Goal: Contribute content: Contribute content

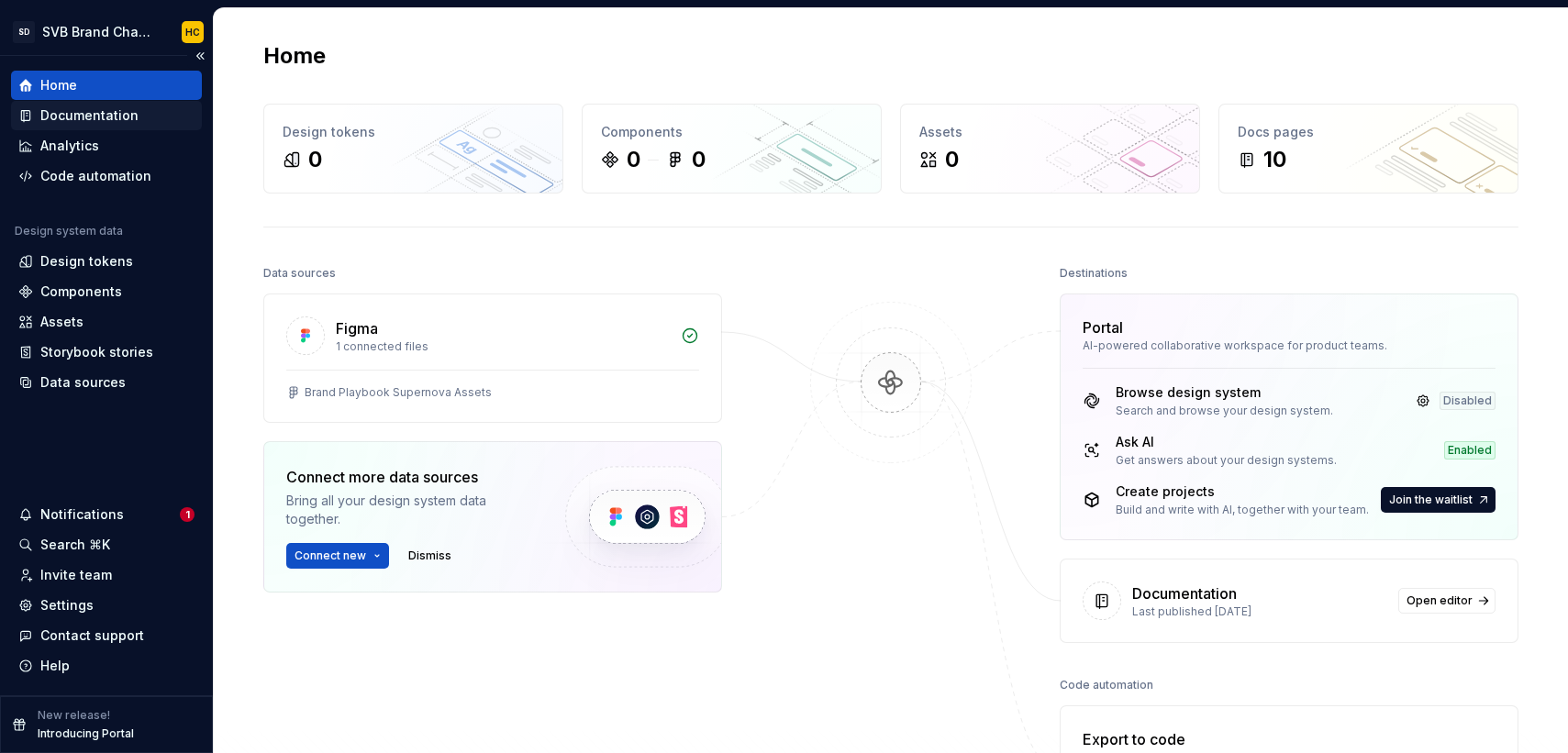
click at [115, 116] on div "Documentation" at bounding box center [88, 115] width 98 height 19
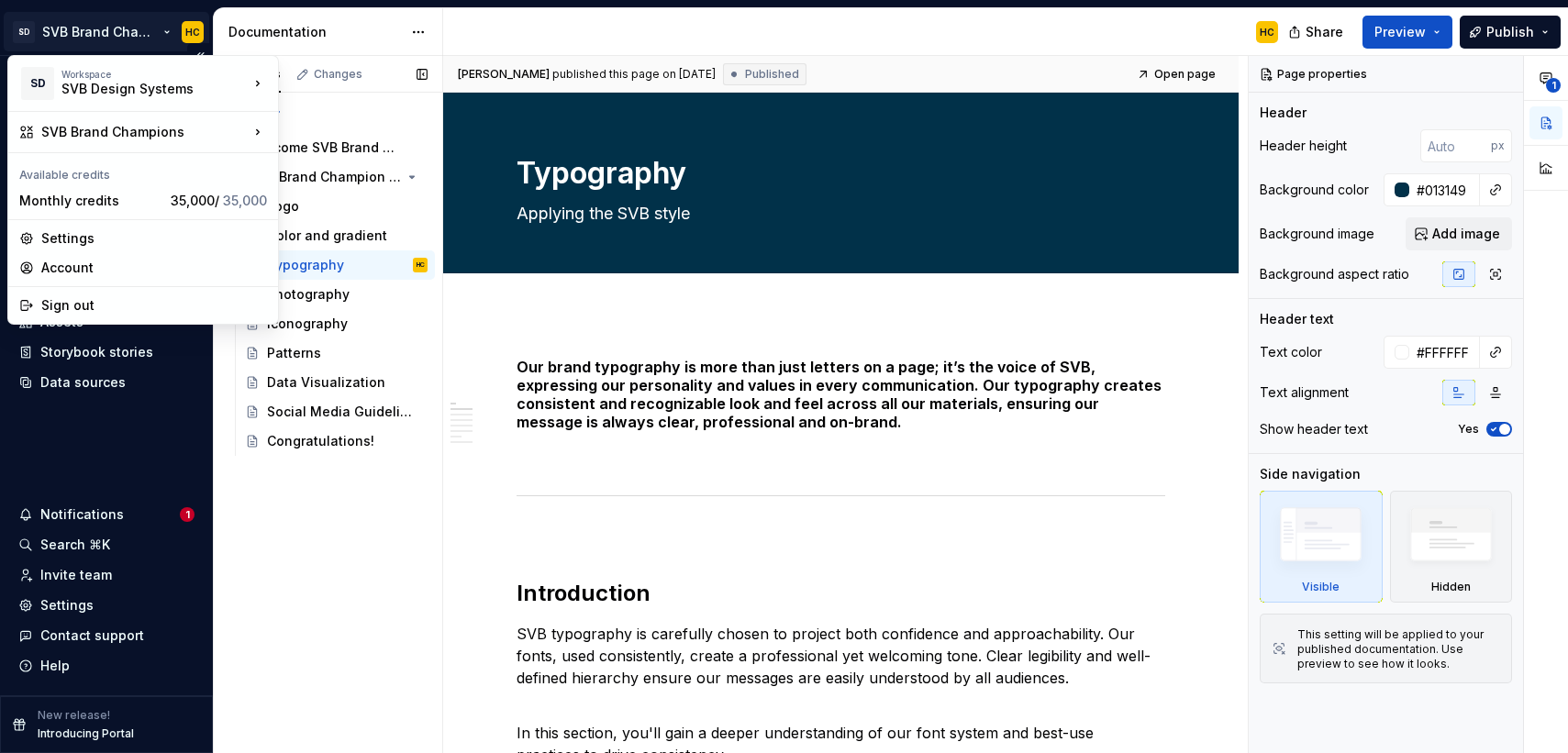
click at [108, 30] on html "SD SVB Brand Champions HC Home Documentation Analytics Code automation Design s…" at bounding box center [784, 376] width 1568 height 753
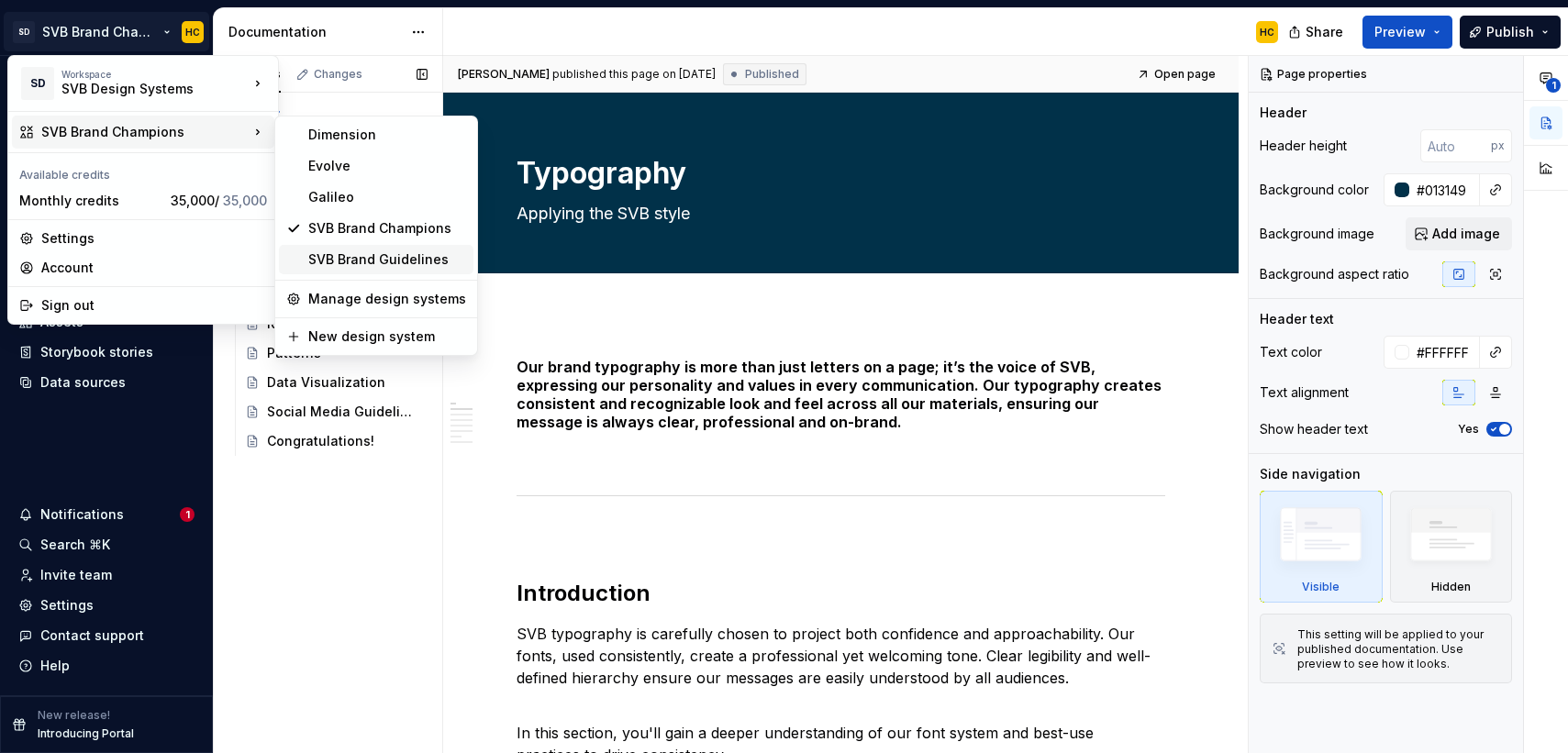
click at [360, 256] on div "SVB Brand Guidelines" at bounding box center [387, 260] width 158 height 19
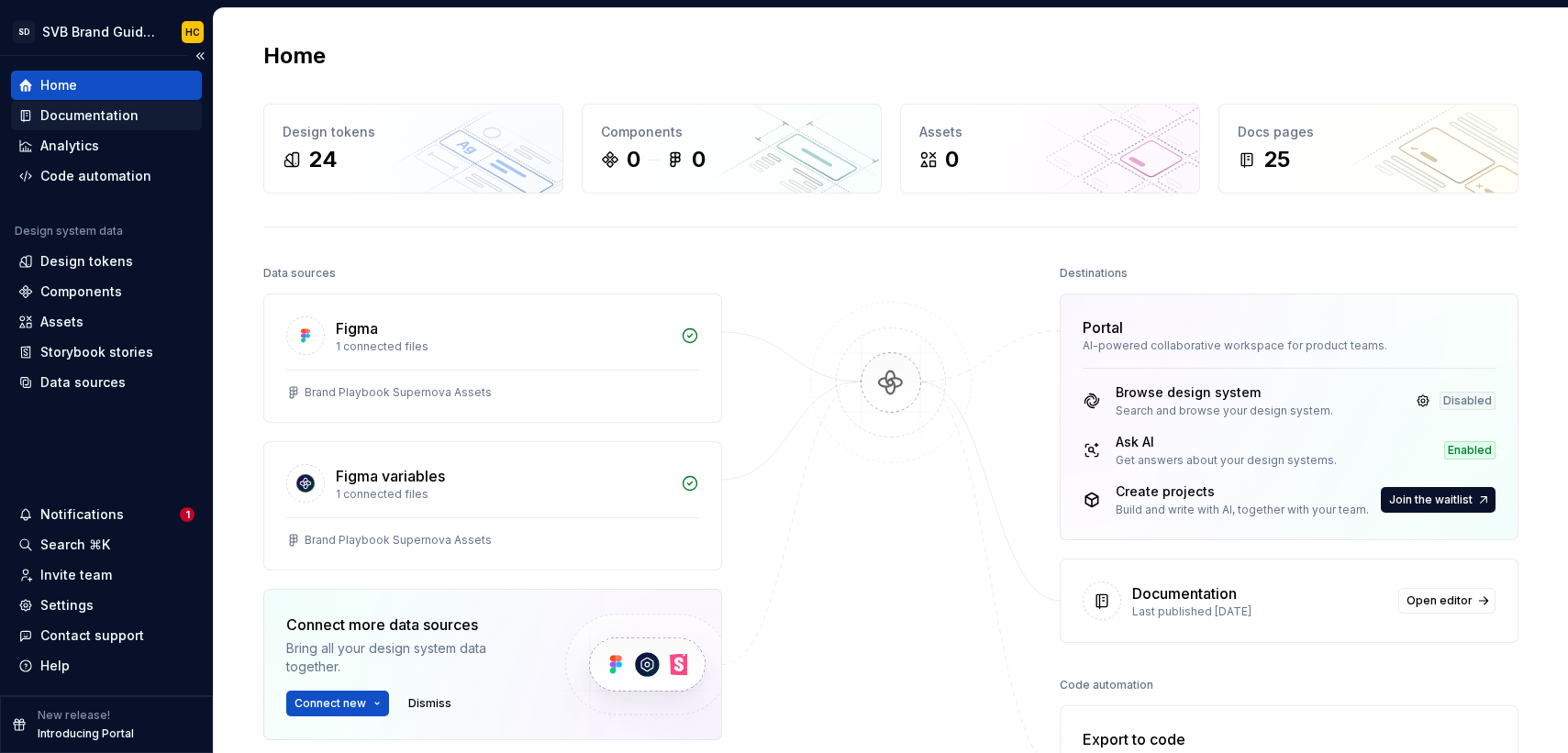
click at [90, 125] on div "Documentation" at bounding box center [106, 115] width 191 height 30
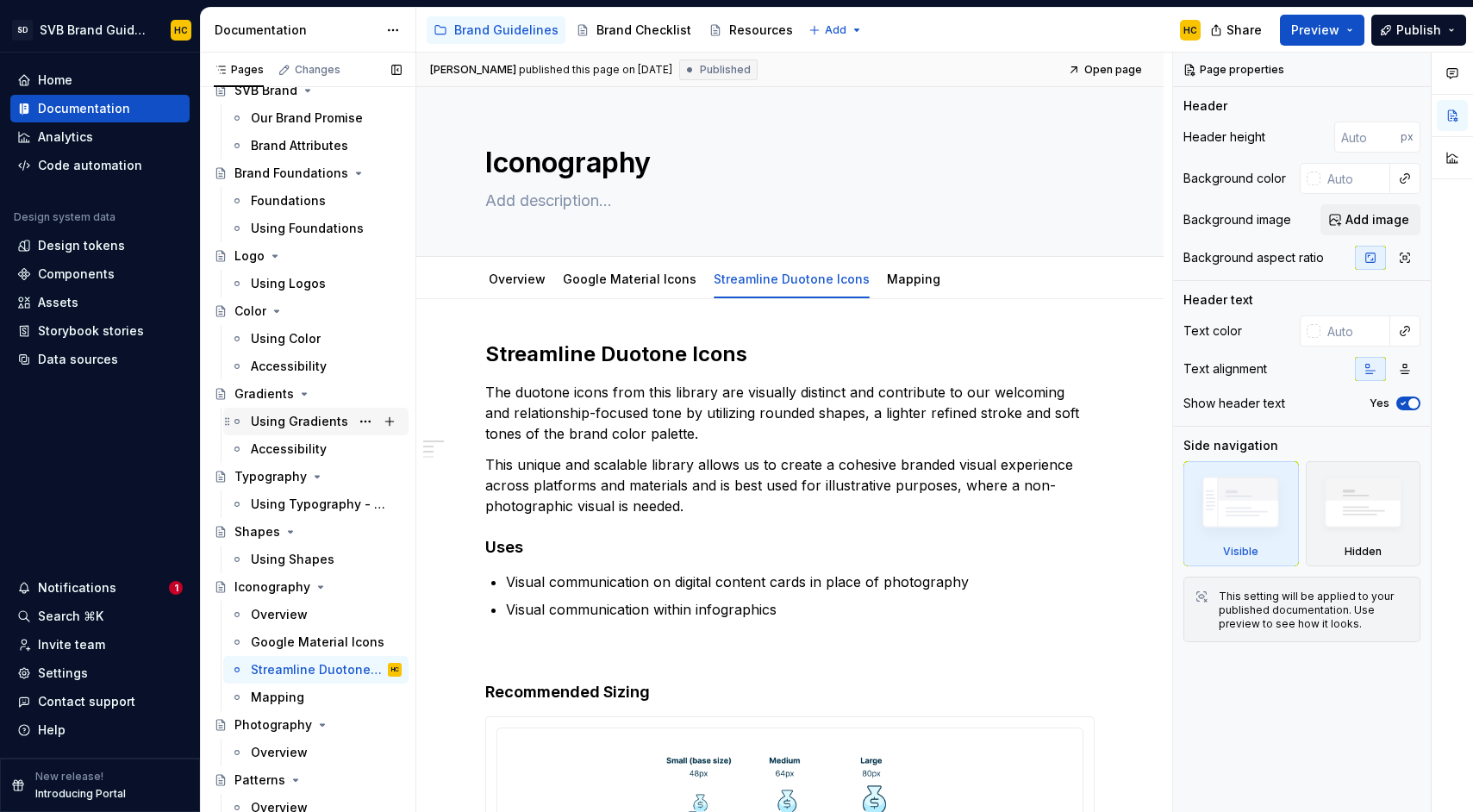
scroll to position [112, 0]
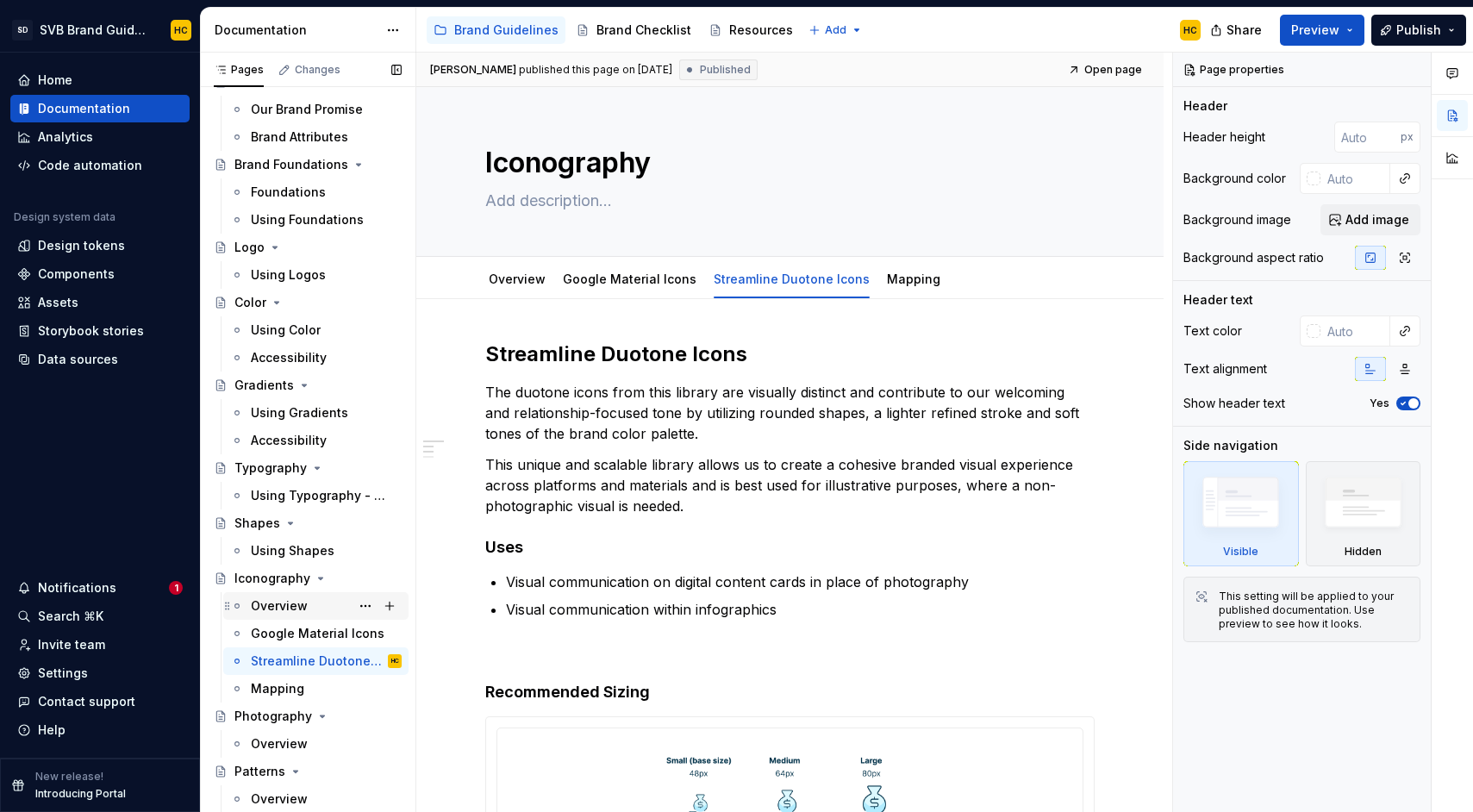
click at [294, 613] on div "Overview" at bounding box center [279, 606] width 57 height 17
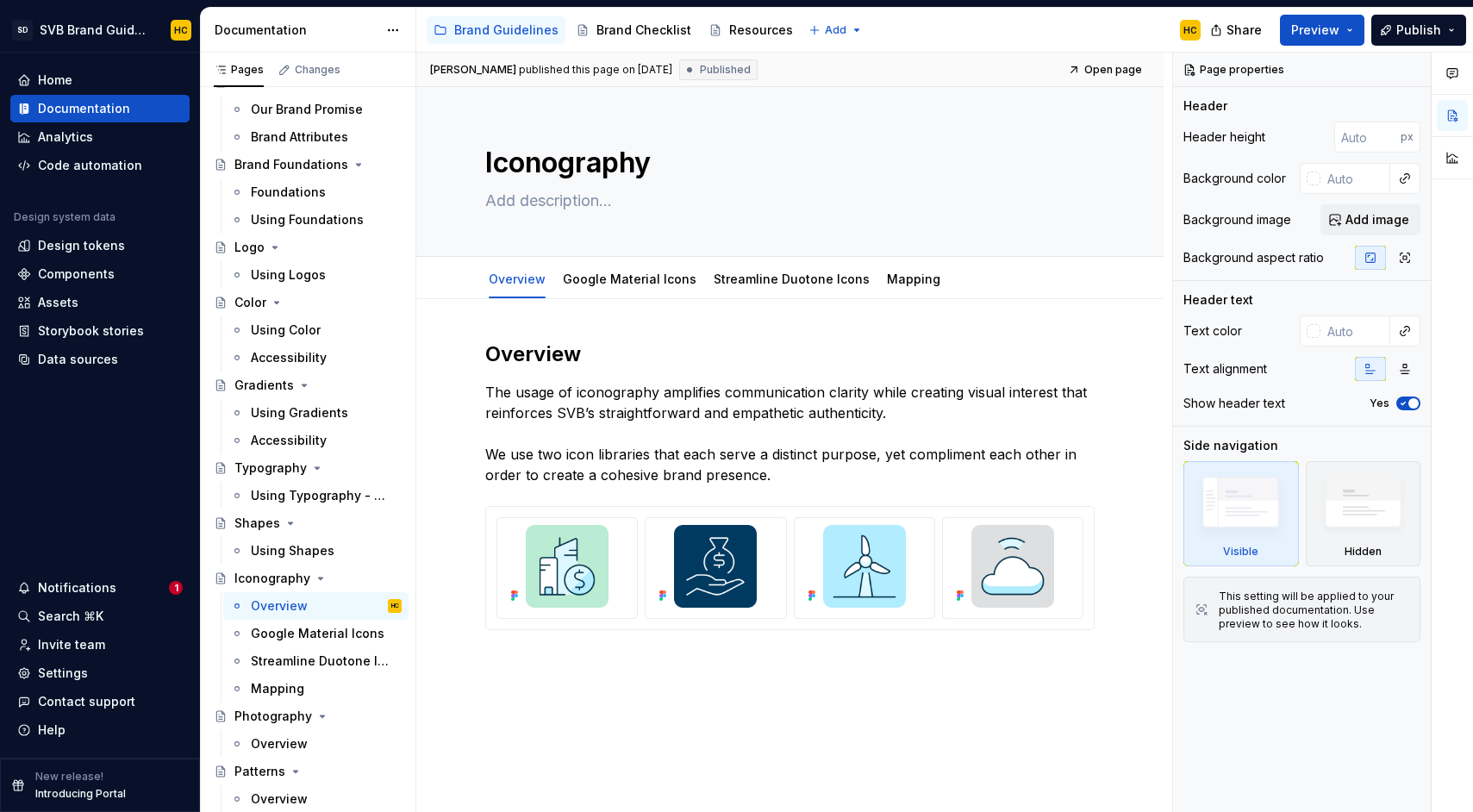
click at [680, 681] on div "Overview The usage of iconography amplifies communication clarity while creatin…" at bounding box center [789, 596] width 747 height 595
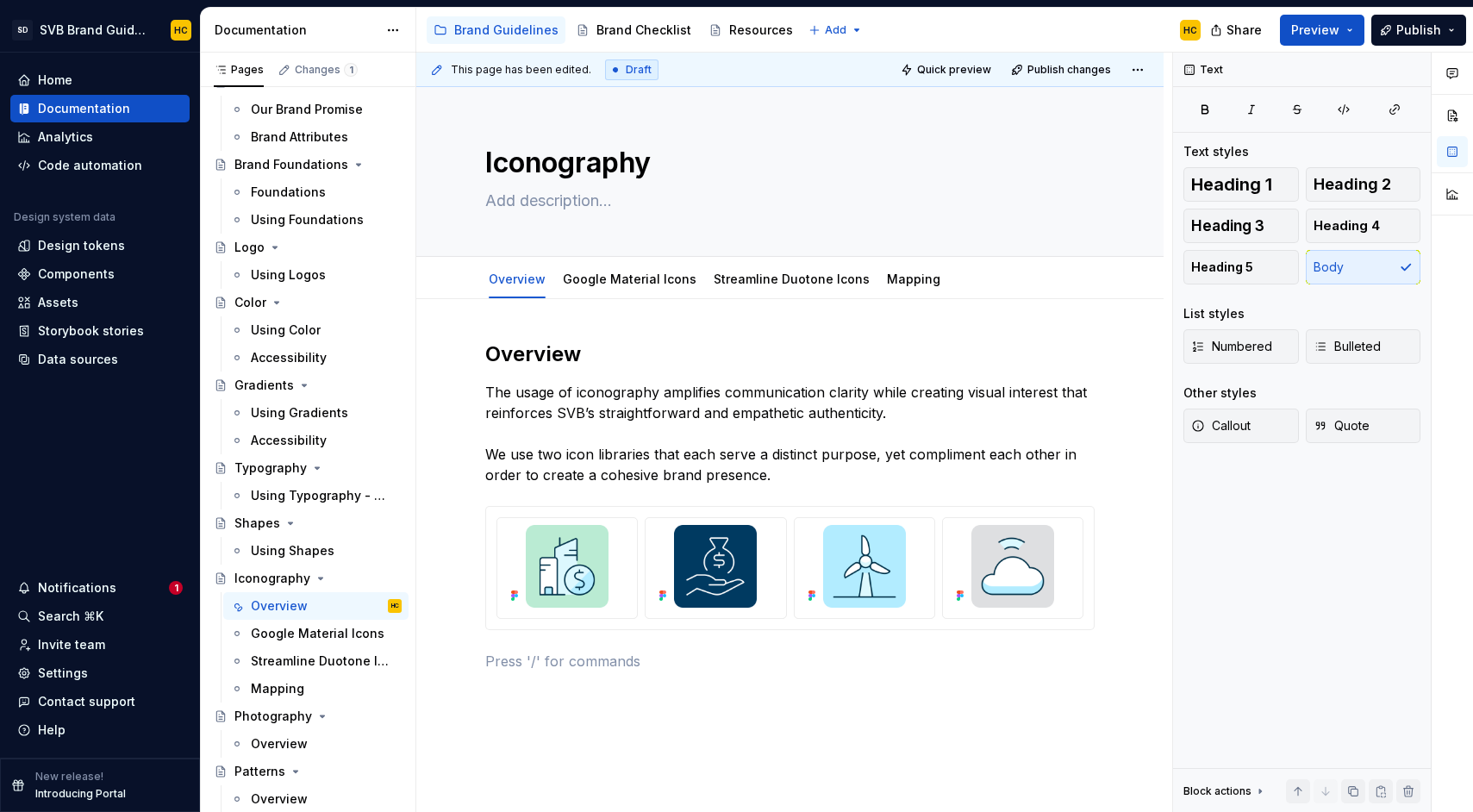
type textarea "*"
click at [1240, 427] on span "Callout" at bounding box center [1220, 426] width 59 height 17
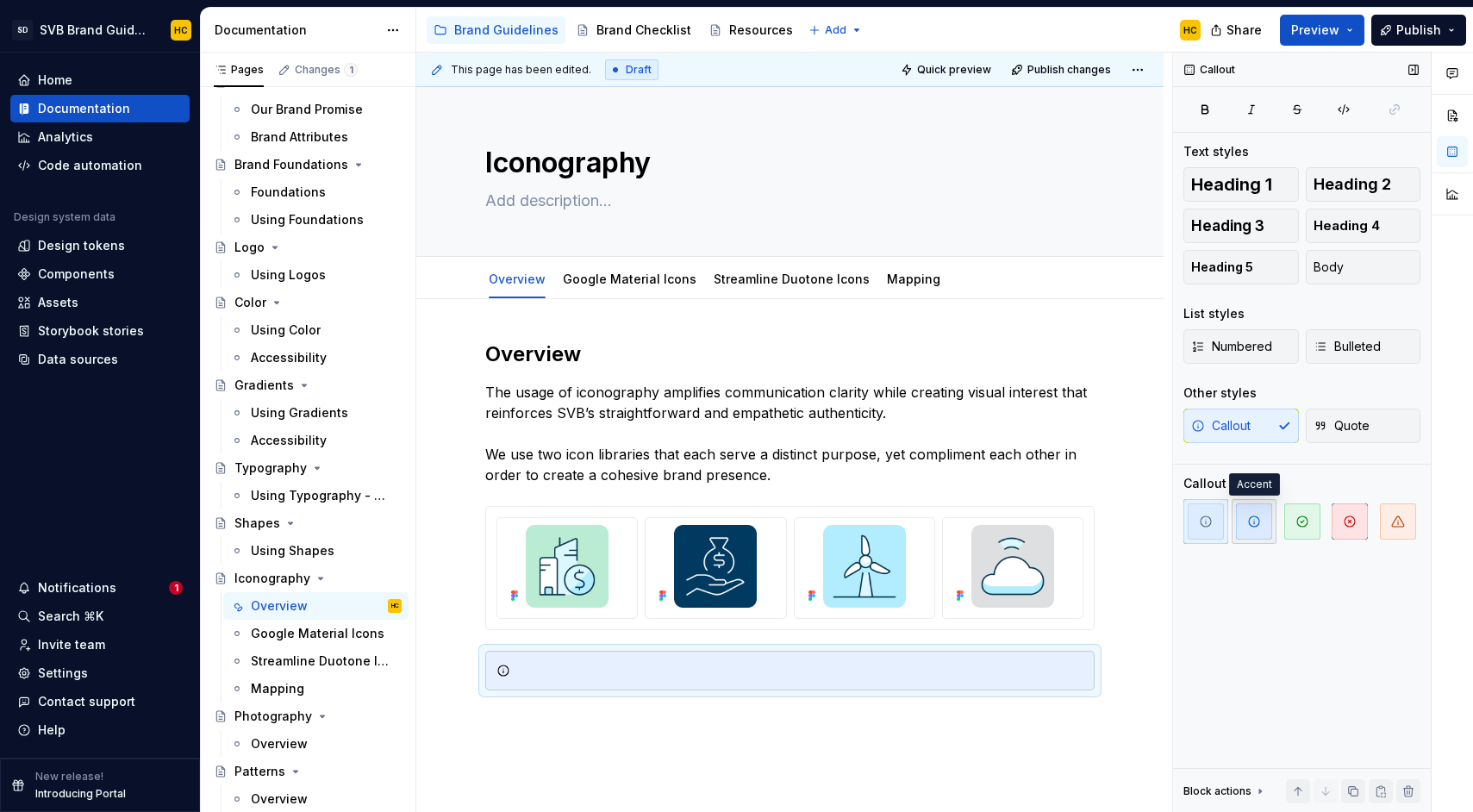
click at [1242, 532] on span "button" at bounding box center [1254, 521] width 36 height 36
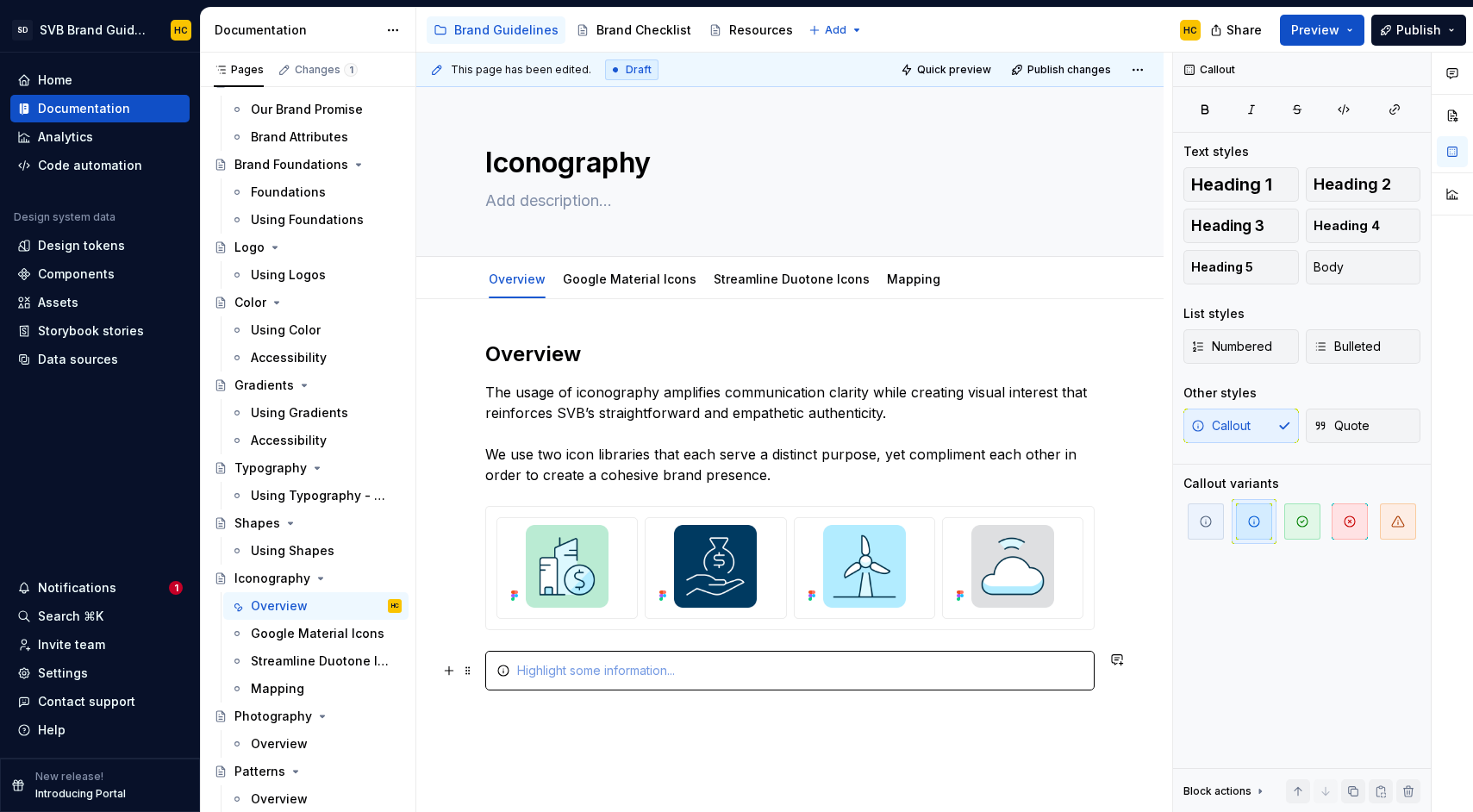
click at [562, 669] on div at bounding box center [801, 670] width 566 height 17
type textarea "*"
drag, startPoint x: 622, startPoint y: 674, endPoint x: 587, endPoint y: 675, distance: 35.0
click at [587, 675] on div "Icon Library Link" at bounding box center [801, 670] width 566 height 17
click at [1393, 113] on icon "button" at bounding box center [1394, 109] width 14 height 14
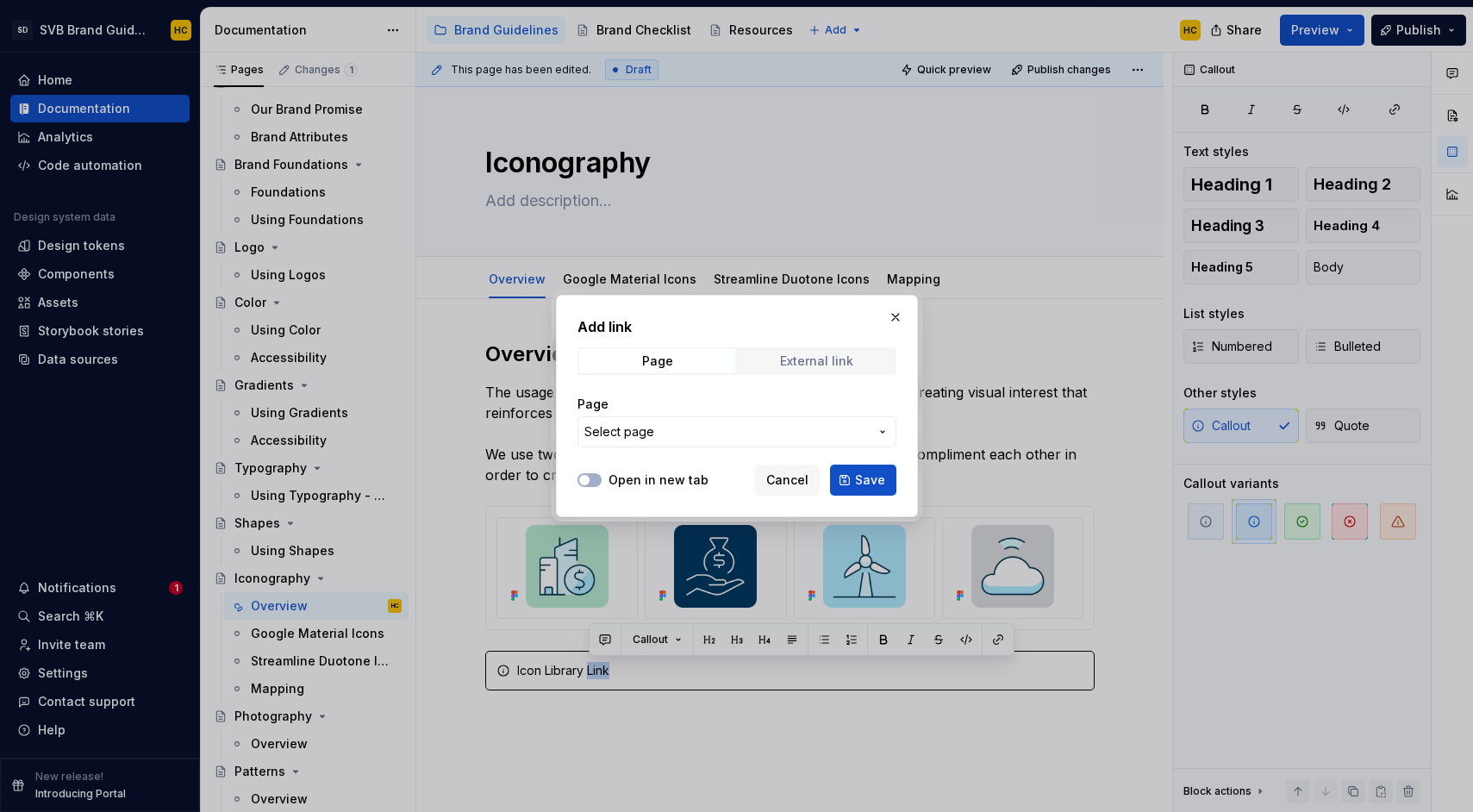
click at [801, 354] on div "External link" at bounding box center [816, 361] width 73 height 14
click at [684, 431] on input "URL" at bounding box center [737, 431] width 319 height 31
paste input "[URL][DOMAIN_NAME]"
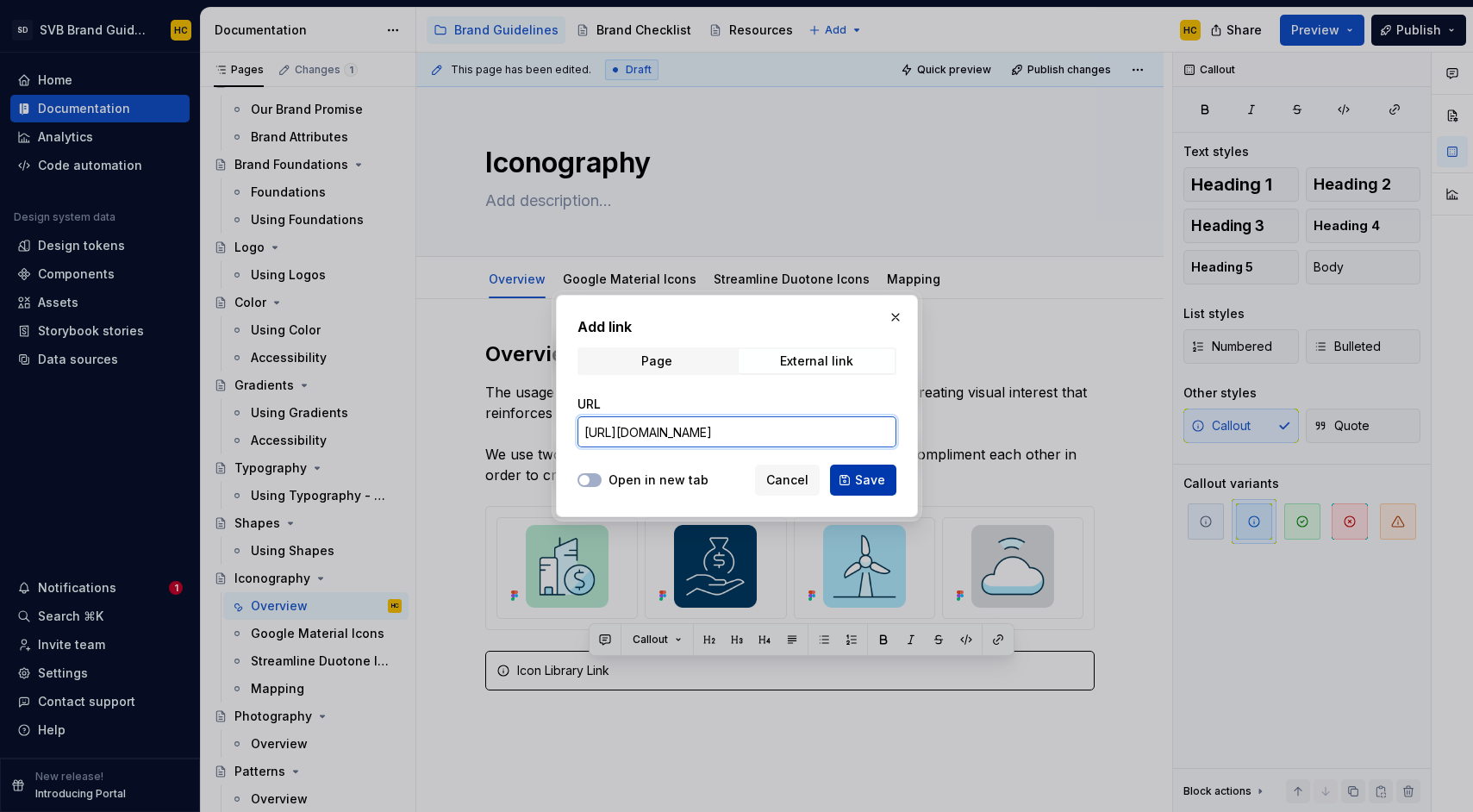
type input "[URL][DOMAIN_NAME]"
click at [867, 476] on span "Save" at bounding box center [870, 480] width 31 height 17
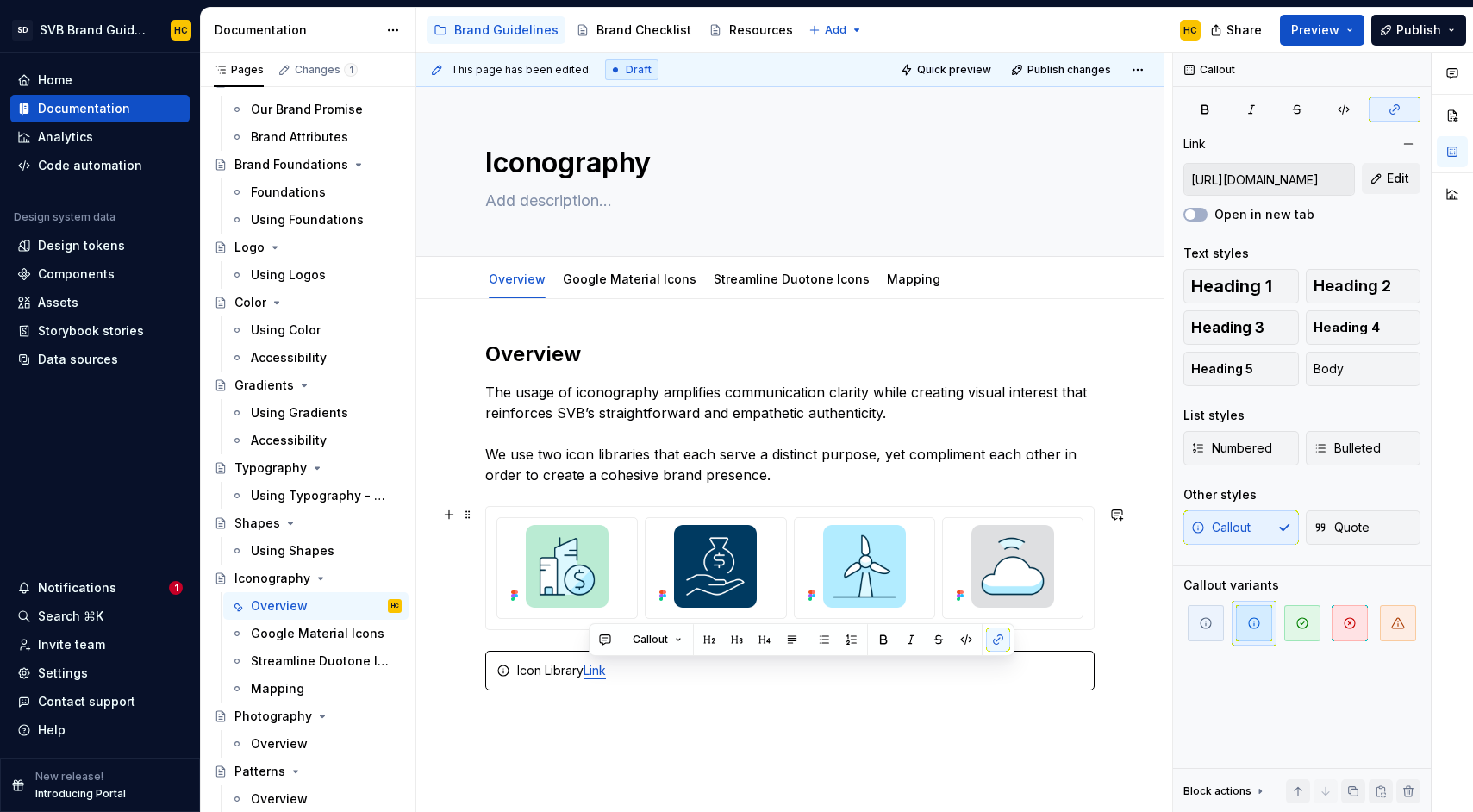
click at [1127, 612] on div "Overview The usage of iconography amplifies communication clarity while creatin…" at bounding box center [789, 627] width 747 height 656
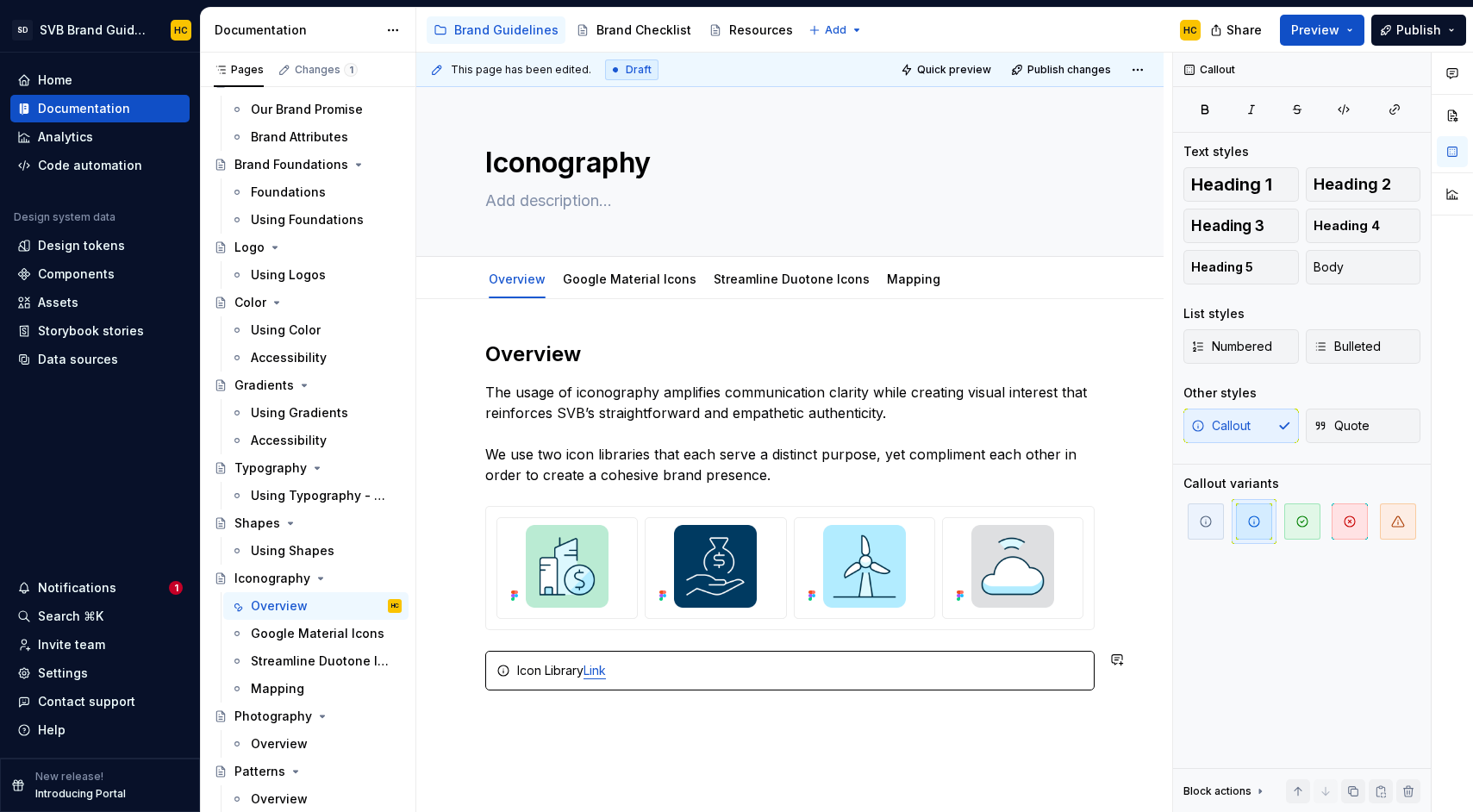
click at [492, 706] on div "Overview The usage of iconography amplifies communication clarity while creatin…" at bounding box center [789, 627] width 747 height 656
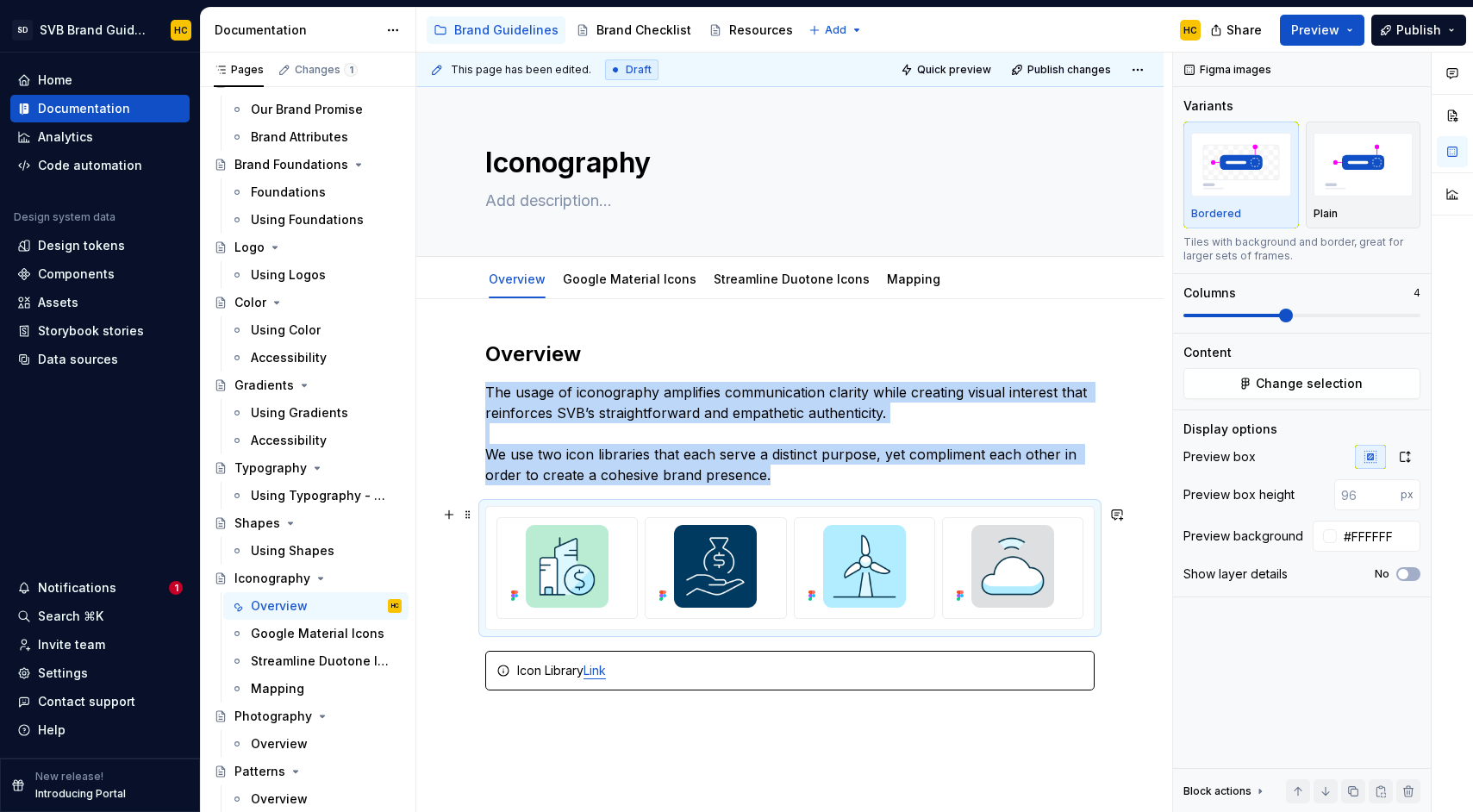
click at [1138, 609] on div "Overview The usage of iconography amplifies communication clarity while creatin…" at bounding box center [789, 648] width 747 height 697
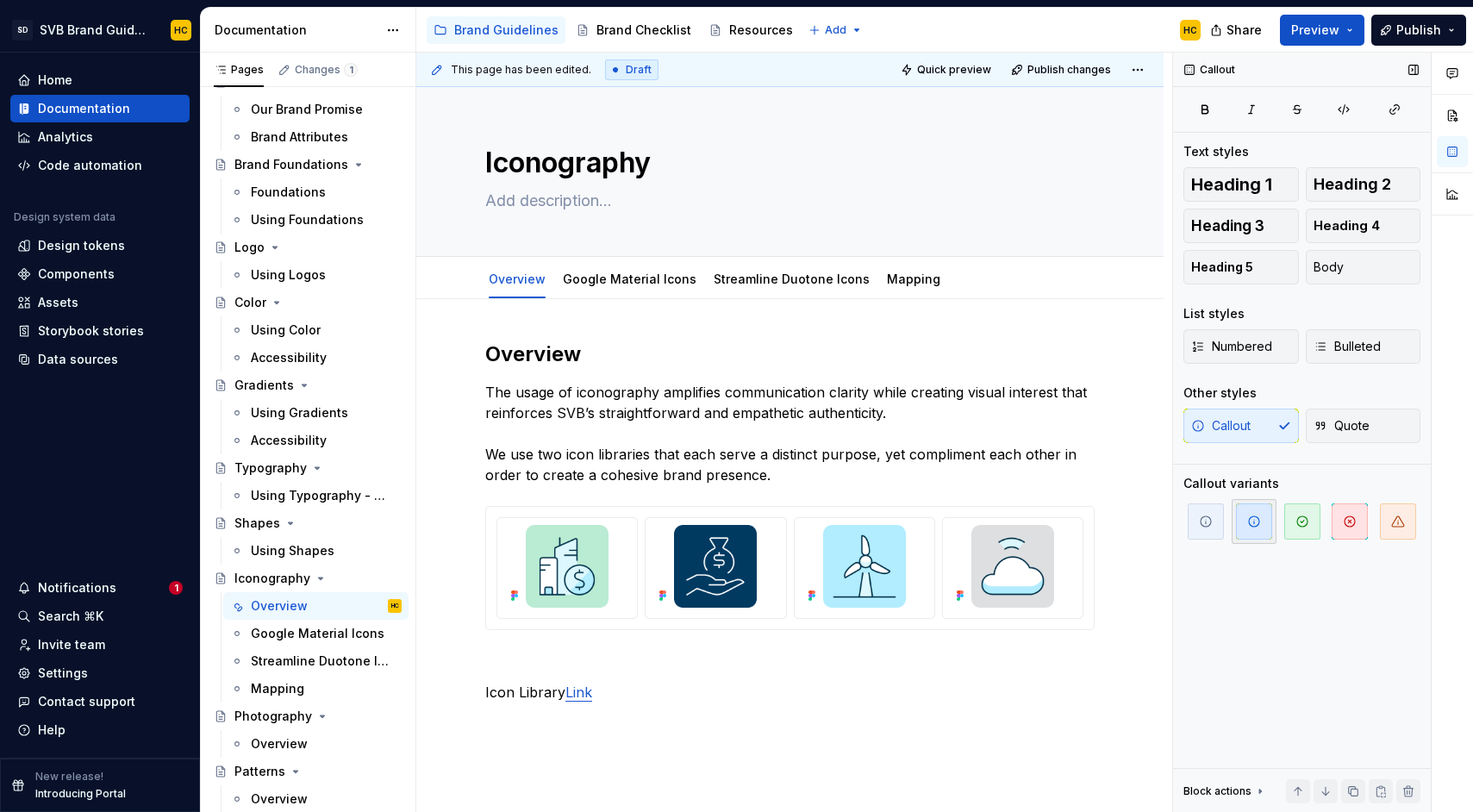
click at [1253, 524] on icon "button" at bounding box center [1254, 522] width 14 height 14
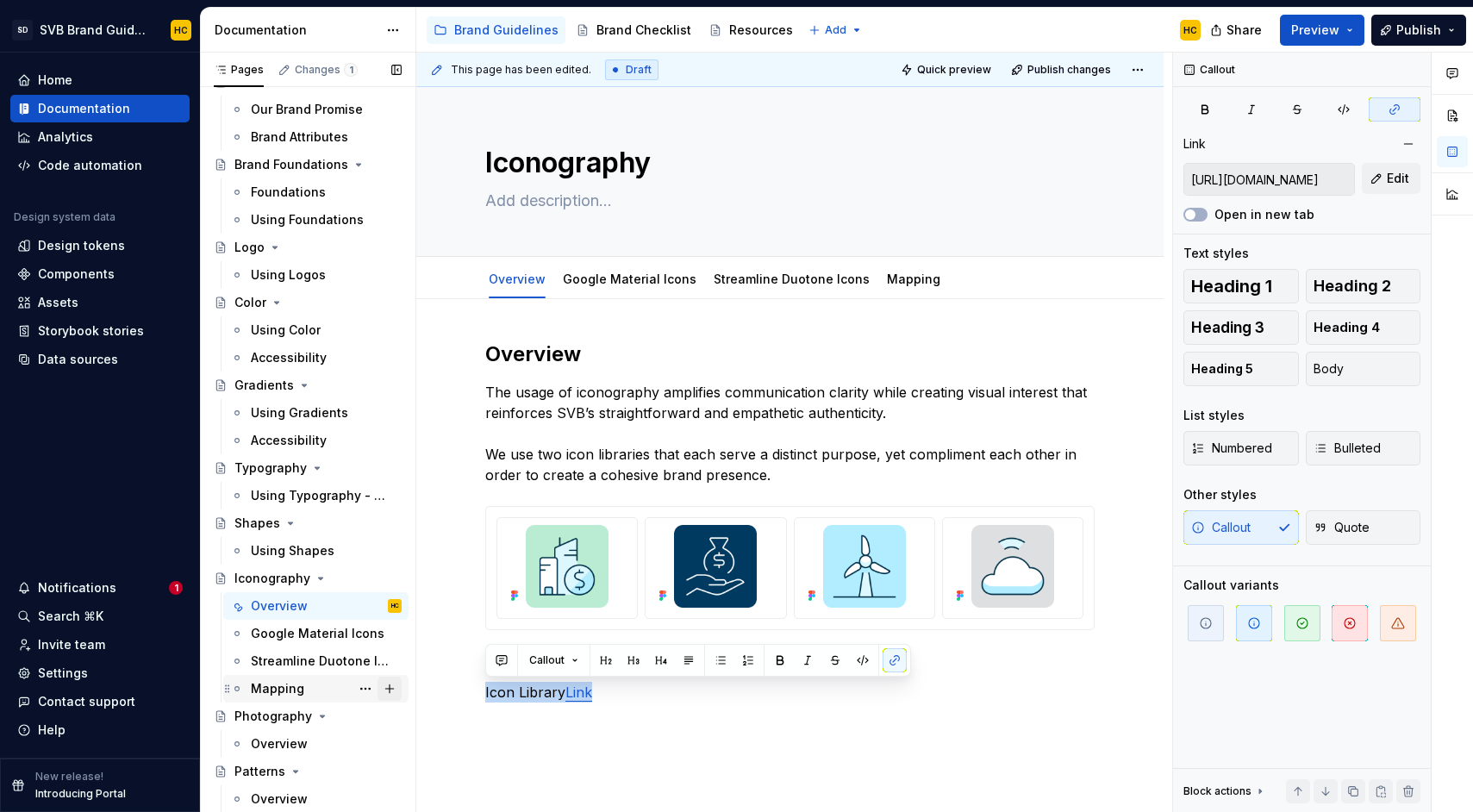
drag, startPoint x: 612, startPoint y: 695, endPoint x: 387, endPoint y: 699, distance: 225.0
click at [387, 699] on div "Pages Changes 1 Add Accessibility guide for tree Page tree. Navigate the tree w…" at bounding box center [837, 435] width 1272 height 767
click at [1250, 628] on icon "button" at bounding box center [1254, 623] width 14 height 14
click at [1240, 633] on span "button" at bounding box center [1254, 622] width 36 height 36
click at [839, 706] on p at bounding box center [789, 723] width 609 height 21
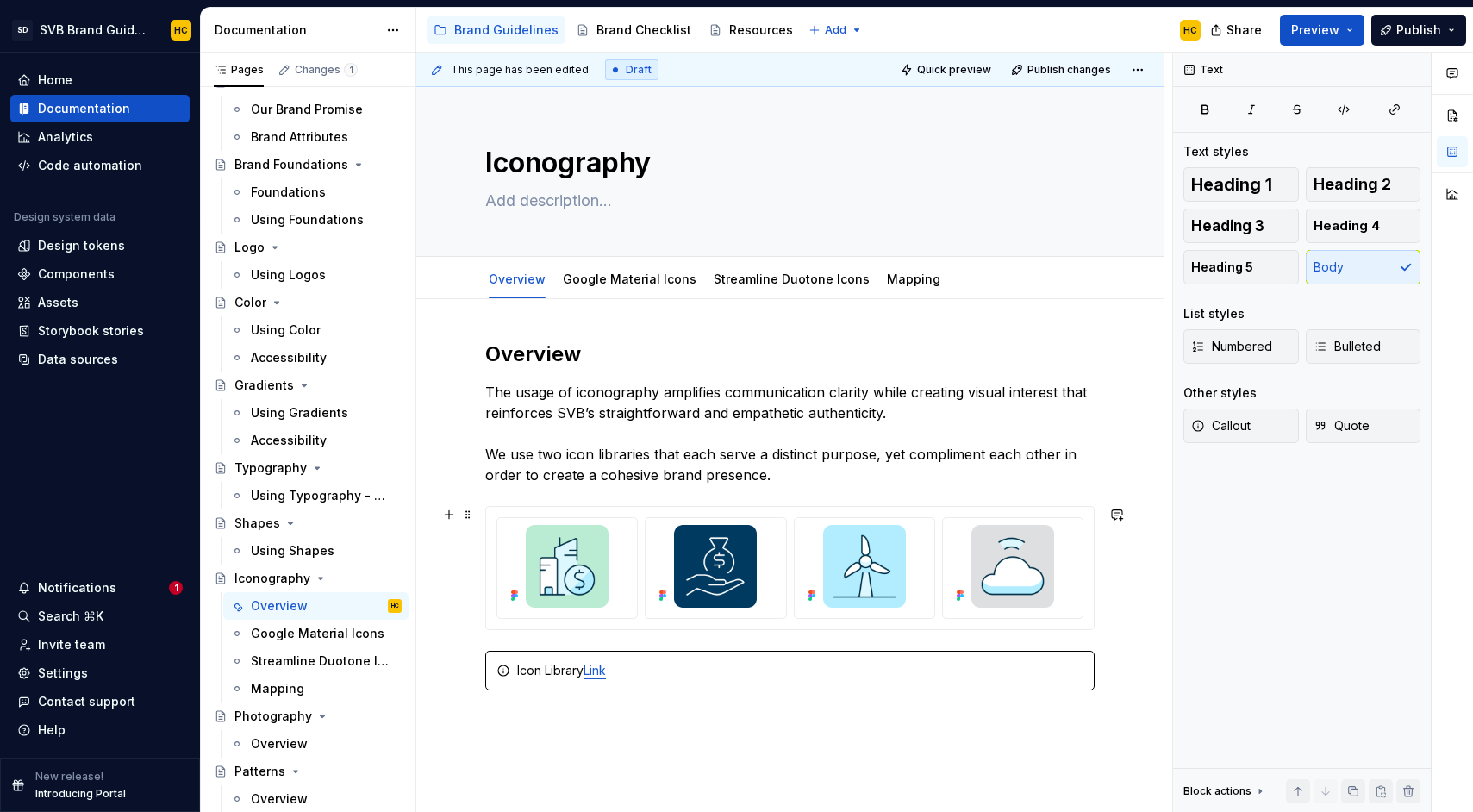
click at [1122, 621] on div "Overview The usage of iconography amplifies communication clarity while creatin…" at bounding box center [789, 648] width 747 height 697
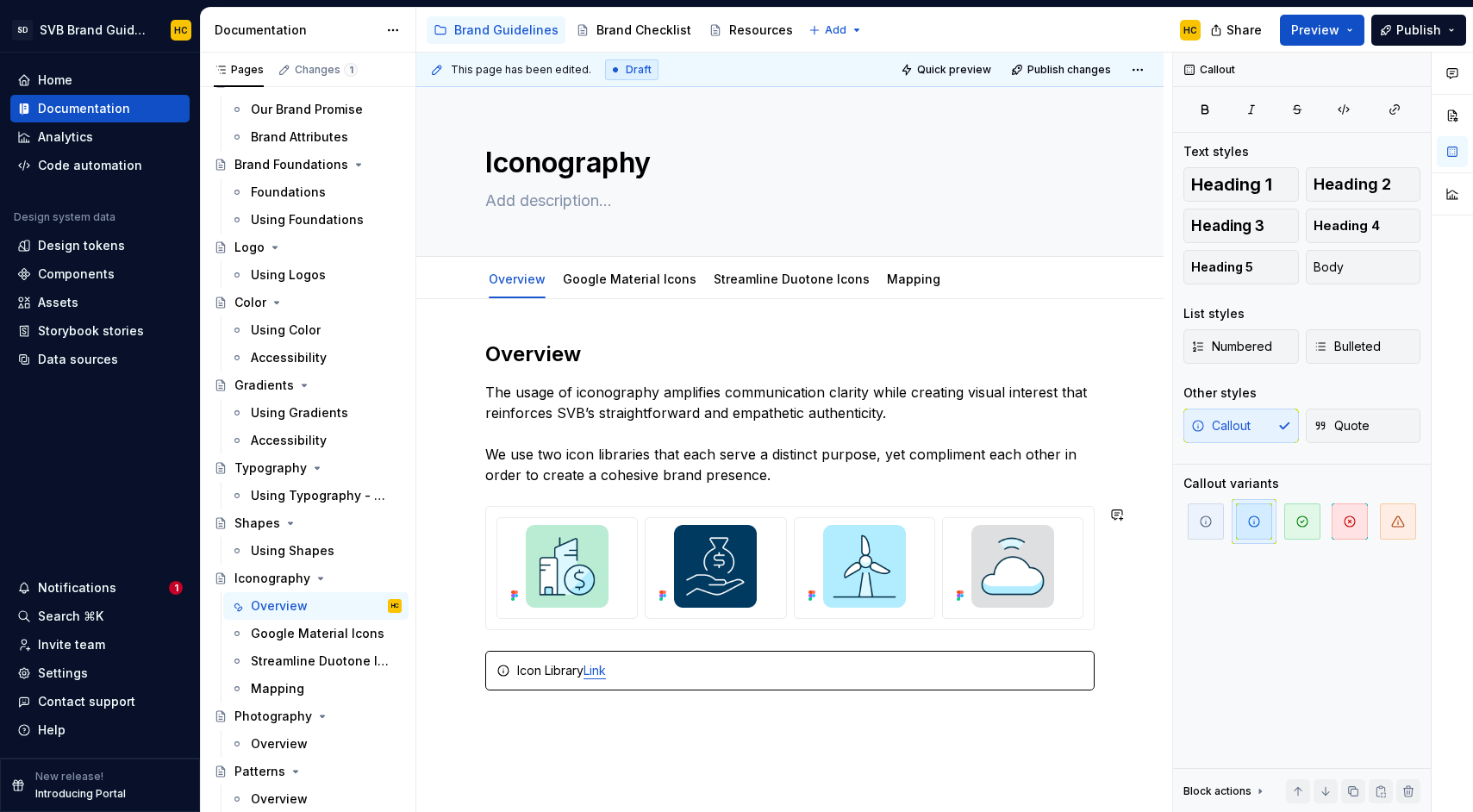
click at [1094, 641] on div "Overview The usage of iconography amplifies communication clarity while creatin…" at bounding box center [789, 536] width 609 height 392
click at [1401, 37] on span "Publish" at bounding box center [1418, 31] width 45 height 17
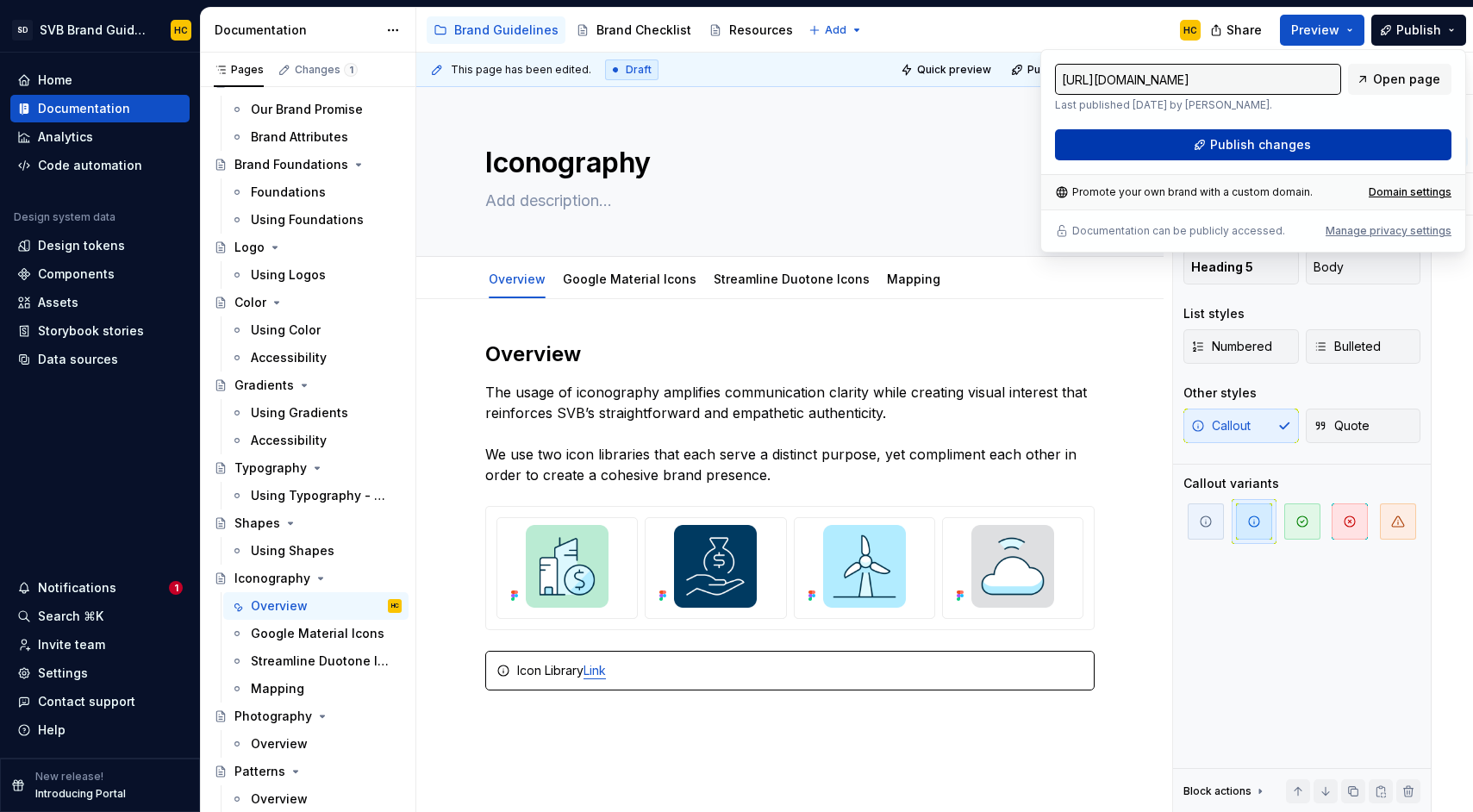
click at [1253, 145] on span "Publish changes" at bounding box center [1260, 145] width 101 height 17
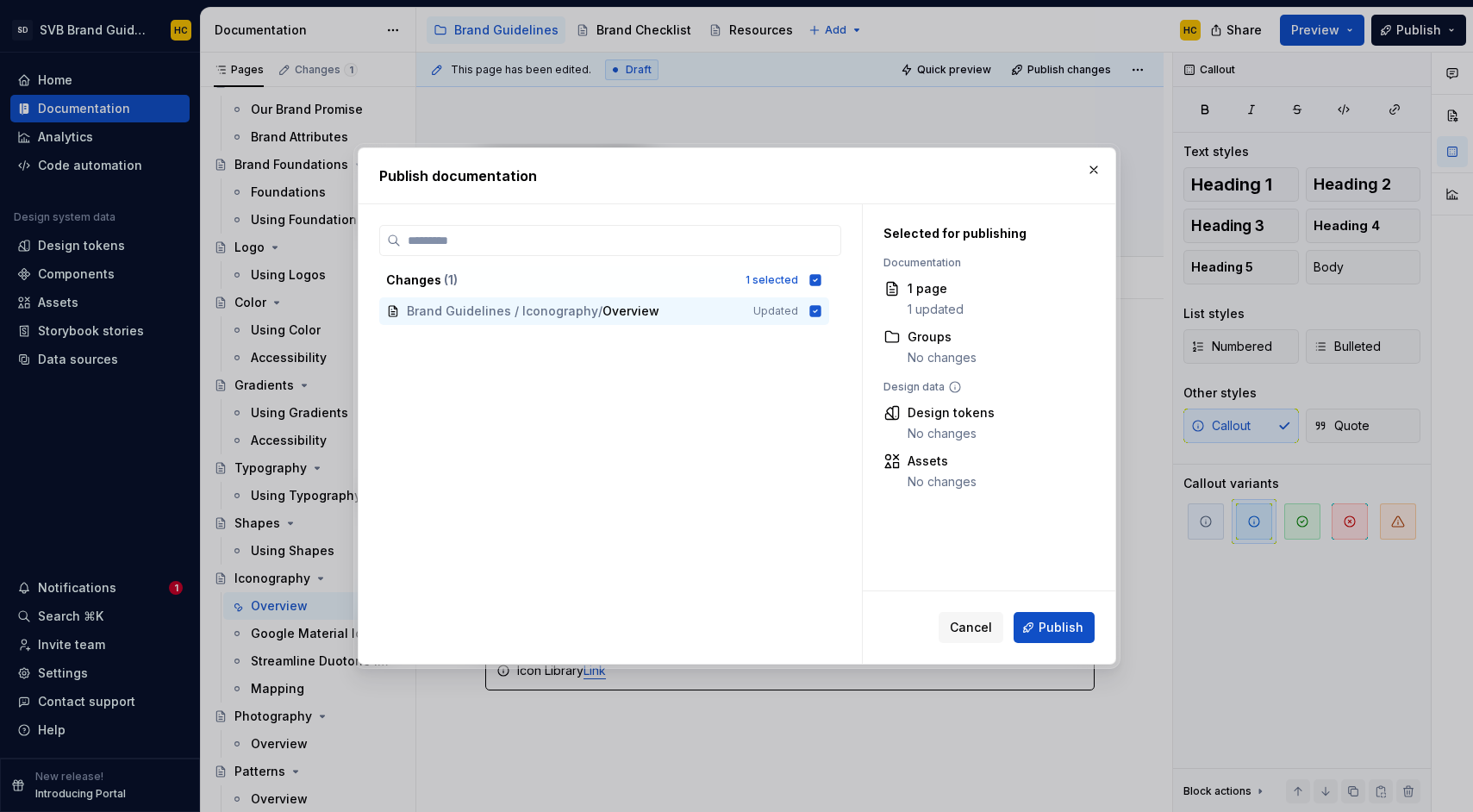
click at [1037, 624] on button "Publish" at bounding box center [1053, 627] width 81 height 31
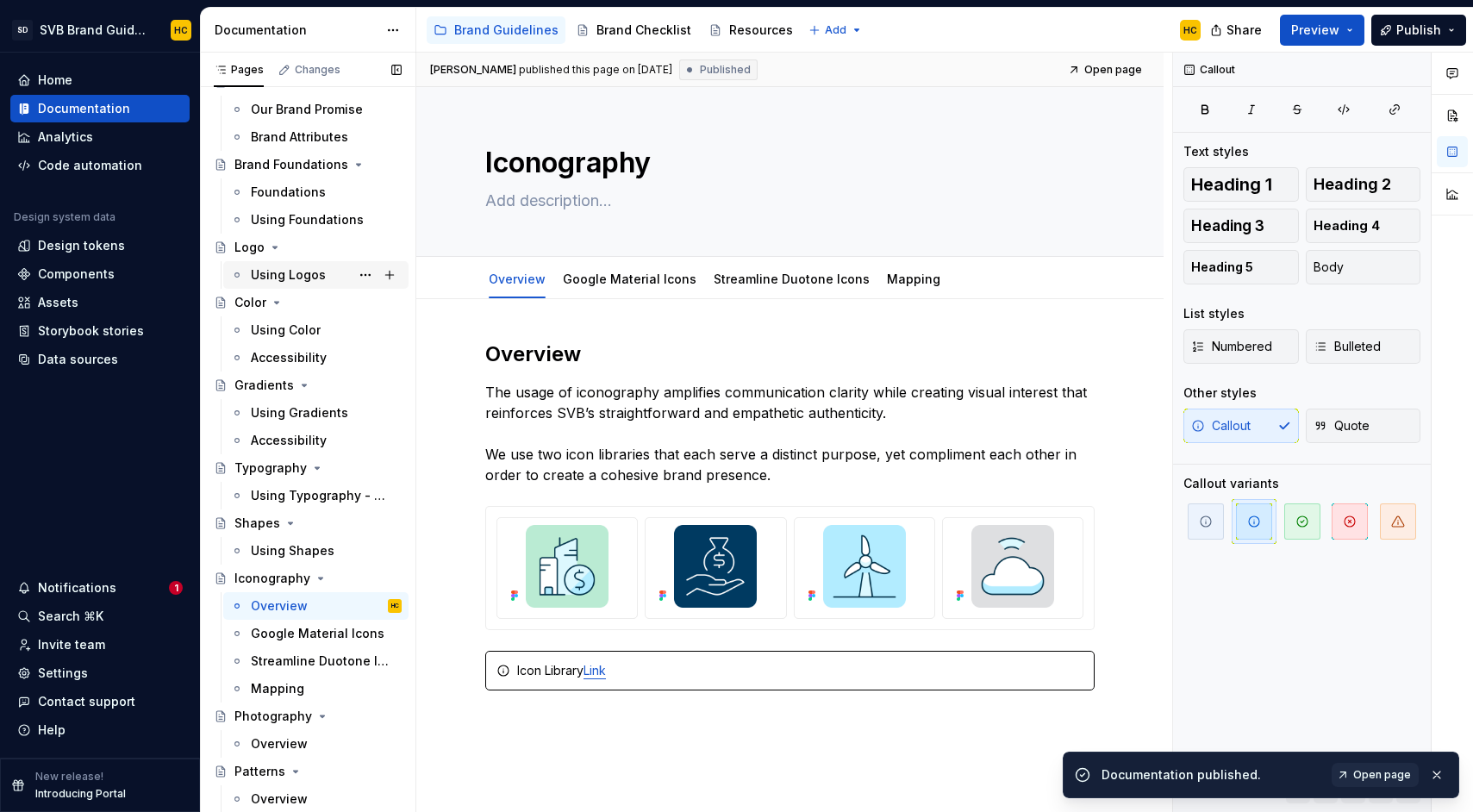
click at [299, 271] on div "Using Logos" at bounding box center [288, 275] width 75 height 17
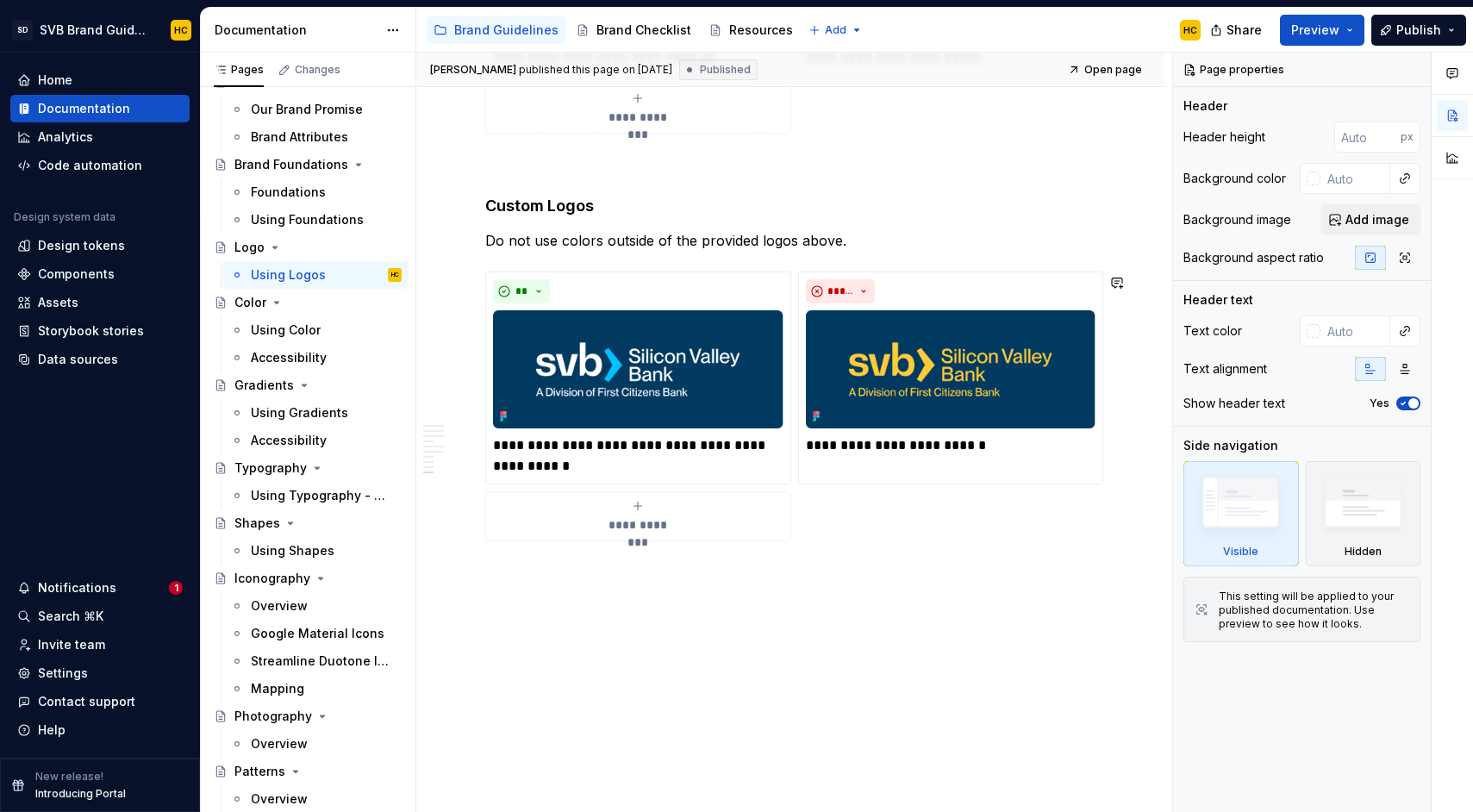
scroll to position [4000, 0]
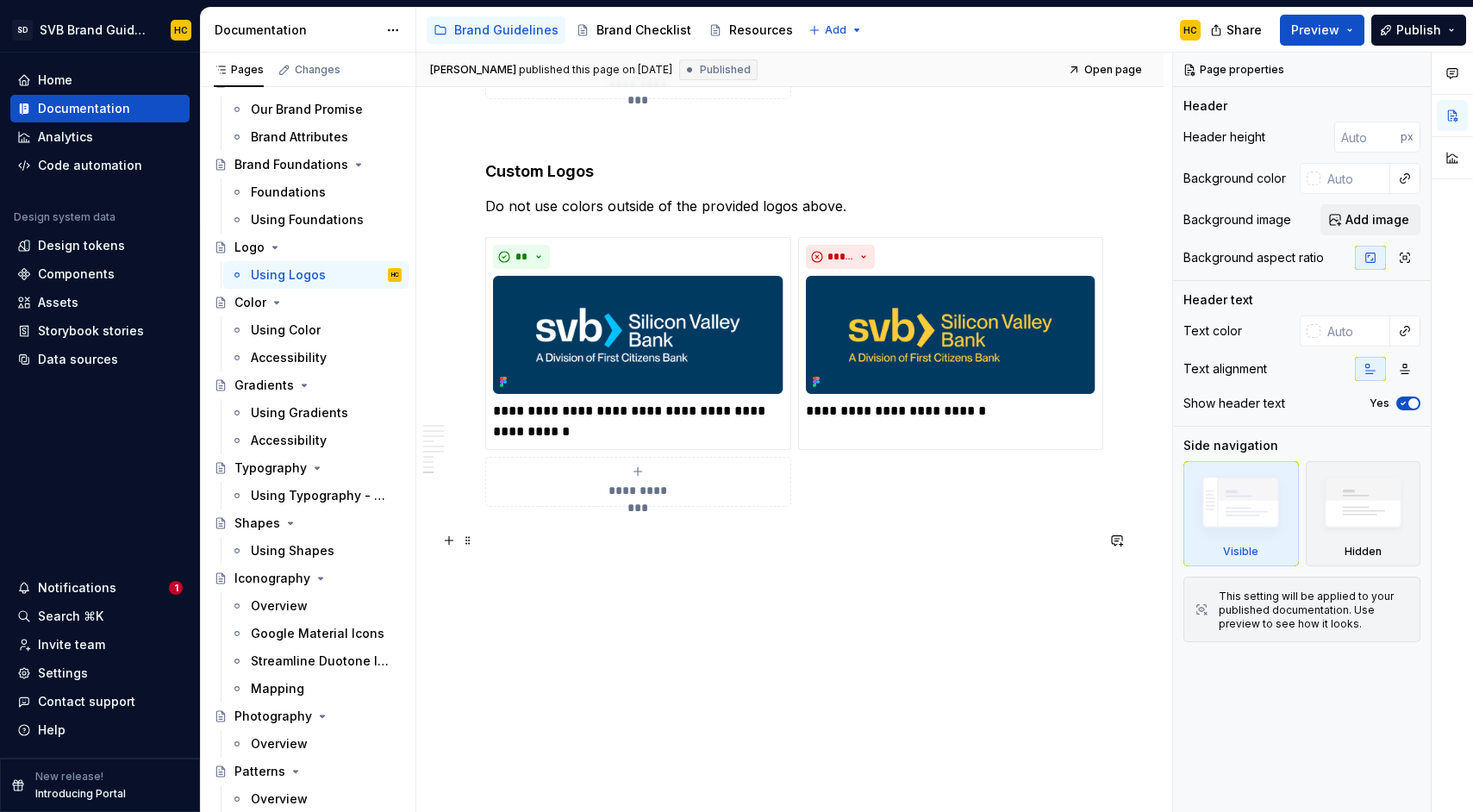
type textarea "*"
click at [1054, 545] on p at bounding box center [789, 538] width 609 height 21
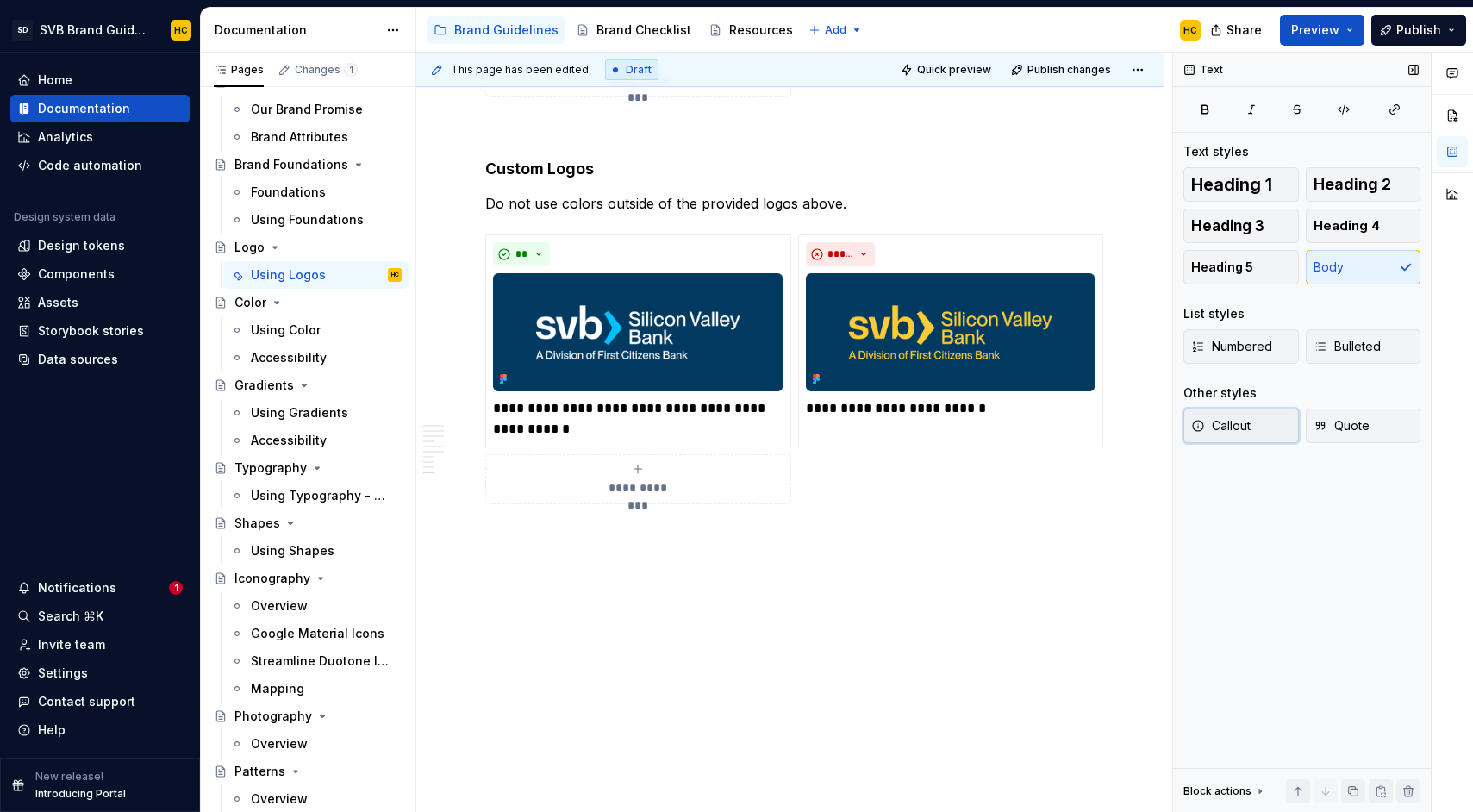
click at [1246, 420] on span "Callout" at bounding box center [1220, 426] width 59 height 17
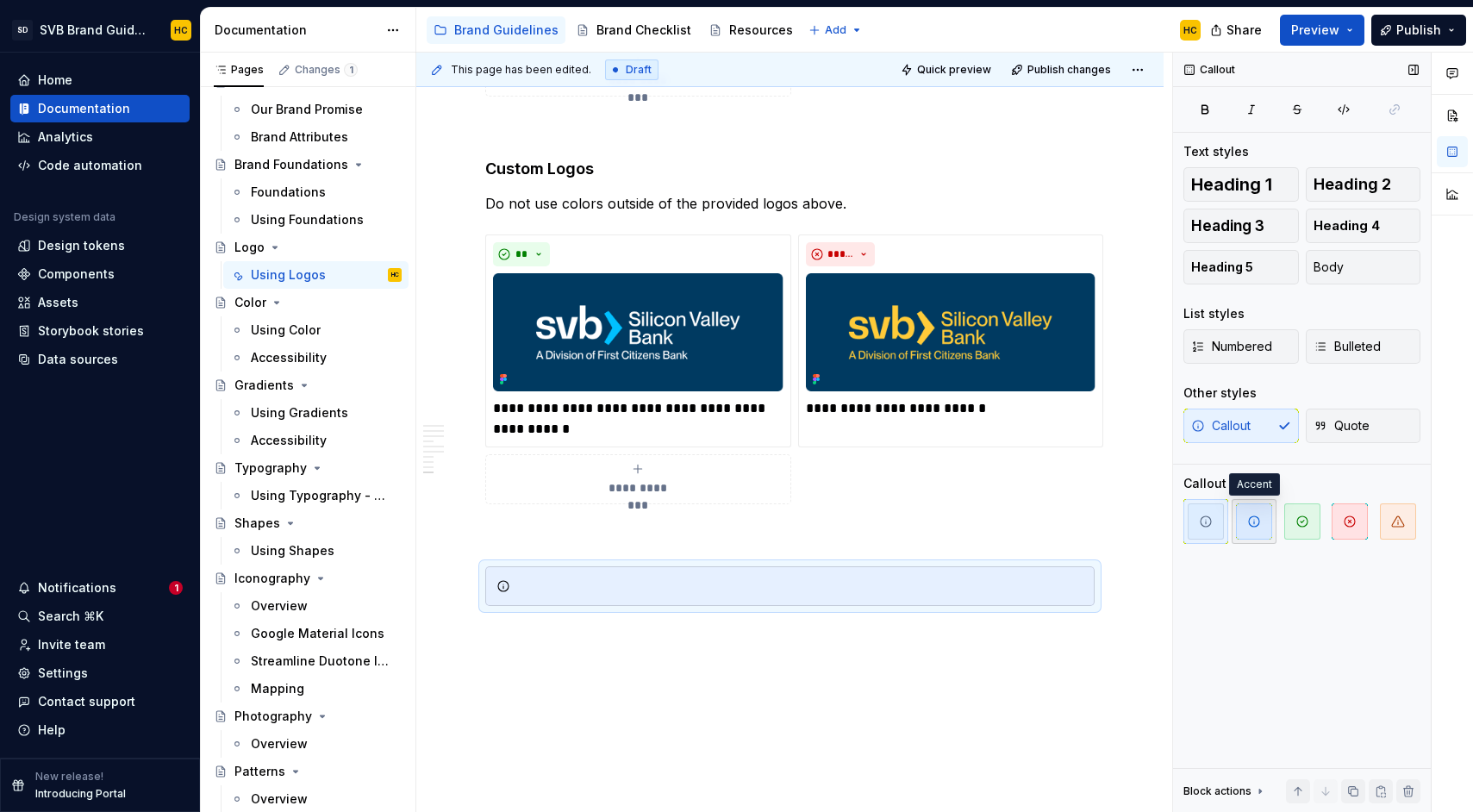
click at [1240, 527] on span "button" at bounding box center [1254, 521] width 36 height 36
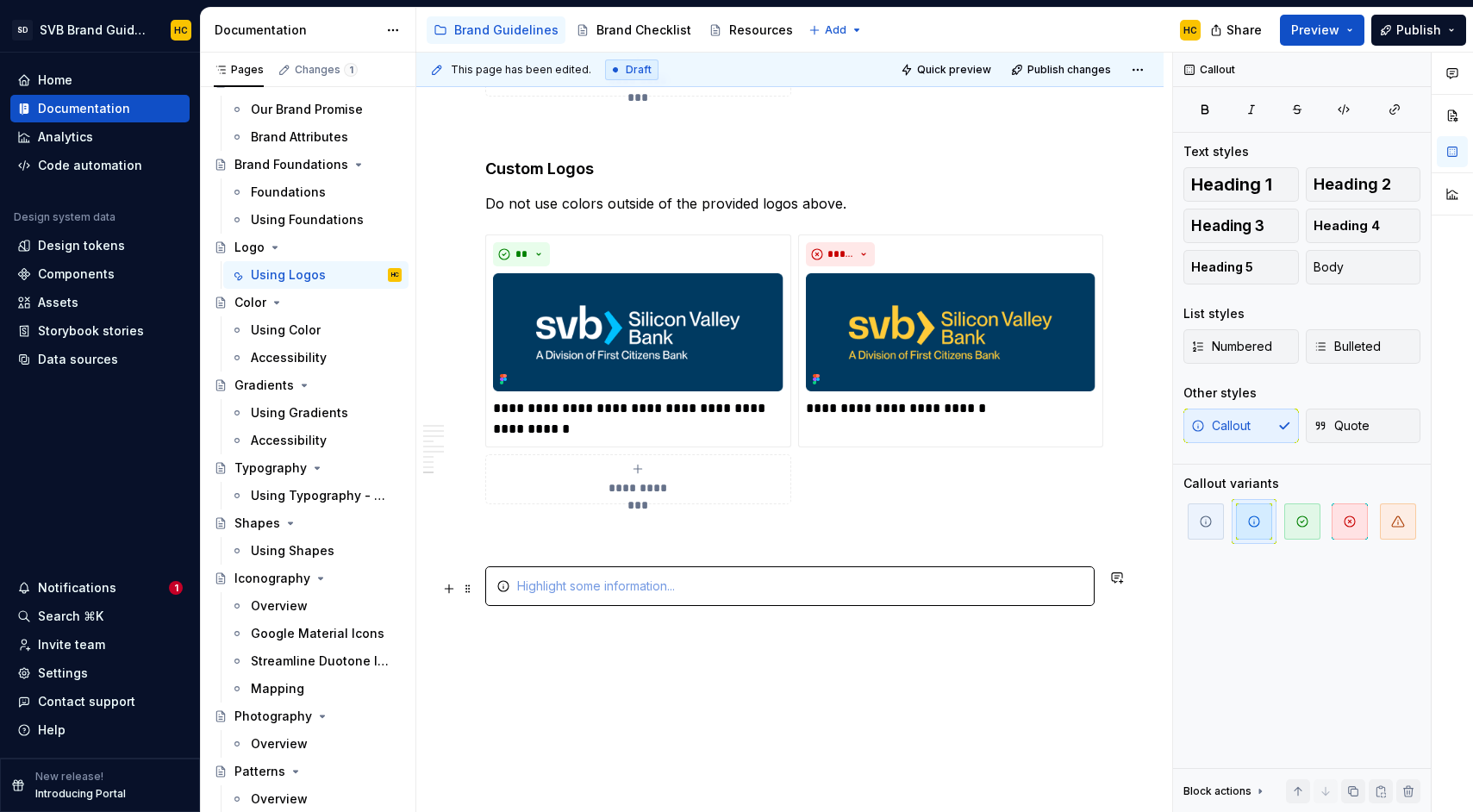
click at [660, 594] on div at bounding box center [801, 586] width 566 height 17
type textarea "*"
drag, startPoint x: 629, startPoint y: 588, endPoint x: 608, endPoint y: 591, distance: 21.2
click at [608, 591] on div "Logo download link" at bounding box center [801, 586] width 566 height 17
click at [1403, 110] on button "button" at bounding box center [1394, 109] width 52 height 24
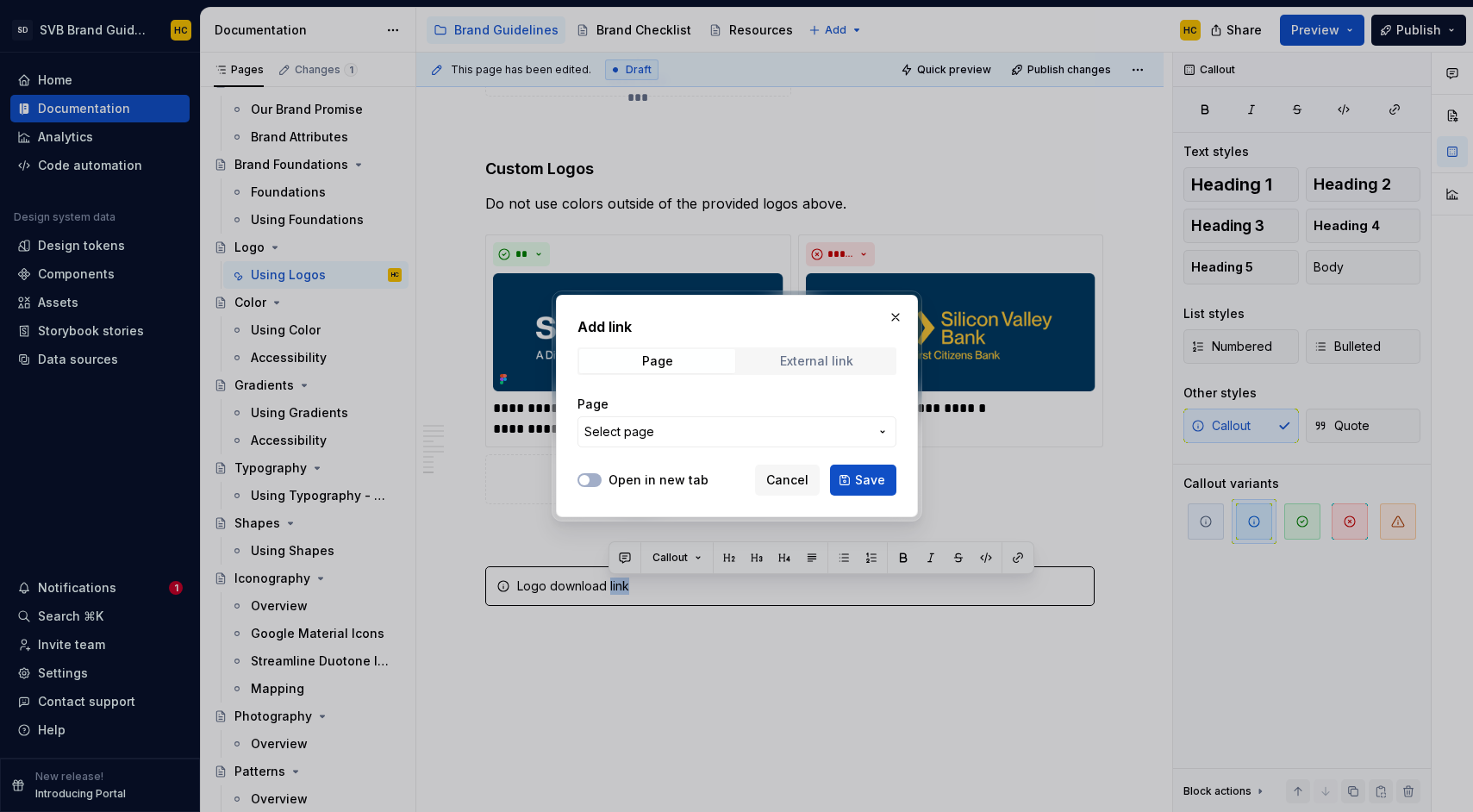
click at [804, 364] on div "External link" at bounding box center [816, 361] width 73 height 14
click at [737, 428] on input "URL" at bounding box center [737, 431] width 319 height 31
paste input "[URL][DOMAIN_NAME]"
type input "[URL][DOMAIN_NAME]"
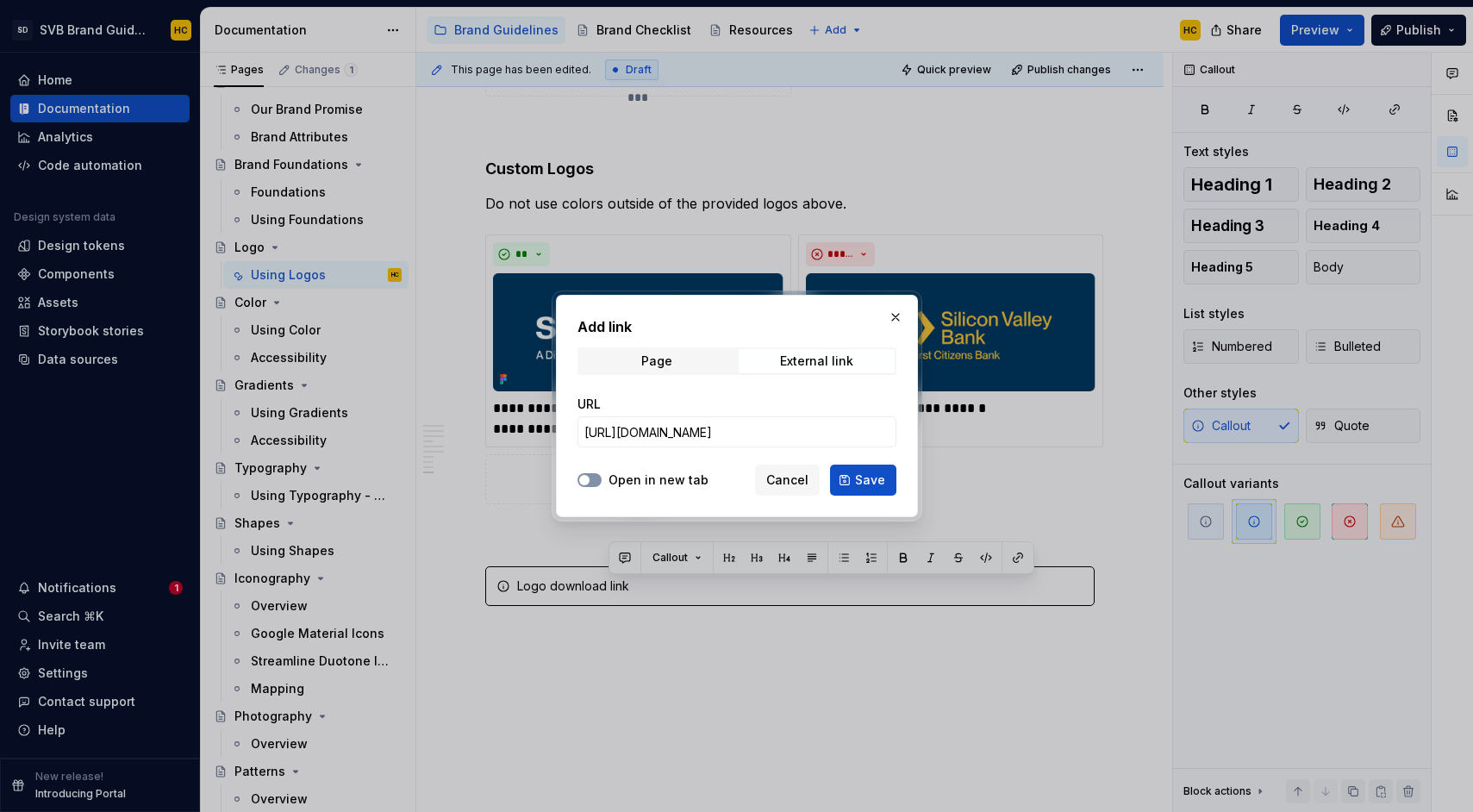
scroll to position [0, 0]
click at [592, 482] on button "Open in new tab" at bounding box center [590, 480] width 24 height 14
click at [873, 481] on span "Save" at bounding box center [870, 480] width 31 height 17
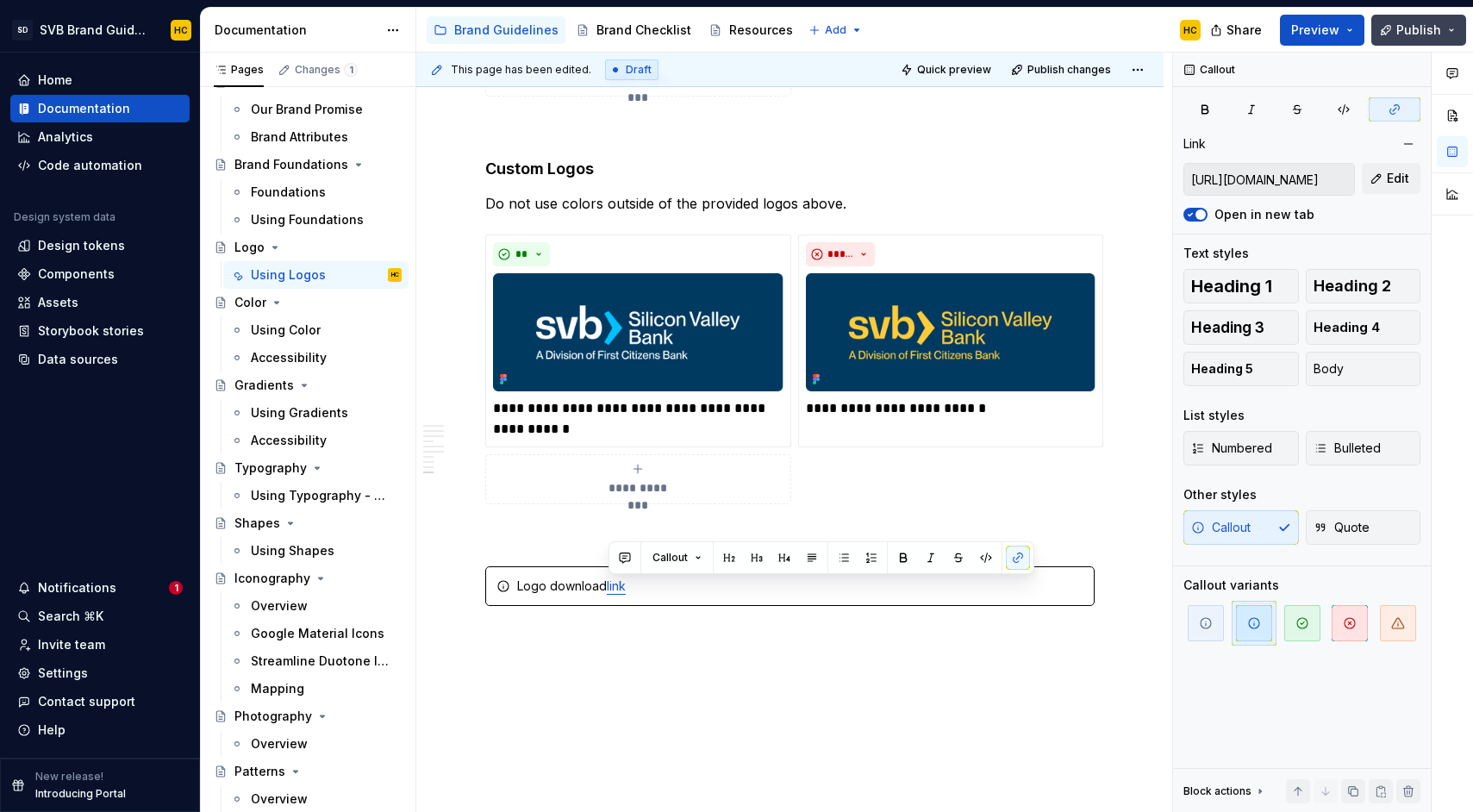
click at [1394, 31] on button "Publish" at bounding box center [1418, 30] width 94 height 31
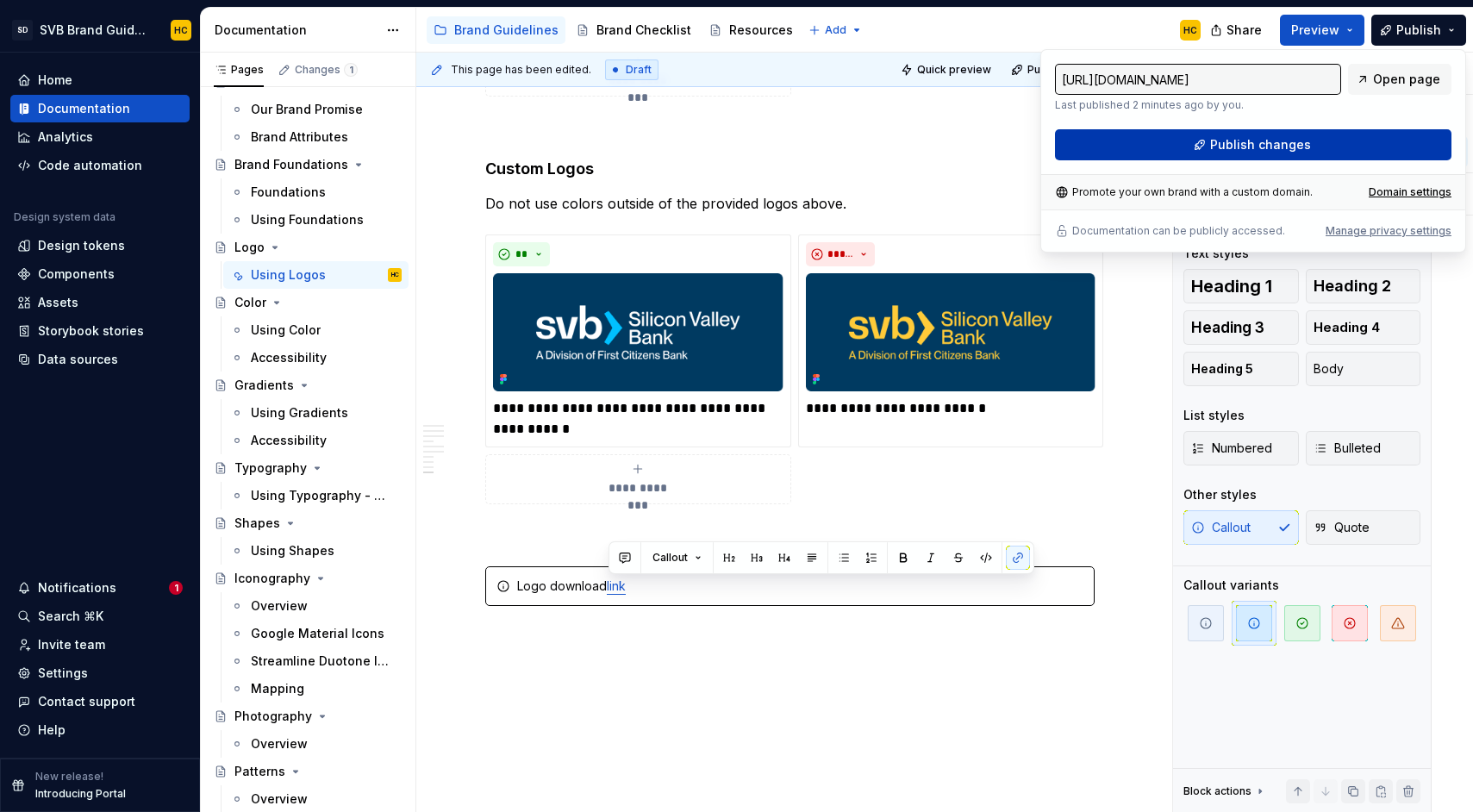
click at [1267, 141] on span "Publish changes" at bounding box center [1260, 145] width 101 height 17
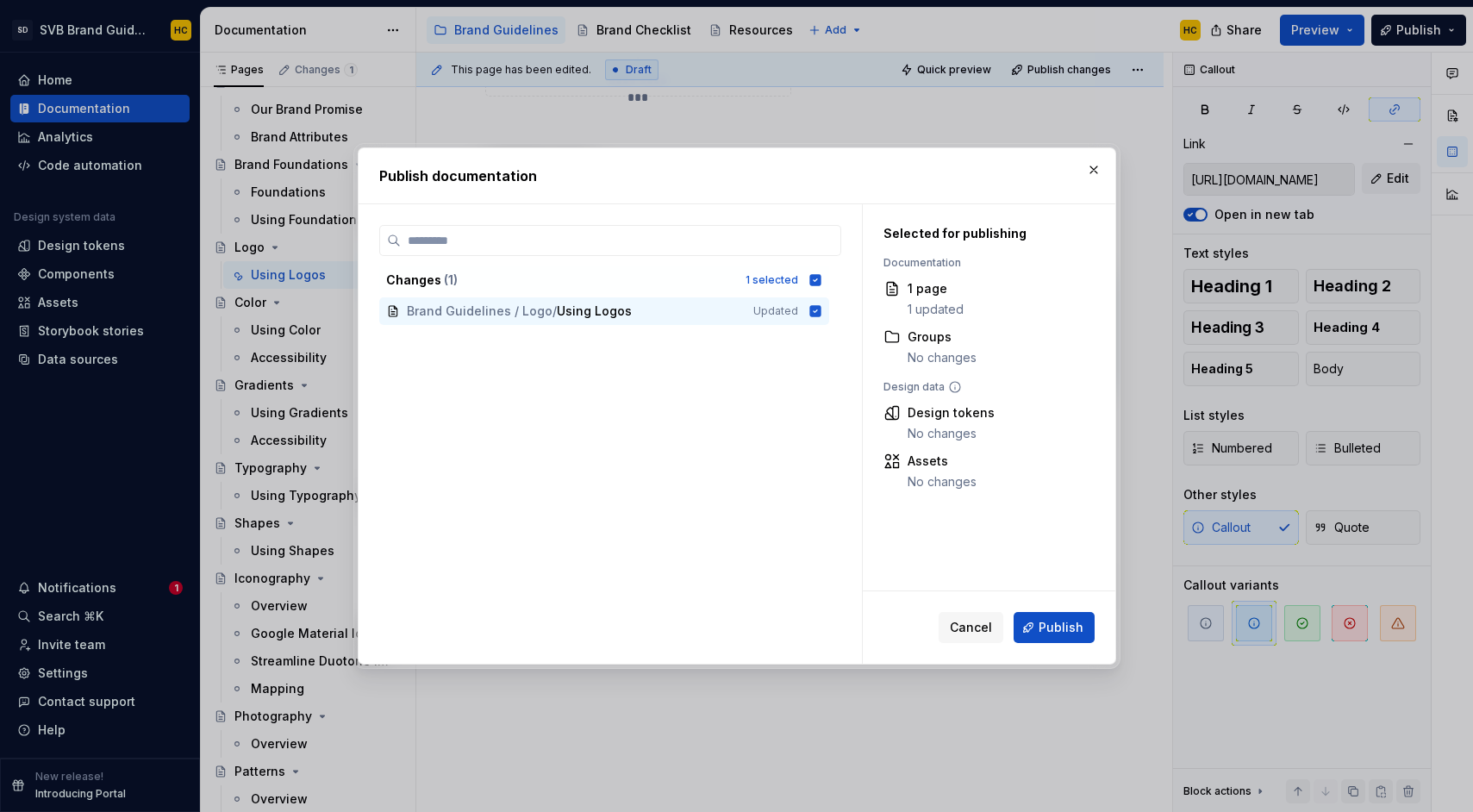
click at [1046, 629] on span "Publish" at bounding box center [1060, 628] width 45 height 17
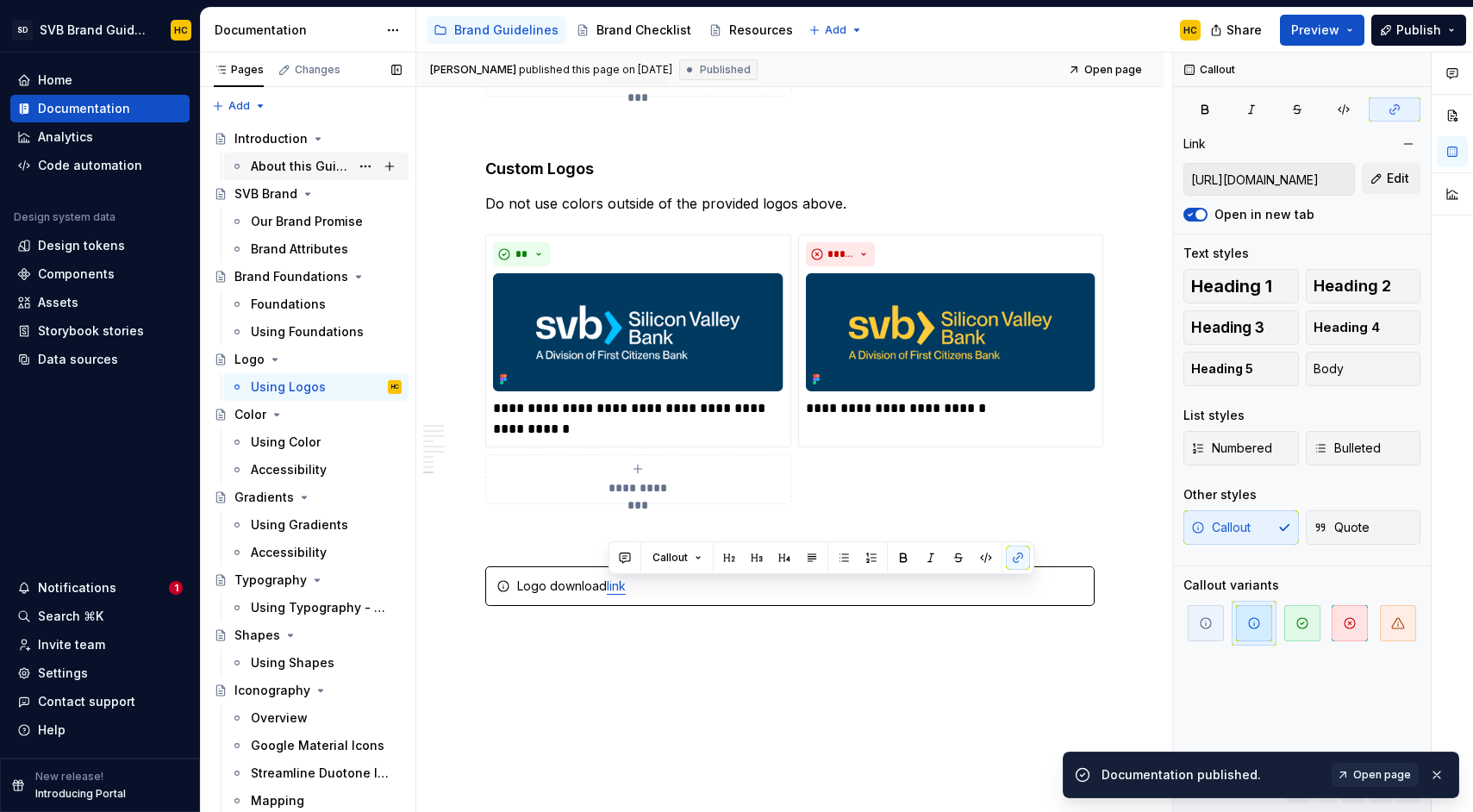
click at [305, 163] on div "About this Guide" at bounding box center [300, 166] width 99 height 17
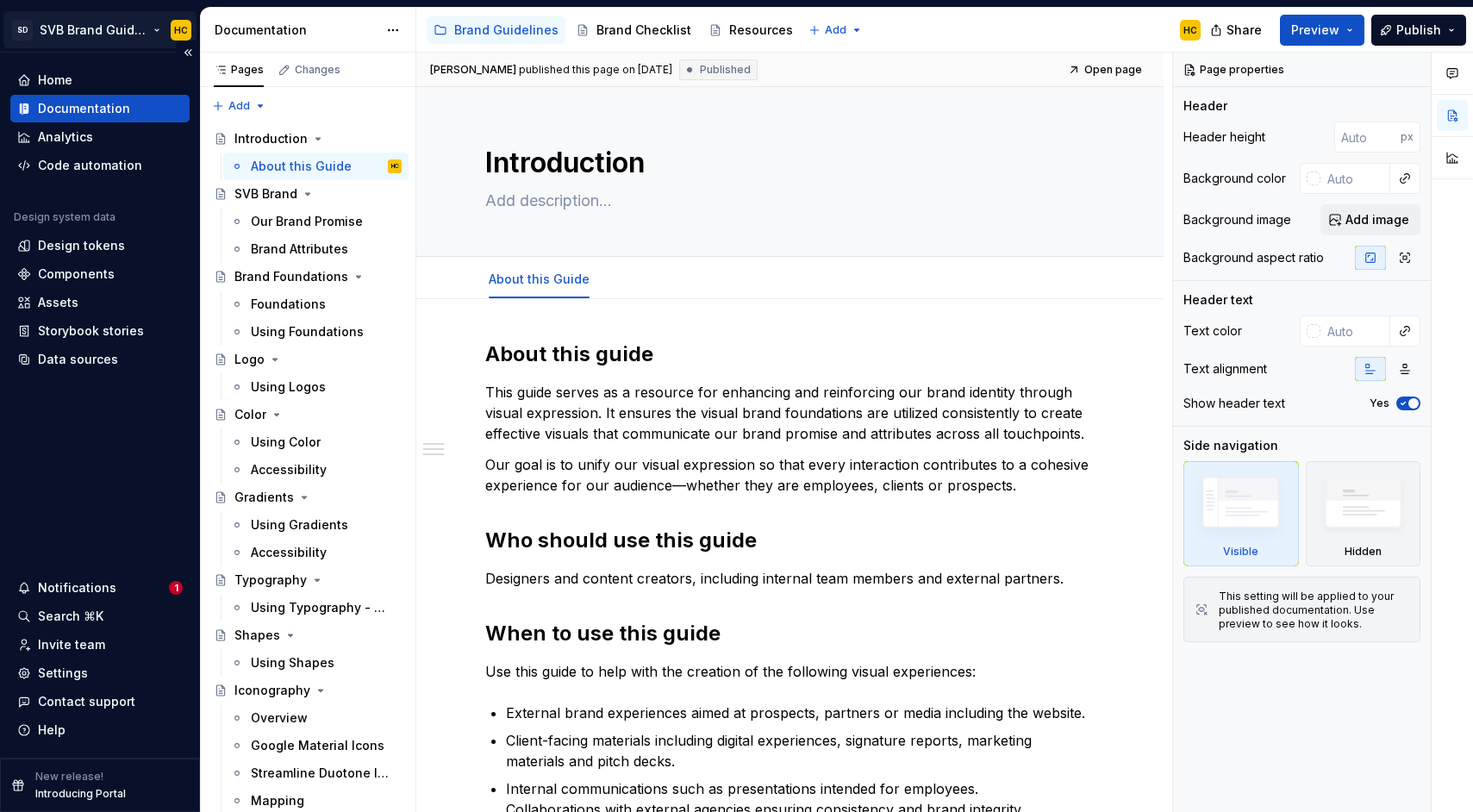
click at [97, 31] on html "SD SVB Brand Guidelines HC Home Documentation Analytics Code automation Design …" at bounding box center [736, 406] width 1473 height 812
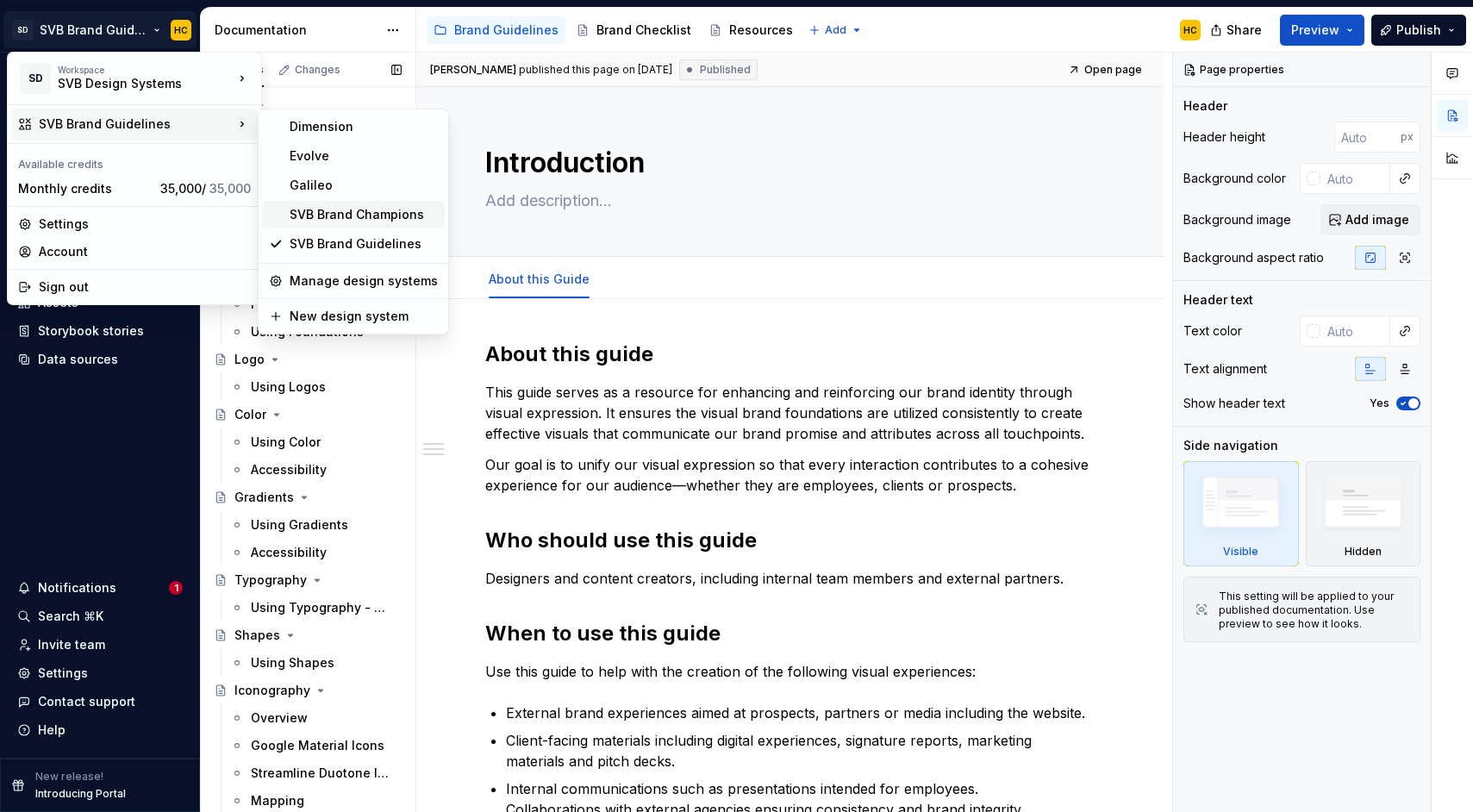
click at [363, 221] on div "SVB Brand Champions" at bounding box center [364, 215] width 149 height 17
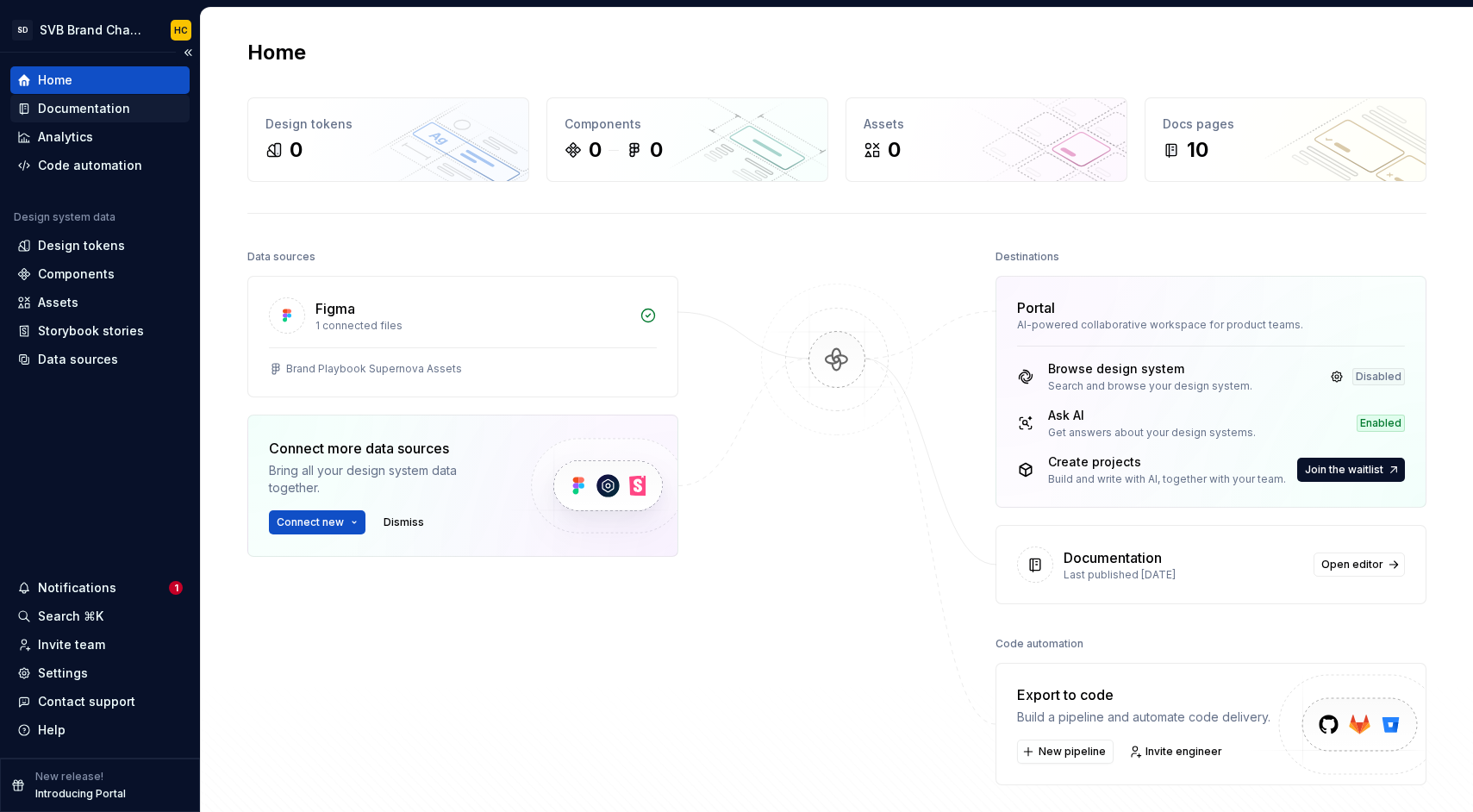
click at [118, 113] on div "Documentation" at bounding box center [83, 108] width 92 height 17
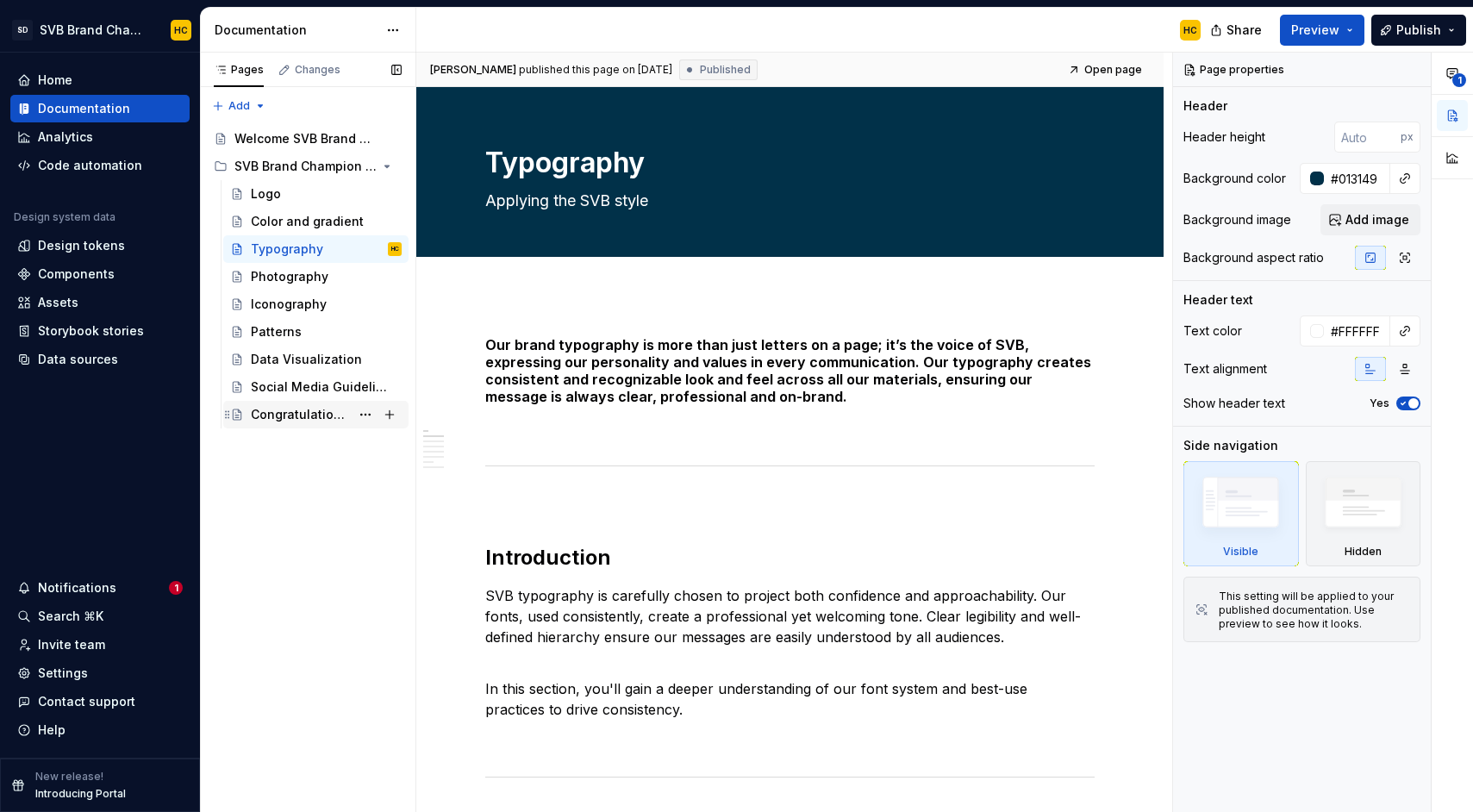
click at [275, 421] on div "Congratulations!" at bounding box center [300, 414] width 99 height 17
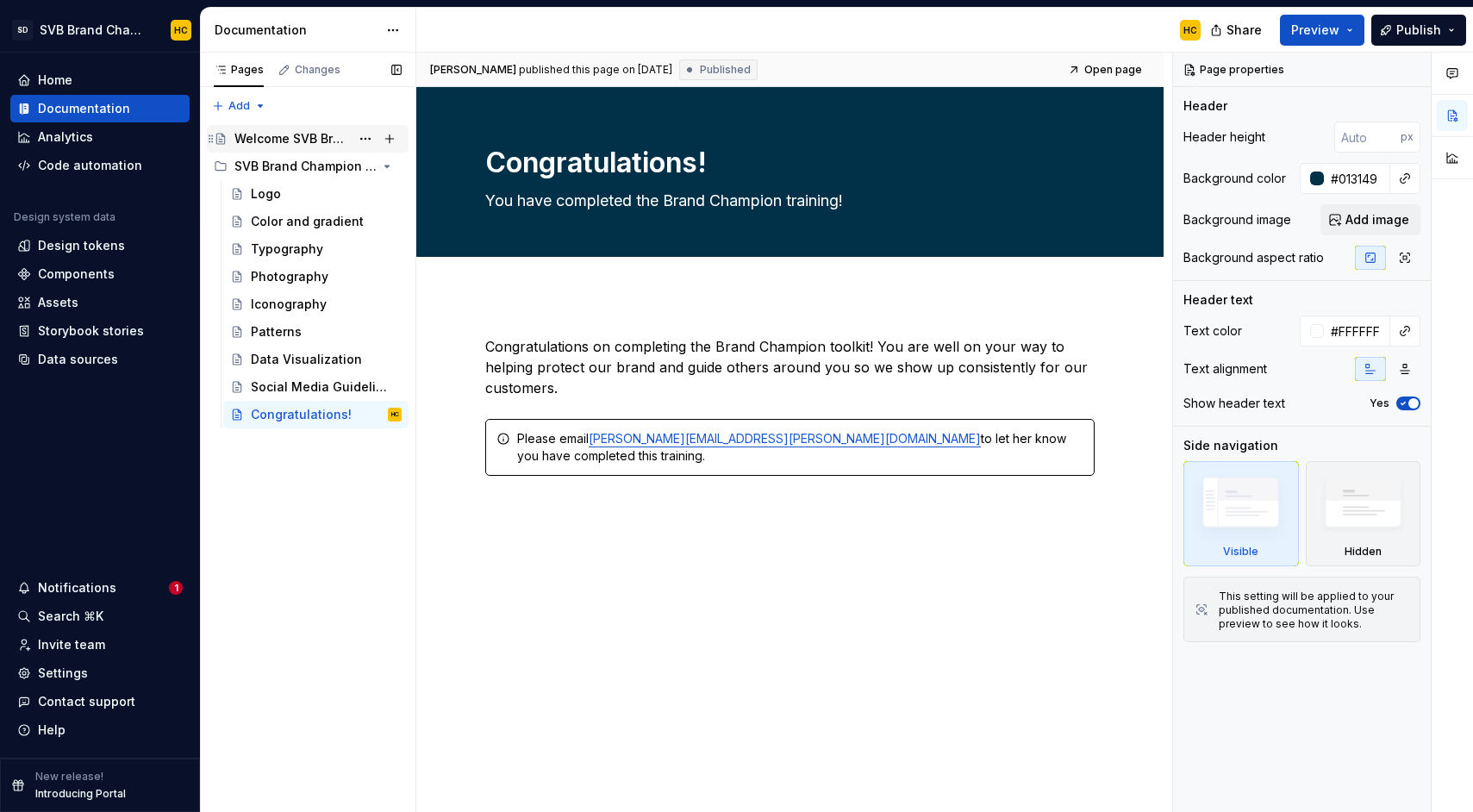
click at [301, 140] on div "Welcome SVB Brand Champions!" at bounding box center [292, 139] width 115 height 17
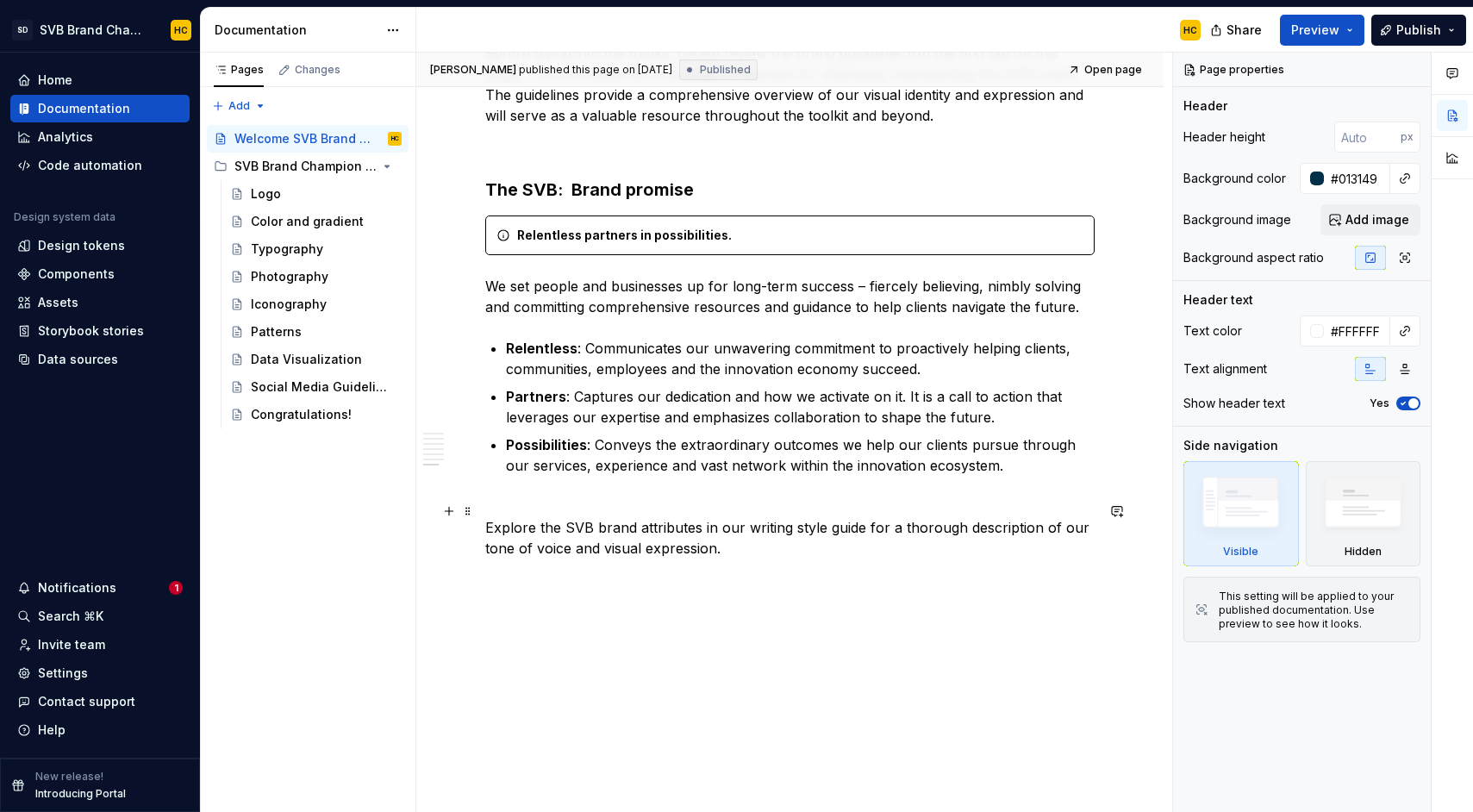
scroll to position [3187, 0]
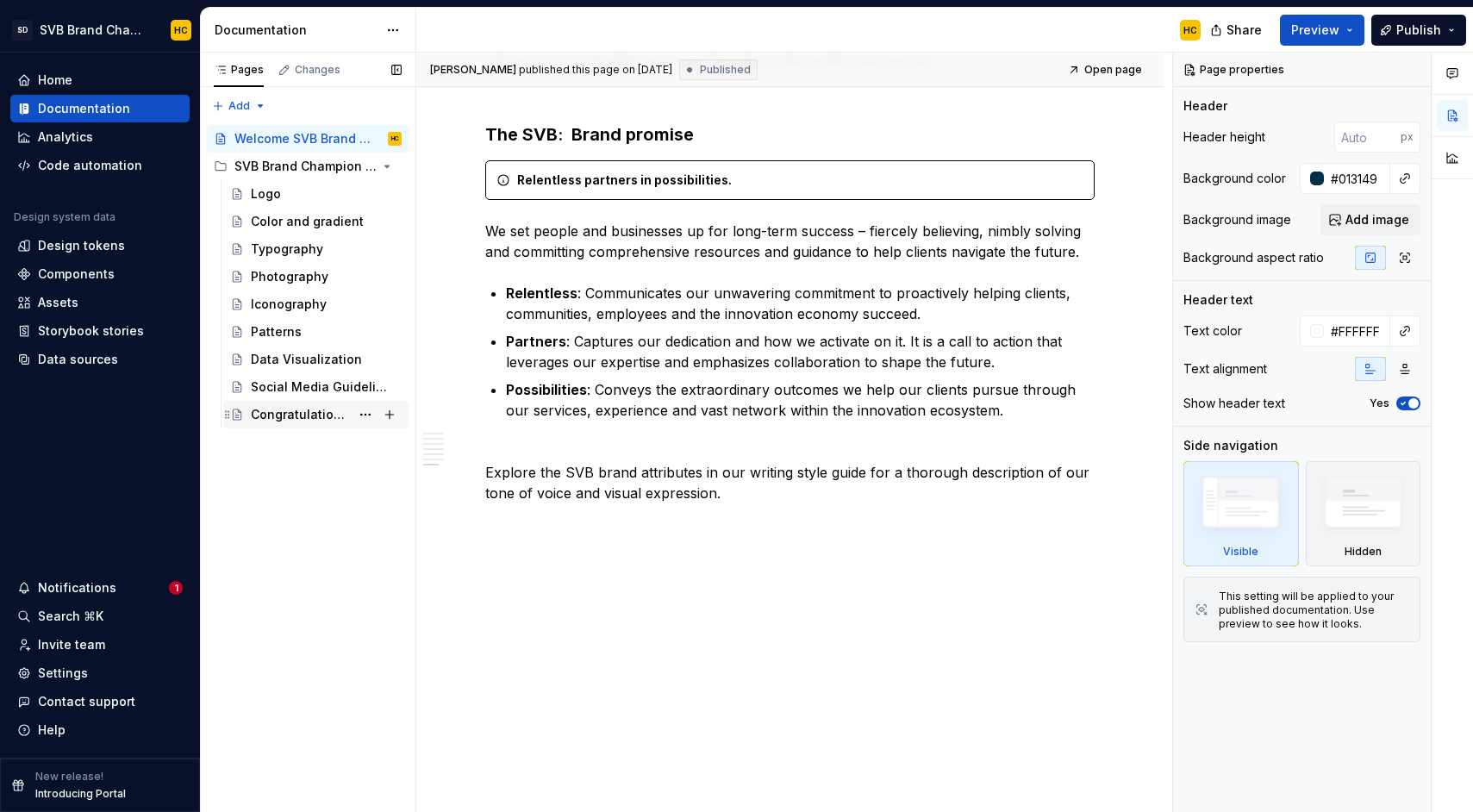
click at [283, 422] on div "Congratulations!" at bounding box center [300, 414] width 99 height 17
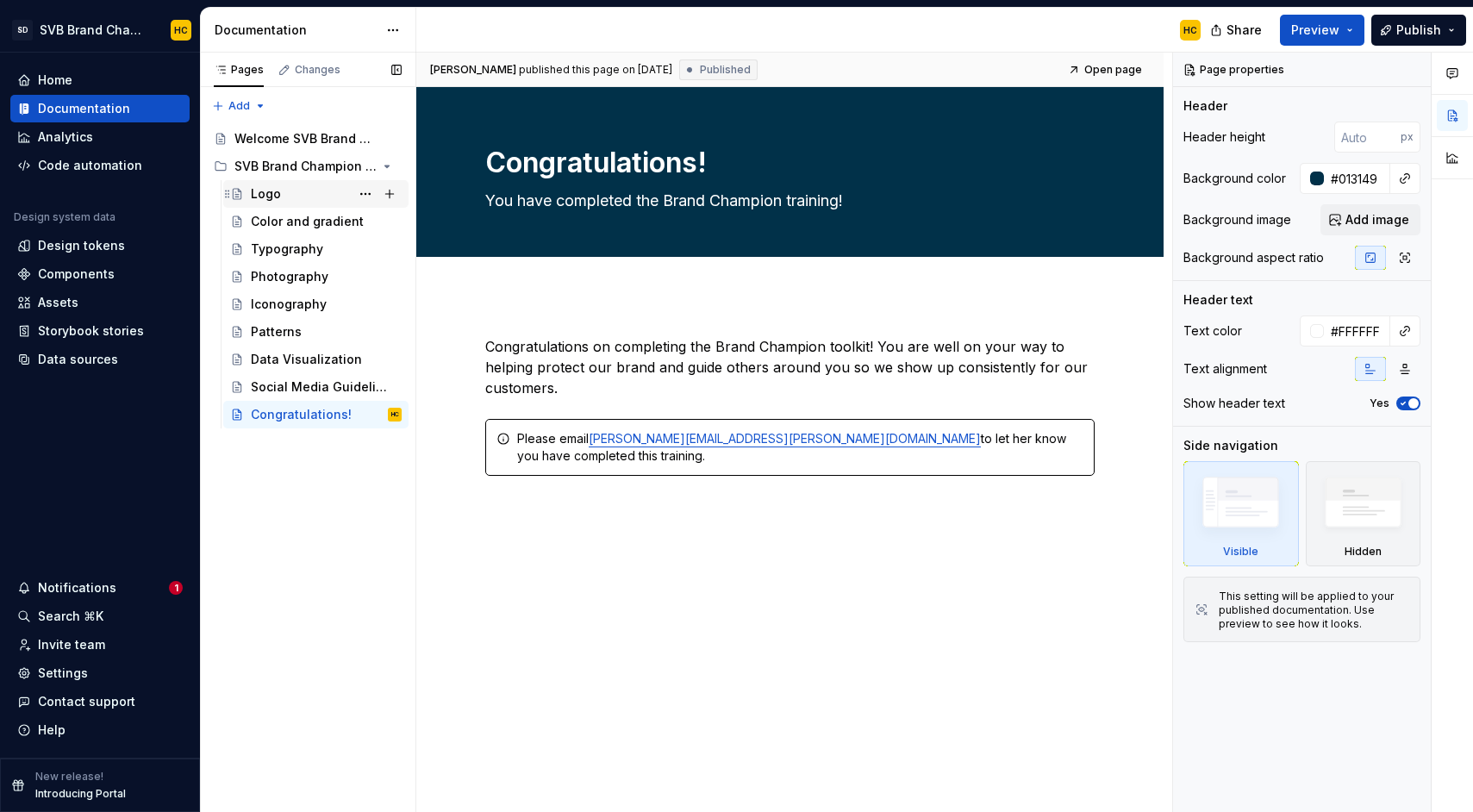
click at [269, 201] on div "Logo" at bounding box center [266, 194] width 31 height 17
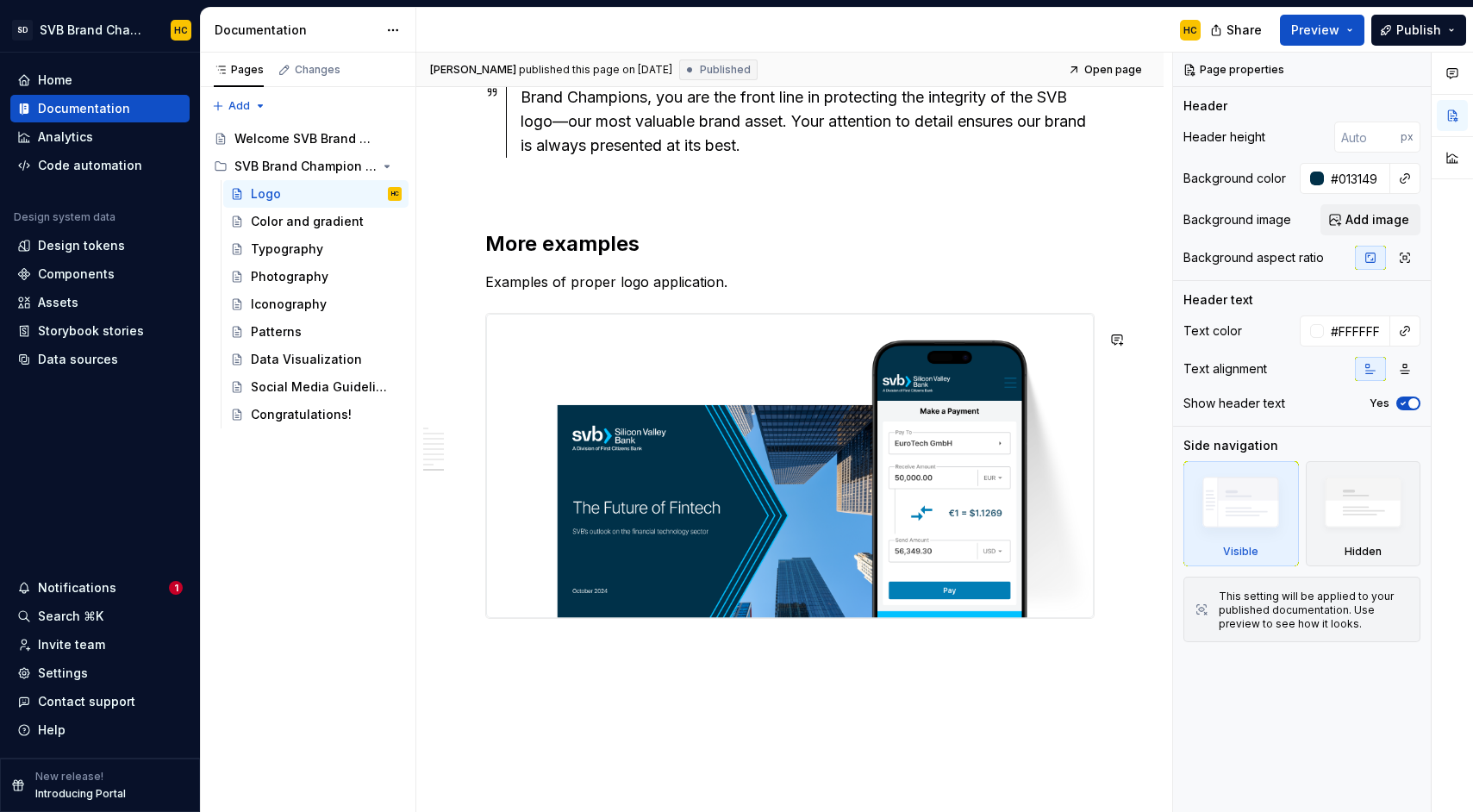
scroll to position [4179, 0]
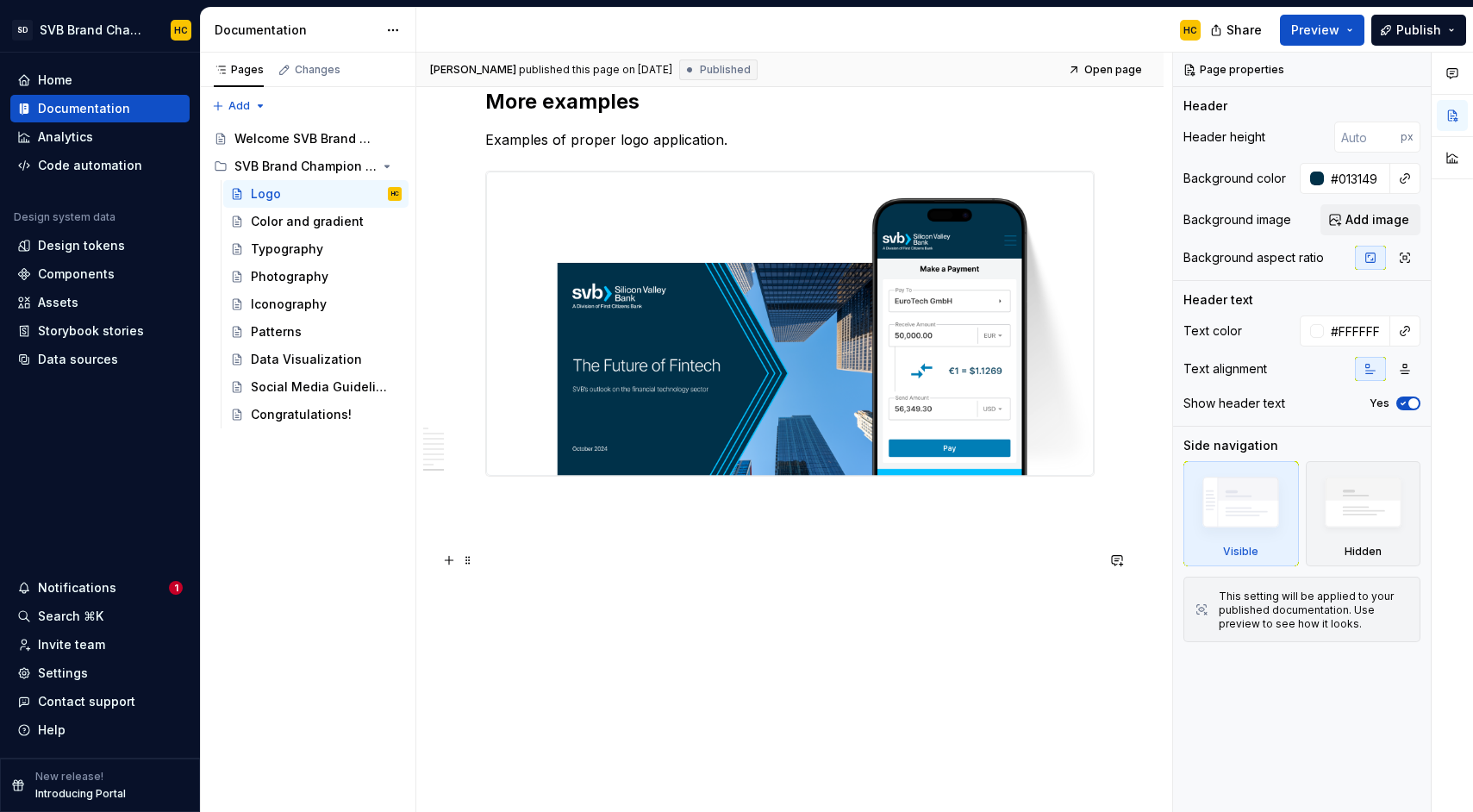
type textarea "*"
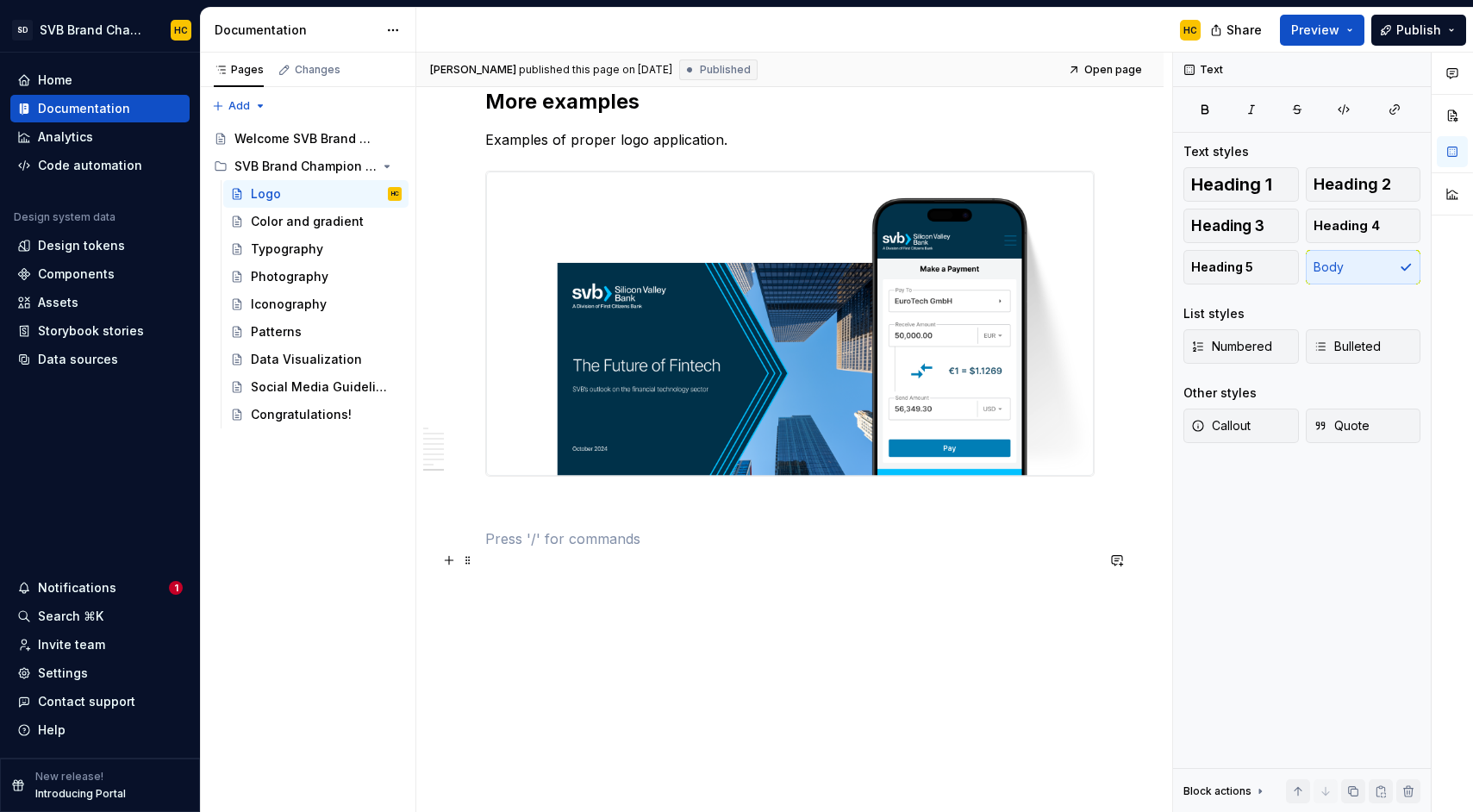
click at [857, 543] on p at bounding box center [789, 538] width 609 height 21
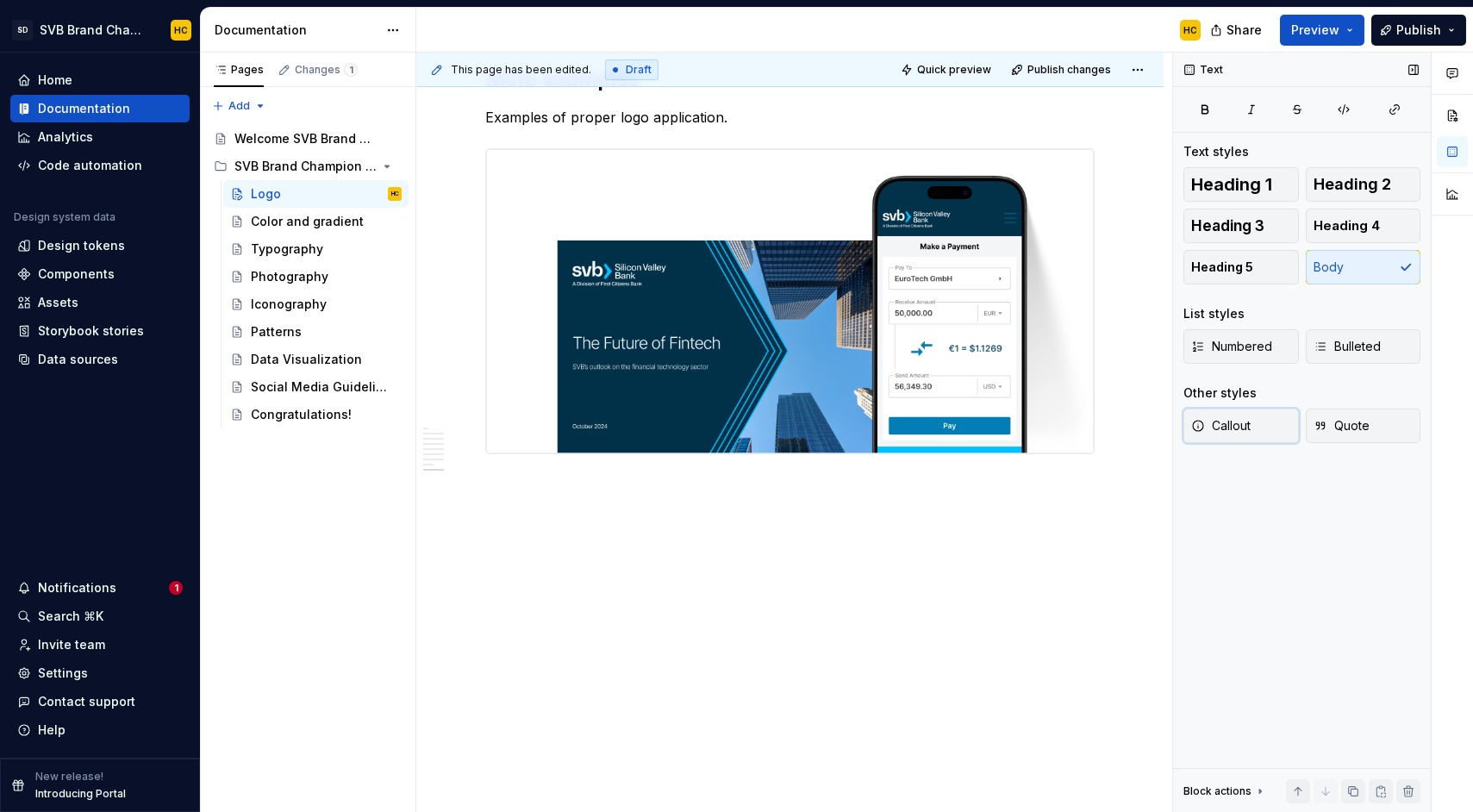
click at [1209, 434] on span "Callout" at bounding box center [1220, 426] width 59 height 17
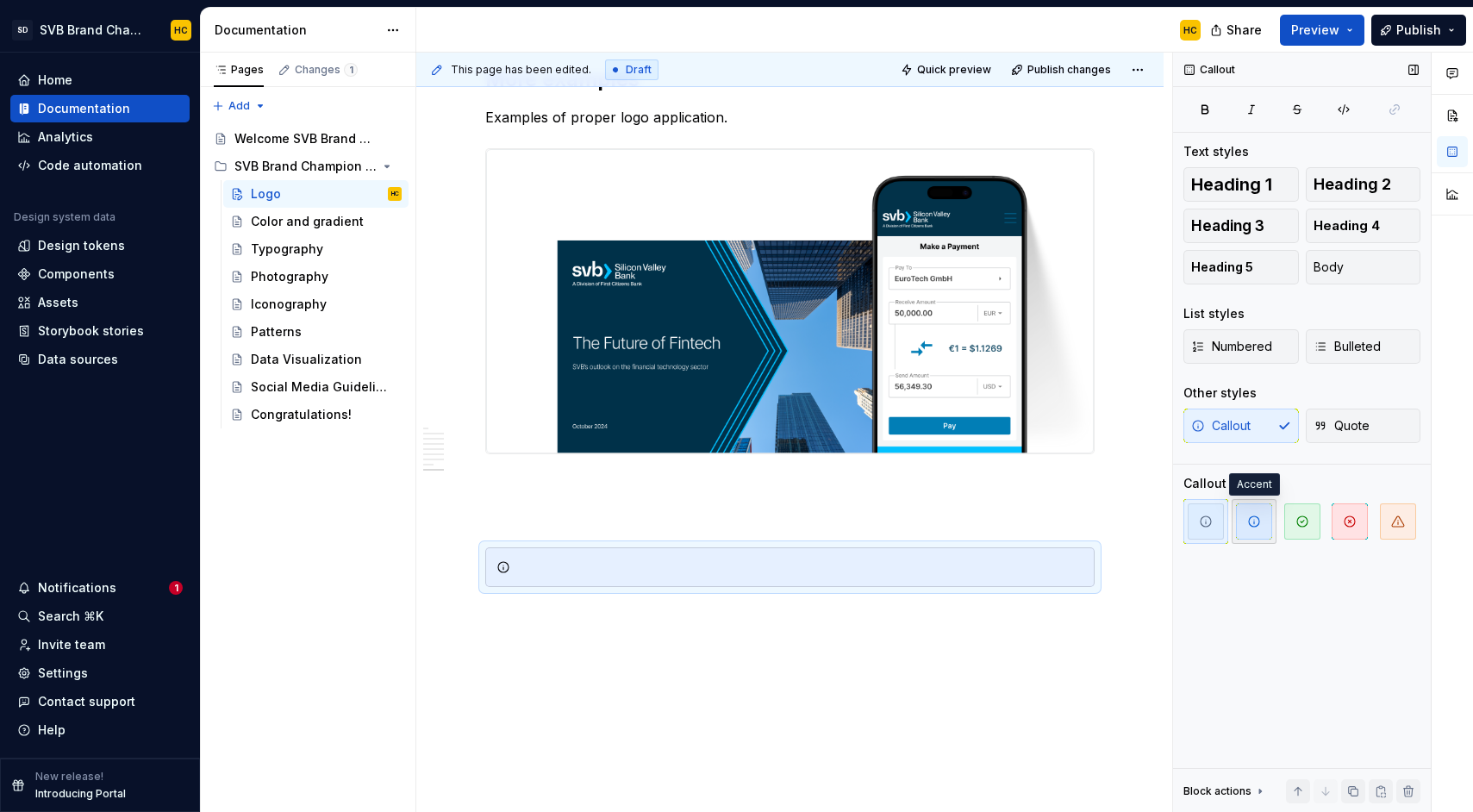
click at [1248, 530] on span "button" at bounding box center [1254, 521] width 36 height 36
click at [816, 586] on div at bounding box center [789, 566] width 609 height 39
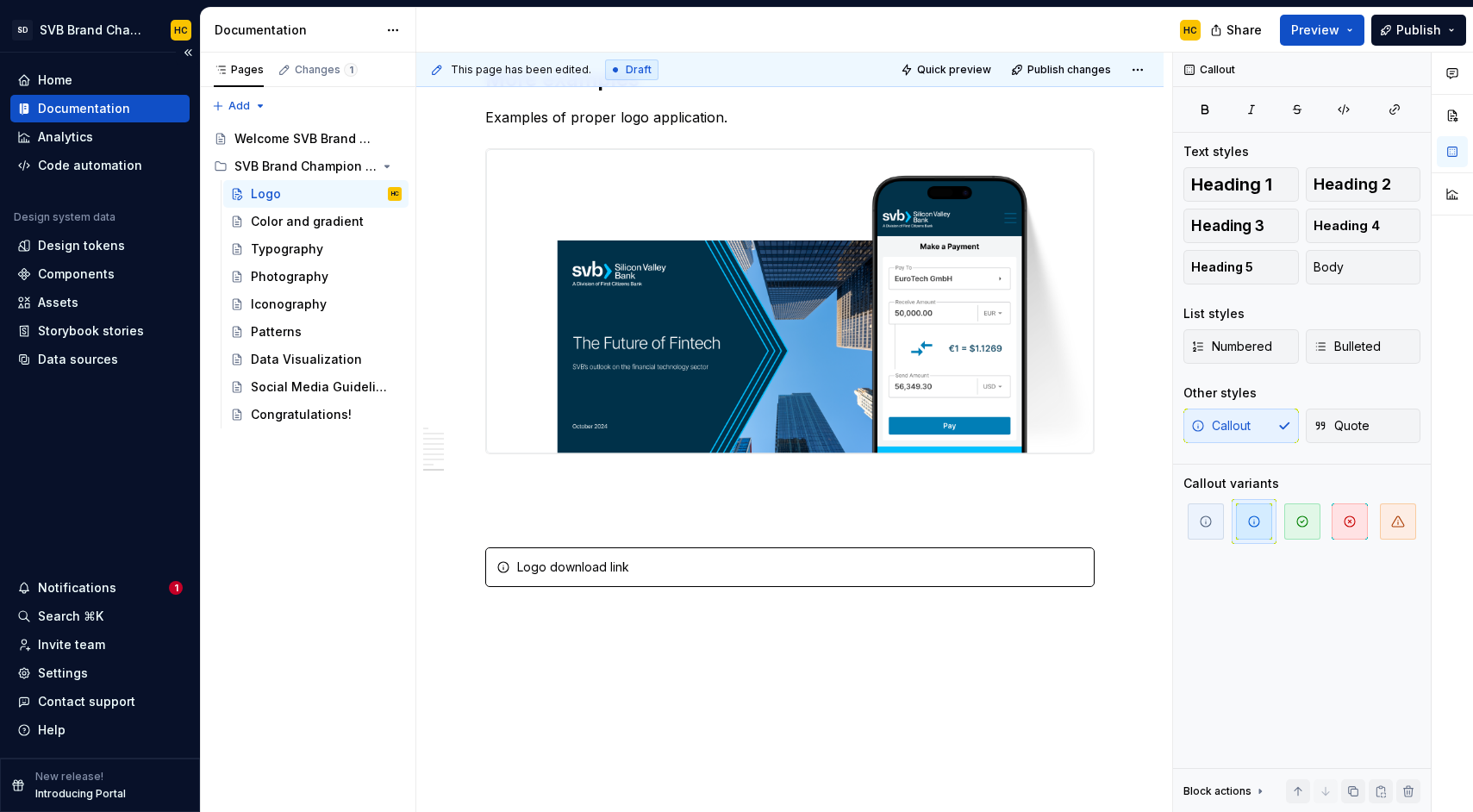
type textarea "*"
click at [615, 576] on div "Logo download link" at bounding box center [801, 567] width 566 height 17
click at [1387, 111] on icon "button" at bounding box center [1394, 109] width 14 height 14
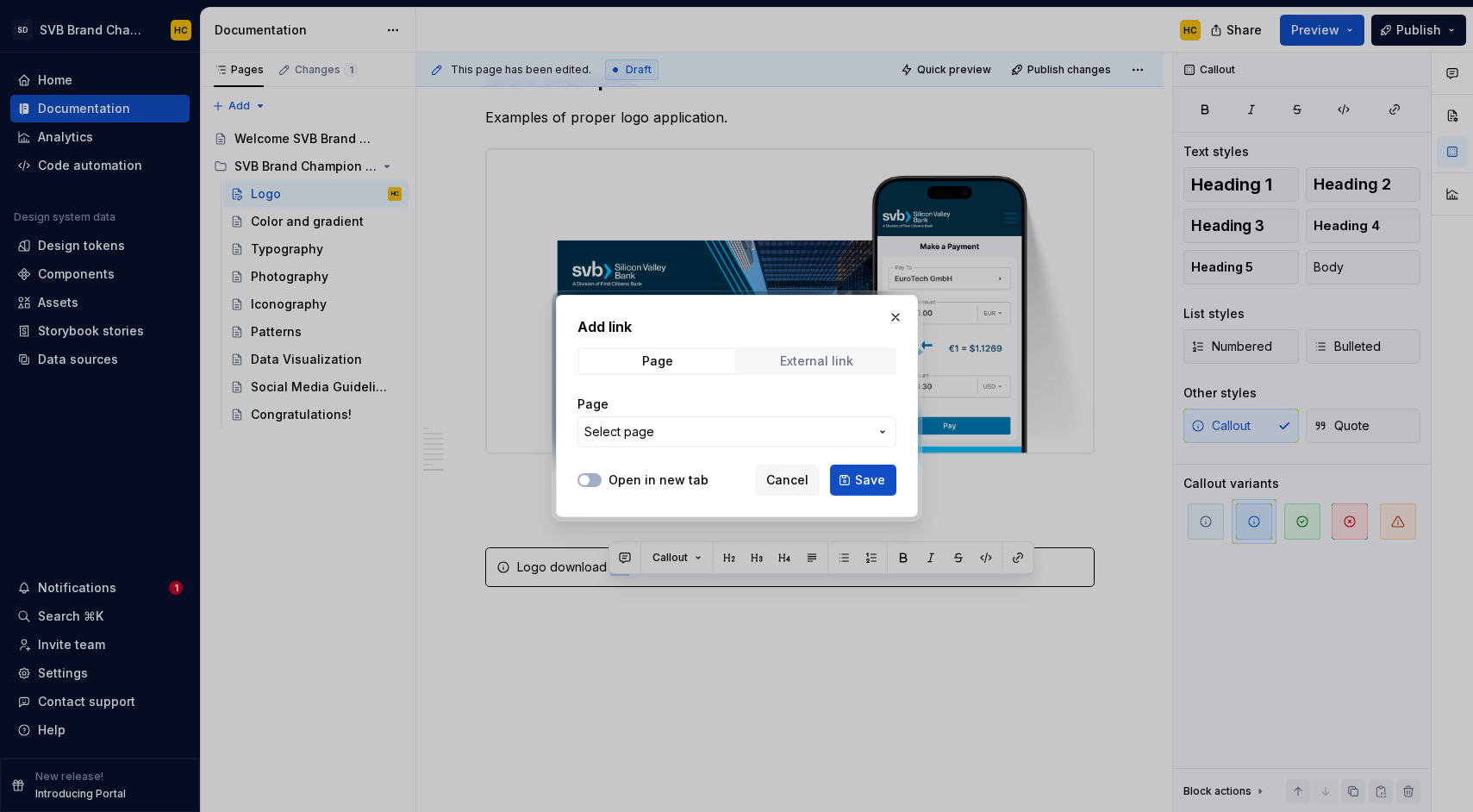
click at [805, 357] on div "External link" at bounding box center [816, 361] width 73 height 14
click at [660, 435] on input "URL" at bounding box center [737, 431] width 319 height 31
paste input "[URL][DOMAIN_NAME]"
type input "[URL][DOMAIN_NAME]"
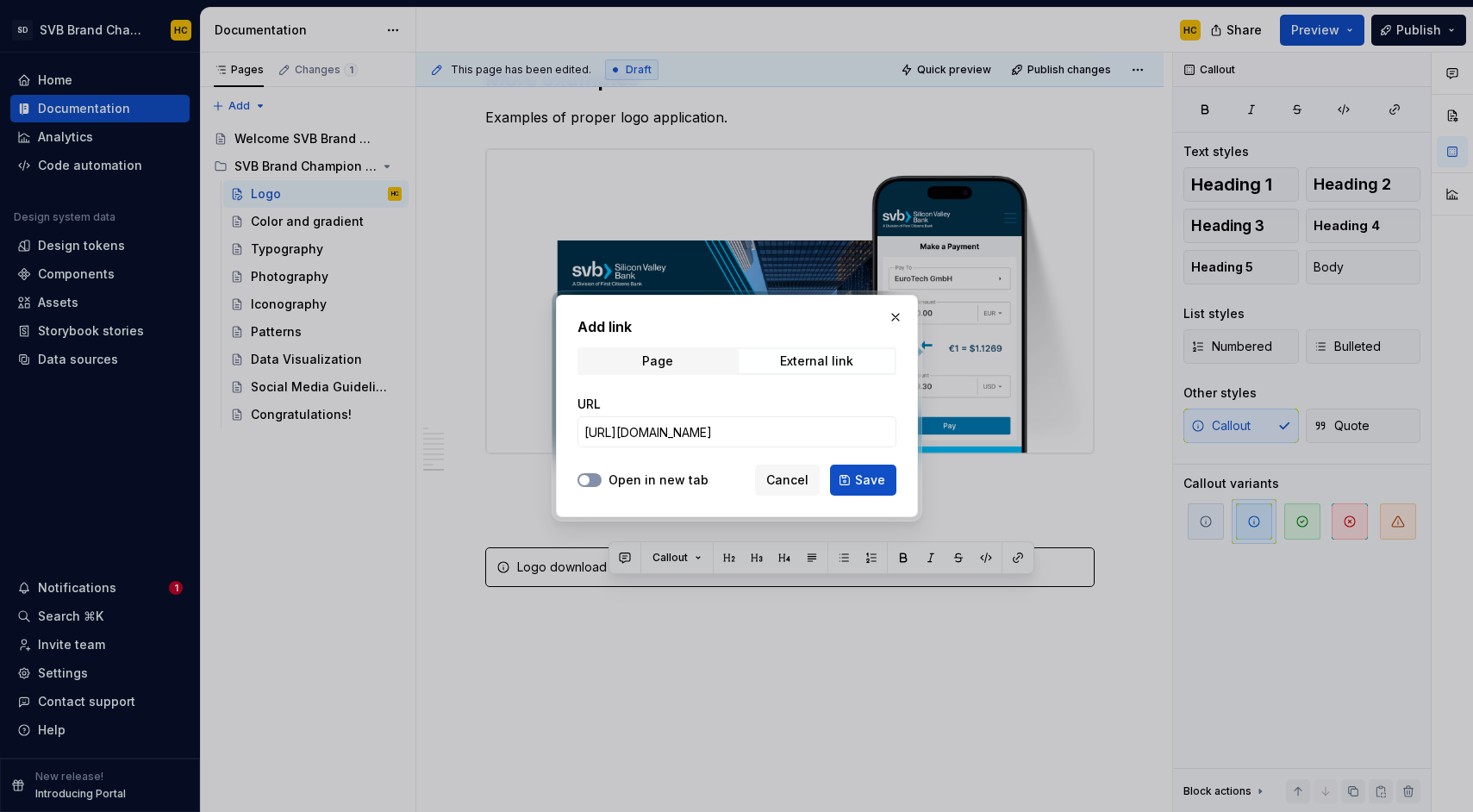
scroll to position [0, 0]
click at [587, 484] on icon "button" at bounding box center [585, 480] width 14 height 10
click at [876, 489] on button "Save" at bounding box center [863, 479] width 66 height 31
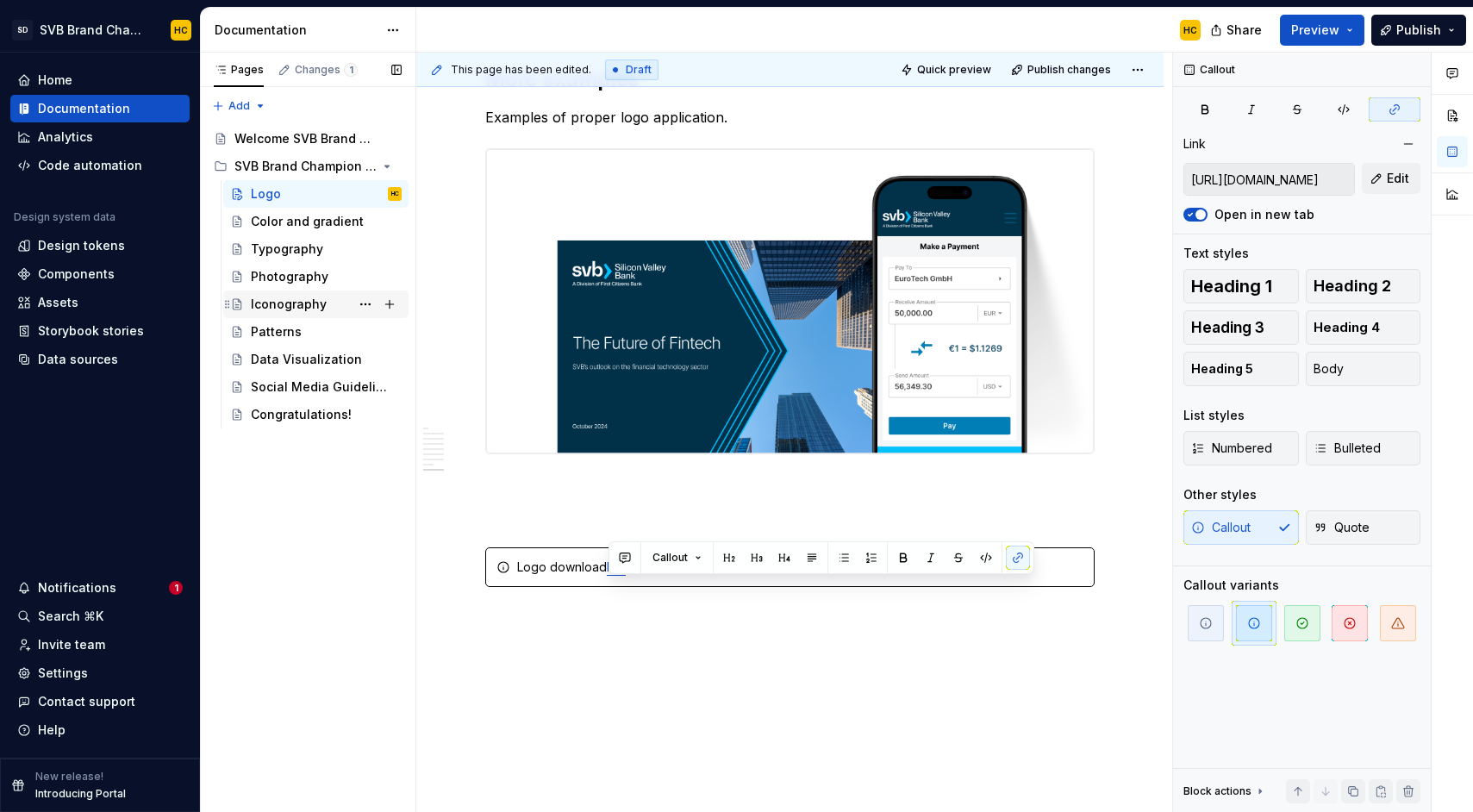
click at [284, 305] on div "Iconography" at bounding box center [288, 304] width 76 height 17
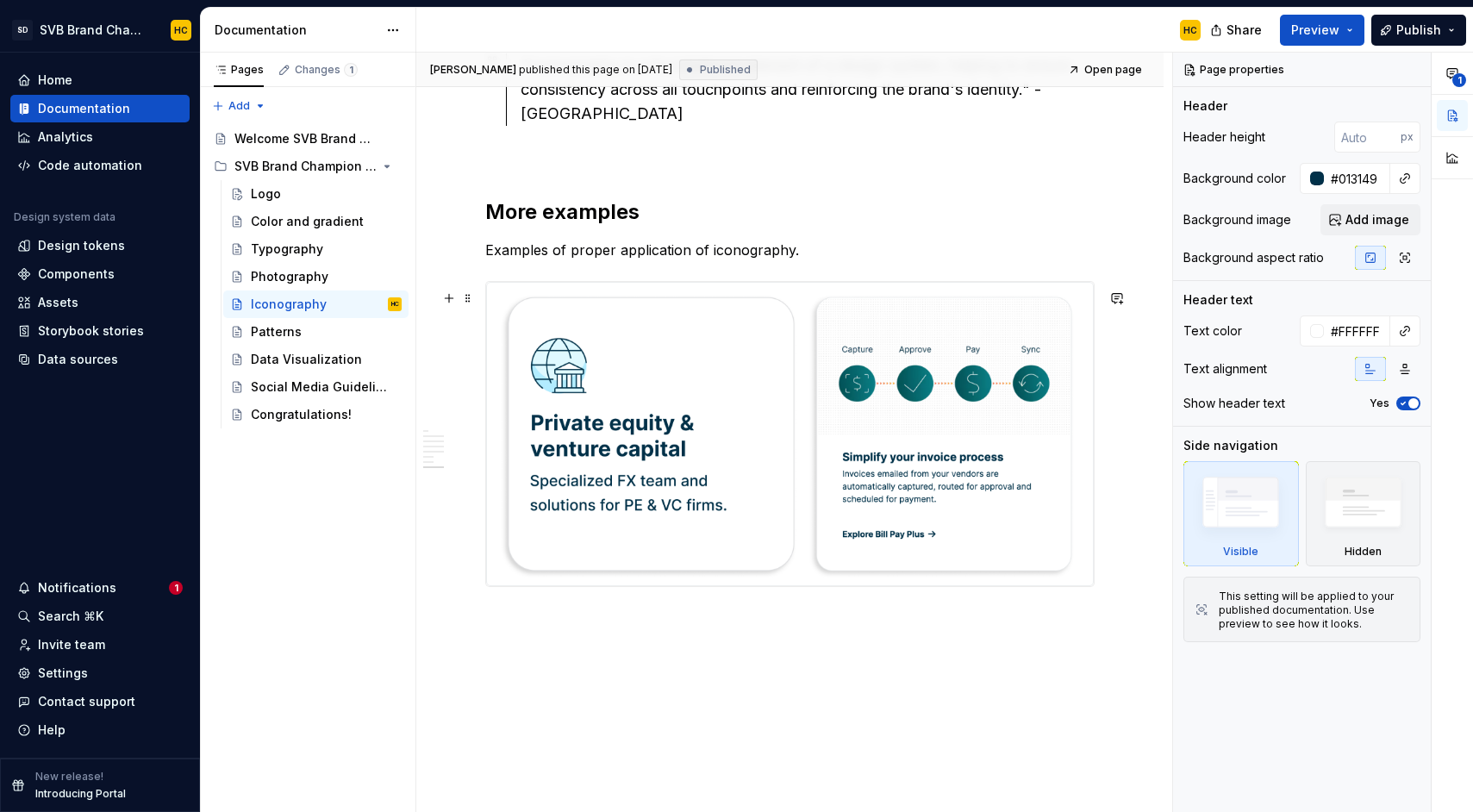
scroll to position [2544, 0]
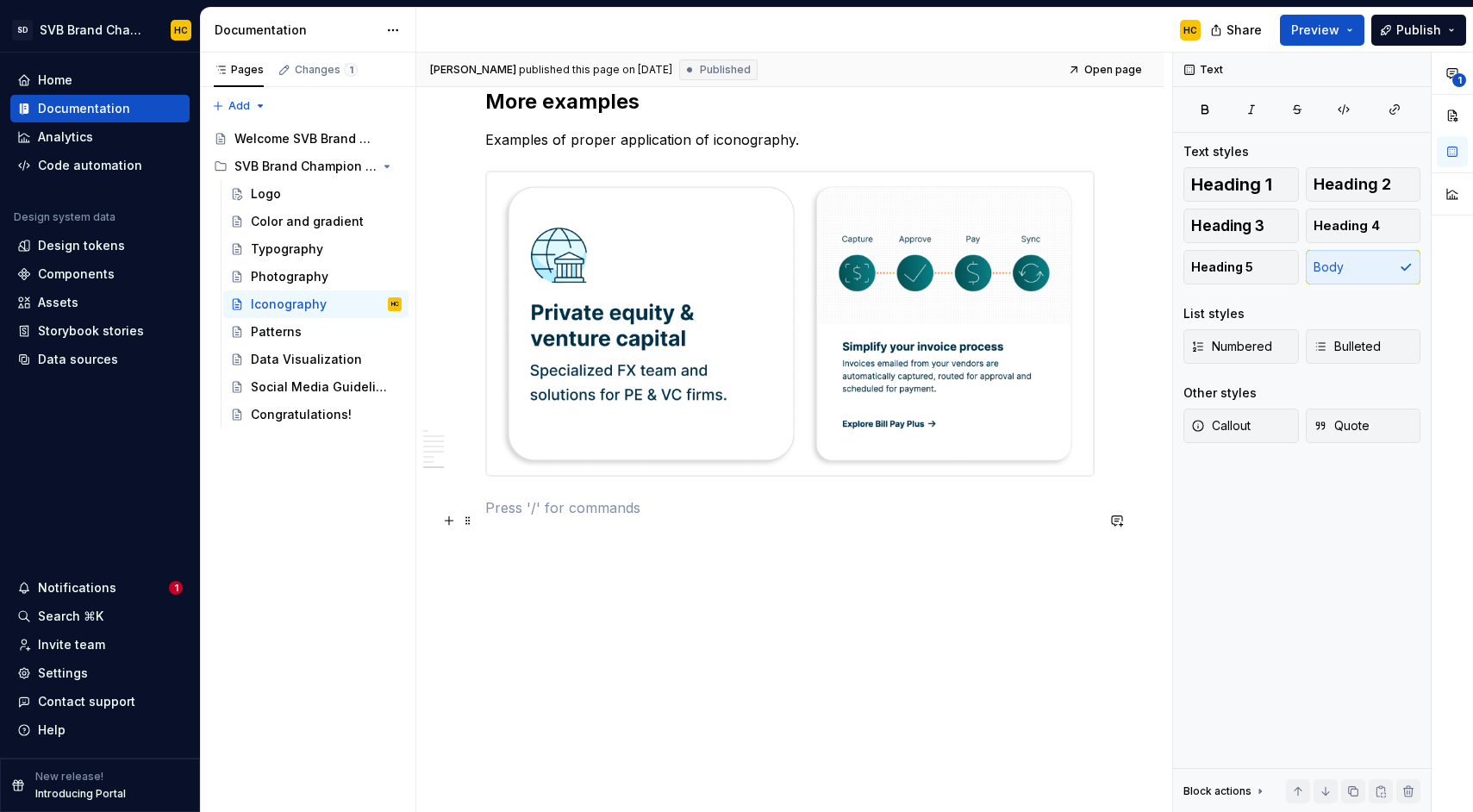
click at [742, 517] on p at bounding box center [789, 508] width 609 height 21
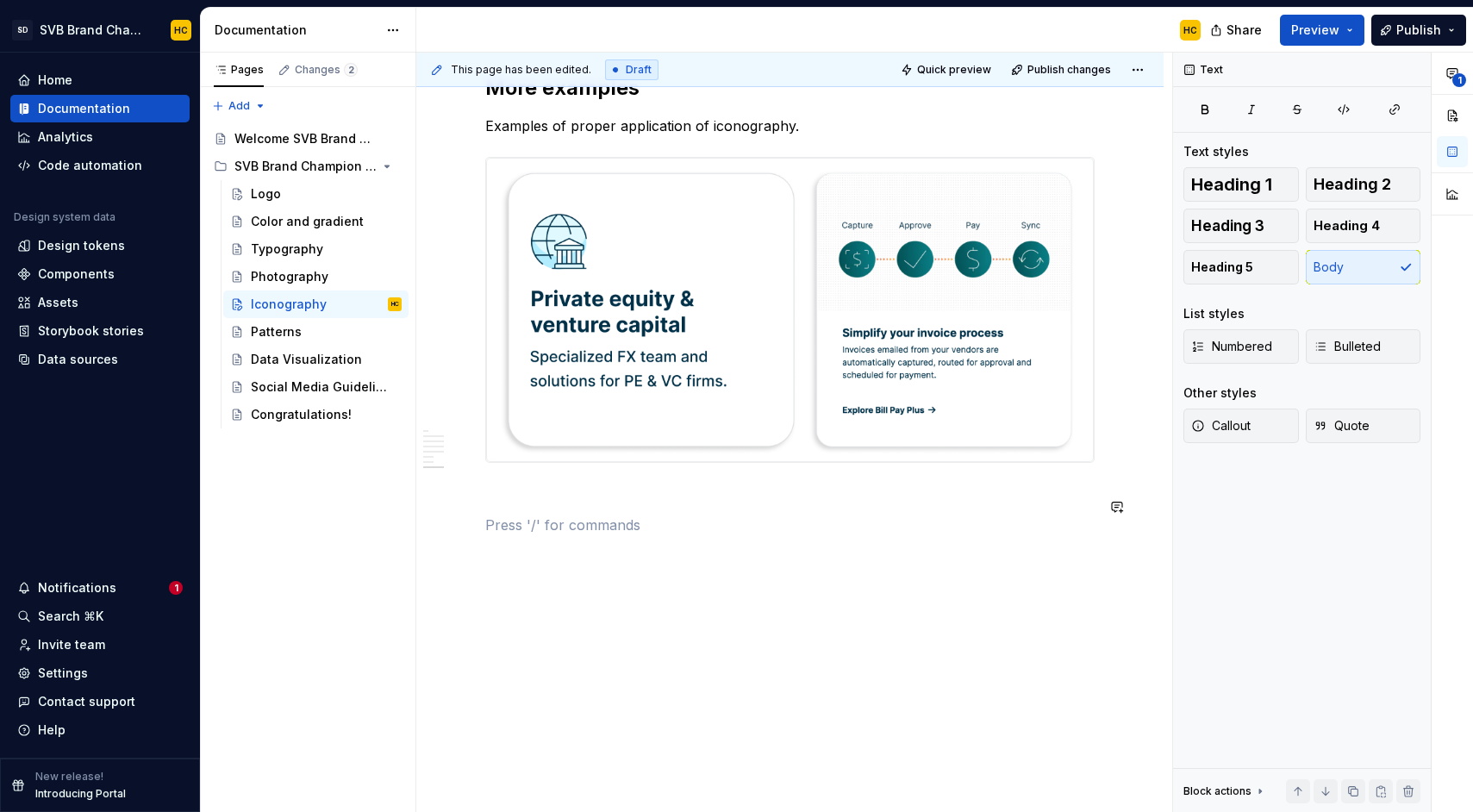
type textarea "*"
click at [1226, 420] on span "Callout" at bounding box center [1220, 426] width 59 height 17
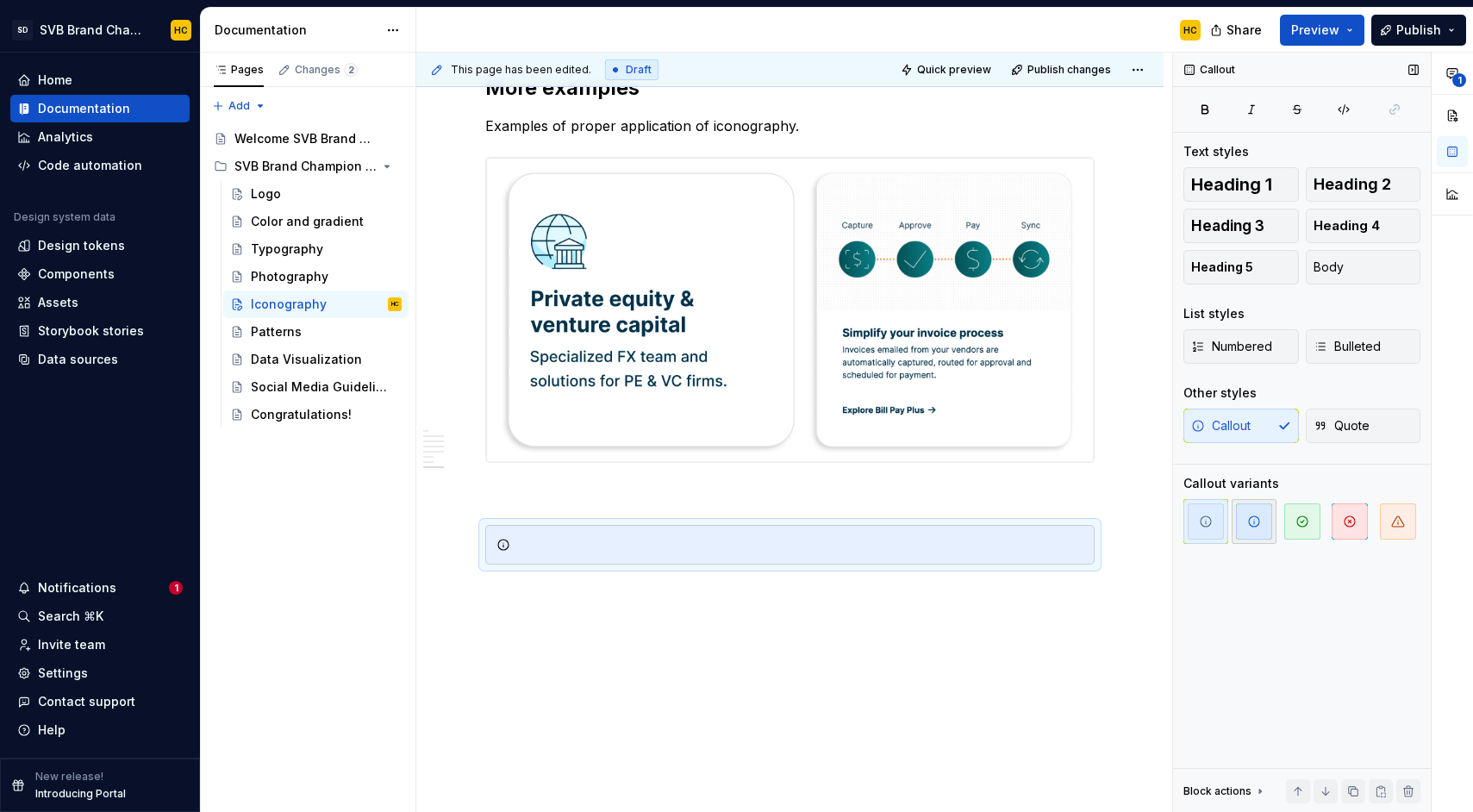
click at [1247, 519] on icon "button" at bounding box center [1254, 522] width 14 height 14
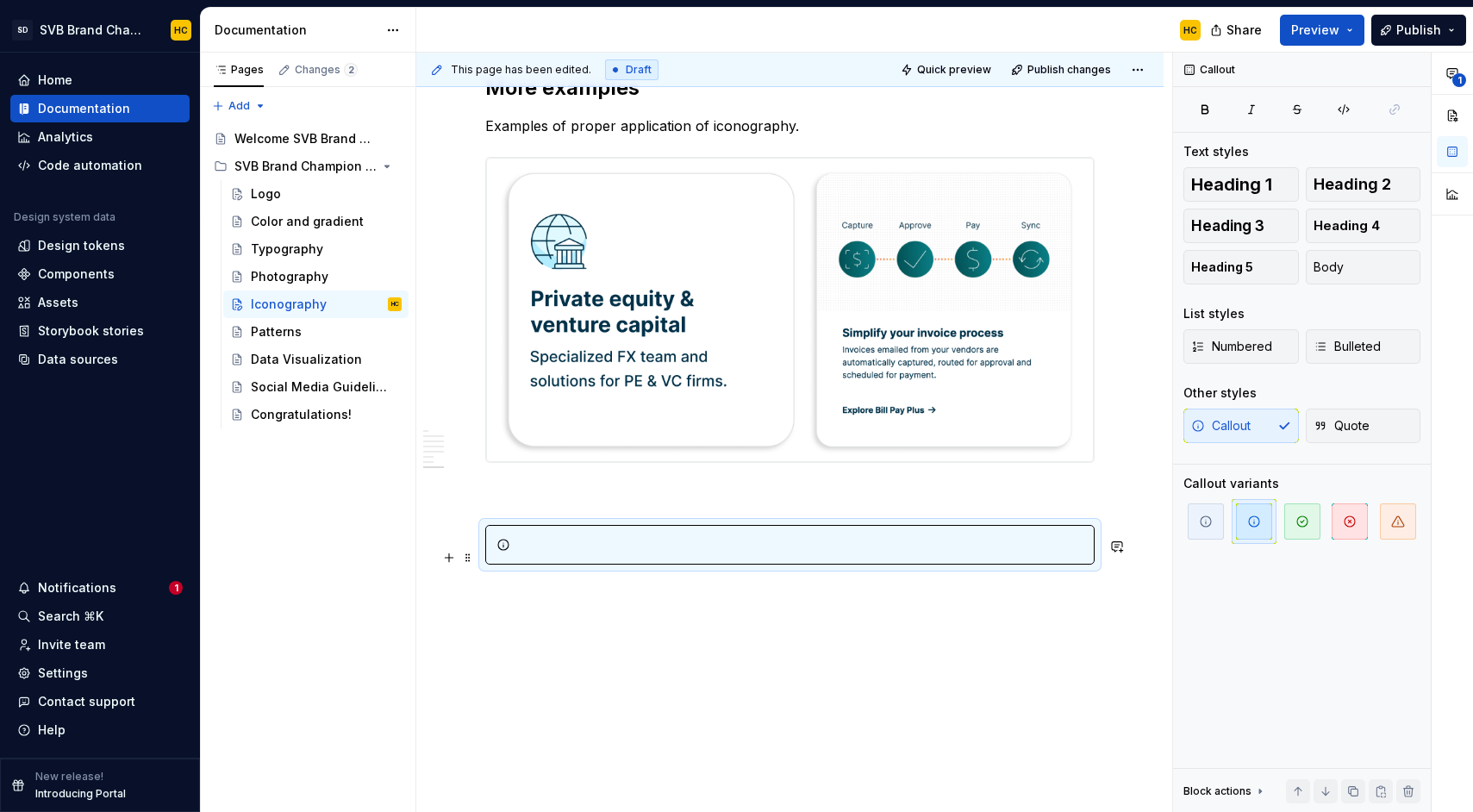
click at [561, 553] on div at bounding box center [801, 545] width 566 height 17
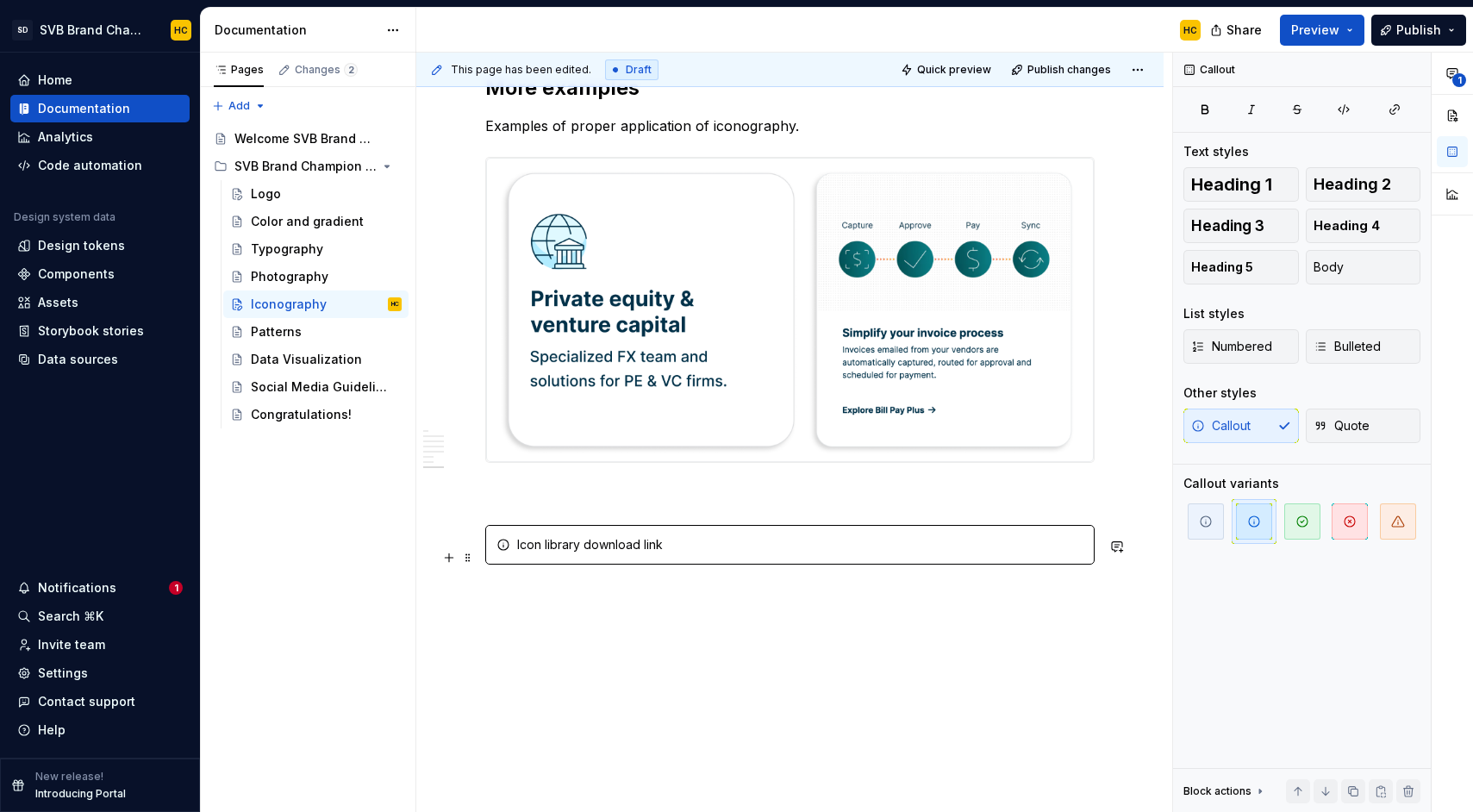
click at [657, 553] on div "Icon library download link" at bounding box center [801, 545] width 566 height 17
click at [1391, 114] on icon "button" at bounding box center [1394, 109] width 10 height 10
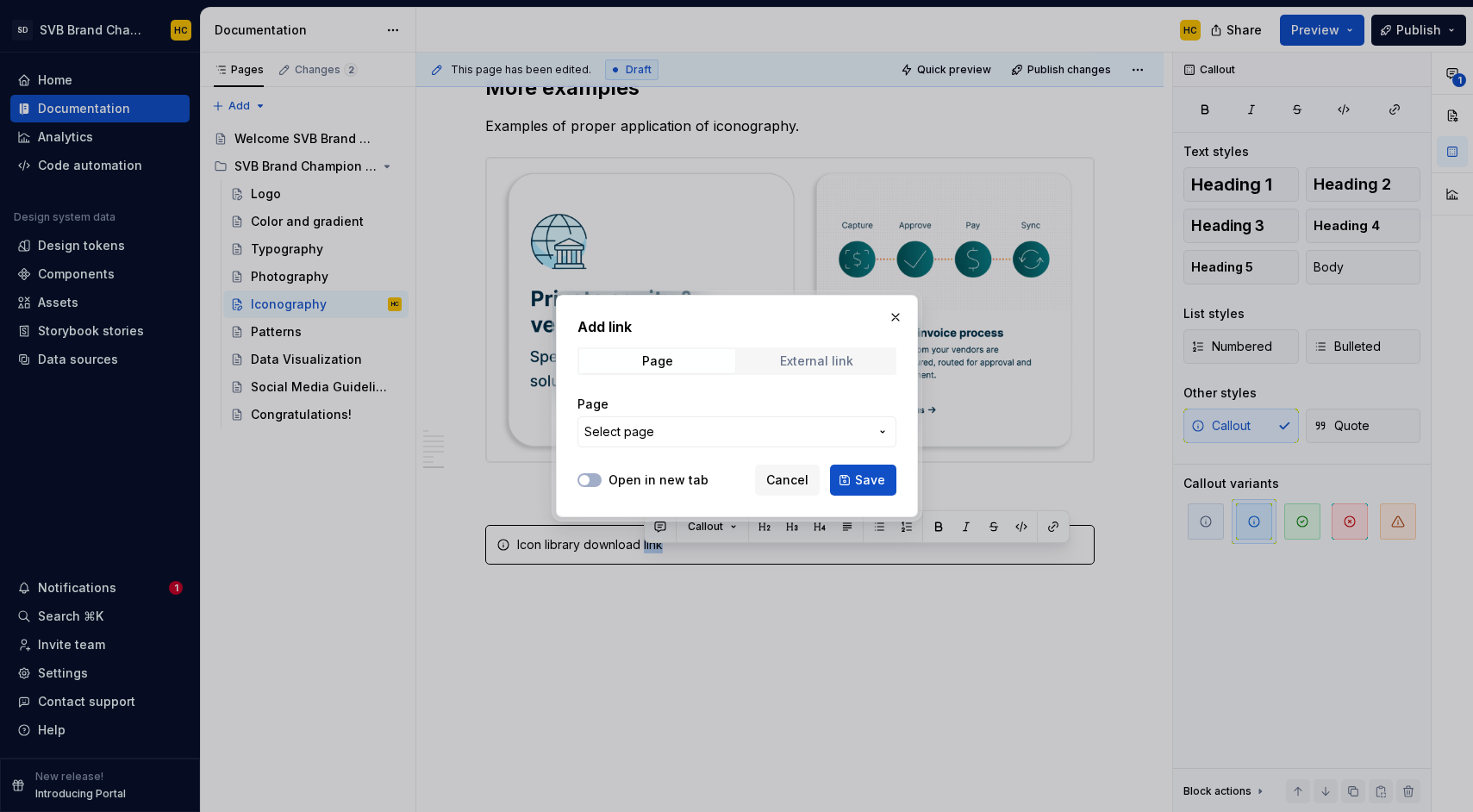
click at [807, 365] on div "External link" at bounding box center [816, 361] width 73 height 14
click at [677, 435] on input "URL" at bounding box center [737, 431] width 319 height 31
paste input "[URL][DOMAIN_NAME]"
type input "[URL][DOMAIN_NAME]"
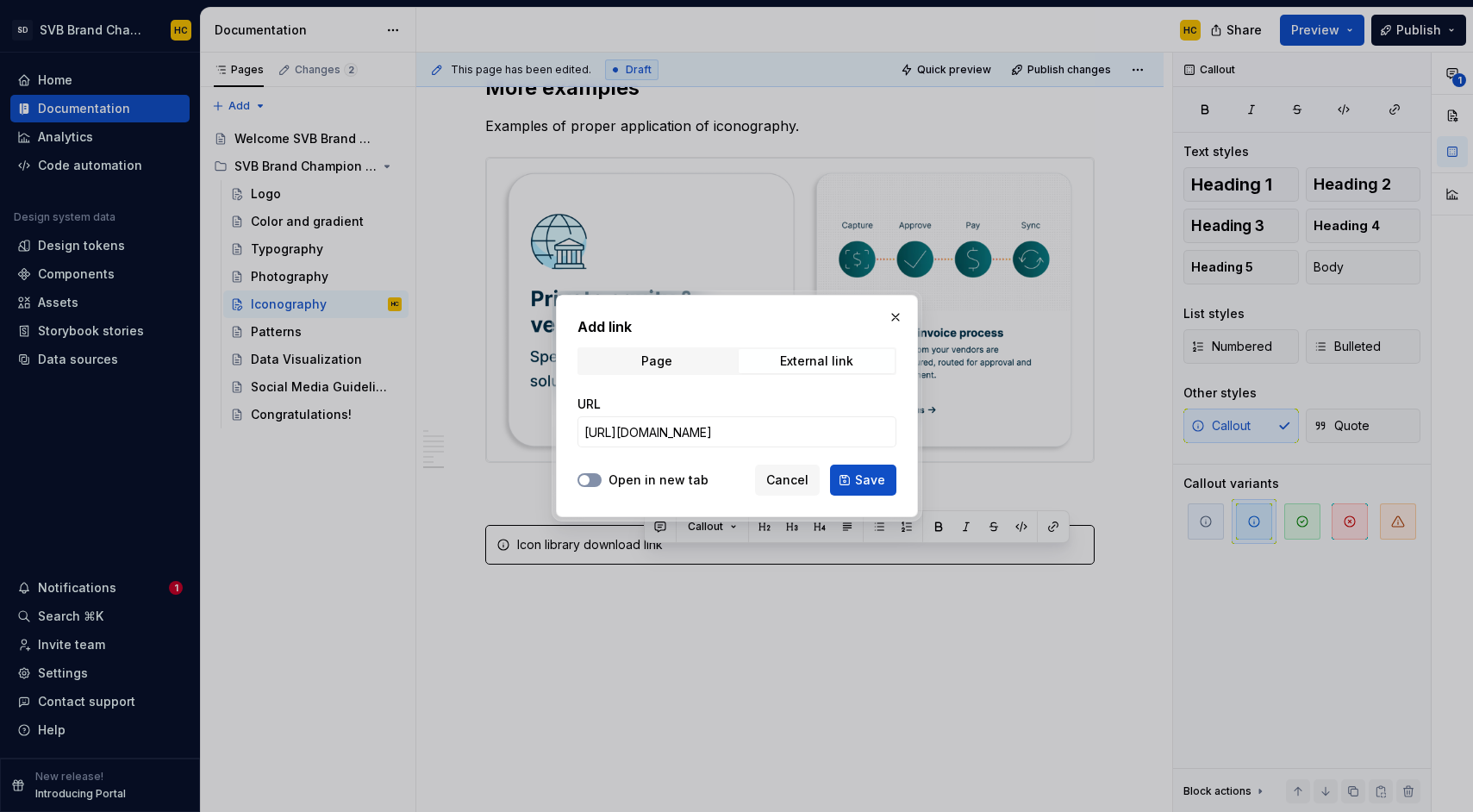
scroll to position [0, 0]
click at [591, 481] on button "Open in new tab" at bounding box center [590, 480] width 24 height 14
click at [877, 479] on span "Save" at bounding box center [870, 480] width 31 height 17
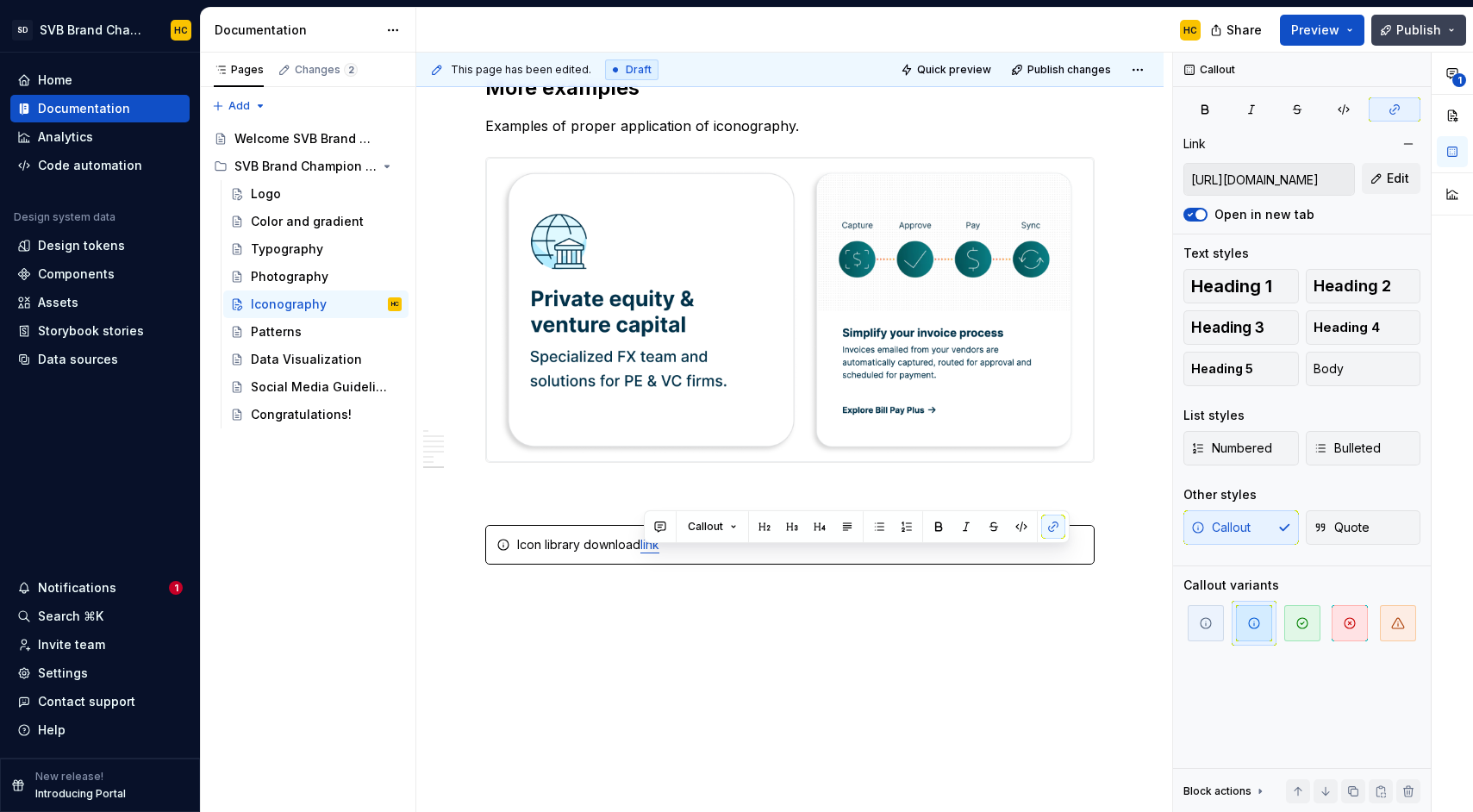
click at [1389, 23] on button "Publish" at bounding box center [1418, 30] width 94 height 31
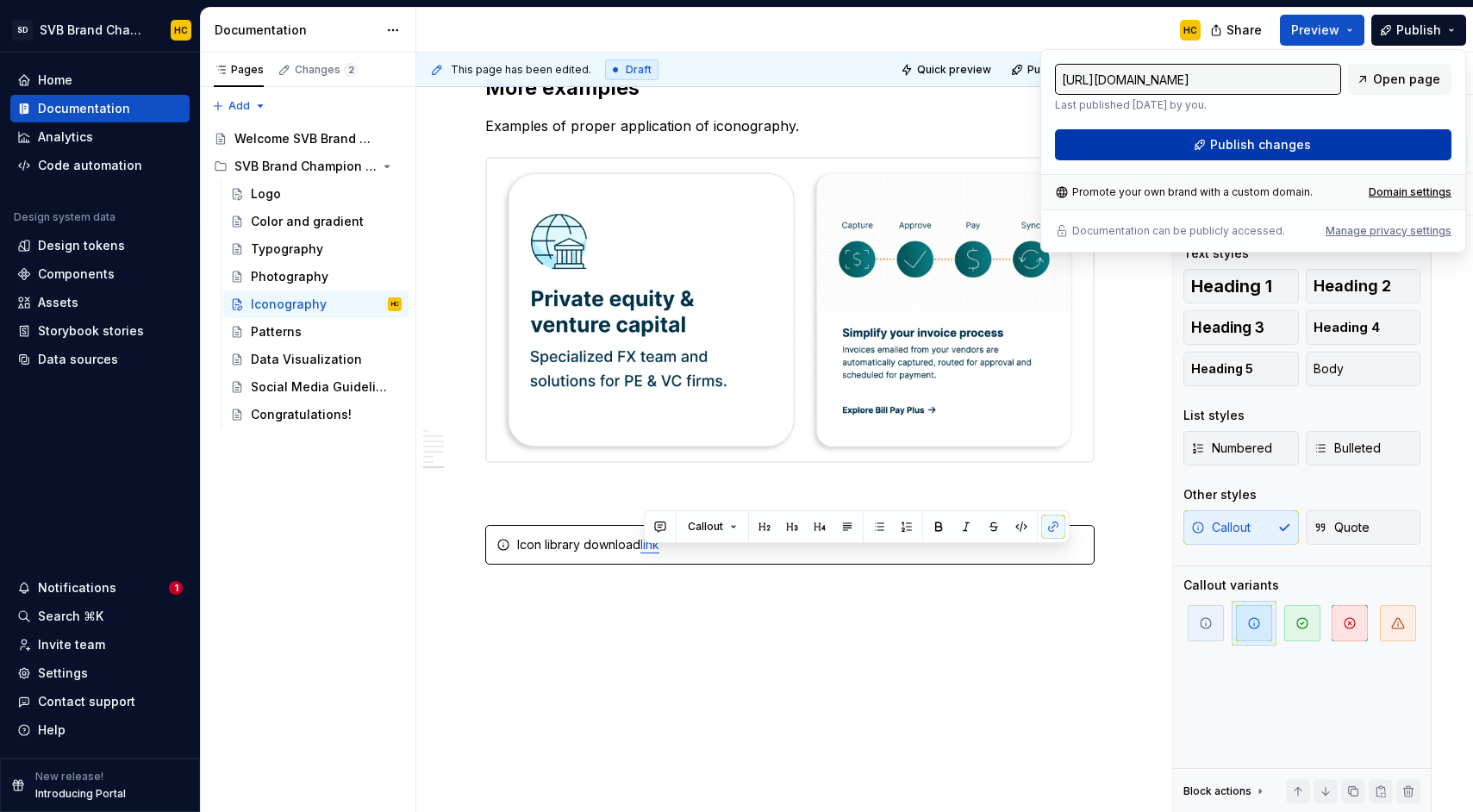
click at [1299, 148] on span "Publish changes" at bounding box center [1260, 145] width 101 height 17
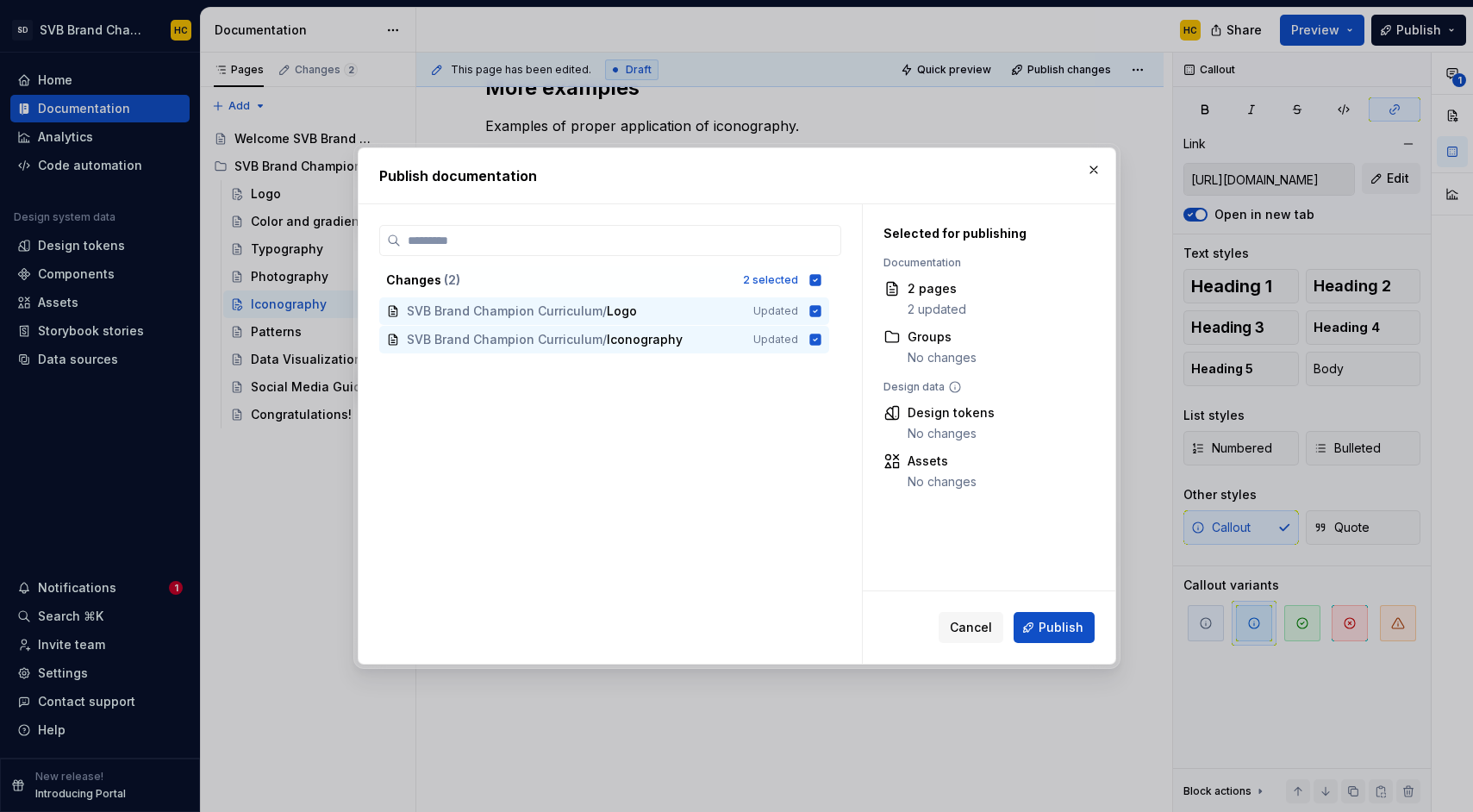
click at [1040, 628] on span "Publish" at bounding box center [1060, 628] width 45 height 17
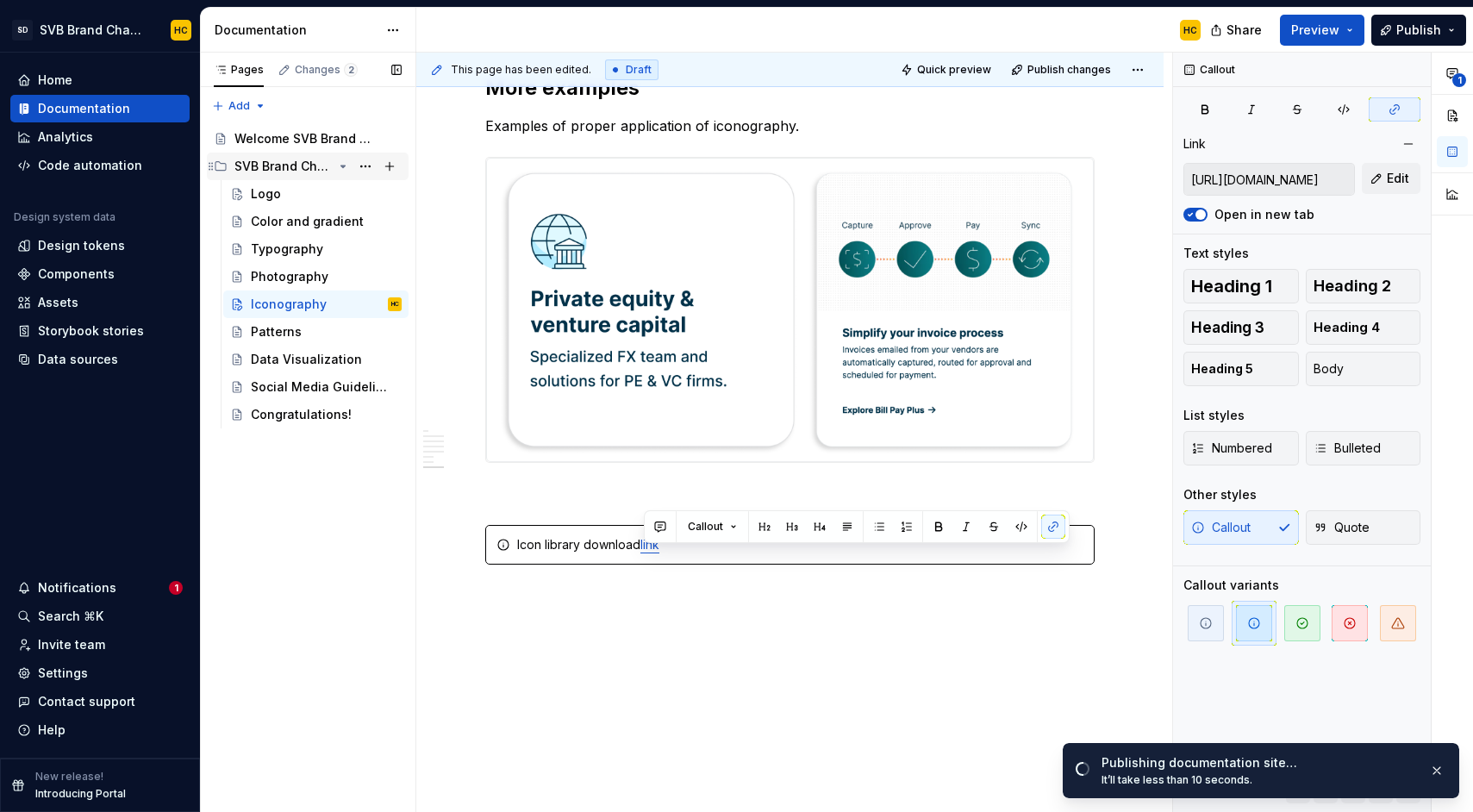
click at [303, 167] on div "SVB Brand Champion Curriculum" at bounding box center [283, 166] width 98 height 17
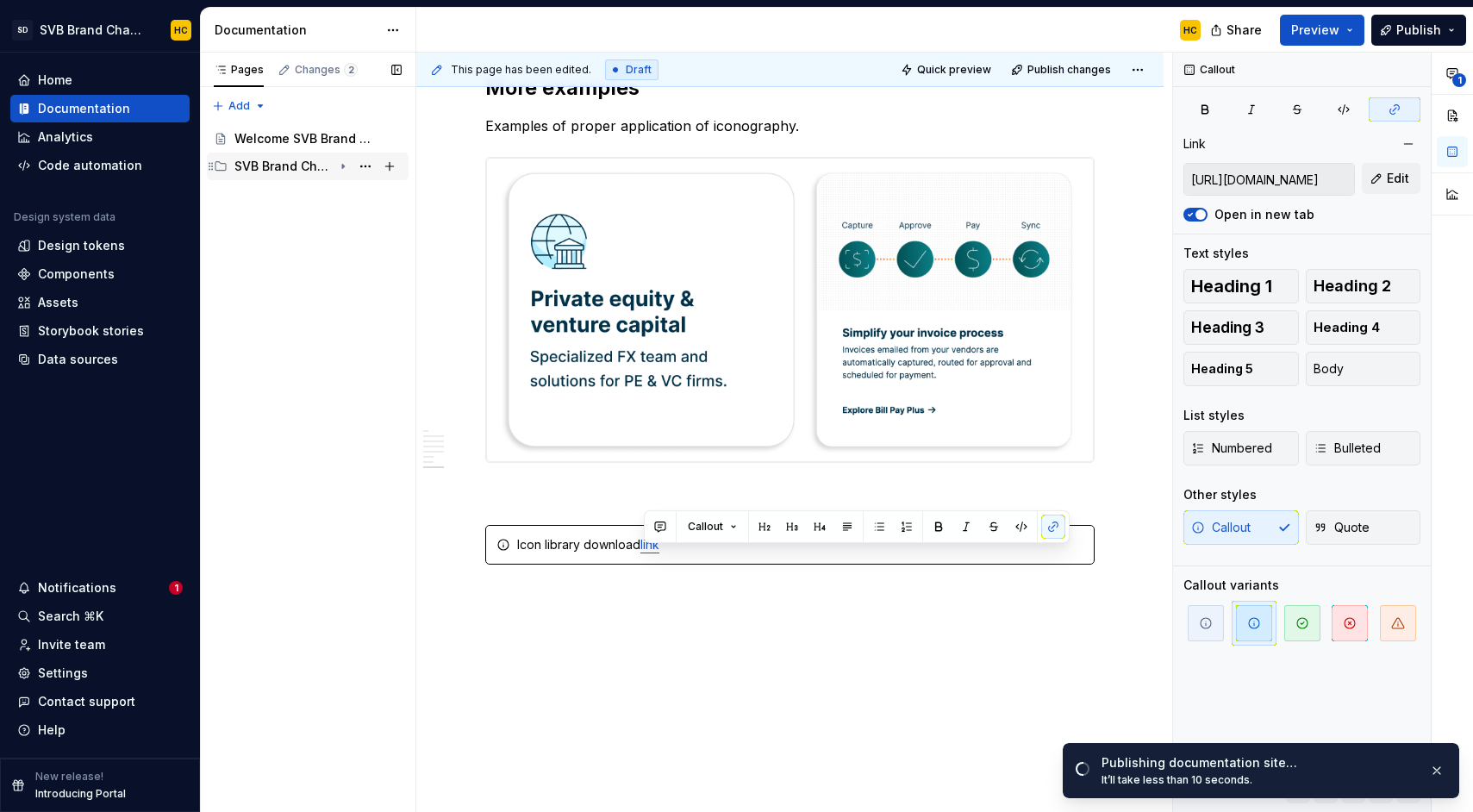
click at [303, 167] on div "SVB Brand Champion Curriculum" at bounding box center [283, 166] width 98 height 17
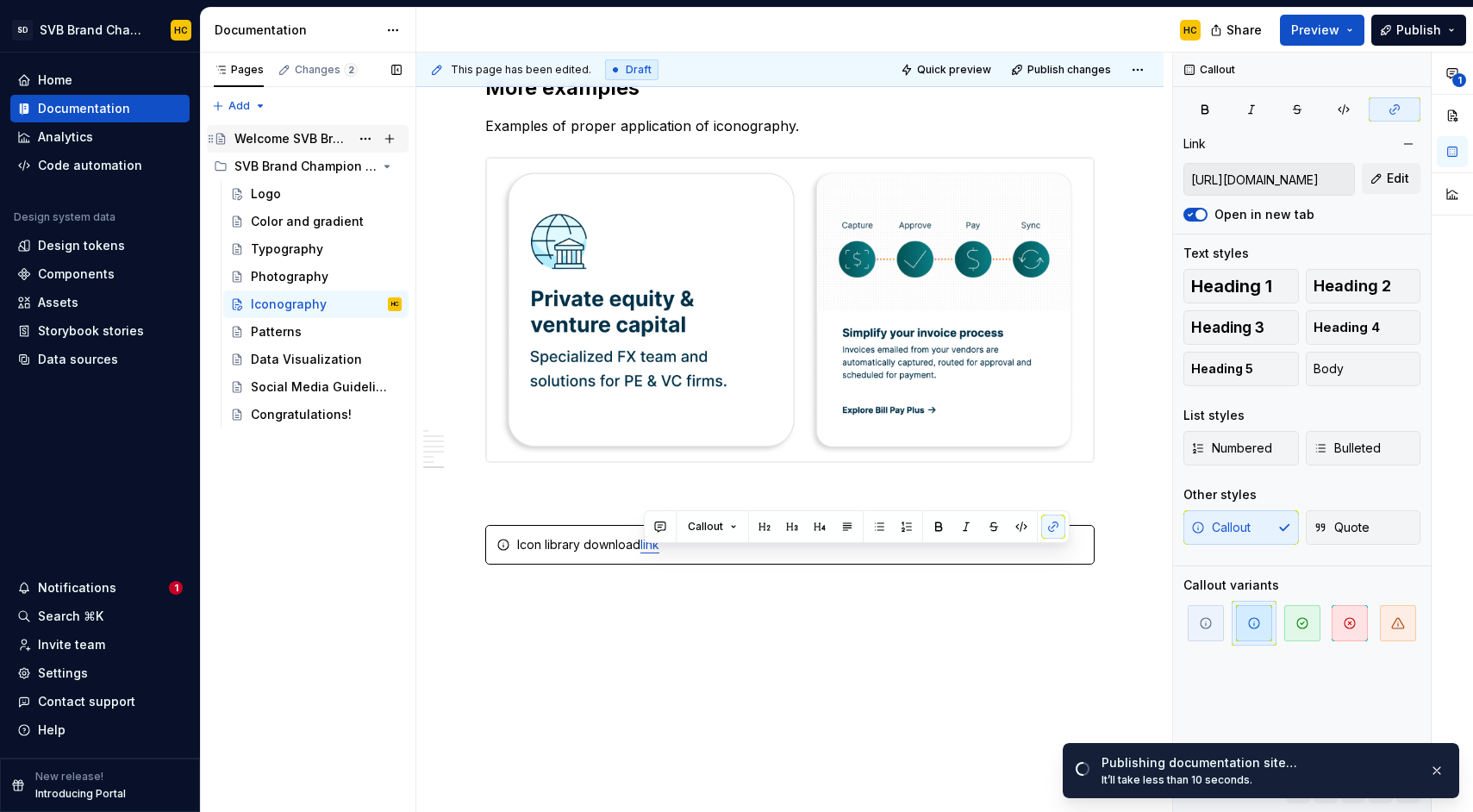
click at [309, 146] on div "Welcome SVB Brand Champions!" at bounding box center [292, 139] width 115 height 17
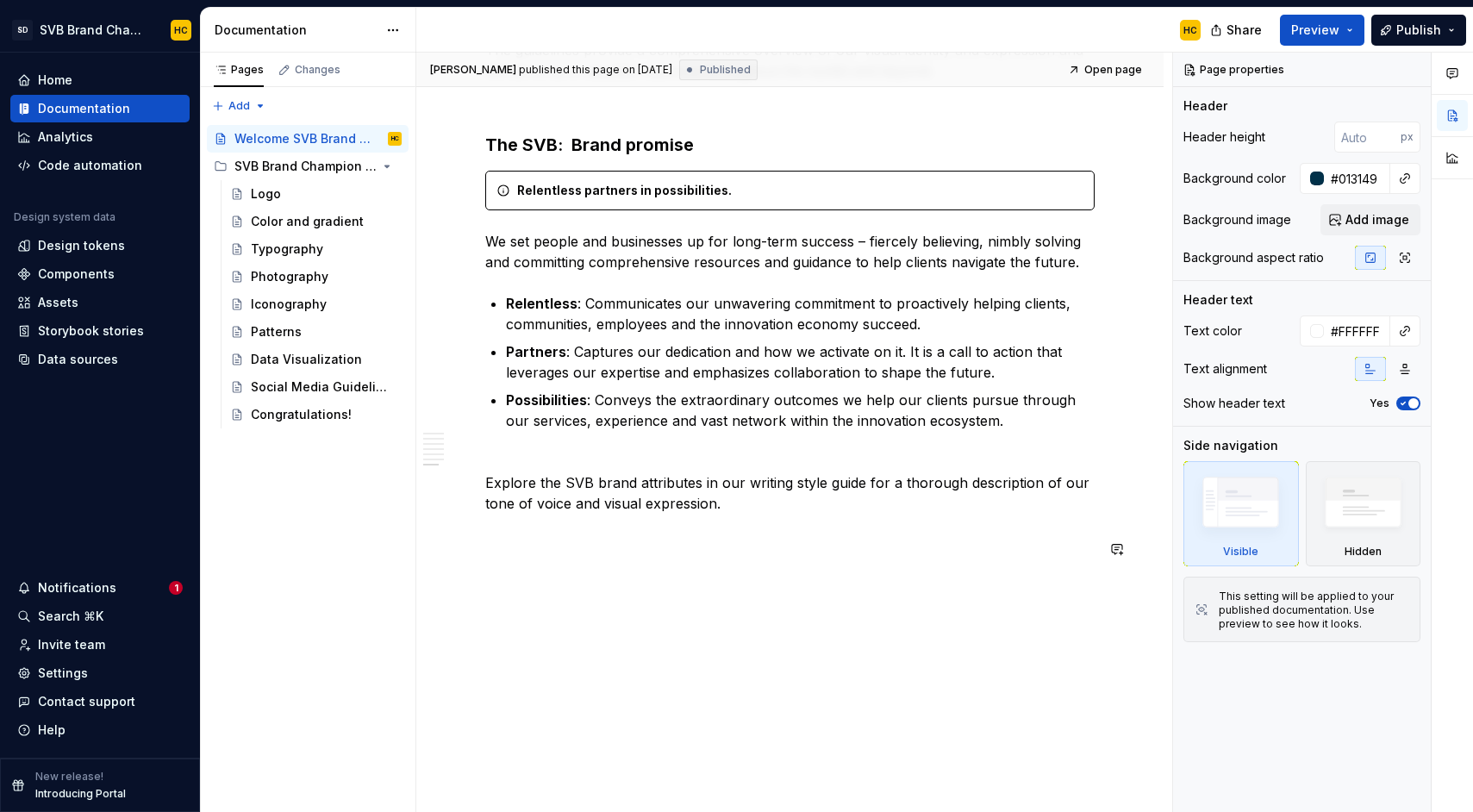
scroll to position [3187, 0]
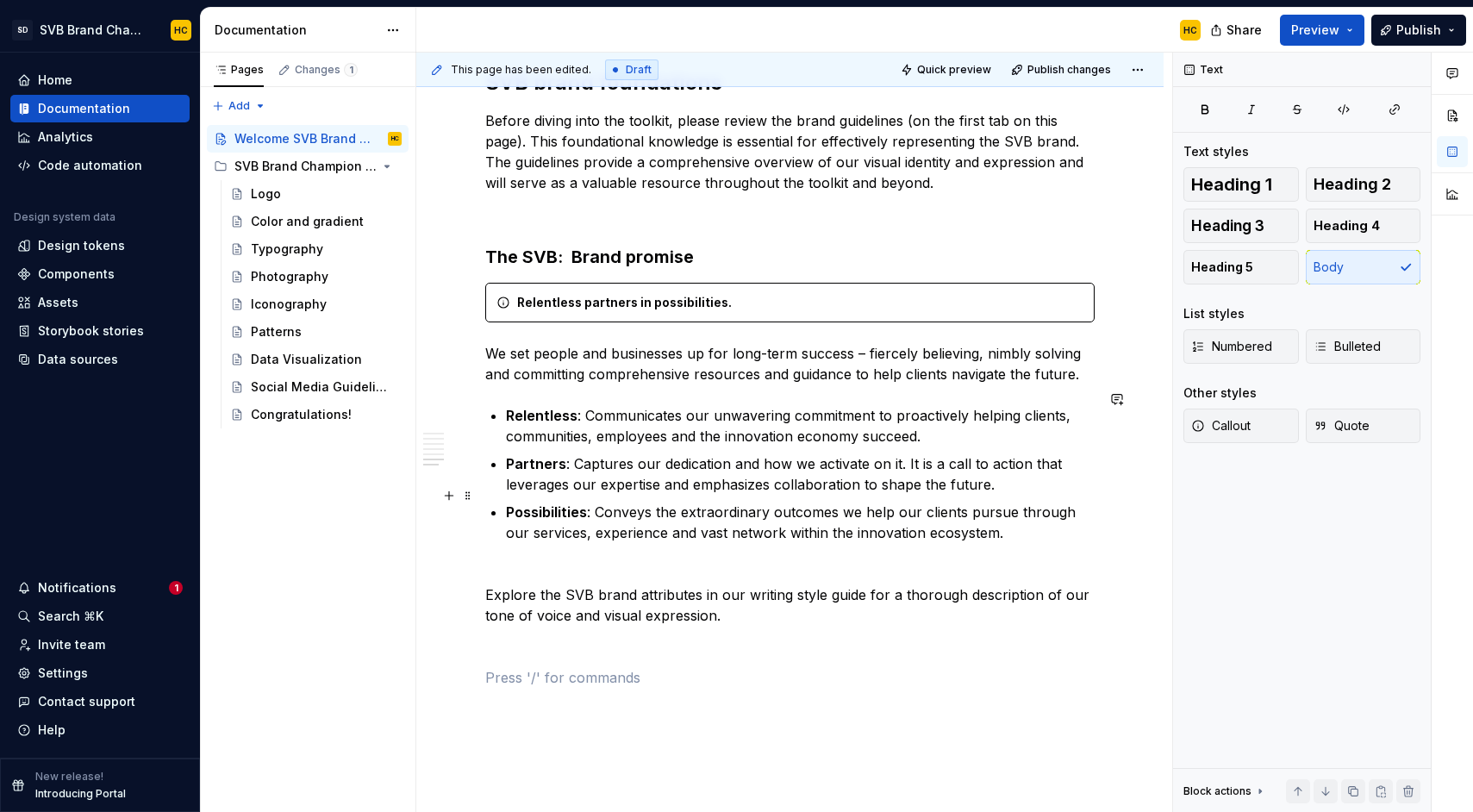
scroll to position [3066, 0]
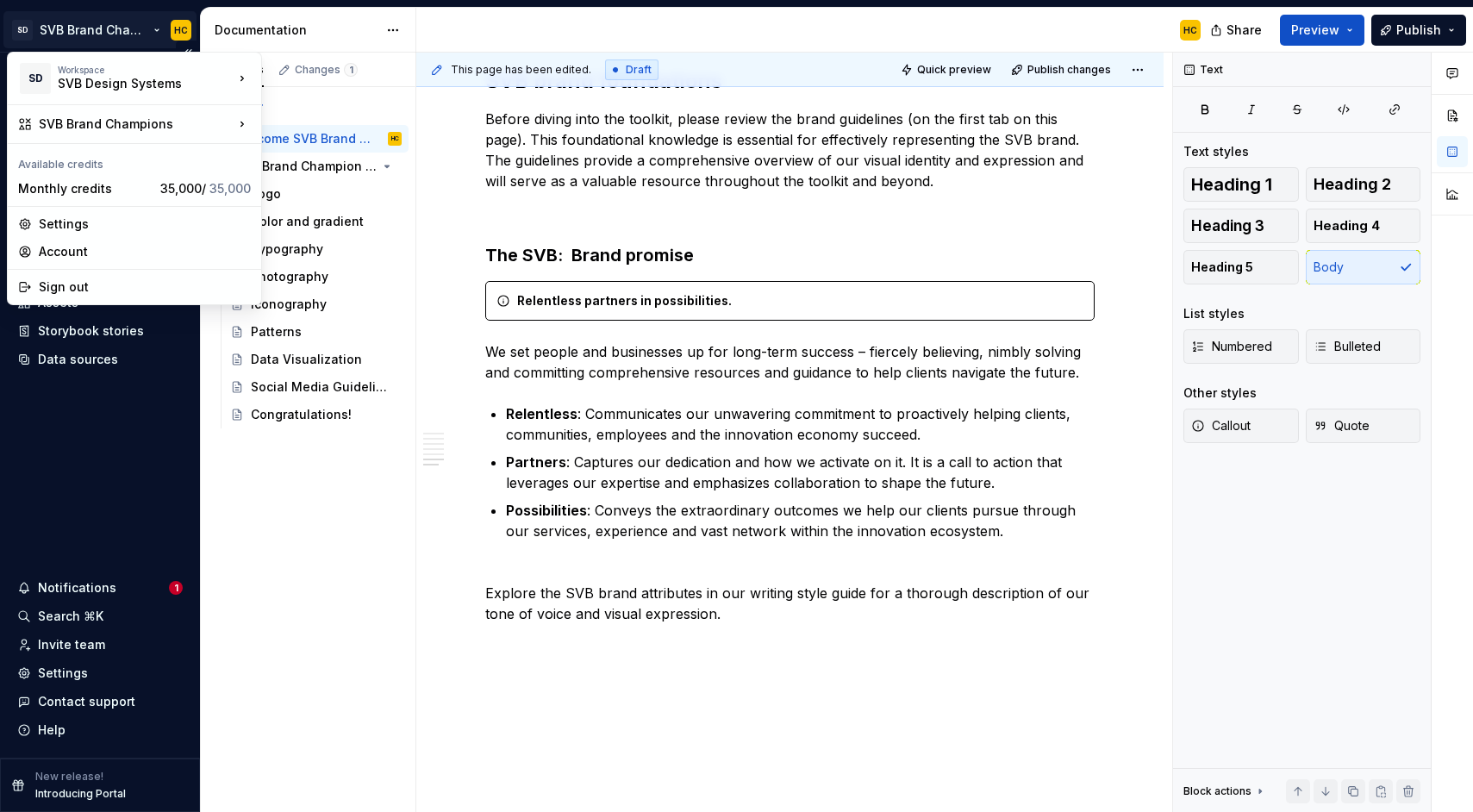
click at [87, 30] on html "SD SVB Brand Champions HC Home Documentation Analytics Code automation Design s…" at bounding box center [736, 406] width 1473 height 812
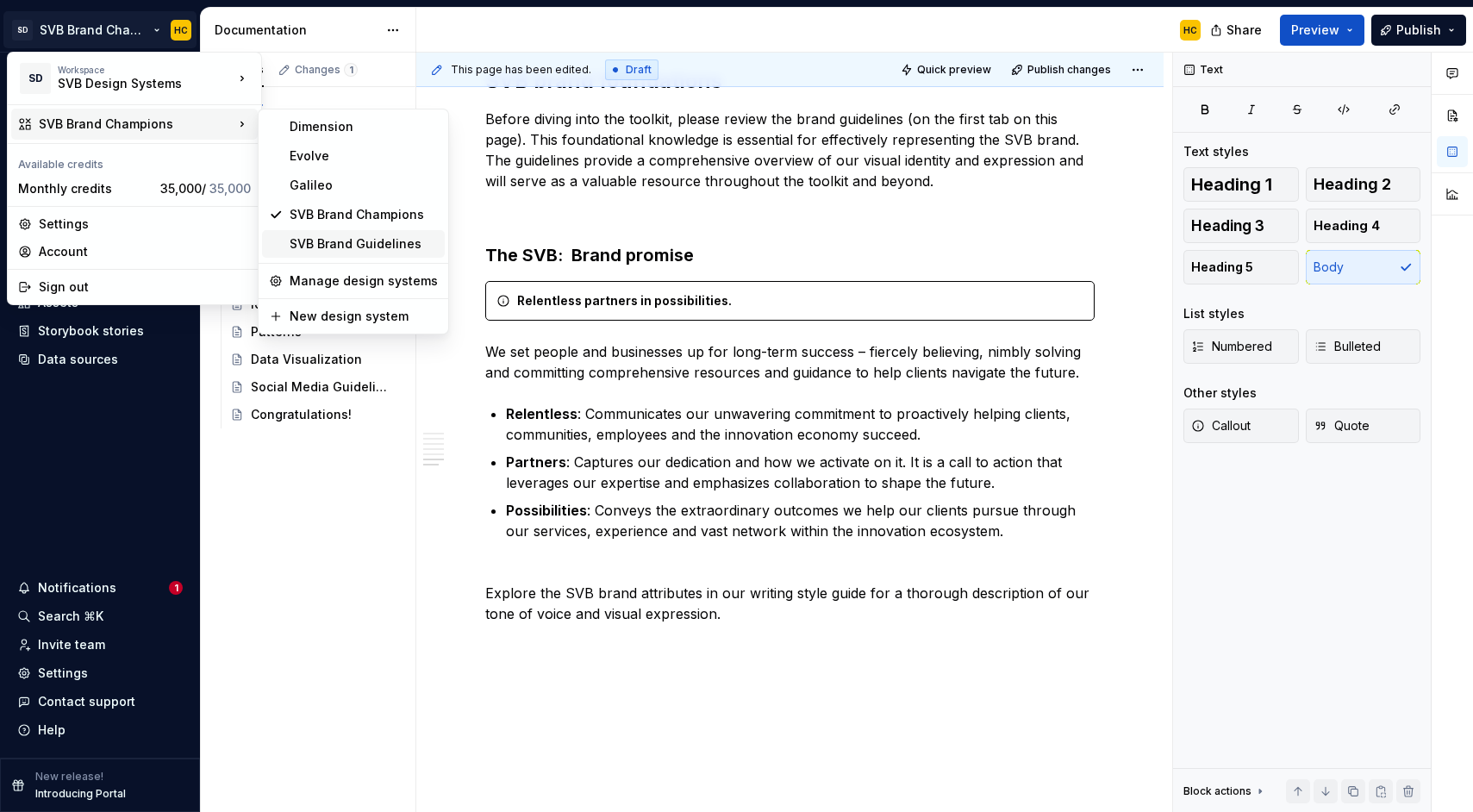
click at [371, 246] on div "SVB Brand Guidelines" at bounding box center [364, 244] width 149 height 17
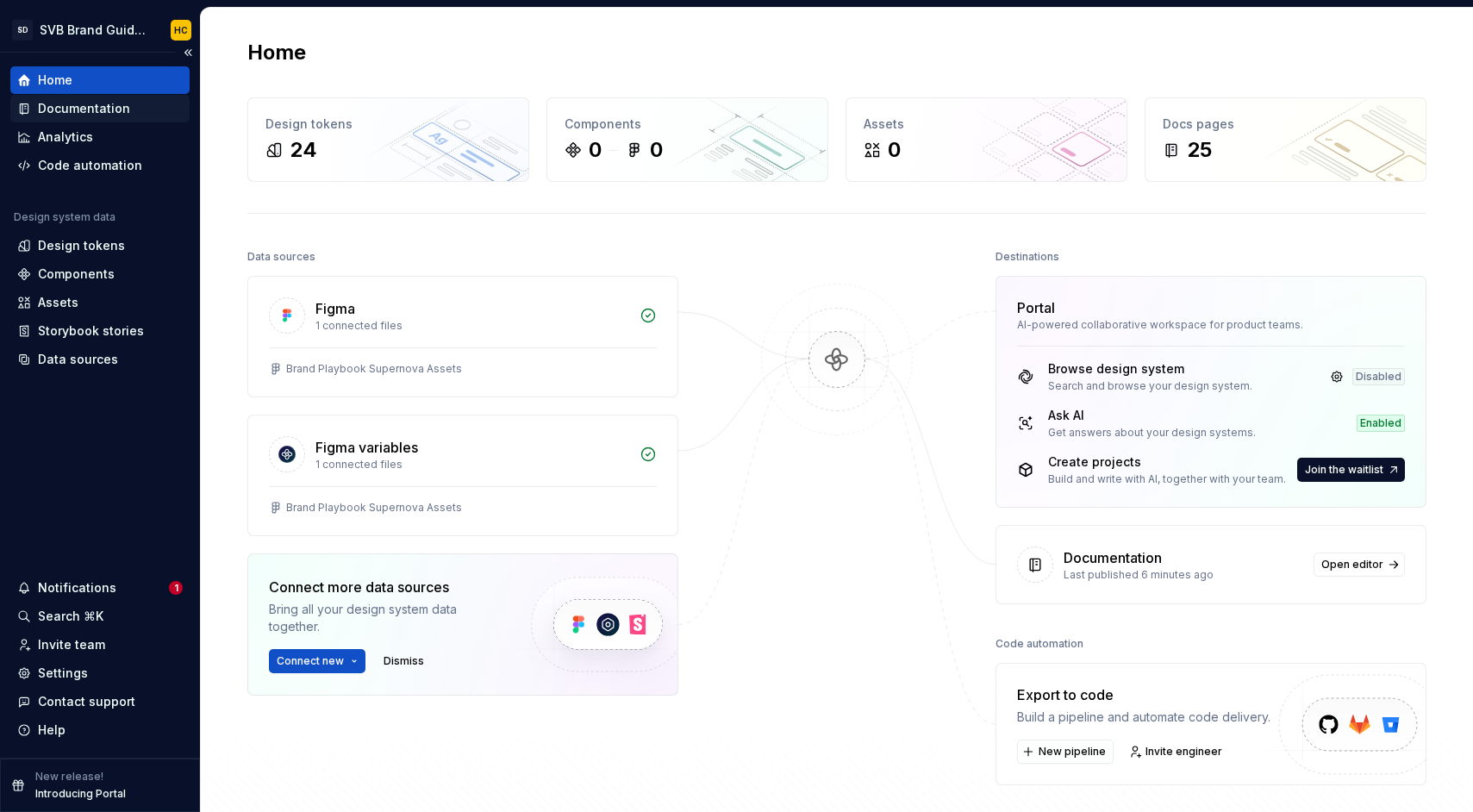
click at [99, 116] on div "Documentation" at bounding box center [83, 108] width 92 height 17
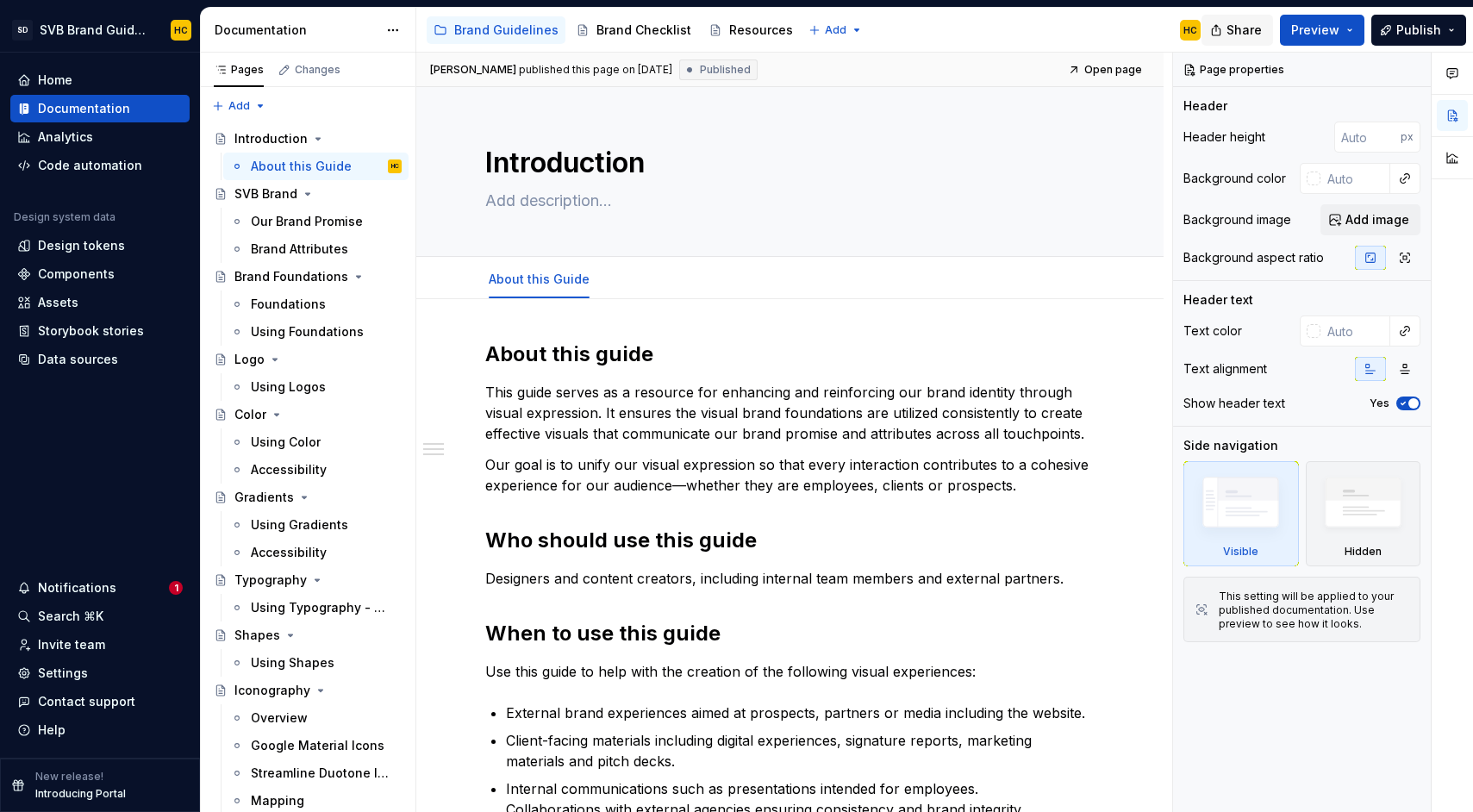
click at [1247, 31] on span "Share" at bounding box center [1244, 31] width 35 height 17
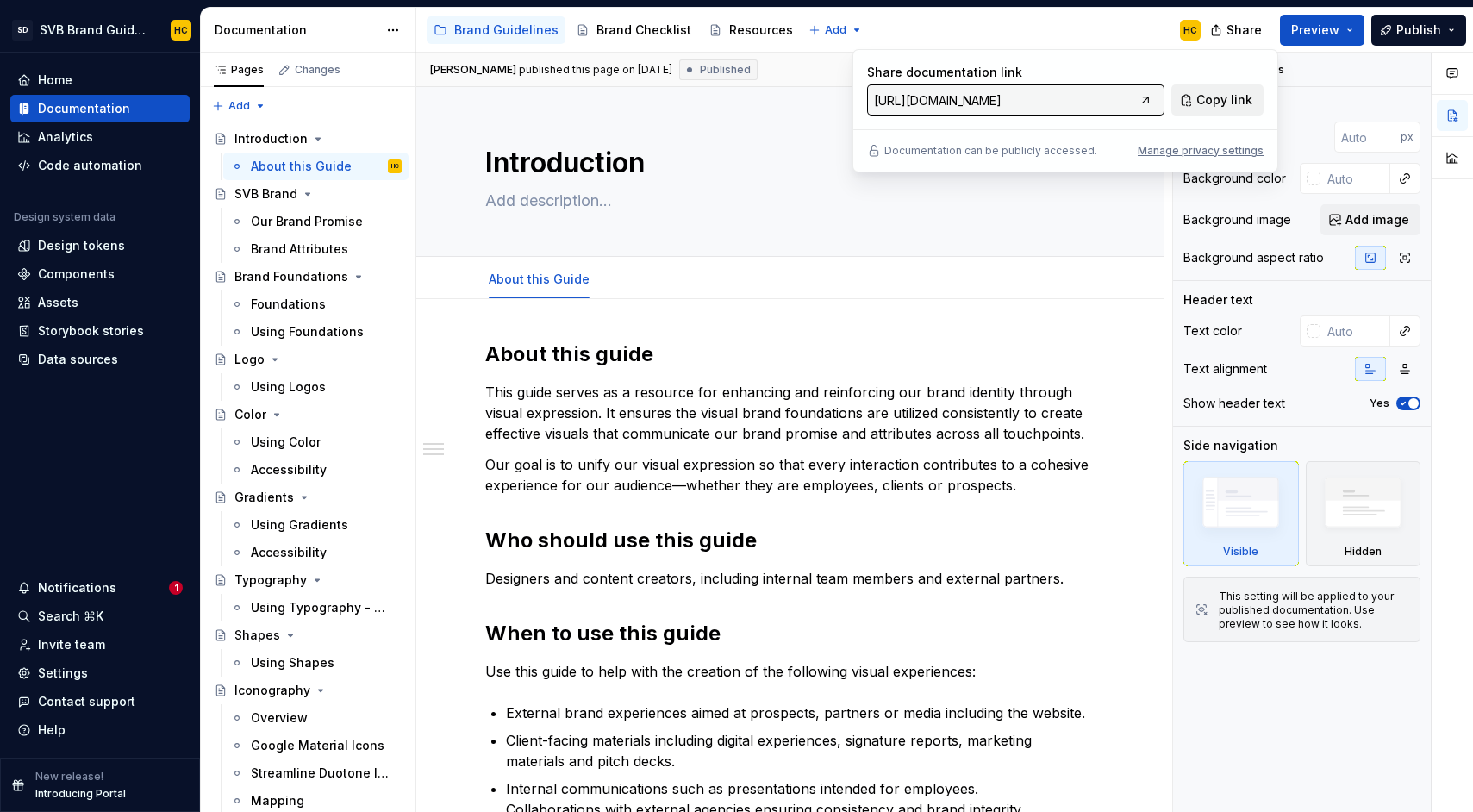
click at [1223, 101] on span "Copy link" at bounding box center [1224, 100] width 56 height 17
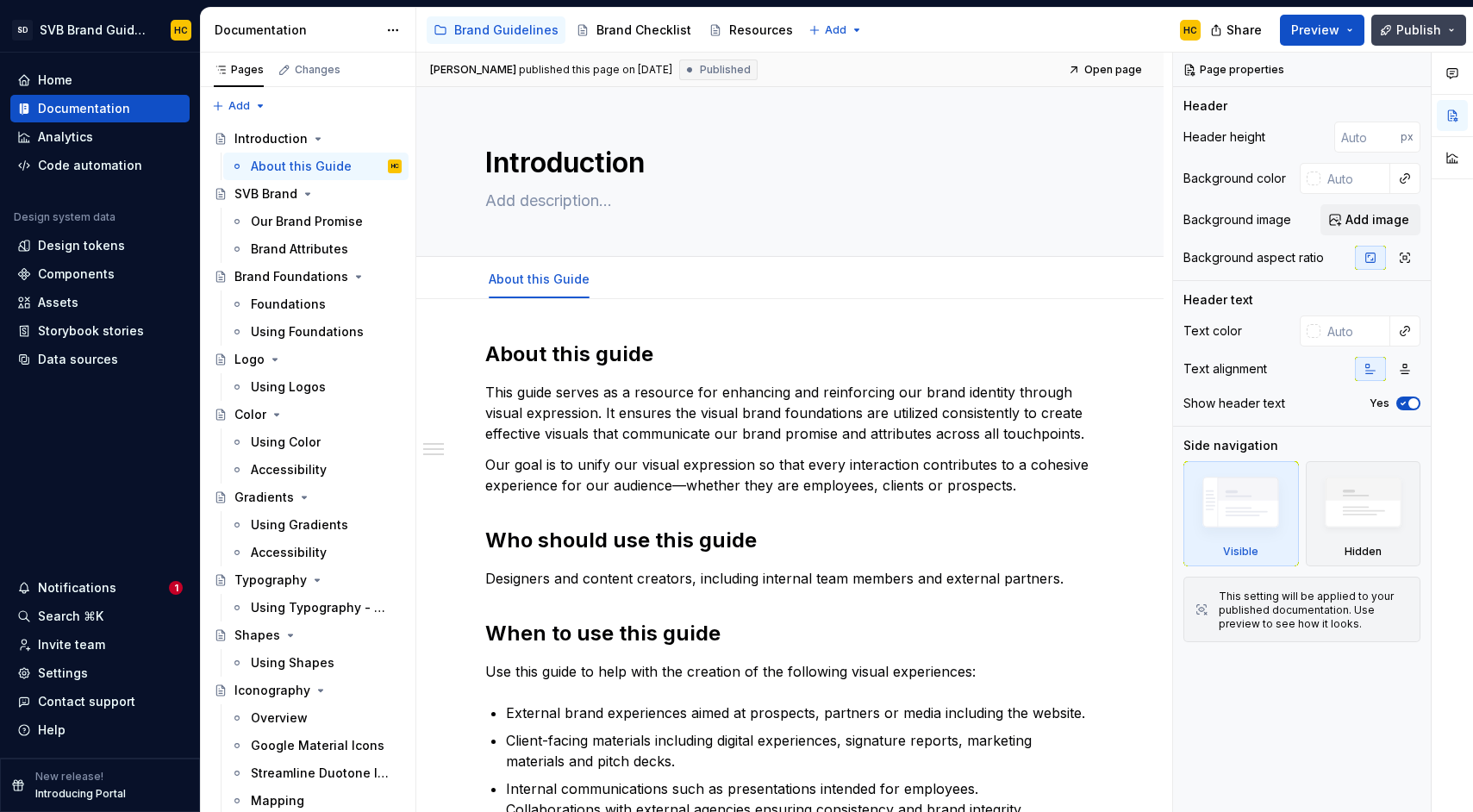
click at [1403, 32] on span "Publish" at bounding box center [1418, 31] width 45 height 17
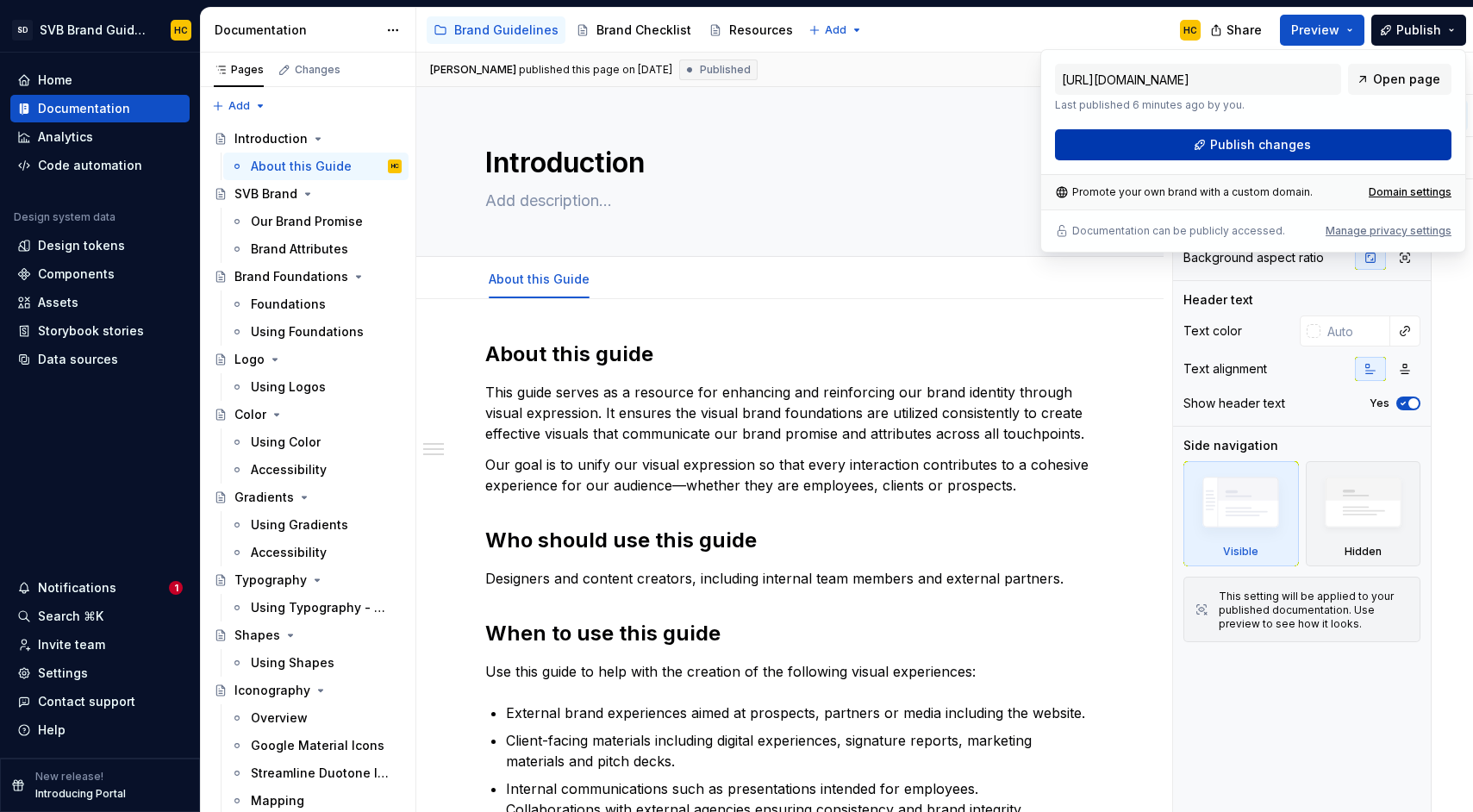
click at [1275, 150] on span "Publish changes" at bounding box center [1260, 145] width 101 height 17
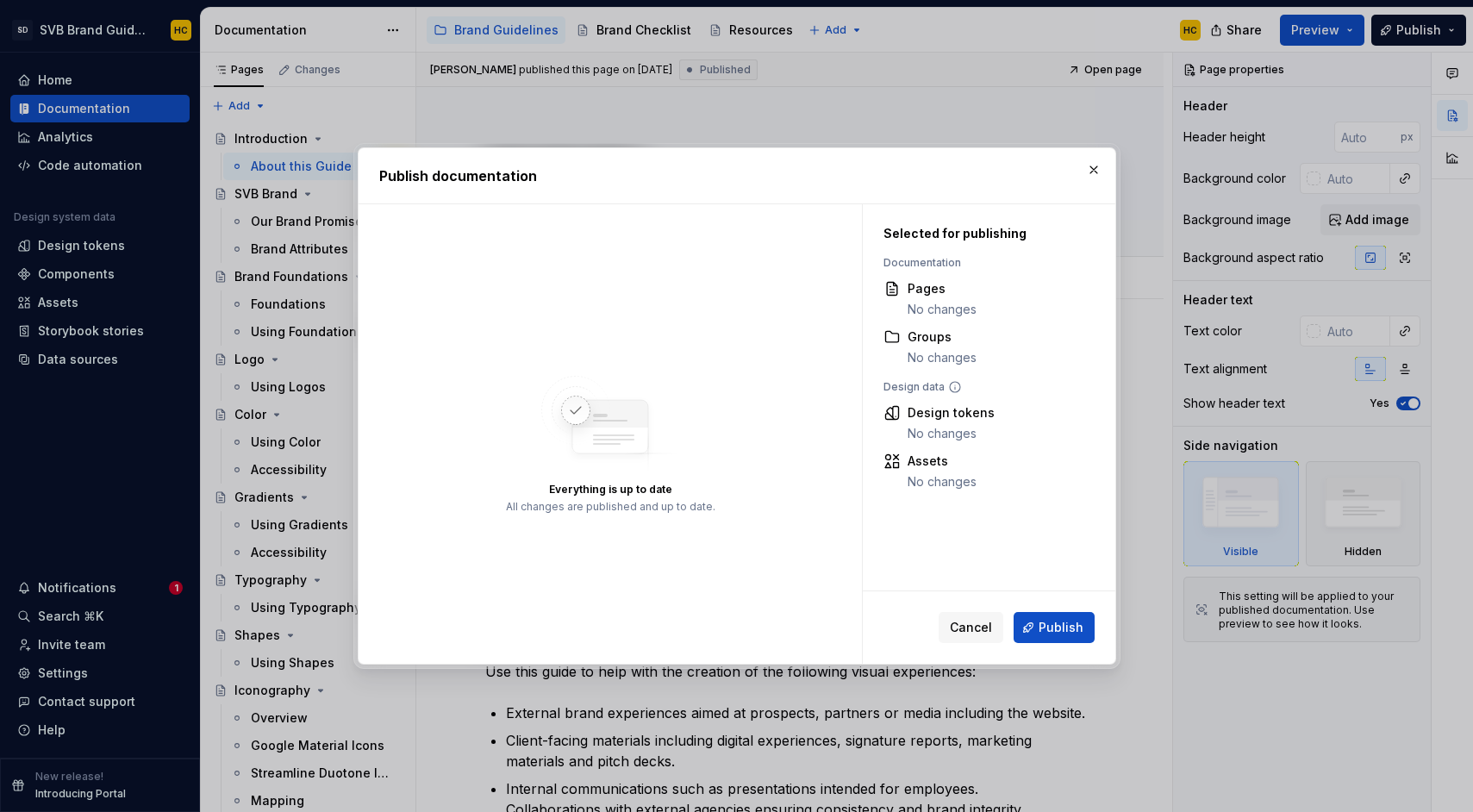
click at [986, 621] on span "Cancel" at bounding box center [970, 628] width 42 height 17
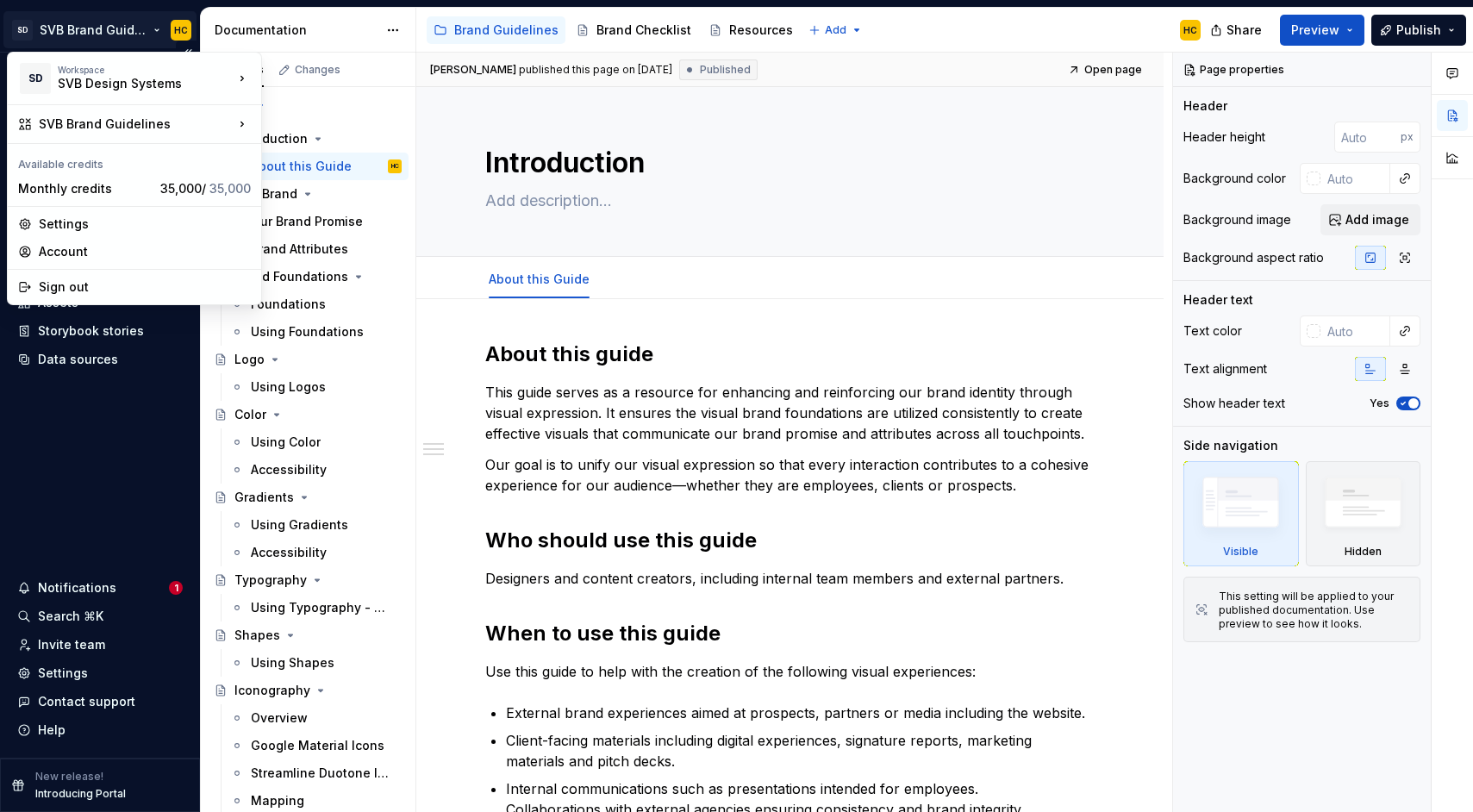
click at [115, 31] on html "SD SVB Brand Guidelines HC Home Documentation Analytics Code automation Design …" at bounding box center [736, 406] width 1473 height 812
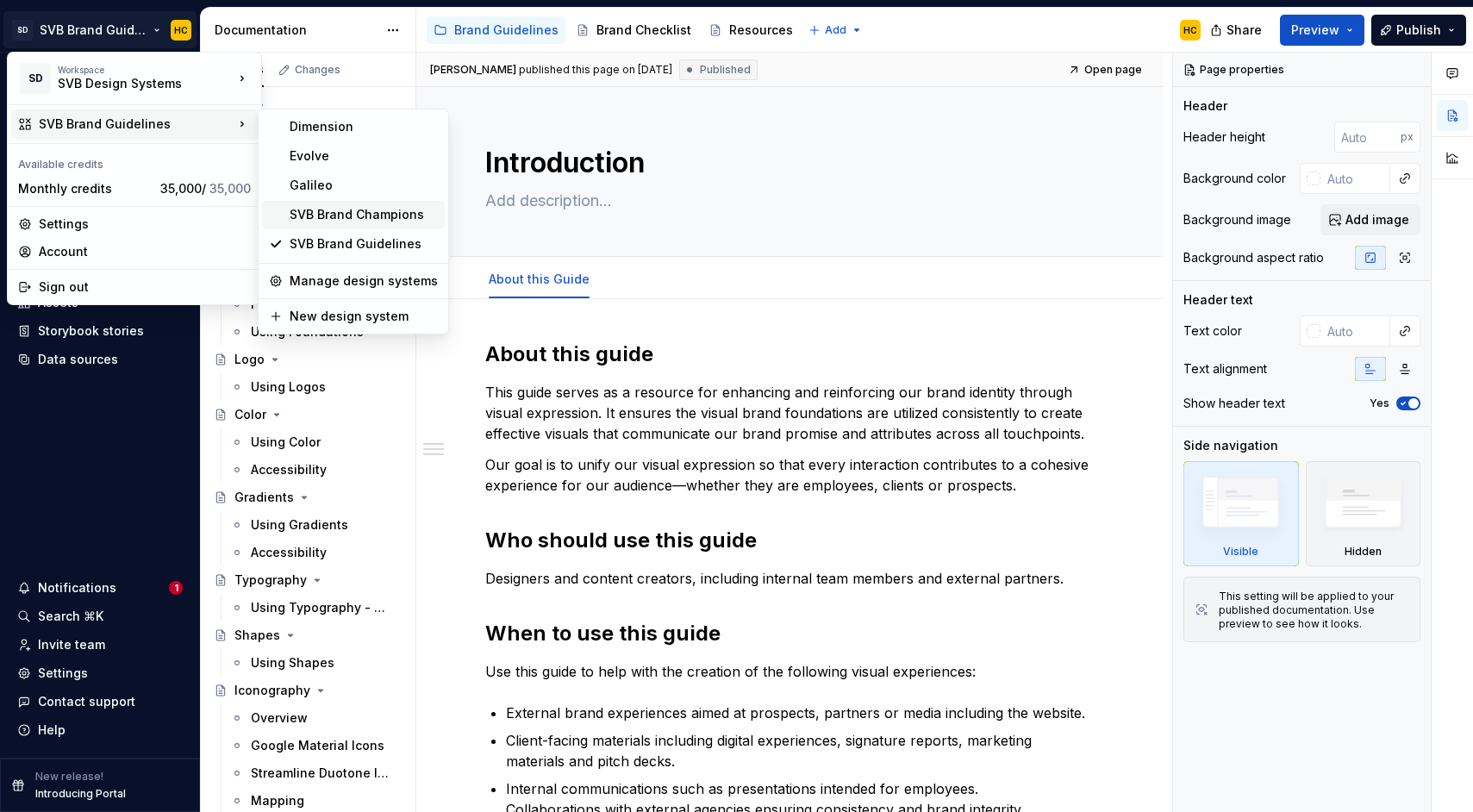
click at [364, 211] on div "SVB Brand Champions" at bounding box center [364, 215] width 149 height 17
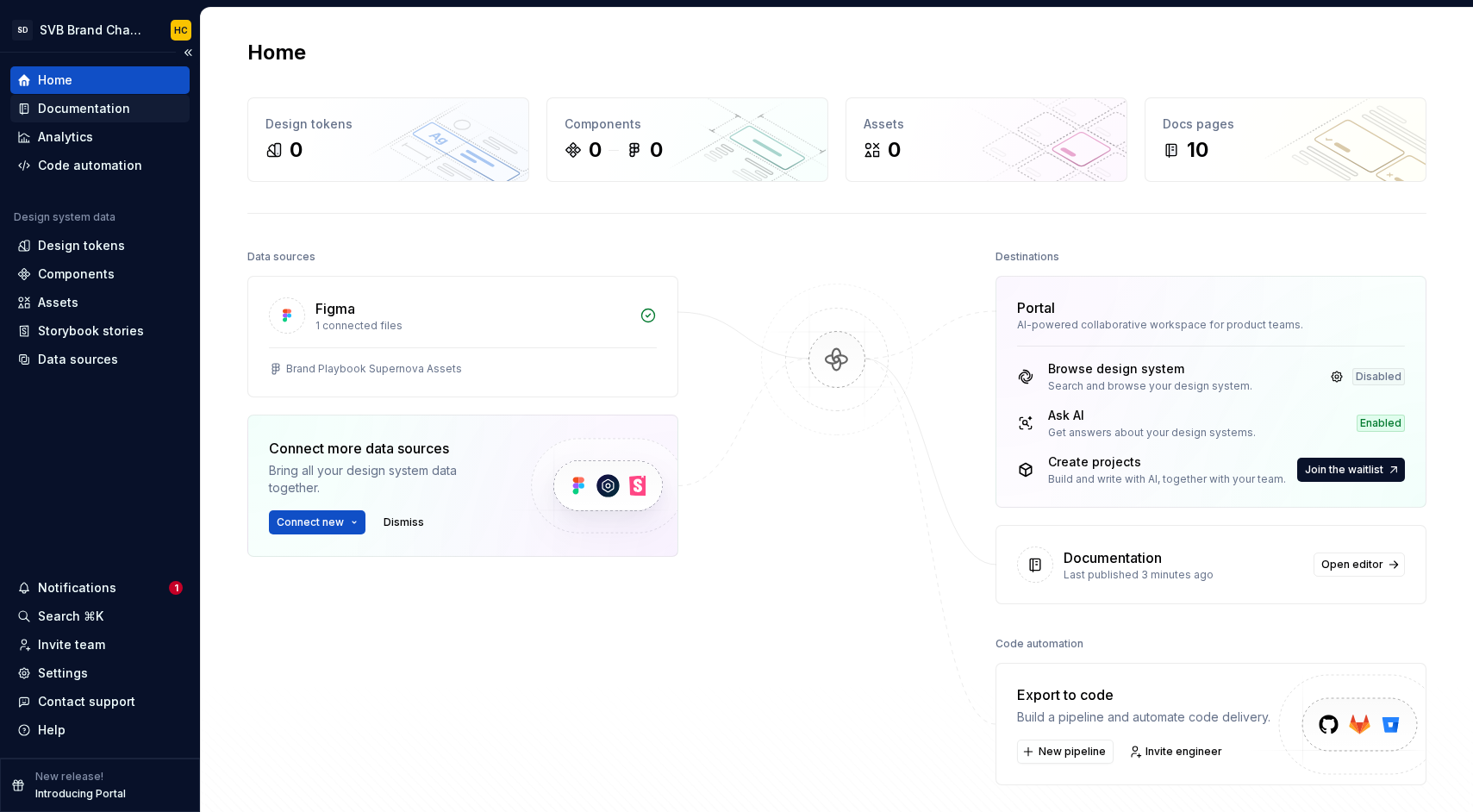
click at [45, 113] on div "Documentation" at bounding box center [83, 108] width 92 height 17
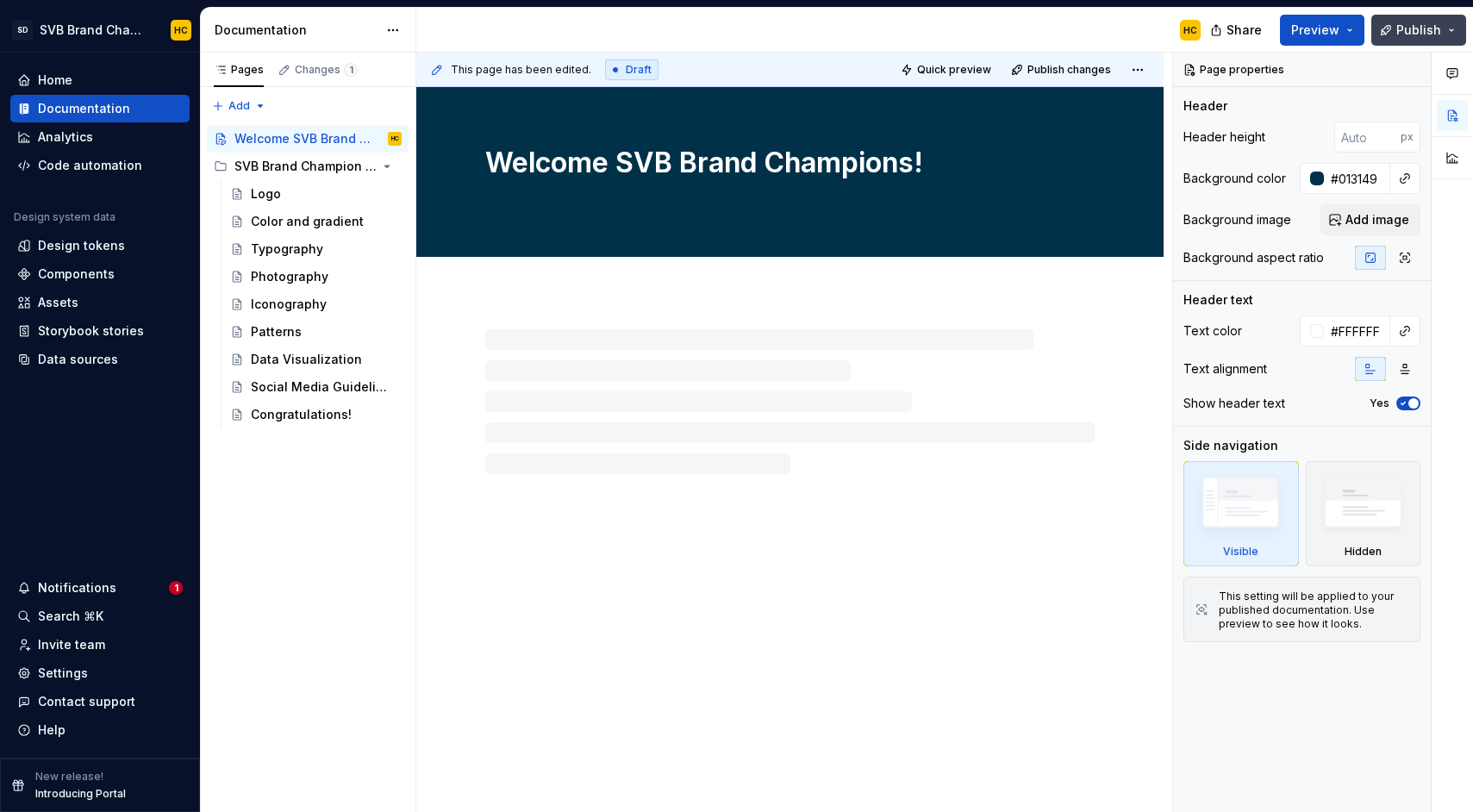
click at [1400, 27] on span "Publish" at bounding box center [1418, 31] width 45 height 17
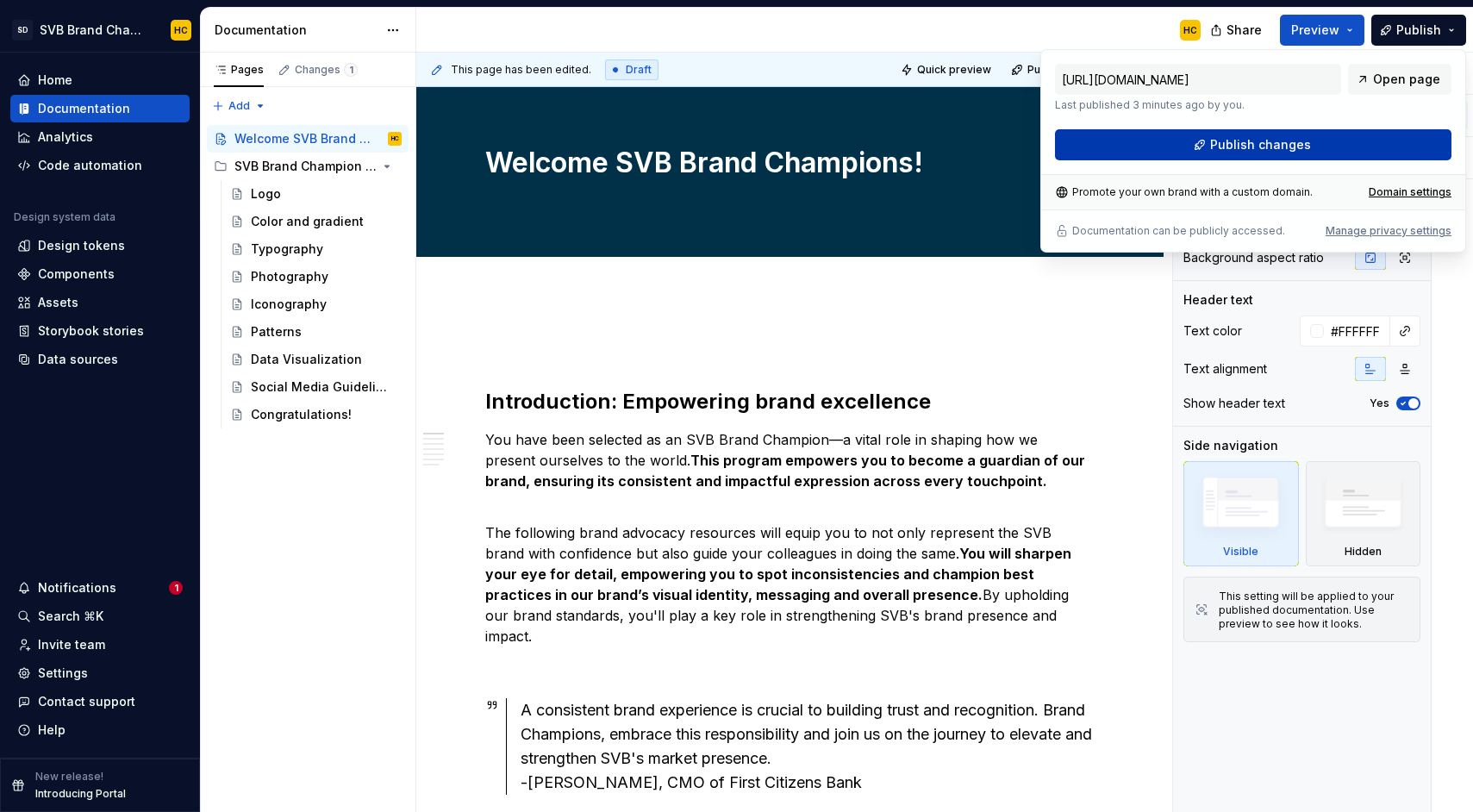
click at [1306, 152] on span "Publish changes" at bounding box center [1260, 145] width 101 height 17
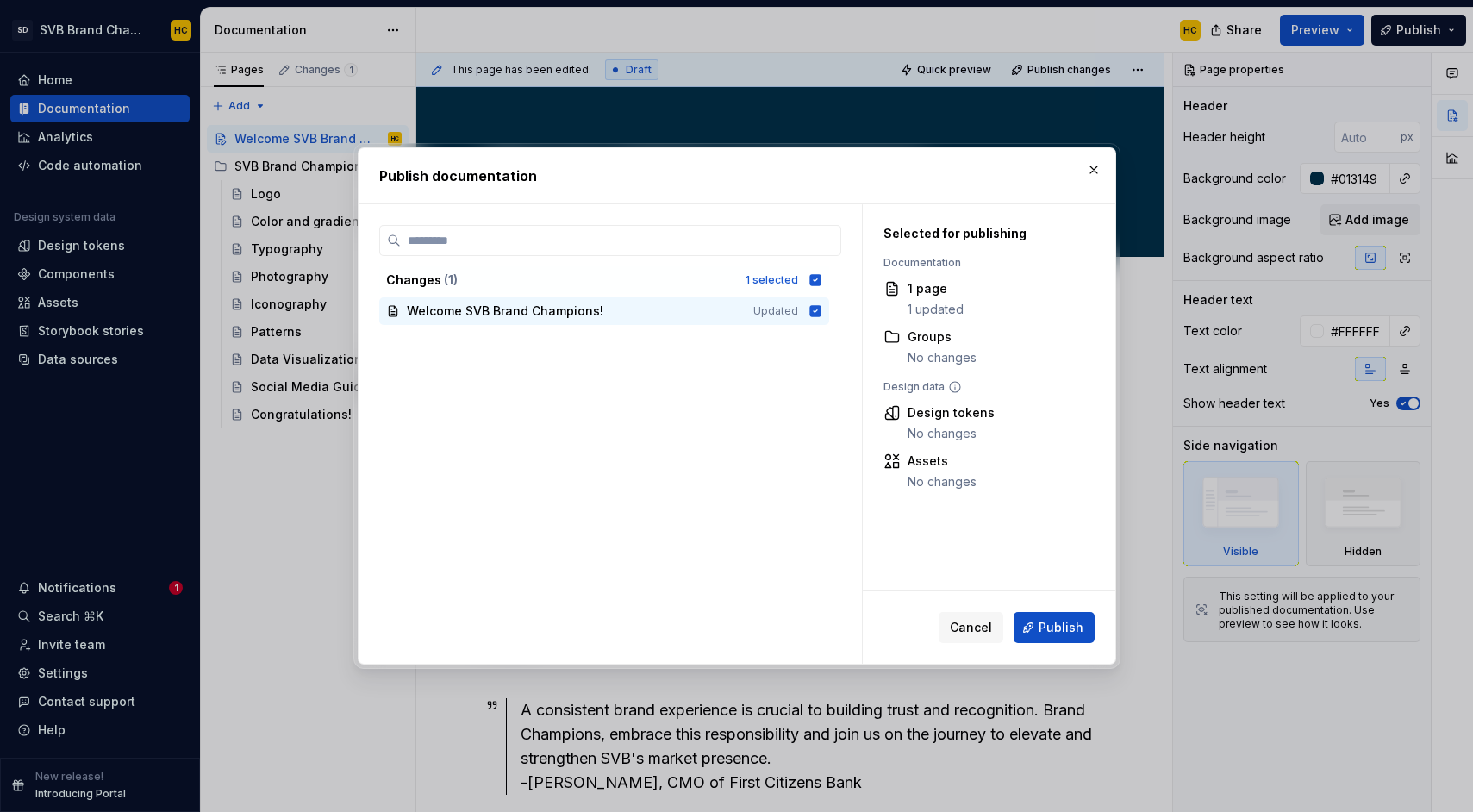
click at [1060, 621] on span "Publish" at bounding box center [1060, 628] width 45 height 17
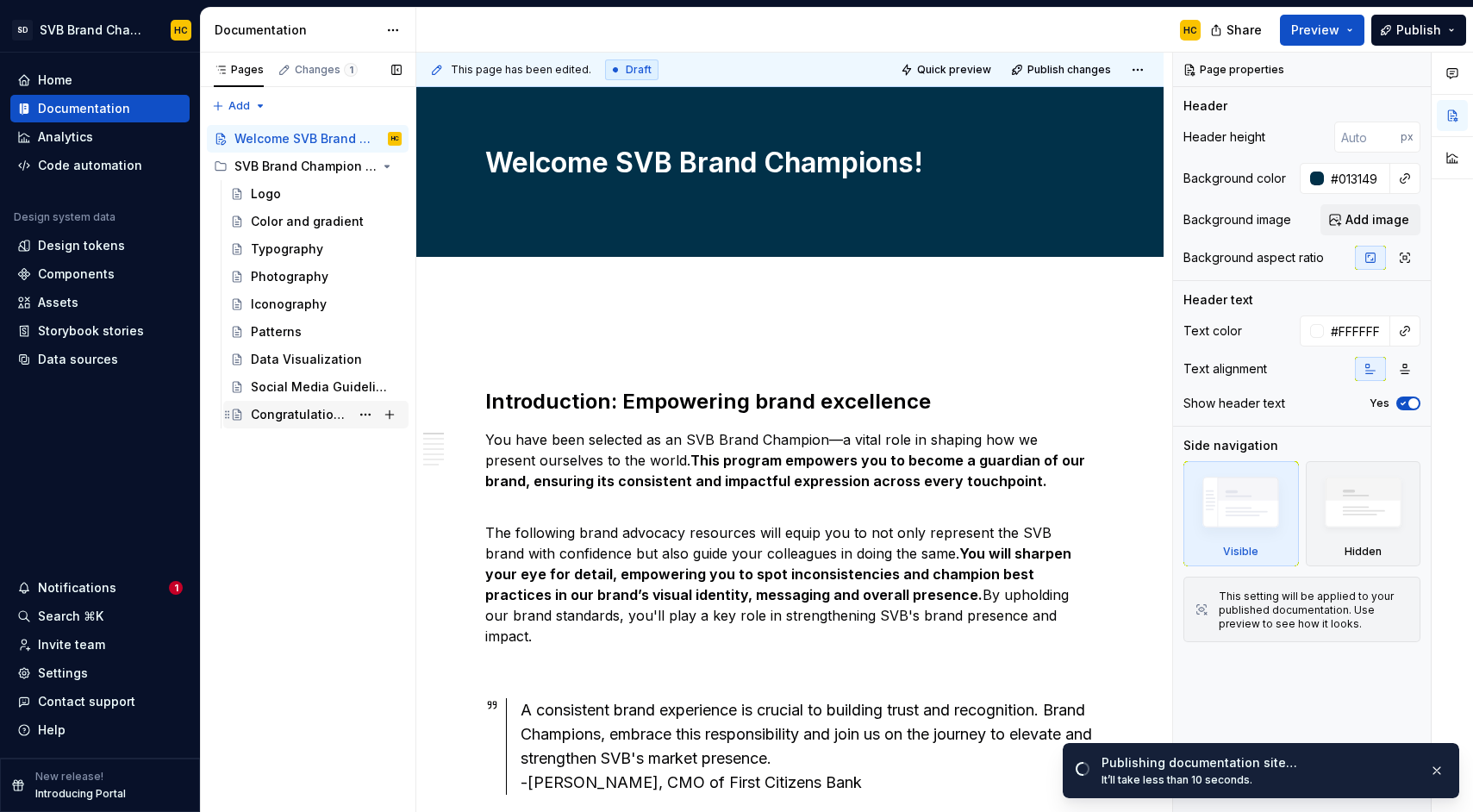
click at [278, 418] on div "Congratulations!" at bounding box center [300, 414] width 99 height 17
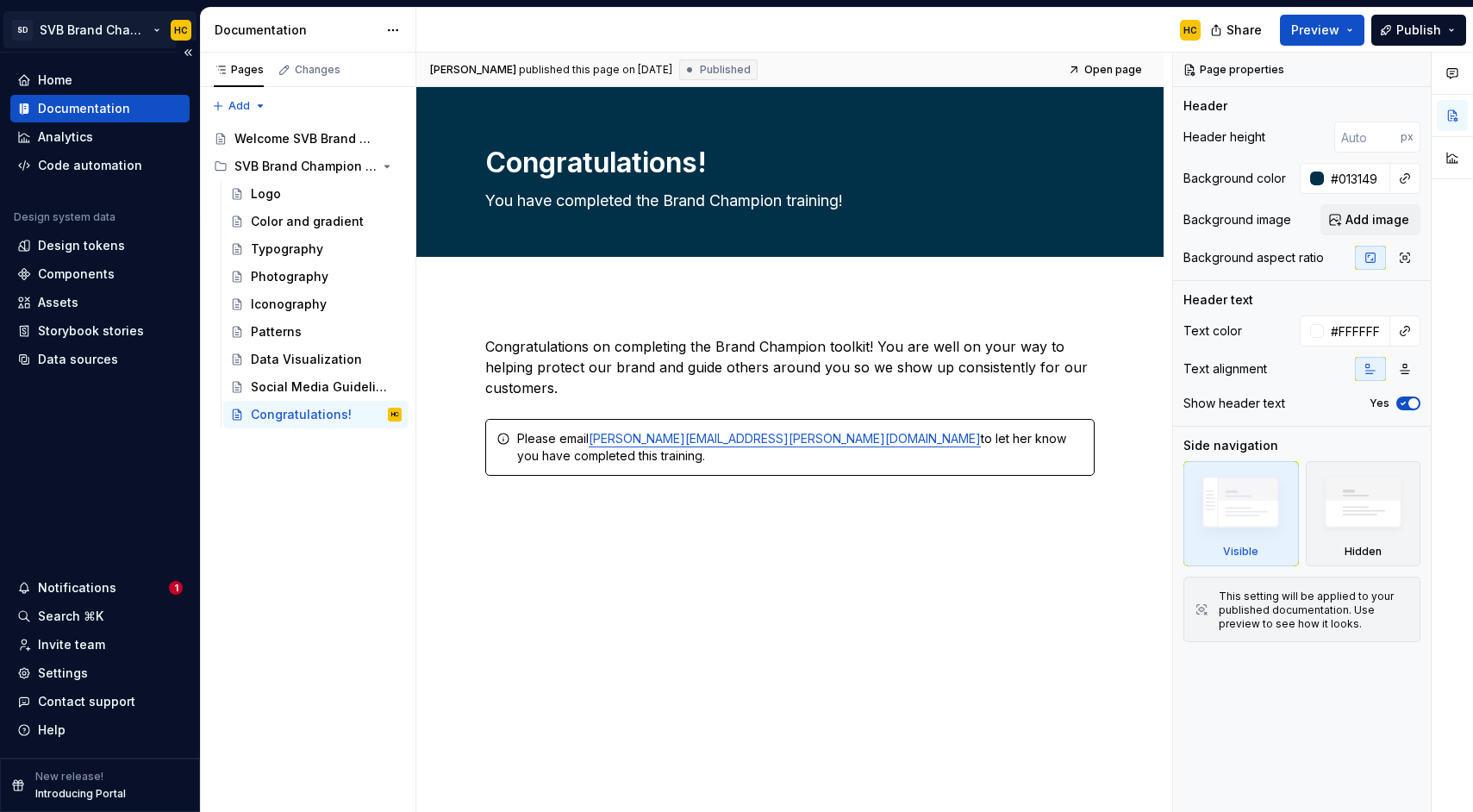
click at [61, 31] on html "SD SVB Brand Champions HC Home Documentation Analytics Code automation Design s…" at bounding box center [736, 406] width 1473 height 812
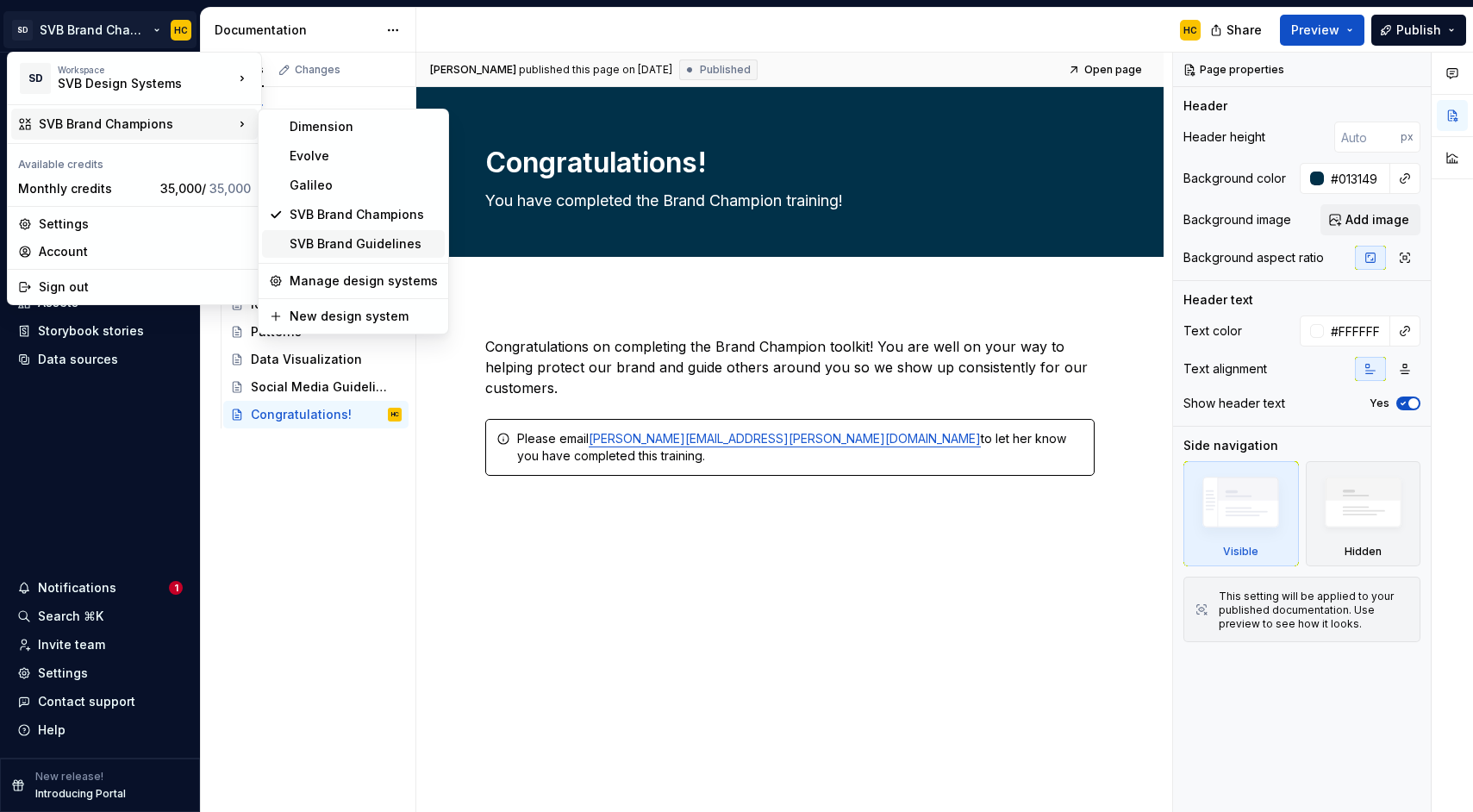
click at [353, 240] on div "SVB Brand Guidelines" at bounding box center [364, 244] width 149 height 17
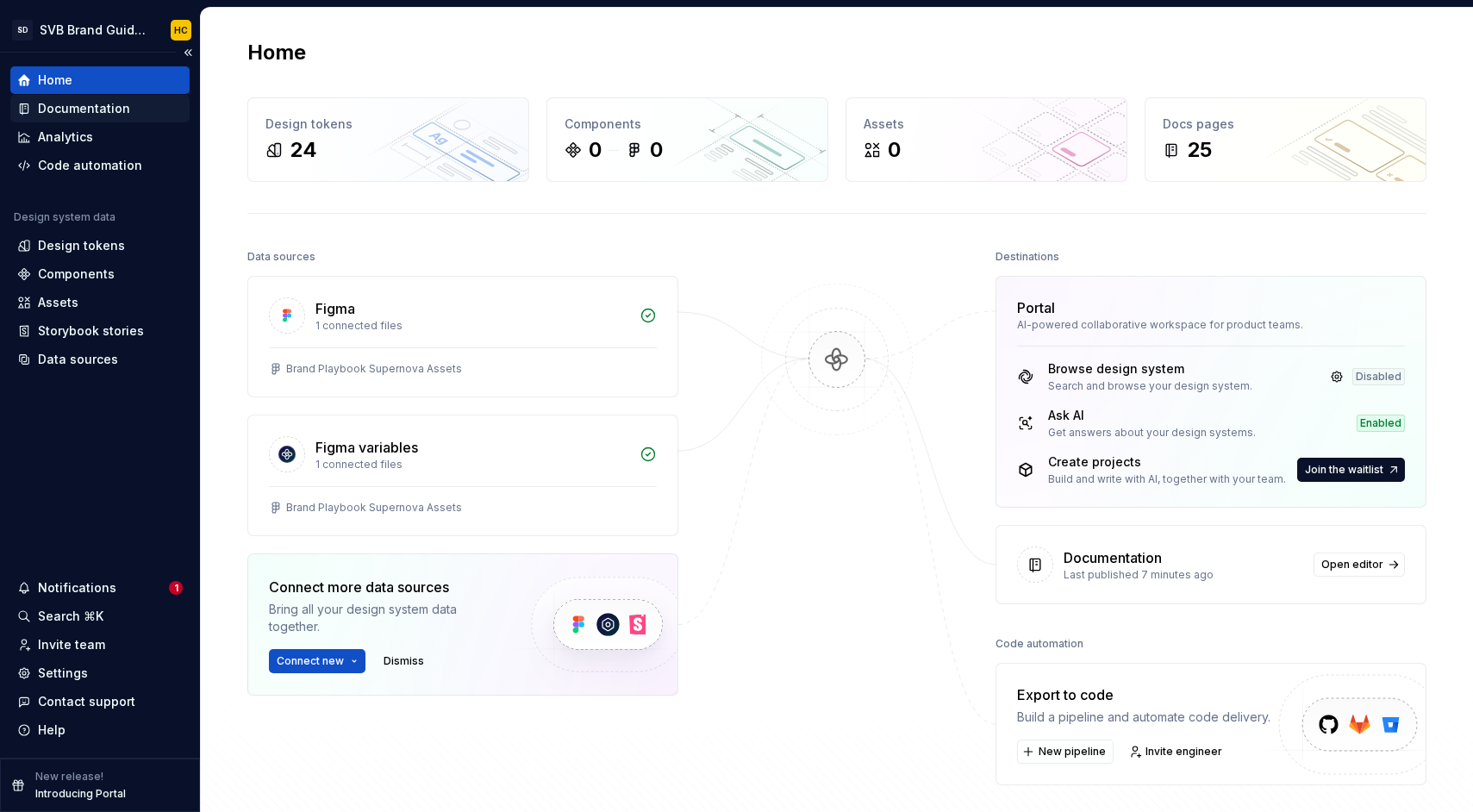
click at [111, 112] on div "Documentation" at bounding box center [83, 108] width 92 height 17
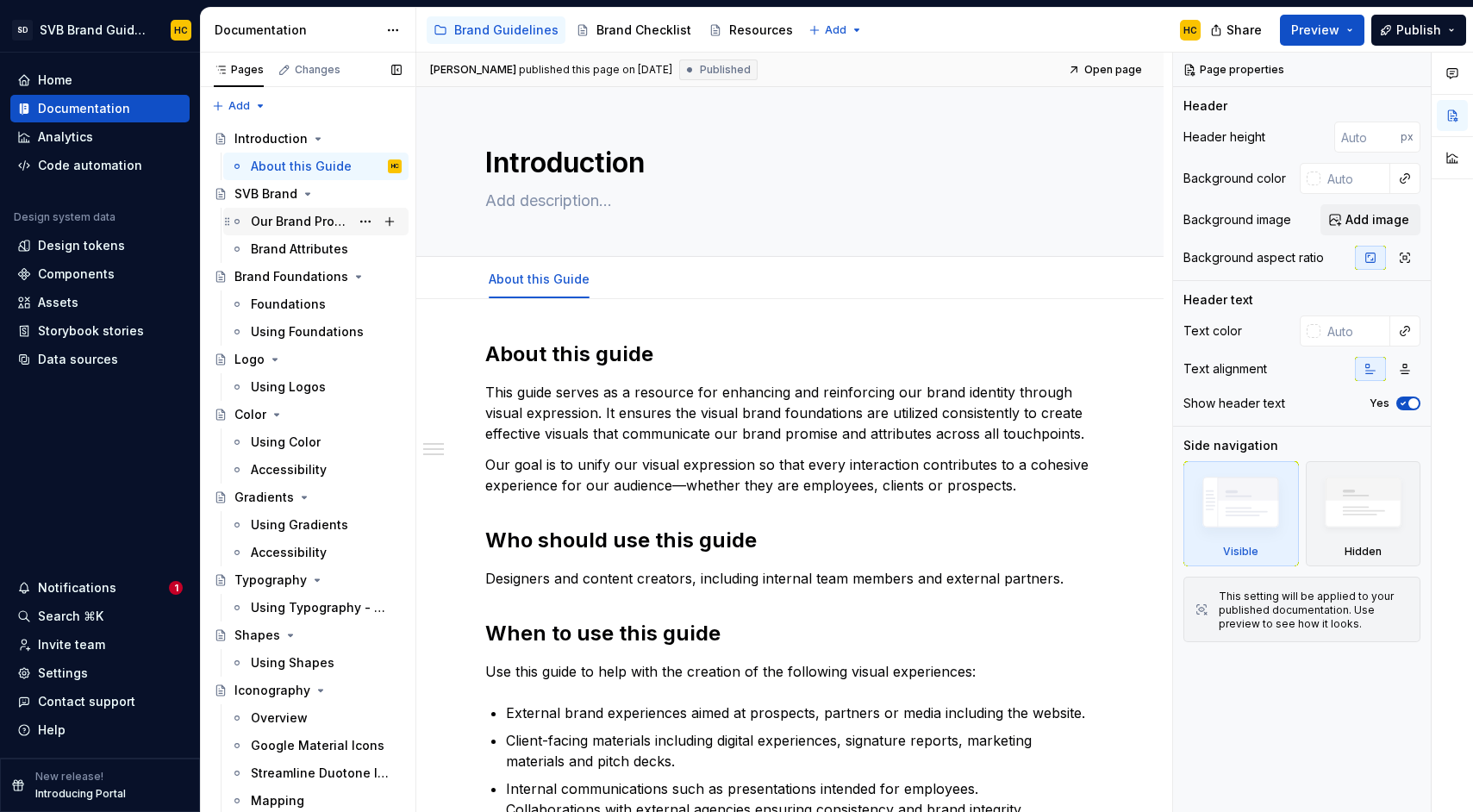
click at [288, 220] on div "Our Brand Promise" at bounding box center [300, 222] width 99 height 17
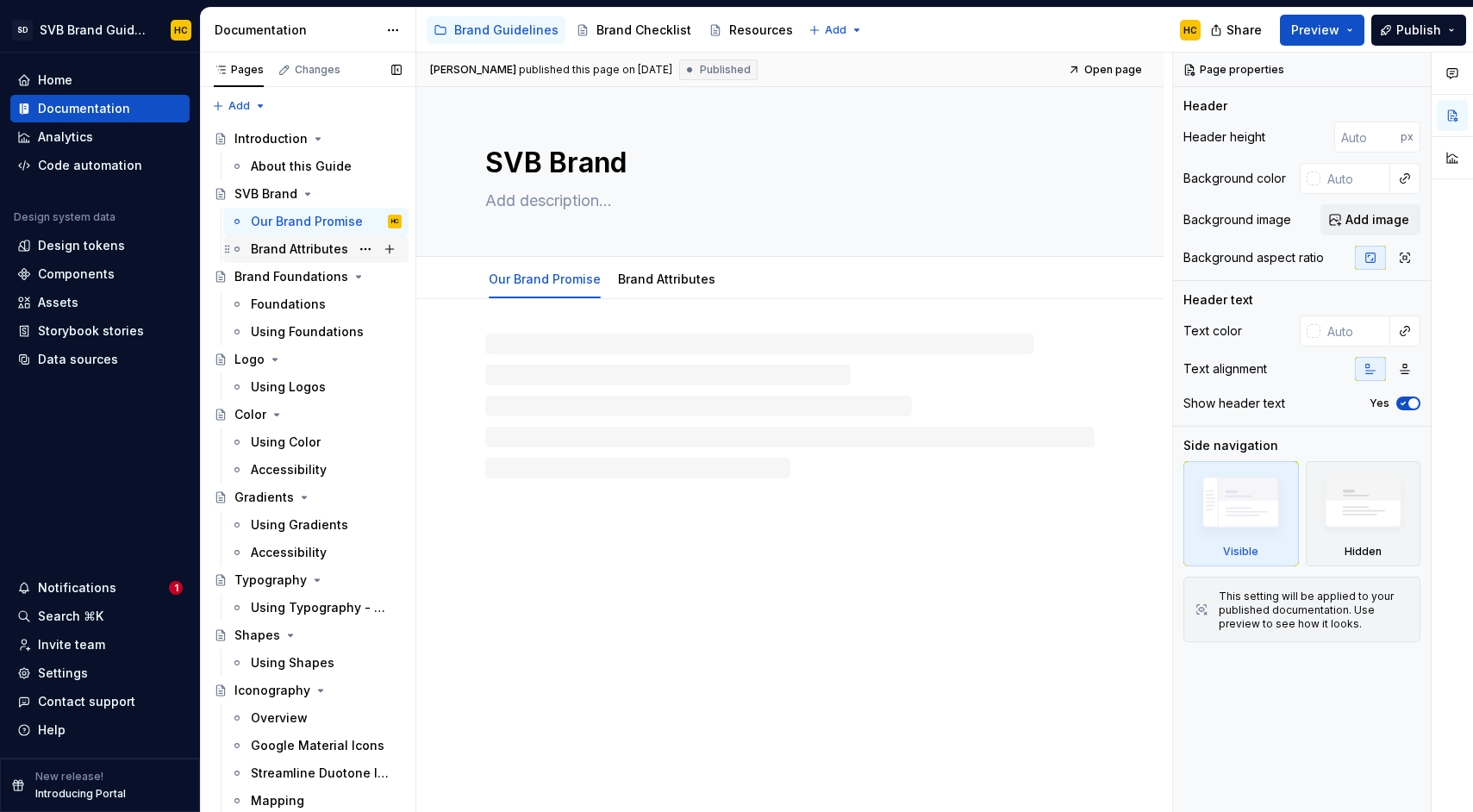
click at [286, 253] on div "Brand Attributes" at bounding box center [299, 249] width 97 height 17
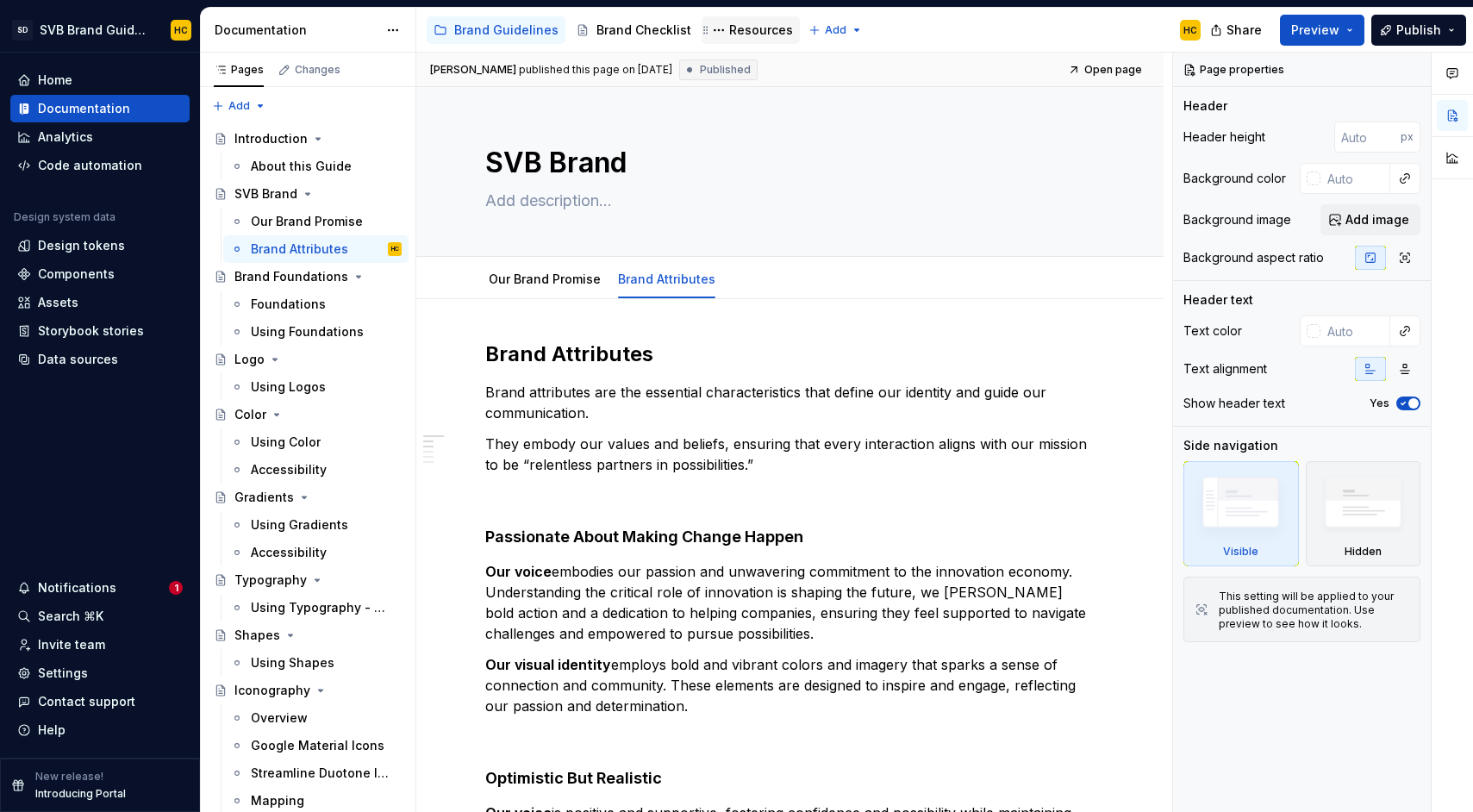
click at [744, 31] on div "Resources" at bounding box center [761, 31] width 64 height 17
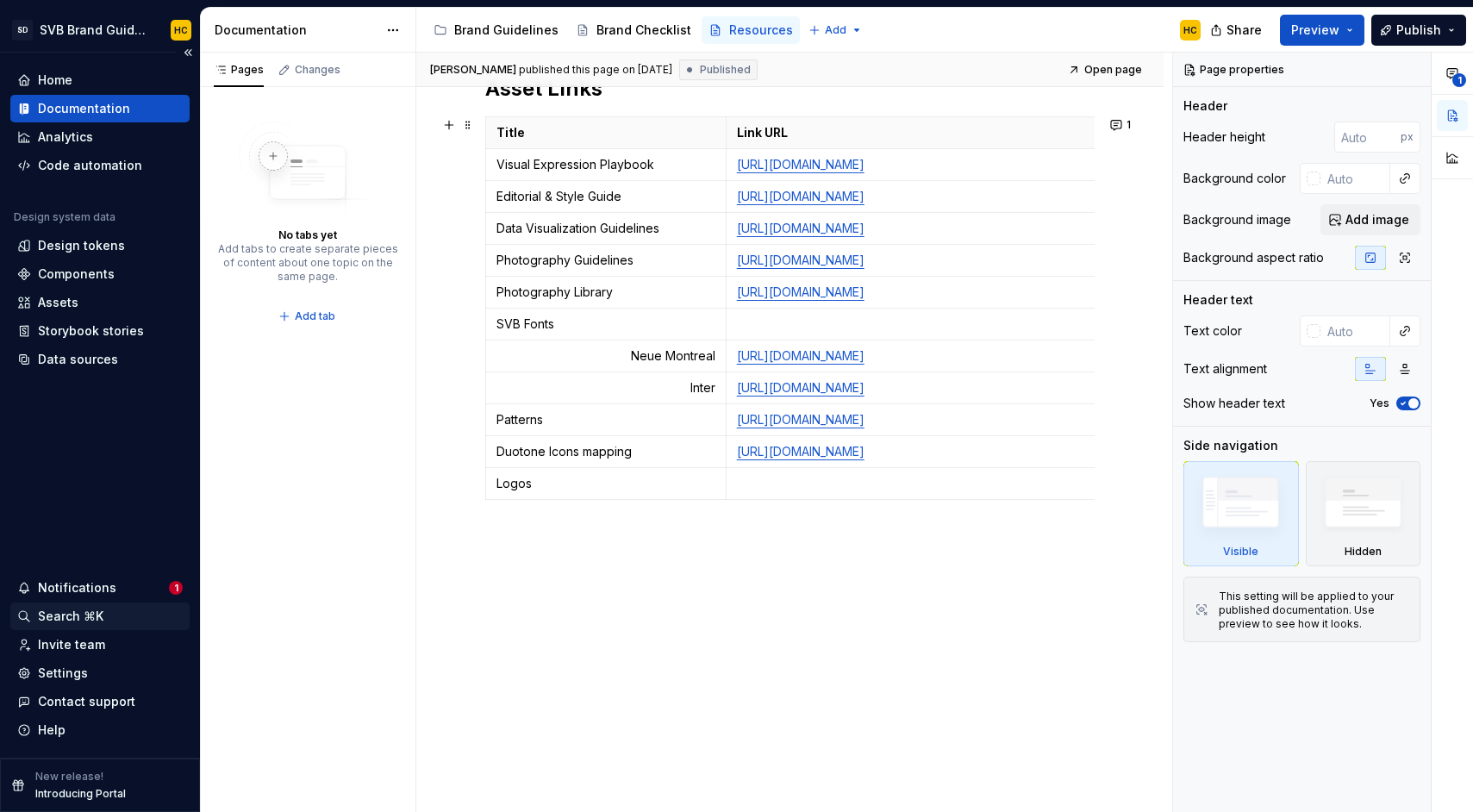
scroll to position [291, 0]
click at [876, 608] on icon "button" at bounding box center [876, 607] width 14 height 14
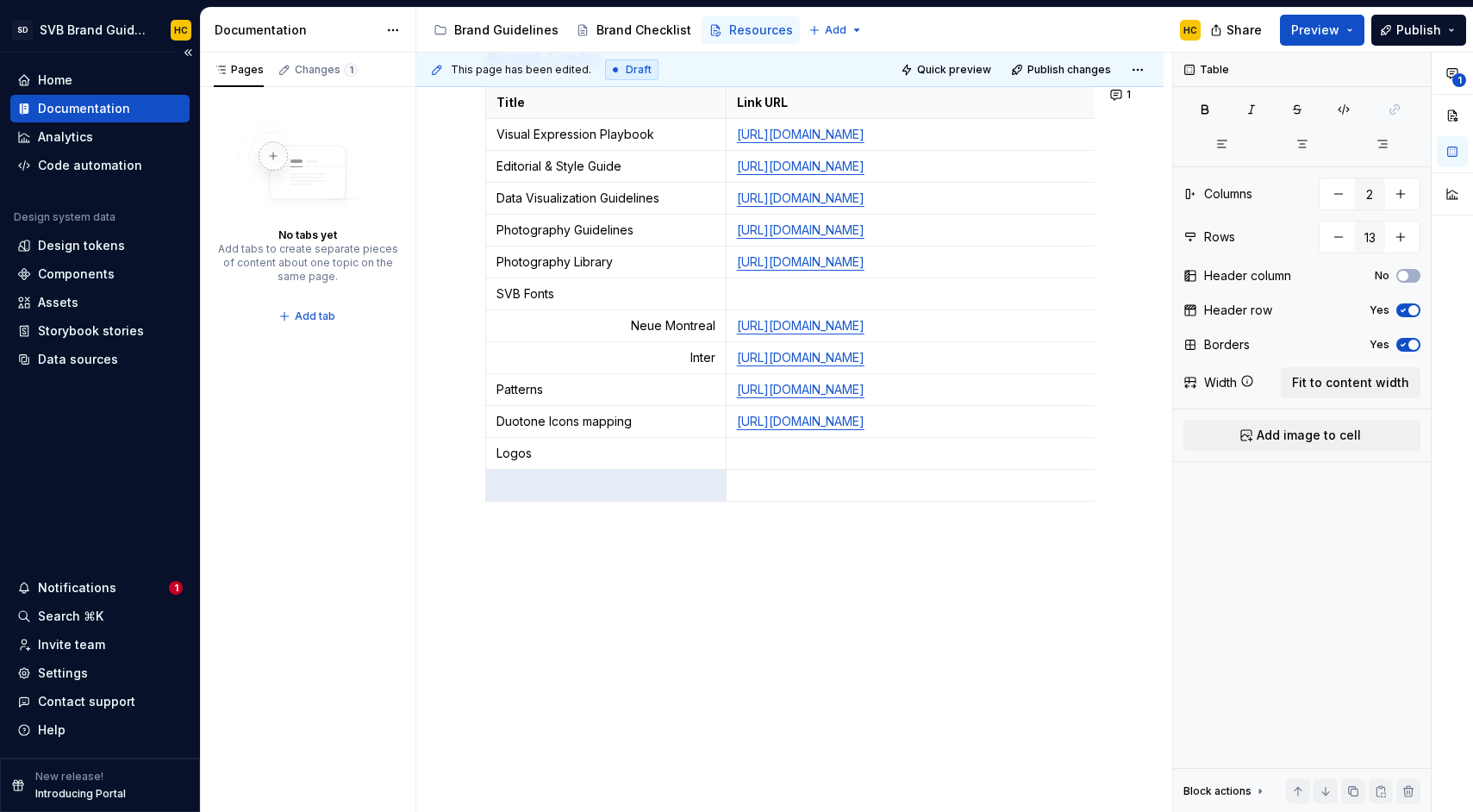
type textarea "*"
click at [764, 469] on td at bounding box center [995, 454] width 538 height 31
click at [1022, 462] on p "[URL][DOMAIN_NAME]" at bounding box center [996, 454] width 518 height 17
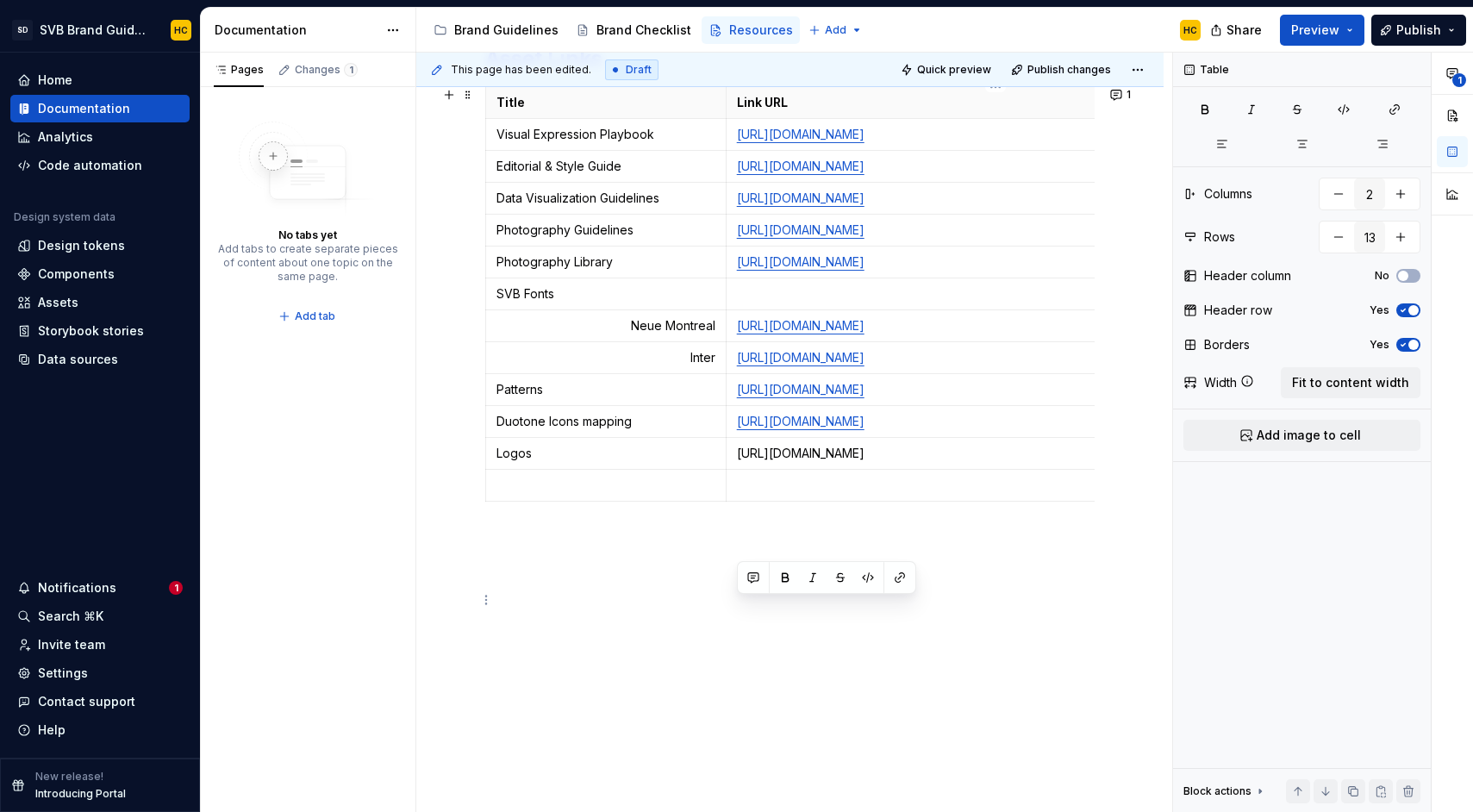
click at [1022, 462] on p "[URL][DOMAIN_NAME]" at bounding box center [996, 454] width 518 height 17
click at [1394, 121] on button "button" at bounding box center [1394, 109] width 52 height 24
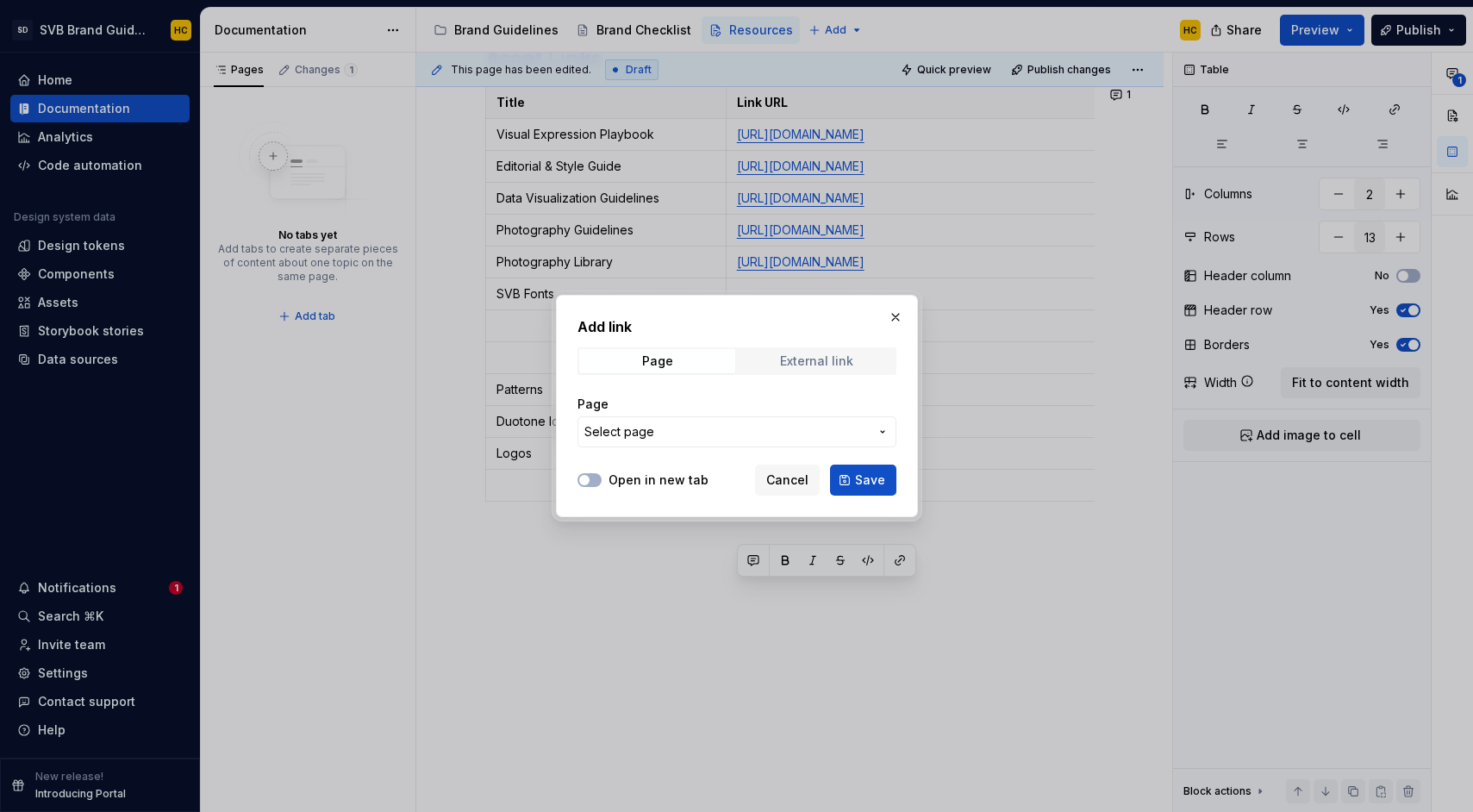
click at [796, 351] on span "External link" at bounding box center [816, 361] width 156 height 24
click at [674, 435] on input "URL" at bounding box center [737, 431] width 319 height 31
paste input "[URL][DOMAIN_NAME]"
type input "[URL][DOMAIN_NAME]"
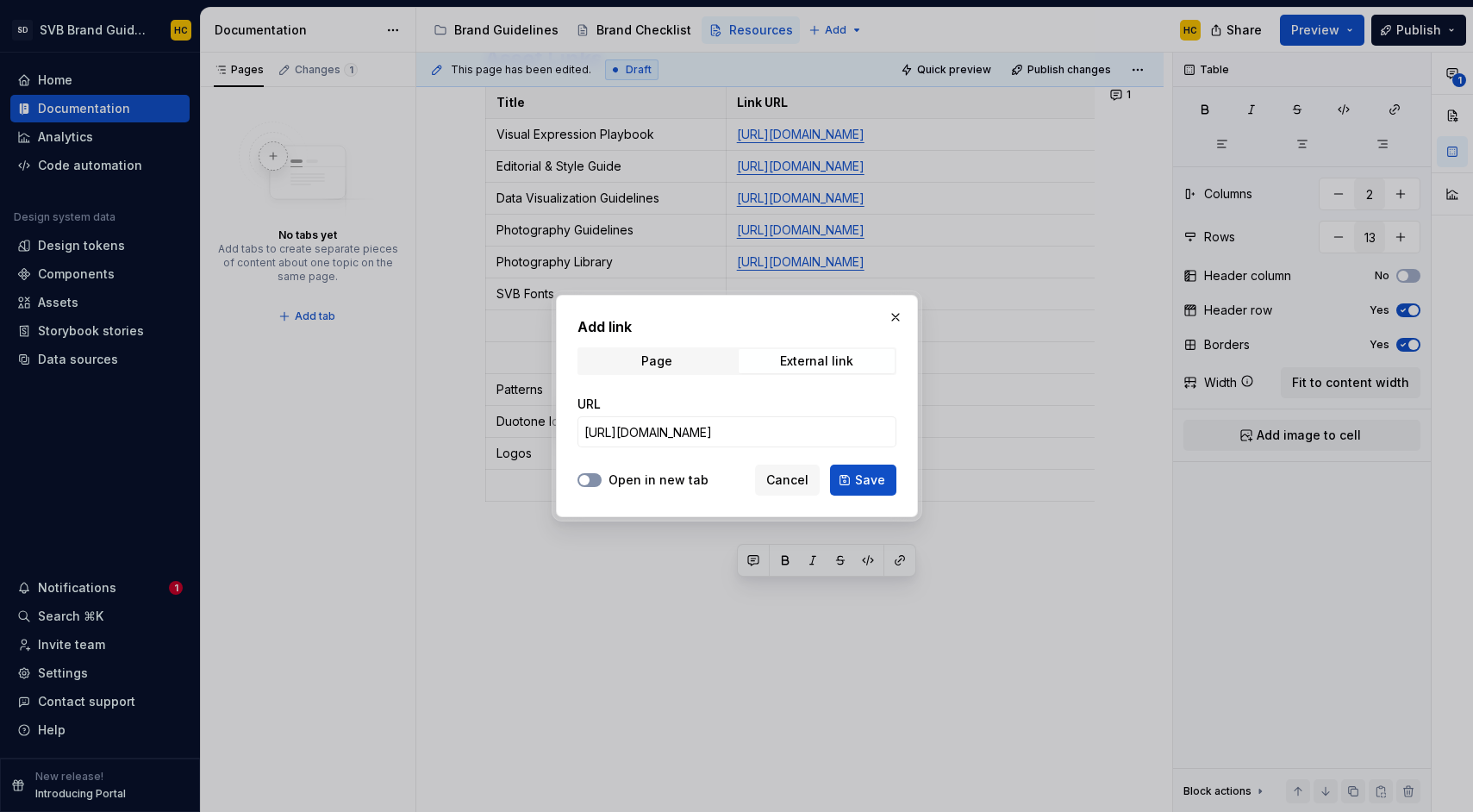
click at [582, 478] on span "button" at bounding box center [584, 480] width 10 height 10
click at [866, 477] on span "Save" at bounding box center [870, 480] width 31 height 17
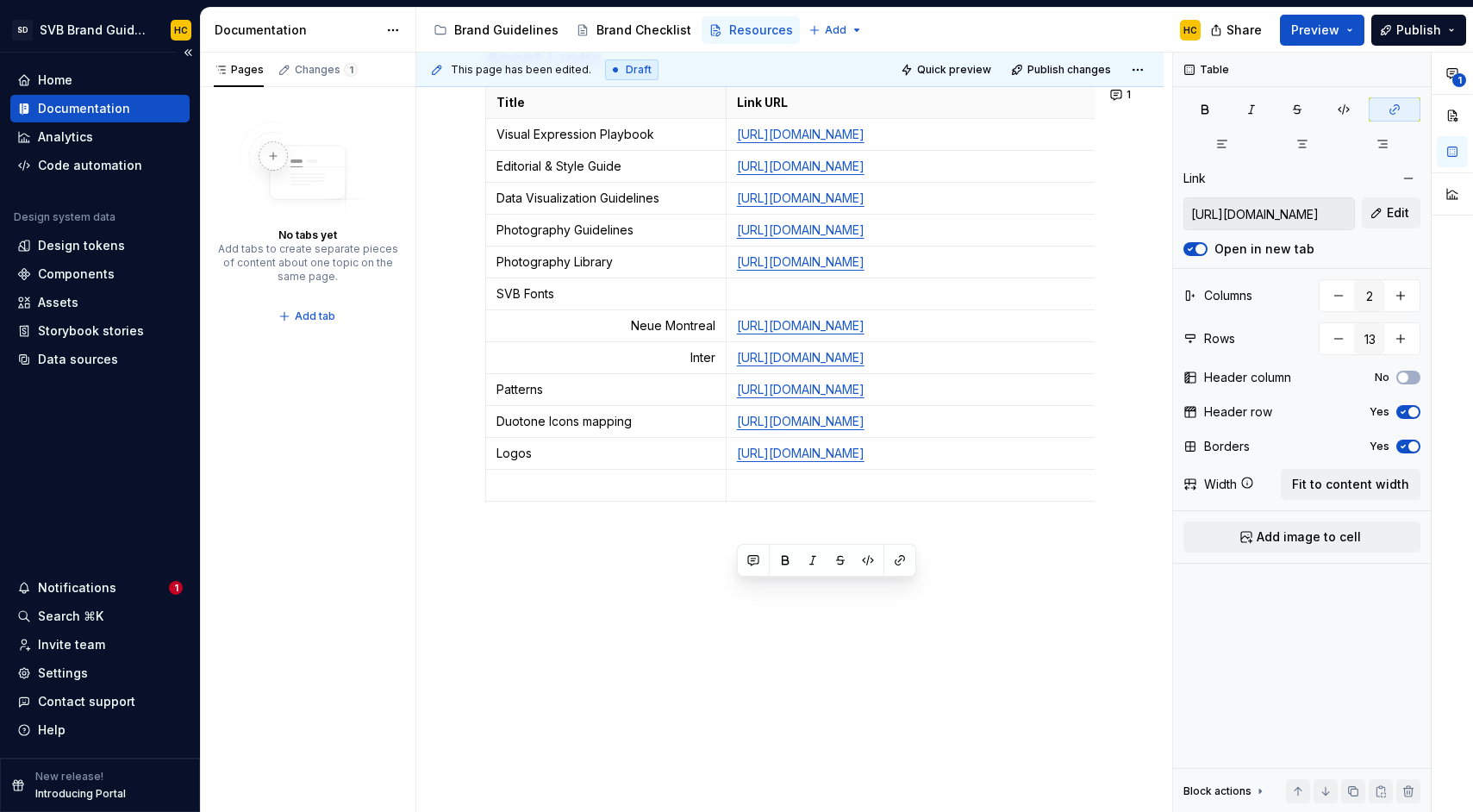
type textarea "*"
click at [545, 494] on p at bounding box center [606, 485] width 219 height 17
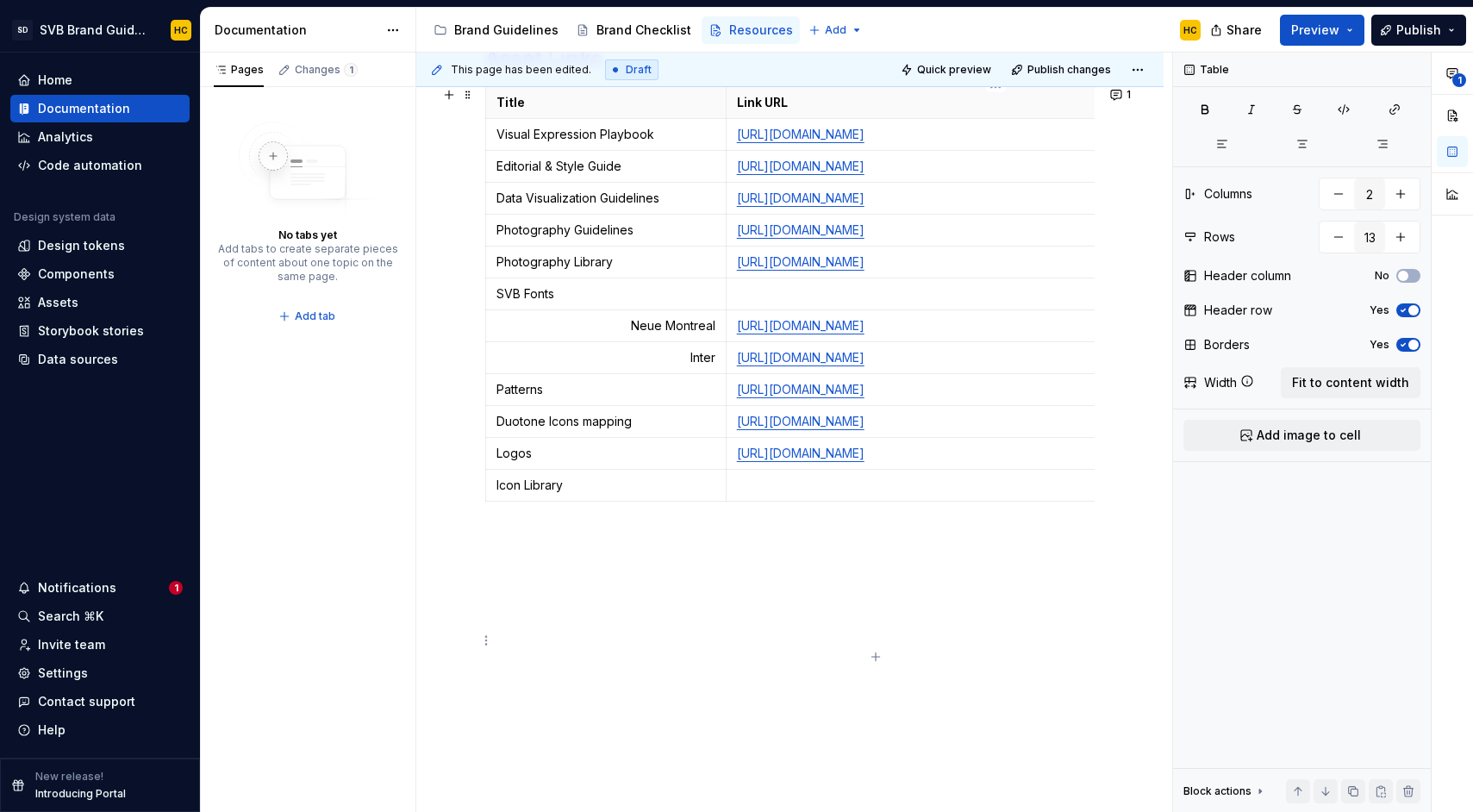
click at [816, 494] on p at bounding box center [996, 485] width 518 height 17
drag, startPoint x: 959, startPoint y: 668, endPoint x: 754, endPoint y: 641, distance: 206.8
click at [754, 494] on p "[URL][DOMAIN_NAME]" at bounding box center [996, 485] width 518 height 17
click at [812, 494] on p "[URL][DOMAIN_NAME]" at bounding box center [996, 485] width 518 height 17
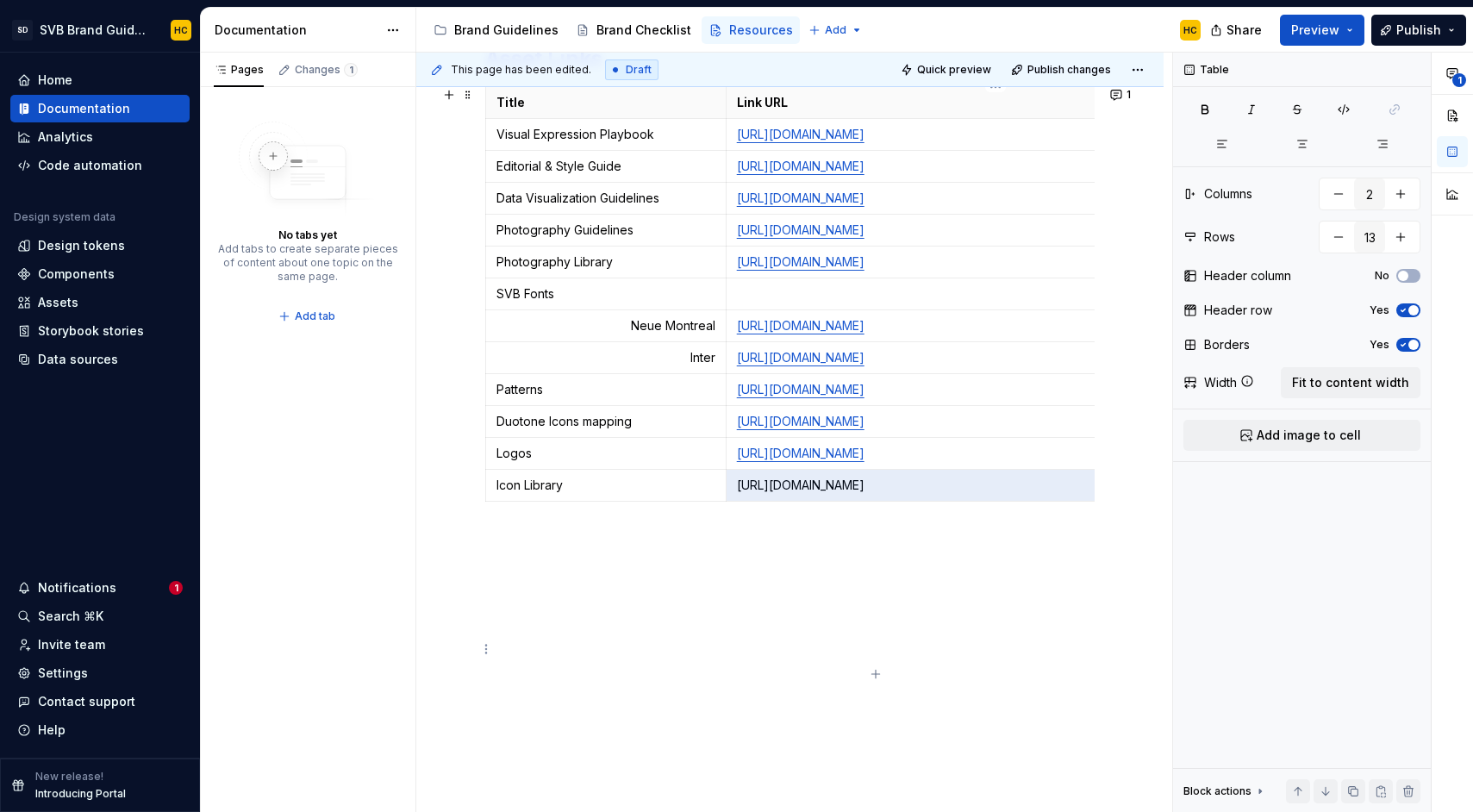
click at [812, 494] on p "[URL][DOMAIN_NAME]" at bounding box center [996, 485] width 518 height 17
click at [1060, 494] on p "[URL][DOMAIN_NAME]" at bounding box center [996, 485] width 518 height 17
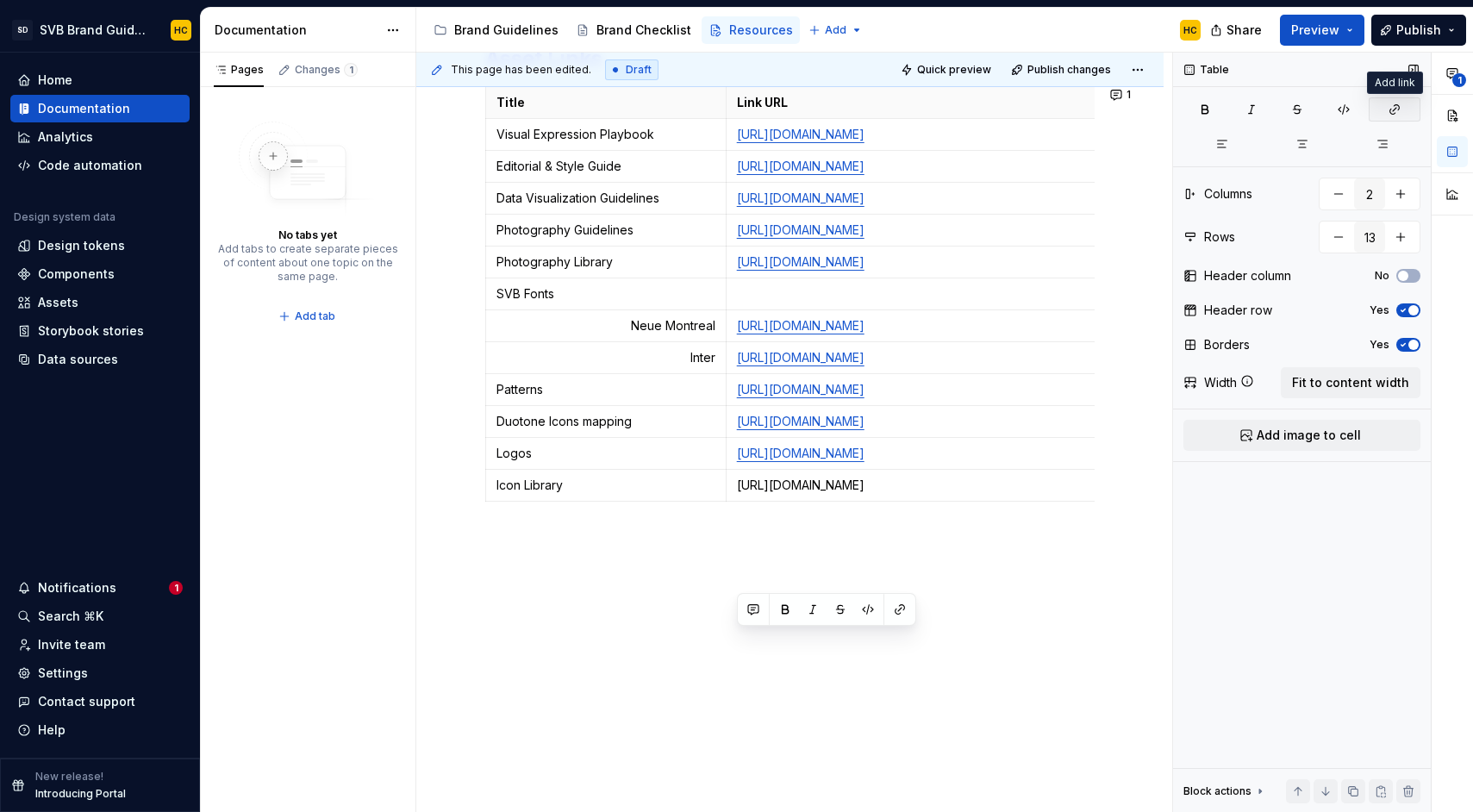
click at [1404, 109] on button "button" at bounding box center [1394, 109] width 52 height 24
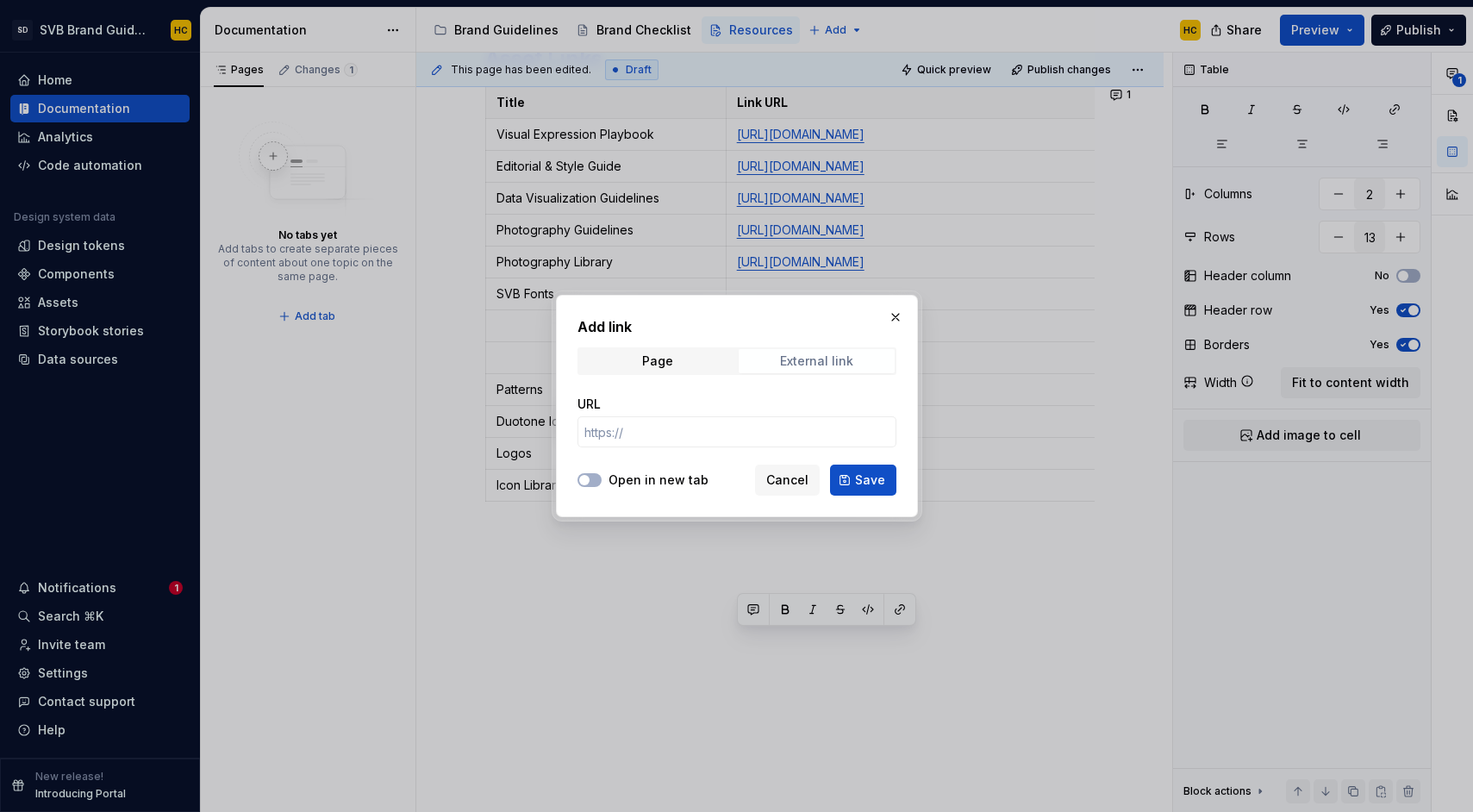
click at [835, 354] on div "External link" at bounding box center [816, 361] width 73 height 14
click at [801, 364] on div "External link" at bounding box center [816, 361] width 73 height 14
click at [727, 427] on input "URL" at bounding box center [737, 431] width 319 height 31
paste input "[URL][DOMAIN_NAME]"
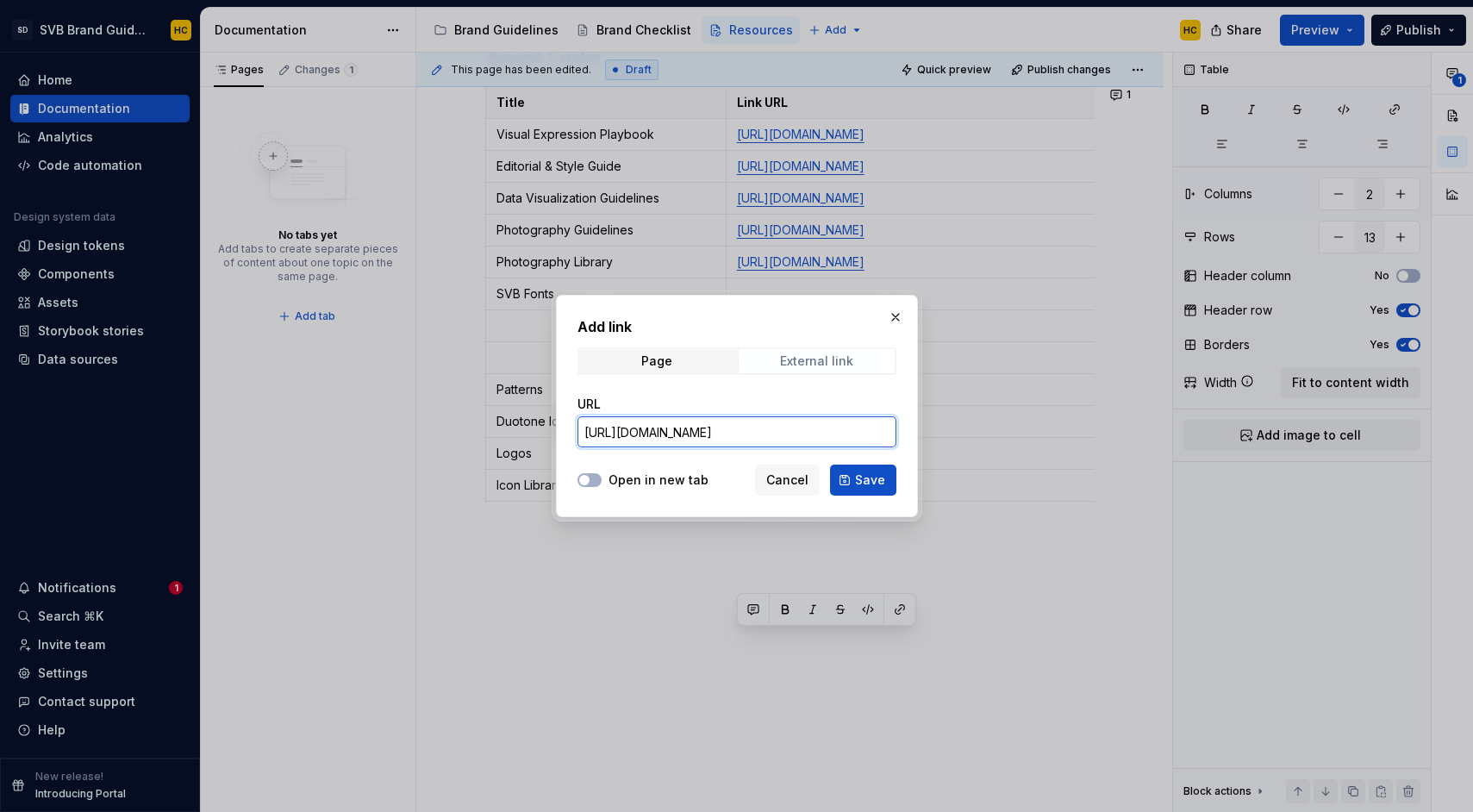
type input "[URL][DOMAIN_NAME]"
click at [811, 359] on div "External link" at bounding box center [816, 361] width 73 height 14
click at [594, 475] on button "Open in new tab" at bounding box center [590, 480] width 24 height 14
click at [867, 473] on span "Save" at bounding box center [870, 480] width 31 height 17
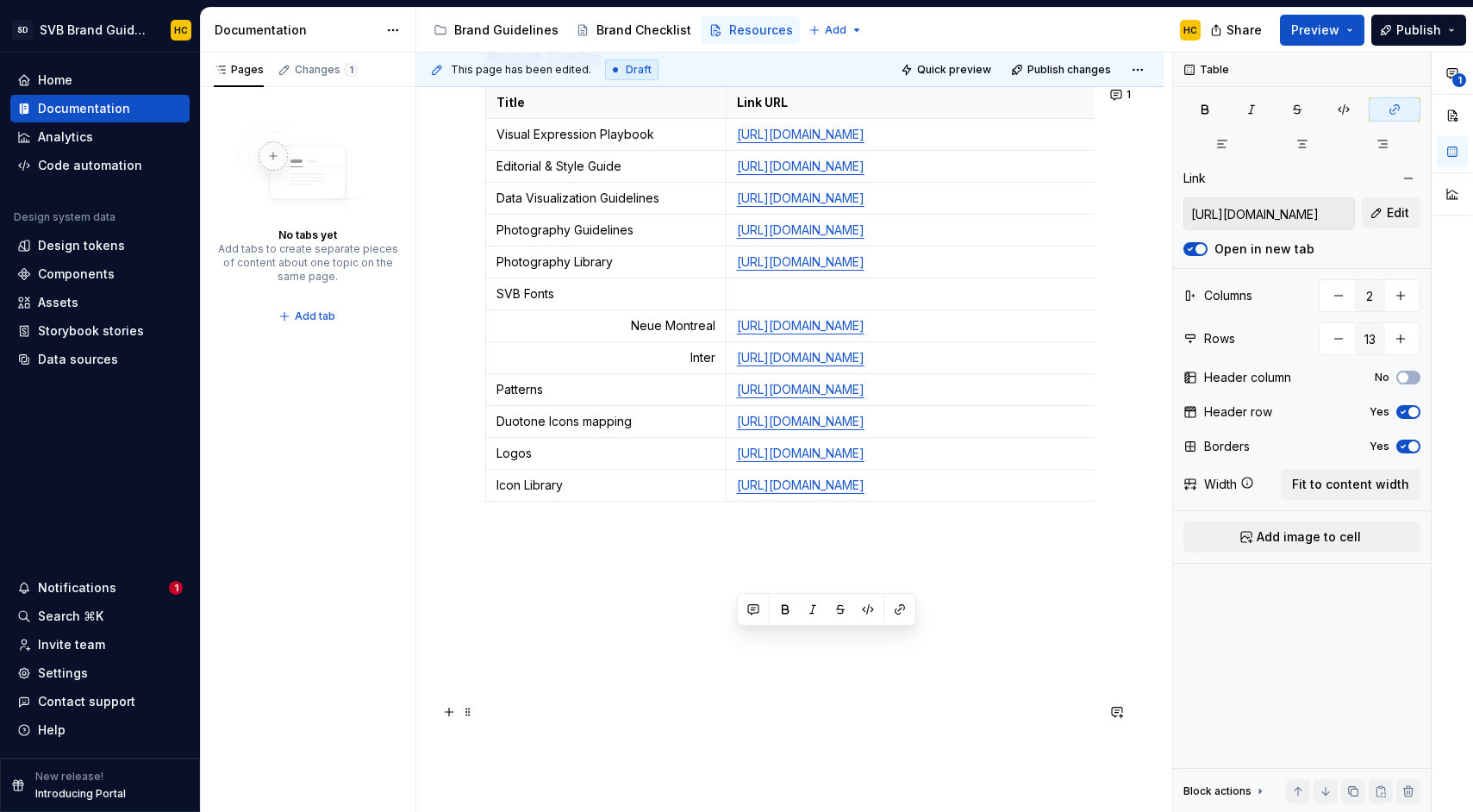
click at [761, 550] on p at bounding box center [789, 539] width 609 height 21
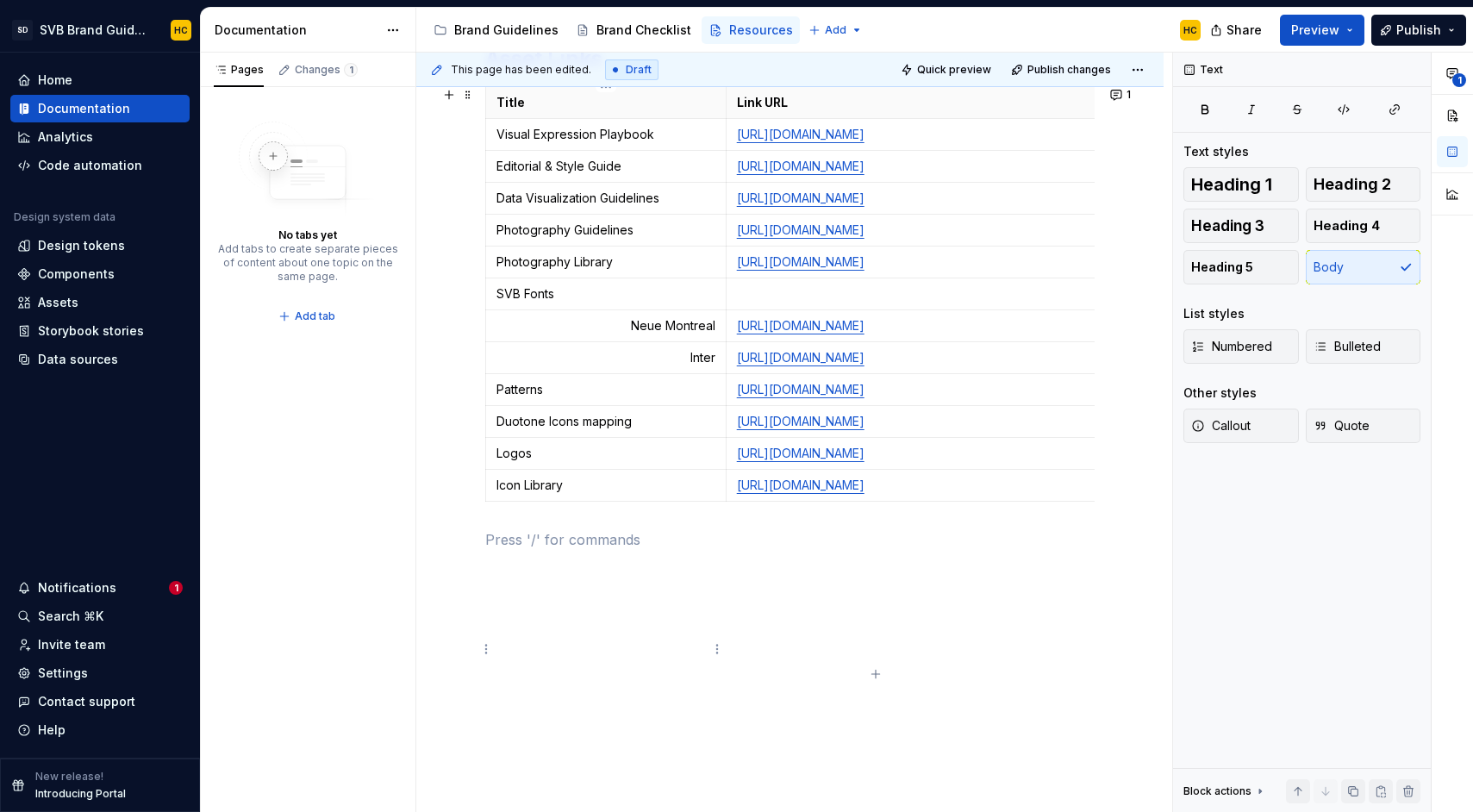
click at [722, 502] on td "Icon Library" at bounding box center [606, 485] width 240 height 31
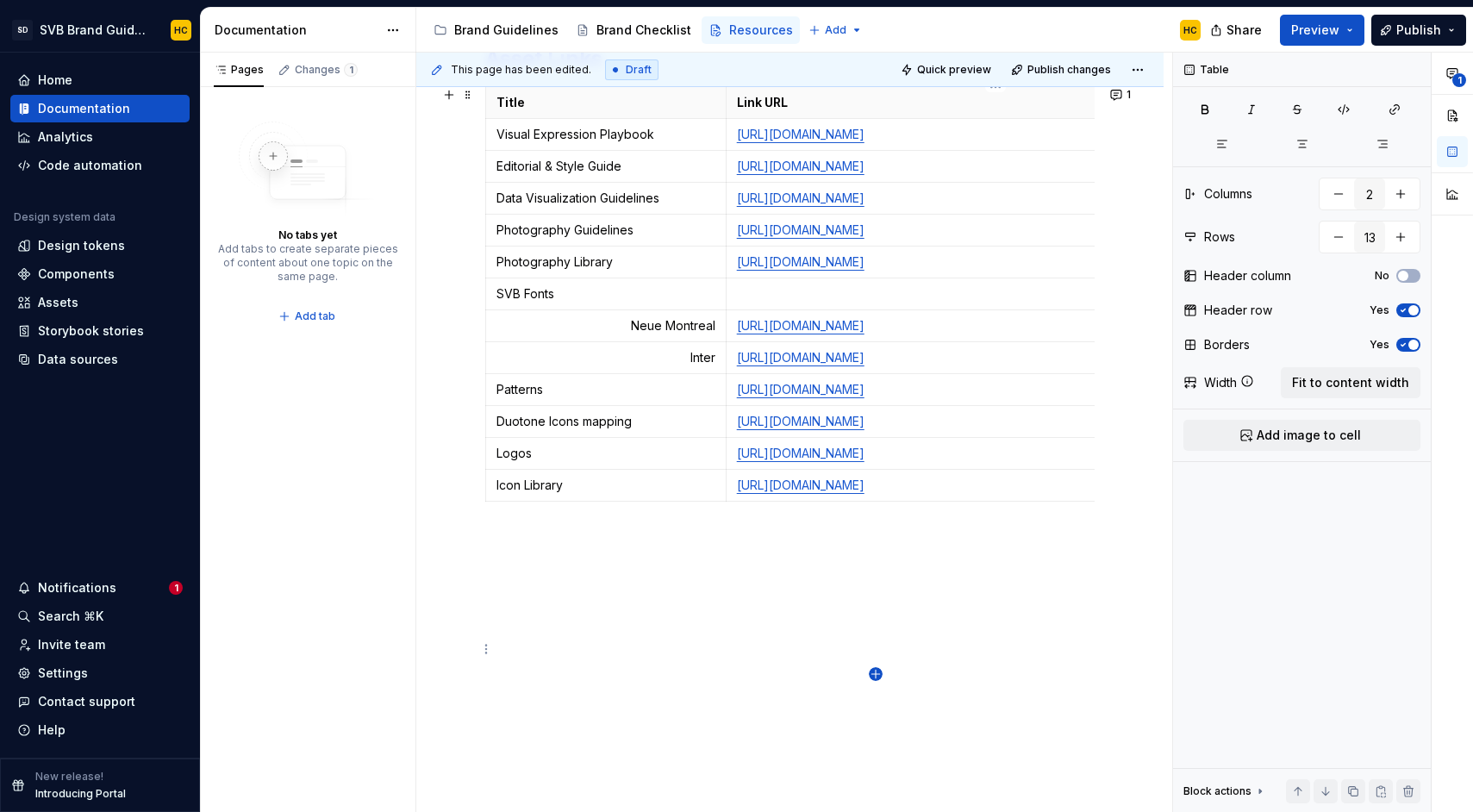
click at [874, 673] on icon "button" at bounding box center [876, 674] width 14 height 14
type input "14"
click at [514, 525] on p at bounding box center [606, 517] width 219 height 17
click at [786, 525] on p at bounding box center [996, 517] width 518 height 17
click at [1392, 112] on icon "button" at bounding box center [1394, 109] width 14 height 14
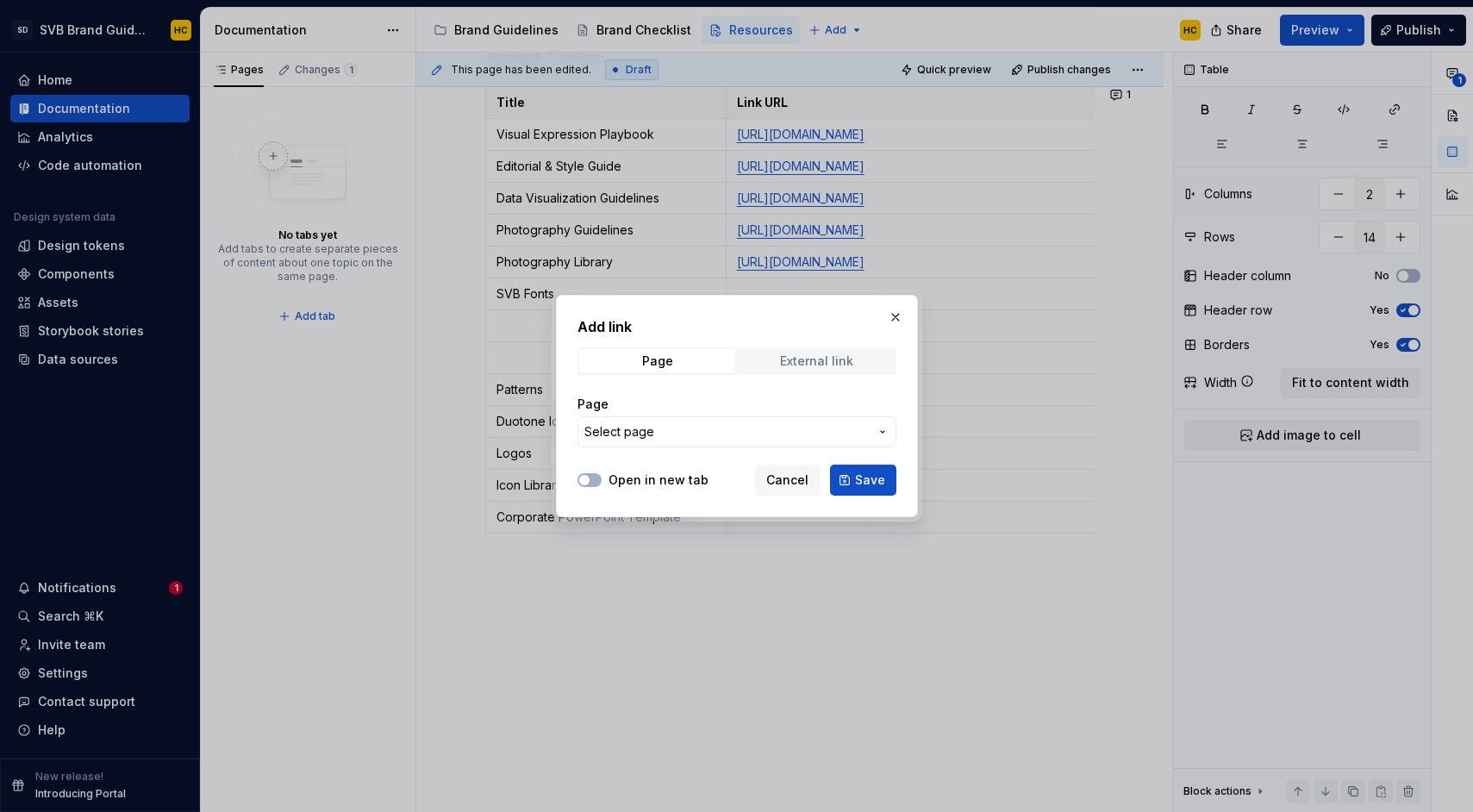
click at [809, 357] on div "External link" at bounding box center [816, 361] width 73 height 14
click at [644, 434] on input "URL" at bounding box center [737, 431] width 319 height 31
paste input "[URL][DOMAIN_NAME]"
type input "[URL][DOMAIN_NAME]"
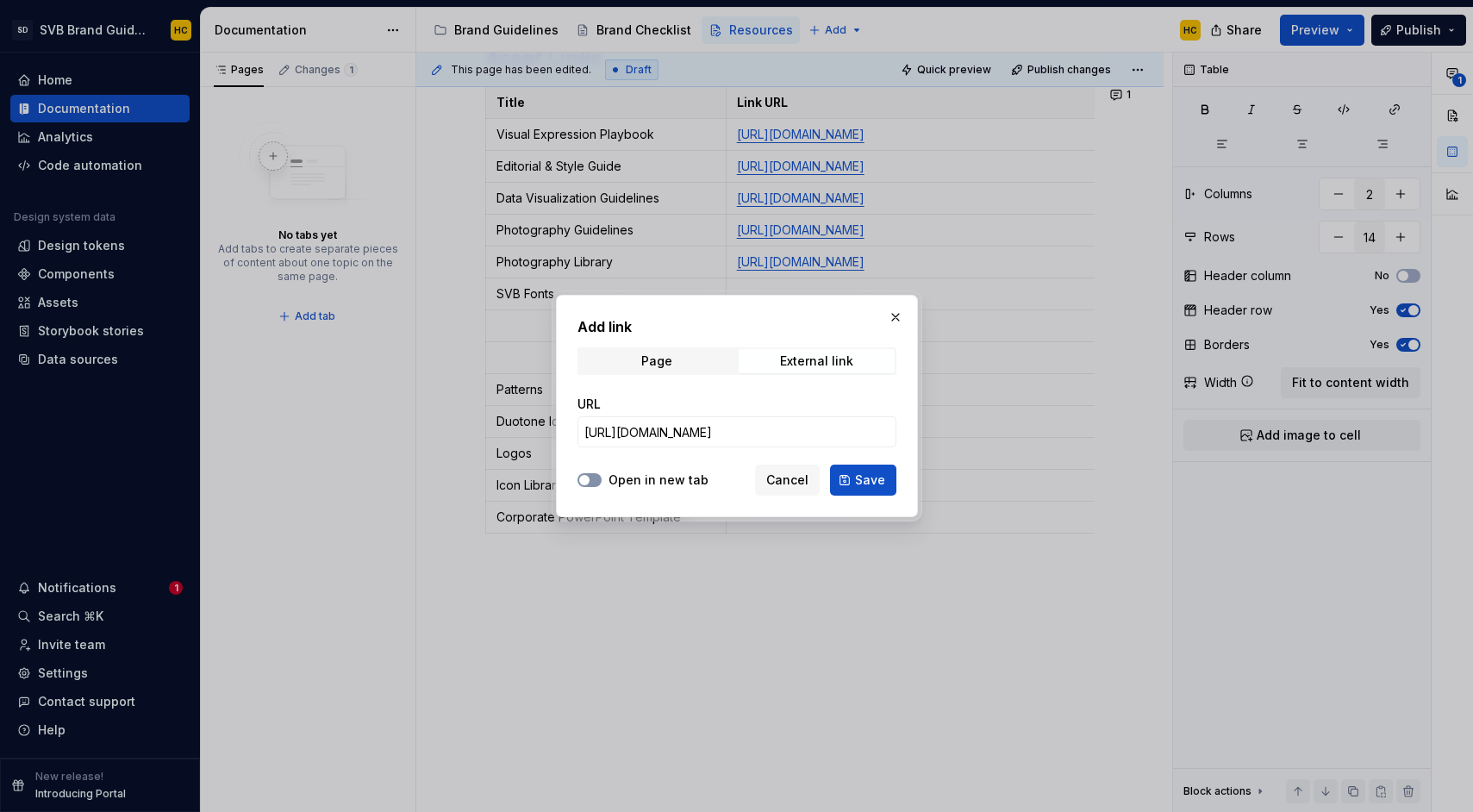
click at [590, 481] on icon "button" at bounding box center [585, 480] width 14 height 10
click at [883, 484] on span "Save" at bounding box center [870, 480] width 31 height 17
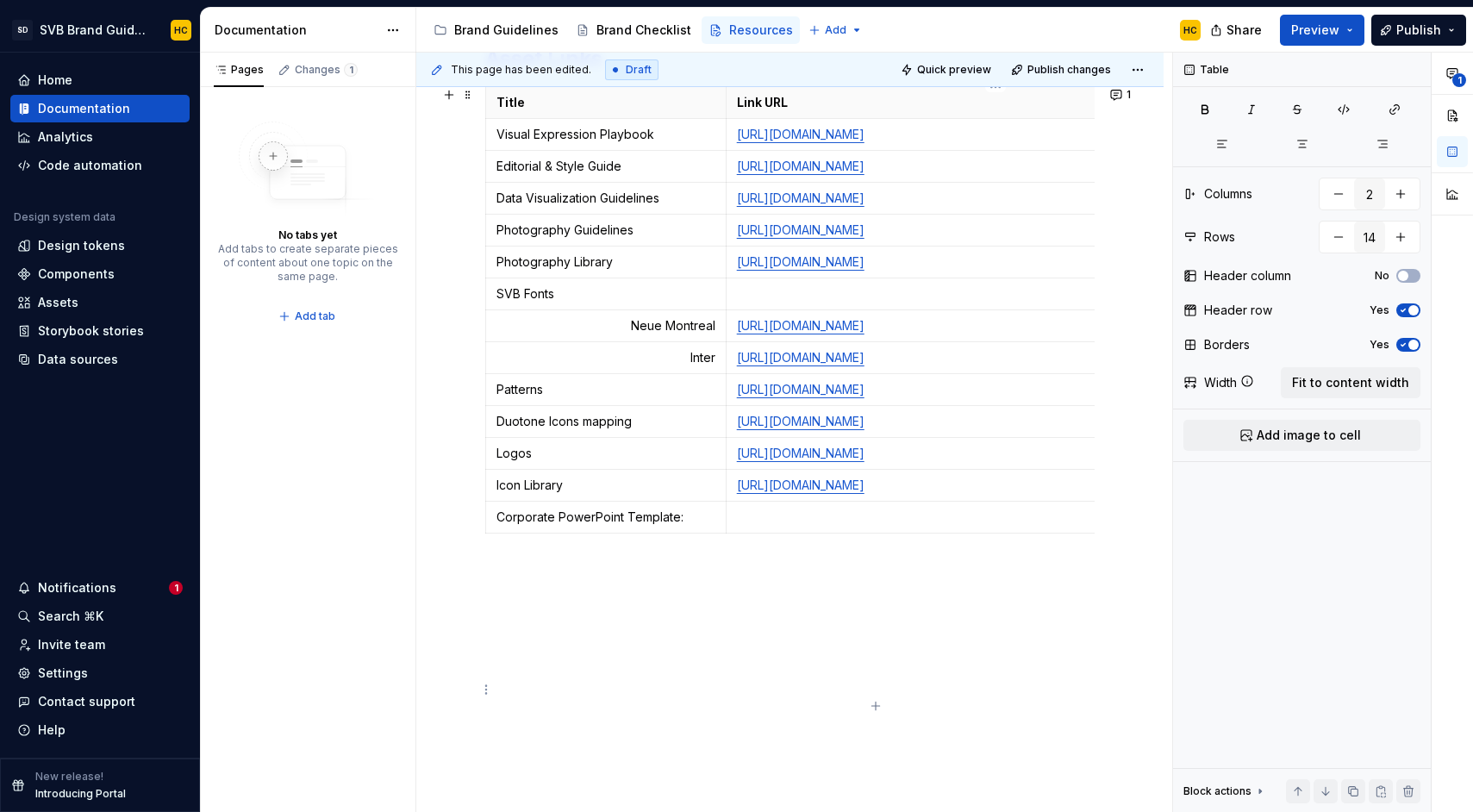
click at [812, 525] on p at bounding box center [996, 517] width 518 height 17
click at [1074, 525] on p "[URL][DOMAIN_NAME]" at bounding box center [996, 517] width 518 height 17
click at [1394, 109] on icon "button" at bounding box center [1394, 109] width 14 height 14
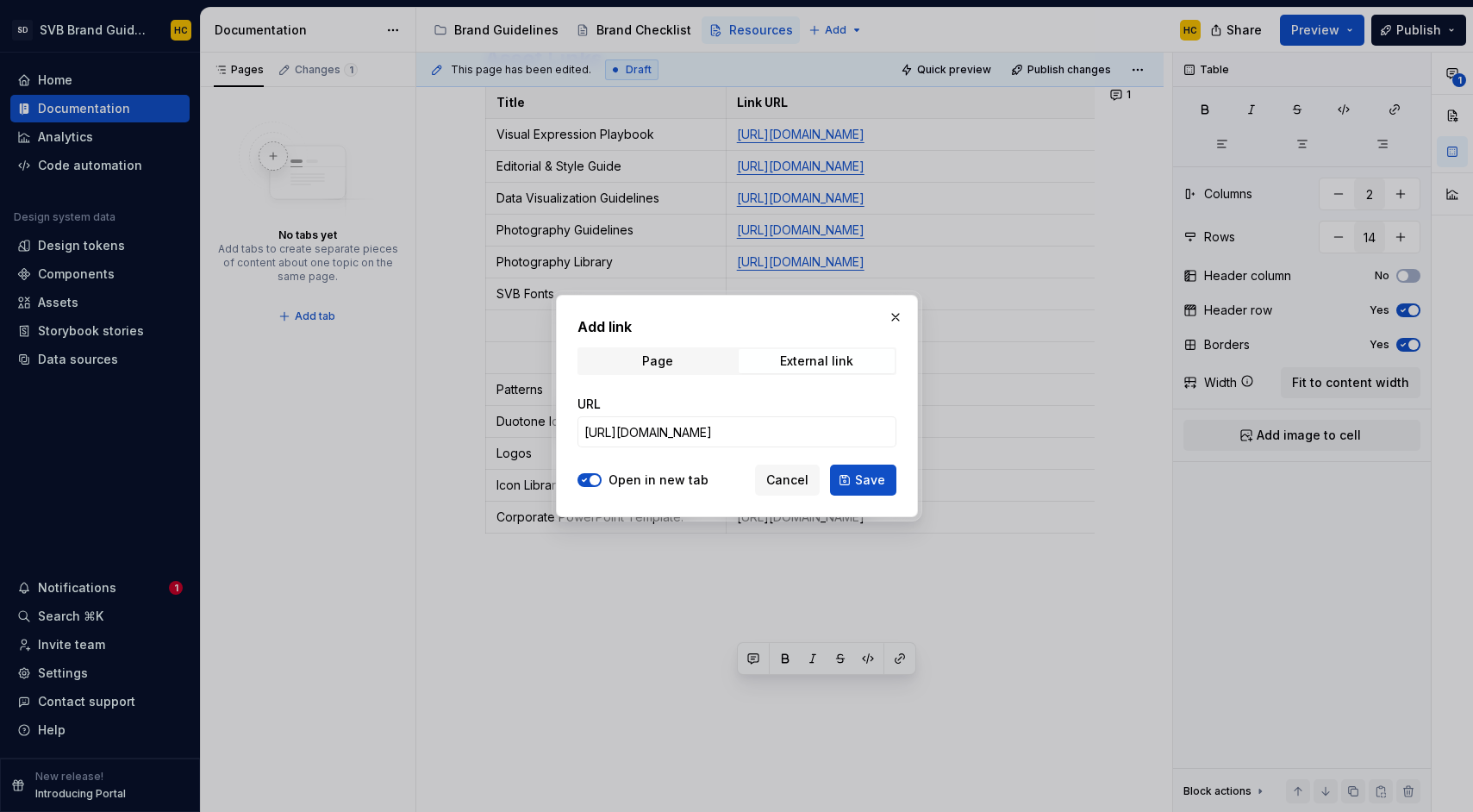
click at [880, 484] on span "Save" at bounding box center [870, 480] width 31 height 17
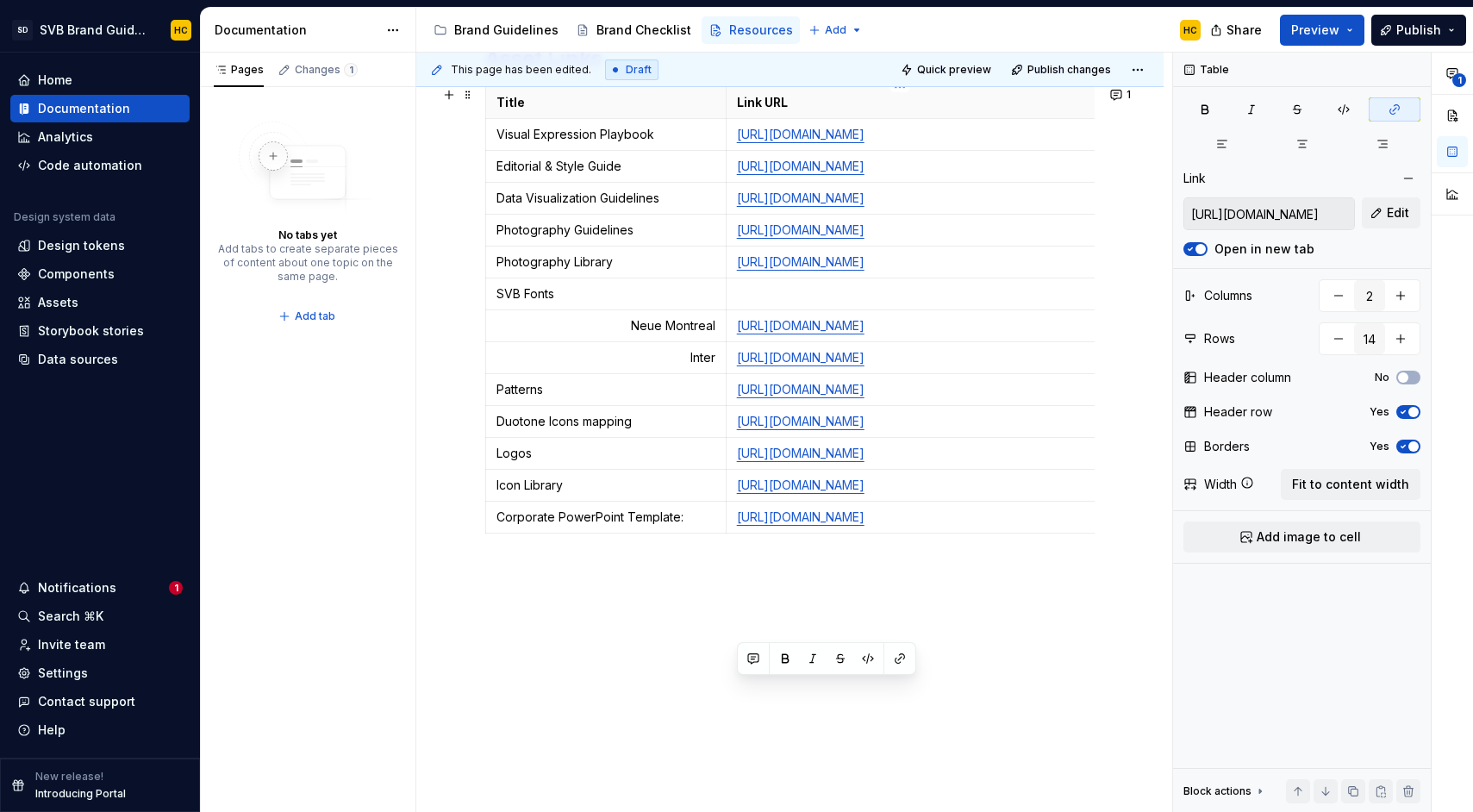
scroll to position [0, 95]
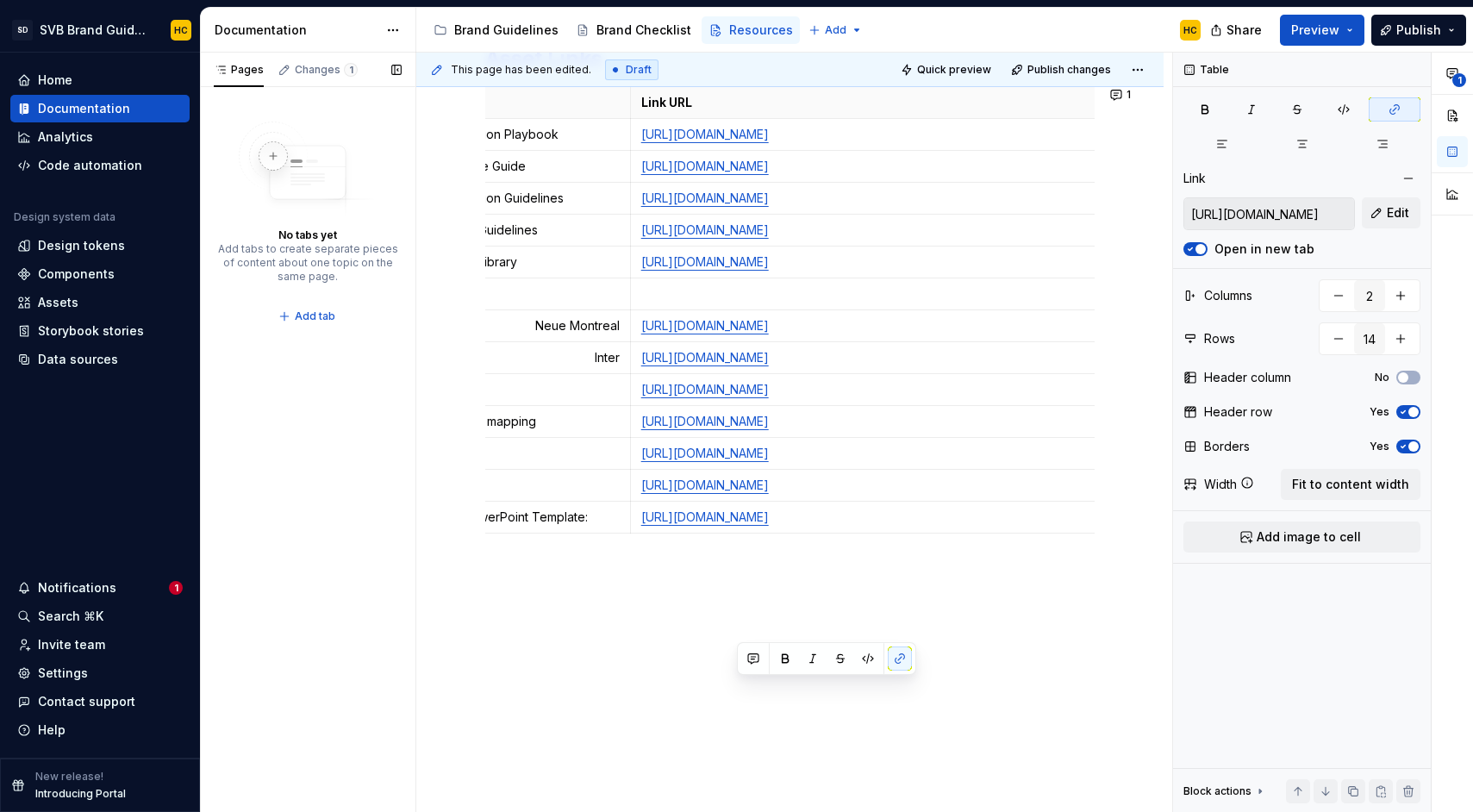
click at [389, 545] on div "Pages Changes 1 No tabs yet Add tabs to create separate pieces of content about…" at bounding box center [308, 433] width 215 height 760
click at [388, 545] on div "Pages Changes 1 No tabs yet Add tabs to create separate pieces of content about…" at bounding box center [308, 433] width 215 height 760
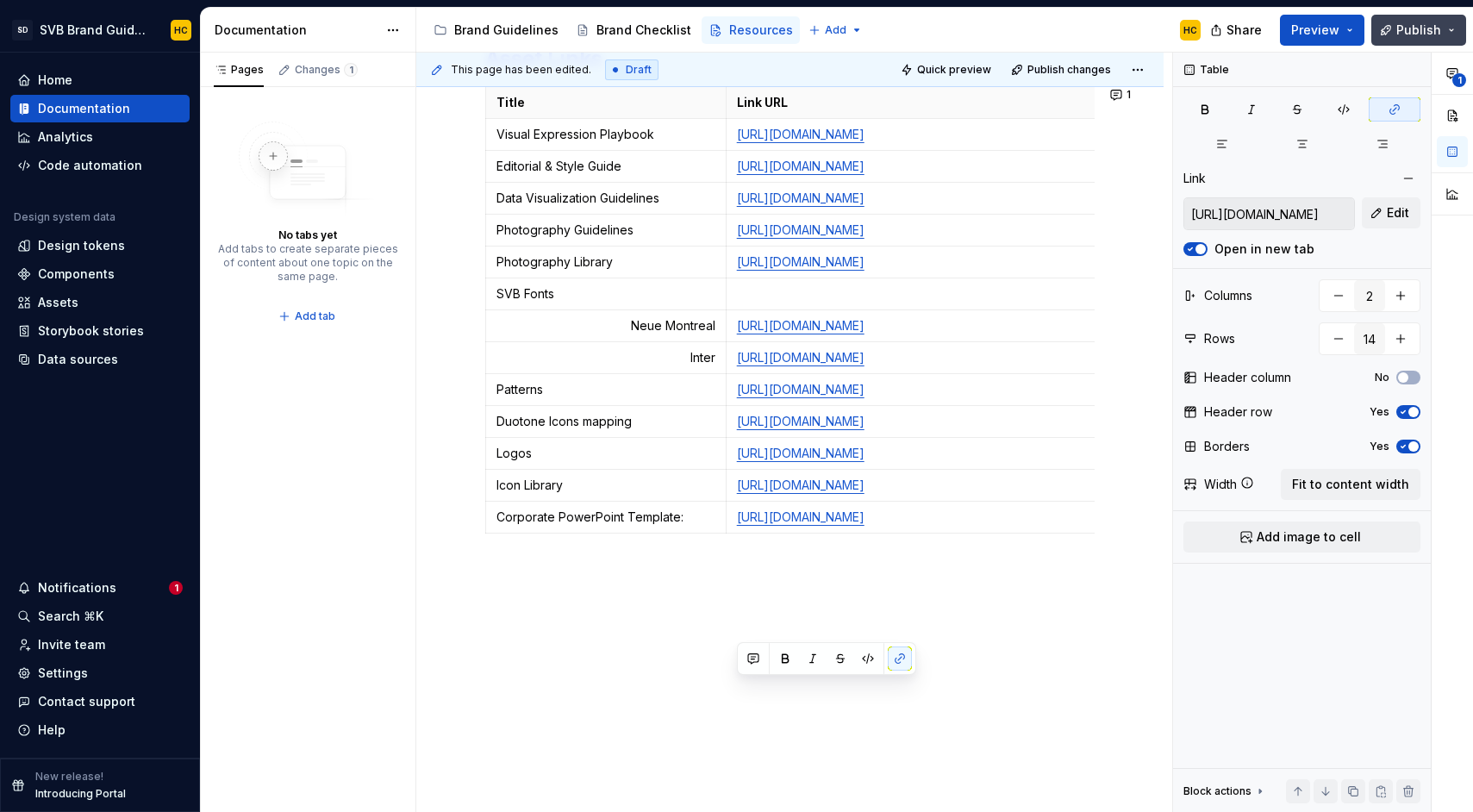
click at [1403, 35] on span "Publish" at bounding box center [1418, 31] width 45 height 17
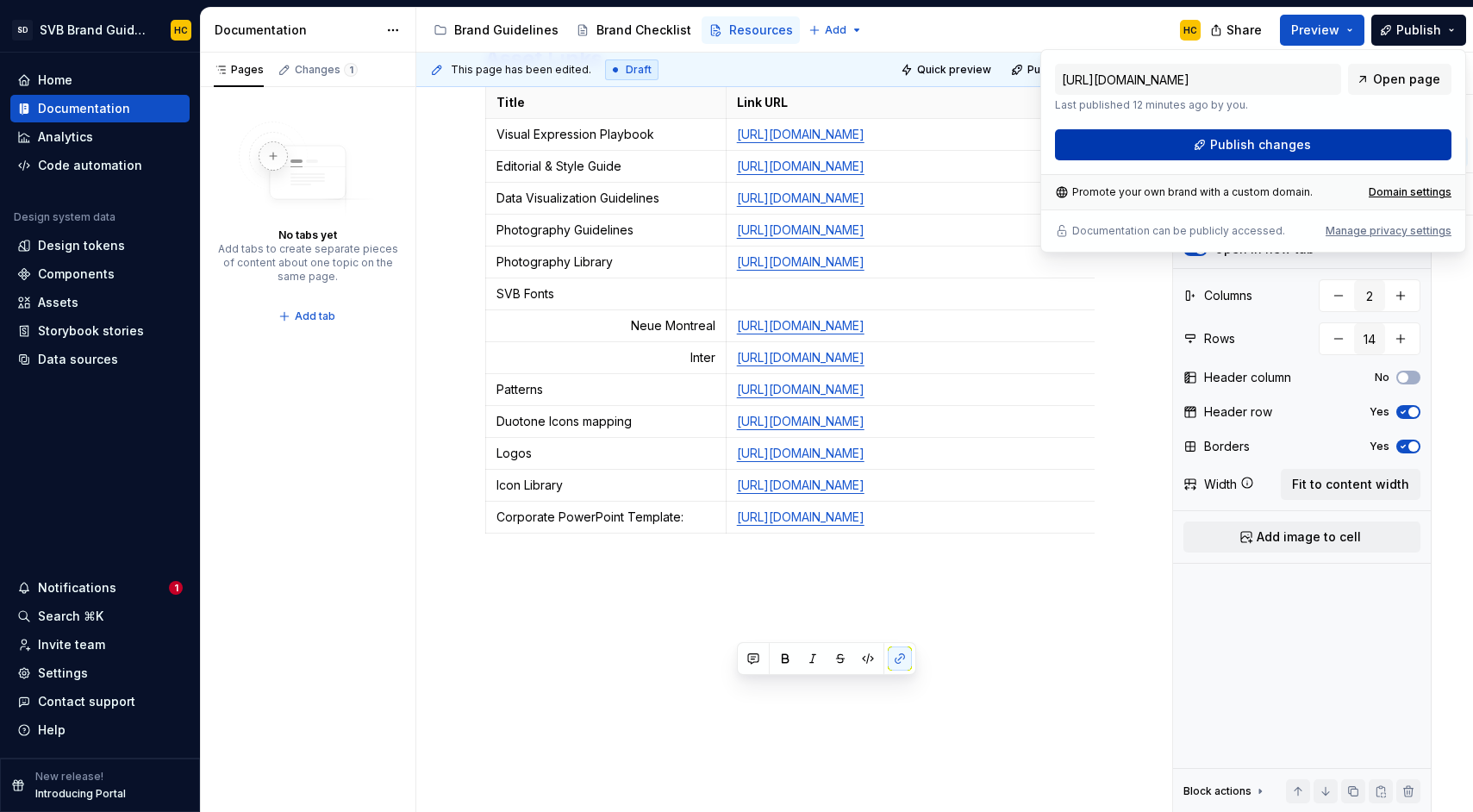
click at [1311, 140] on button "Publish changes" at bounding box center [1253, 144] width 396 height 31
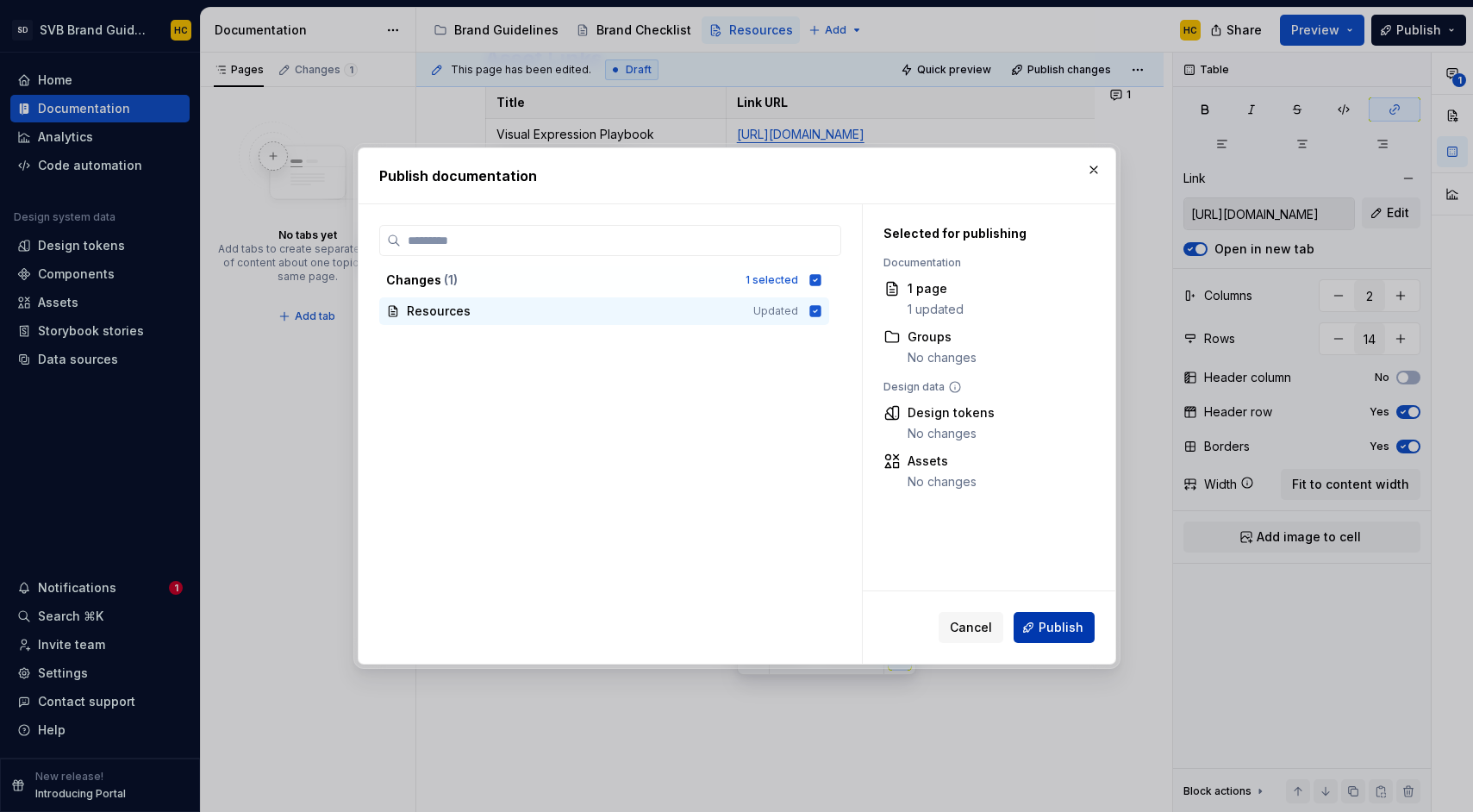
click at [1057, 637] on button "Publish" at bounding box center [1053, 627] width 81 height 31
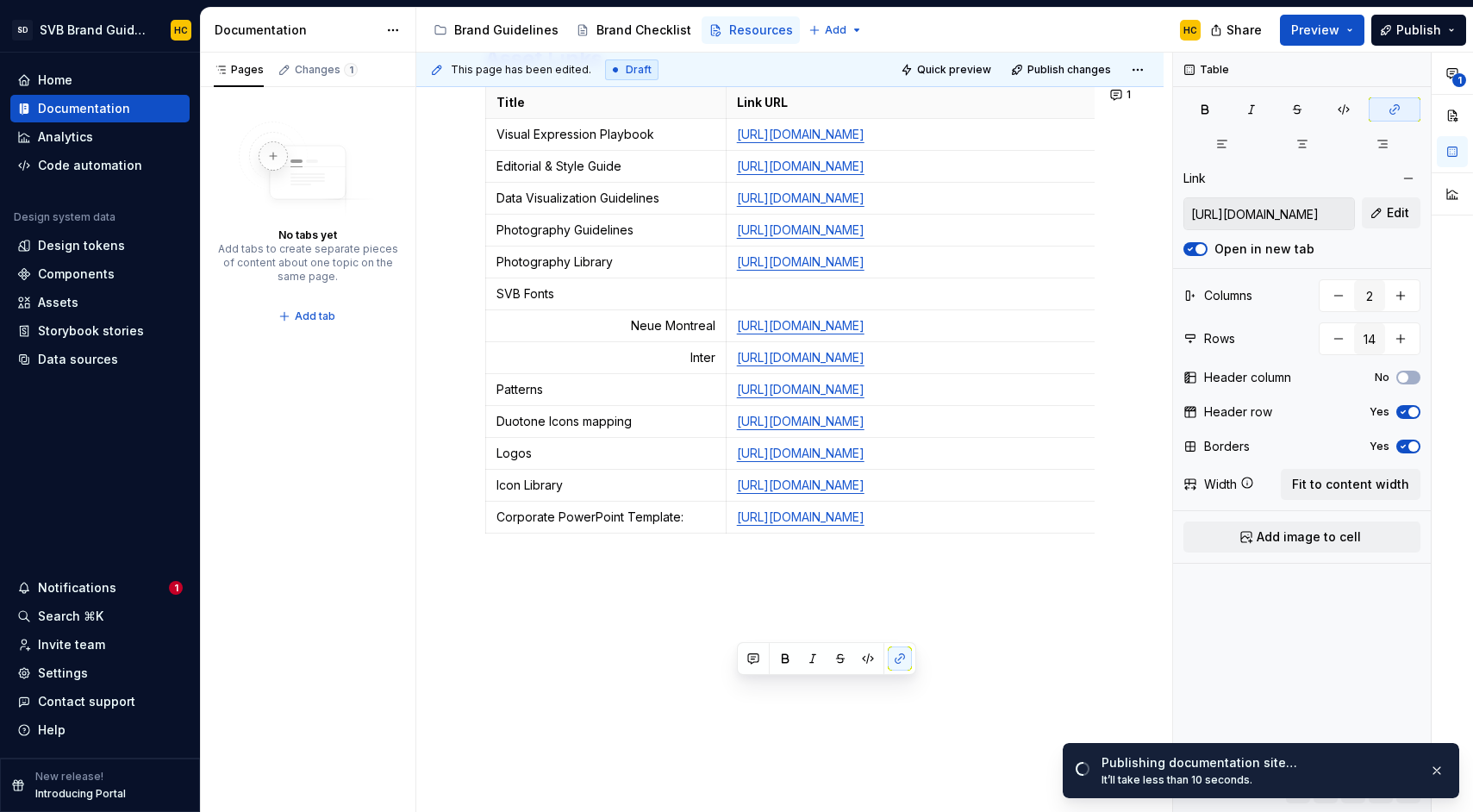
click at [451, 654] on div "Asset Links Title Link URL Visual Expression Playbook [URL][DOMAIN_NAME] Editor…" at bounding box center [789, 425] width 747 height 843
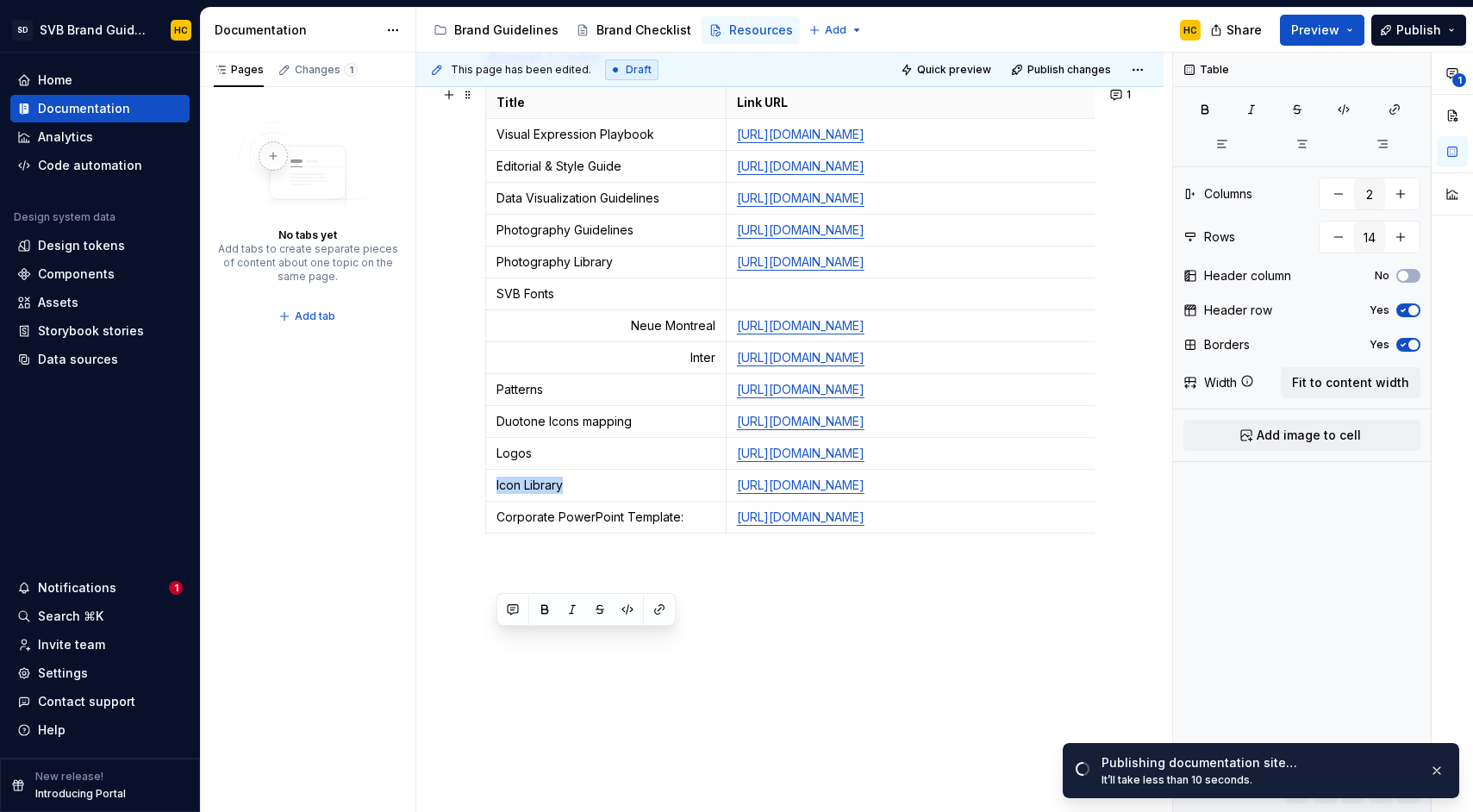
click at [443, 691] on div "Asset Links Title Link URL Visual Expression Playbook [URL][DOMAIN_NAME] Editor…" at bounding box center [789, 425] width 747 height 843
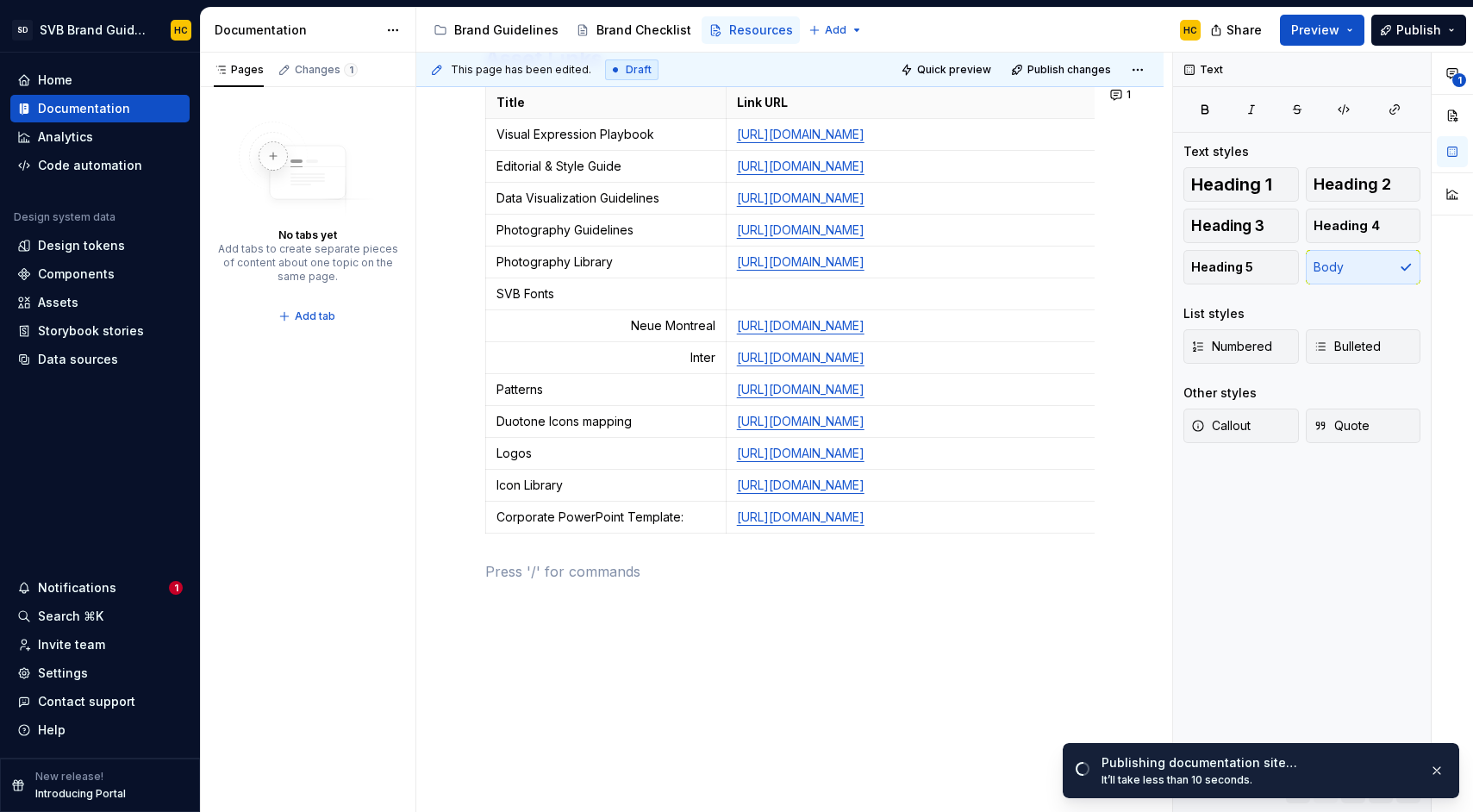
click at [893, 581] on div "Asset Links Title Link URL Visual Expression Playbook [URL][DOMAIN_NAME] Editor…" at bounding box center [789, 313] width 609 height 537
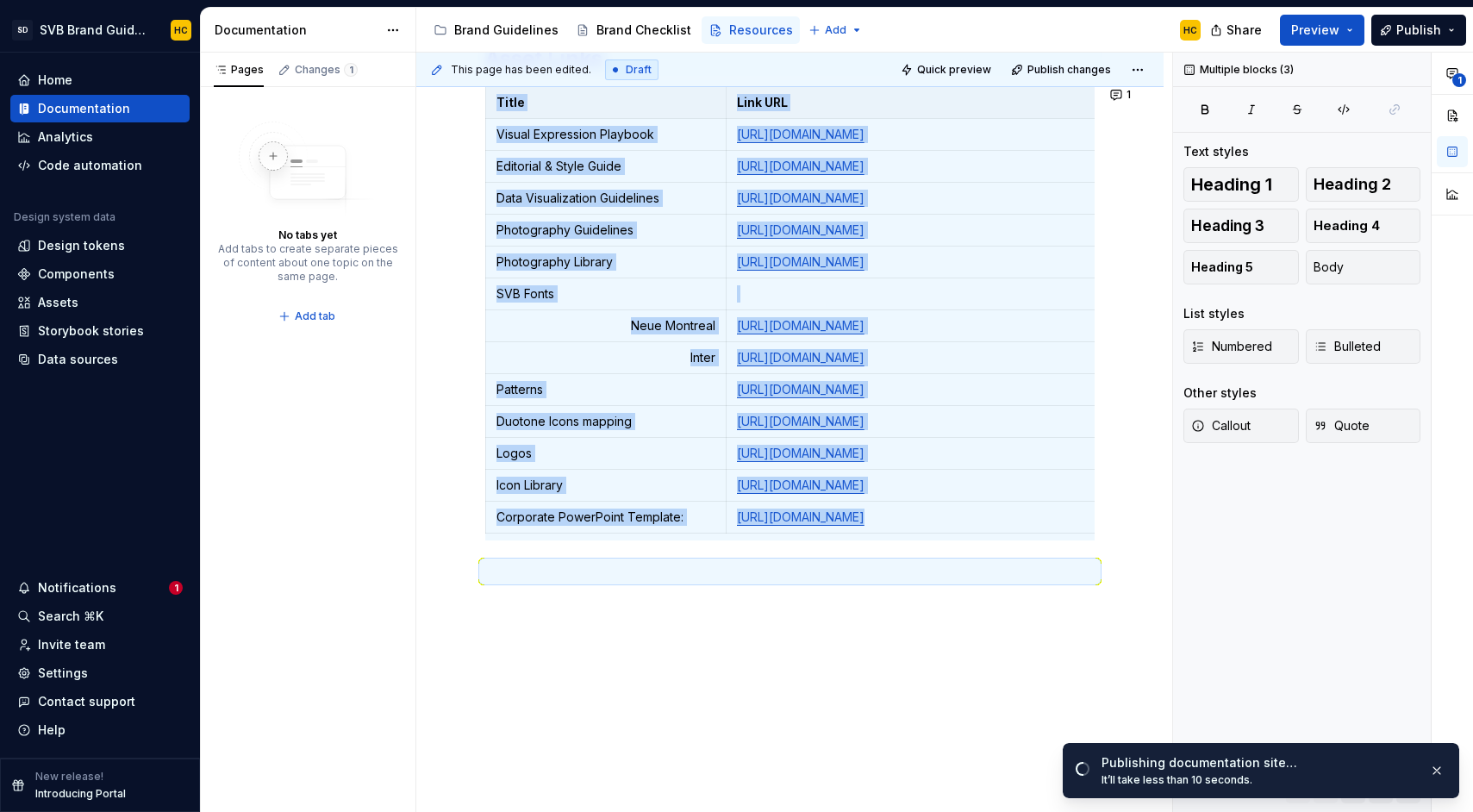
copy div "Asset Links Title Link URL Visual Expression Playbook [URL][DOMAIN_NAME] Editor…"
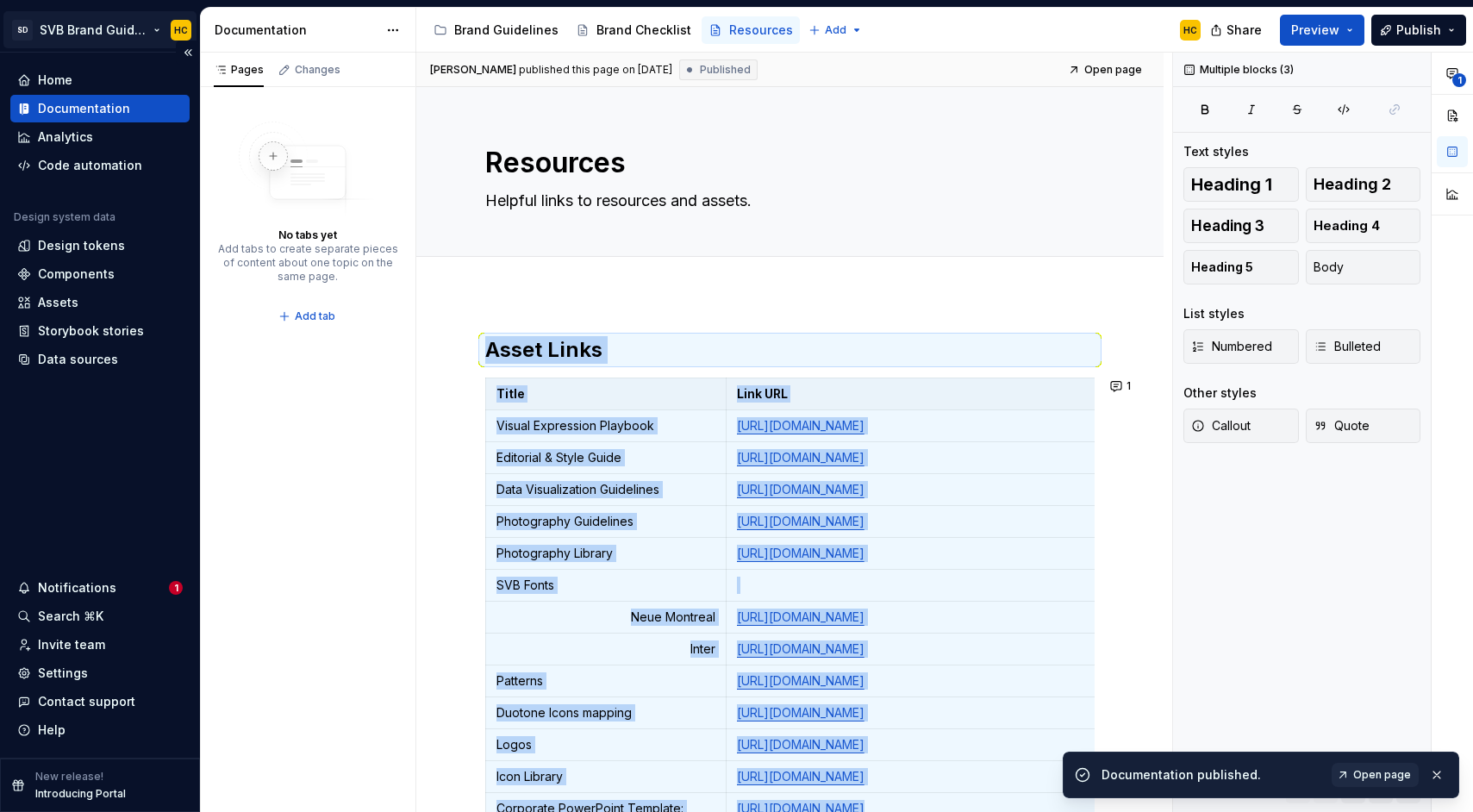
click at [111, 33] on html "SD SVB Brand Guidelines HC Home Documentation Analytics Code automation Design …" at bounding box center [736, 406] width 1473 height 812
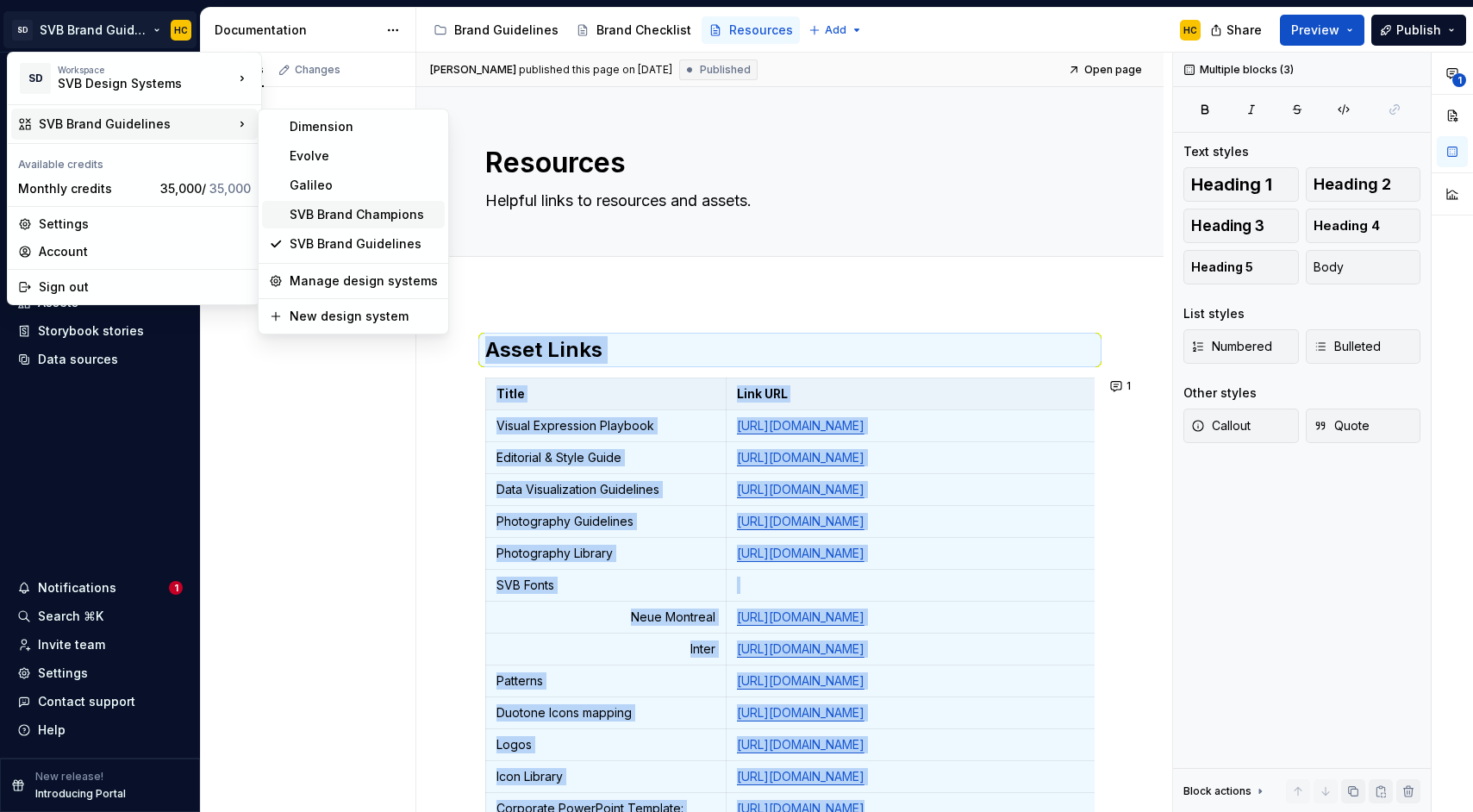
click at [323, 218] on div "SVB Brand Champions" at bounding box center [364, 215] width 149 height 17
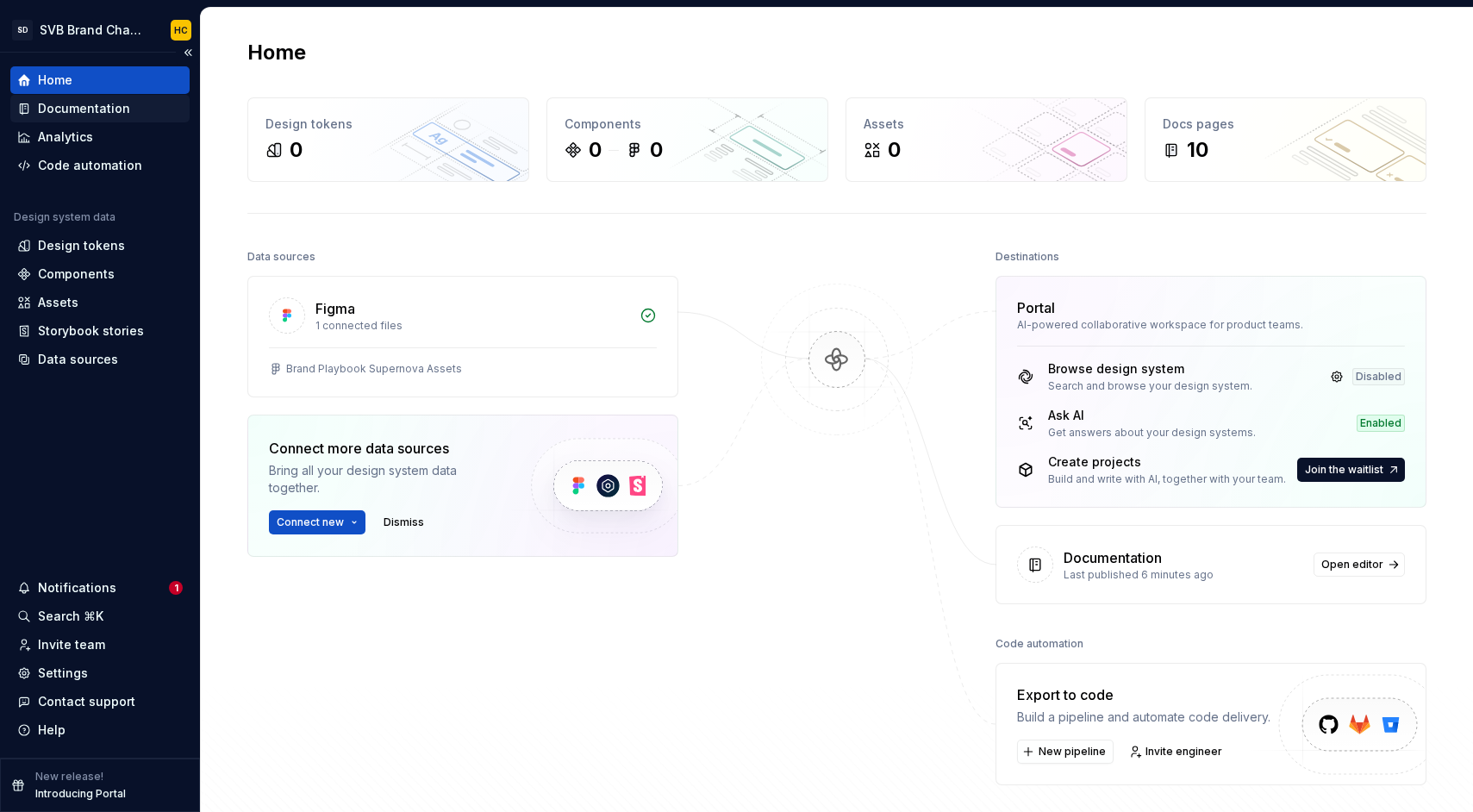
click at [99, 115] on div "Documentation" at bounding box center [83, 108] width 92 height 17
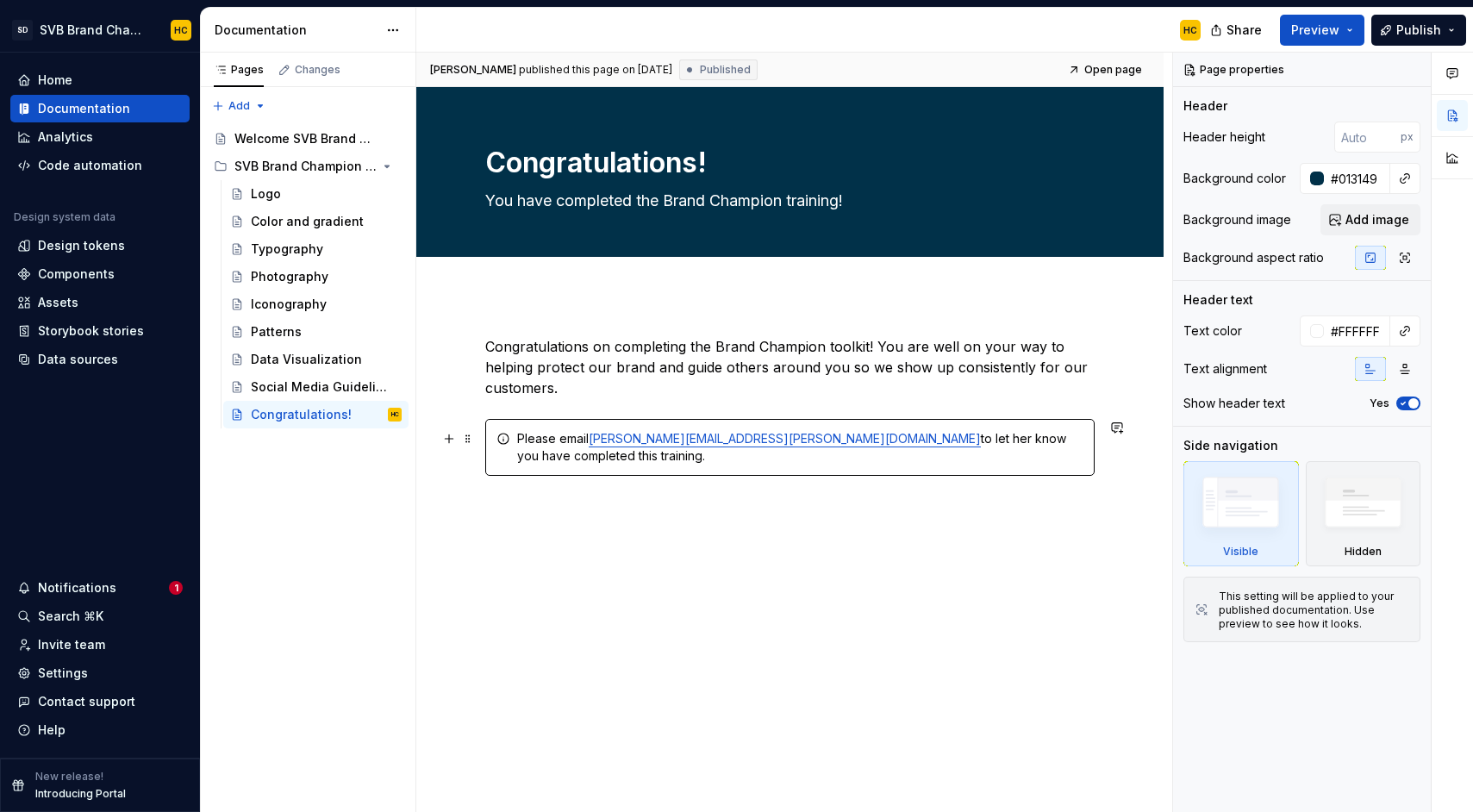
click at [1136, 454] on div "Congratulations on completing the Brand Champion toolkit! You are well on your …" at bounding box center [789, 538] width 747 height 487
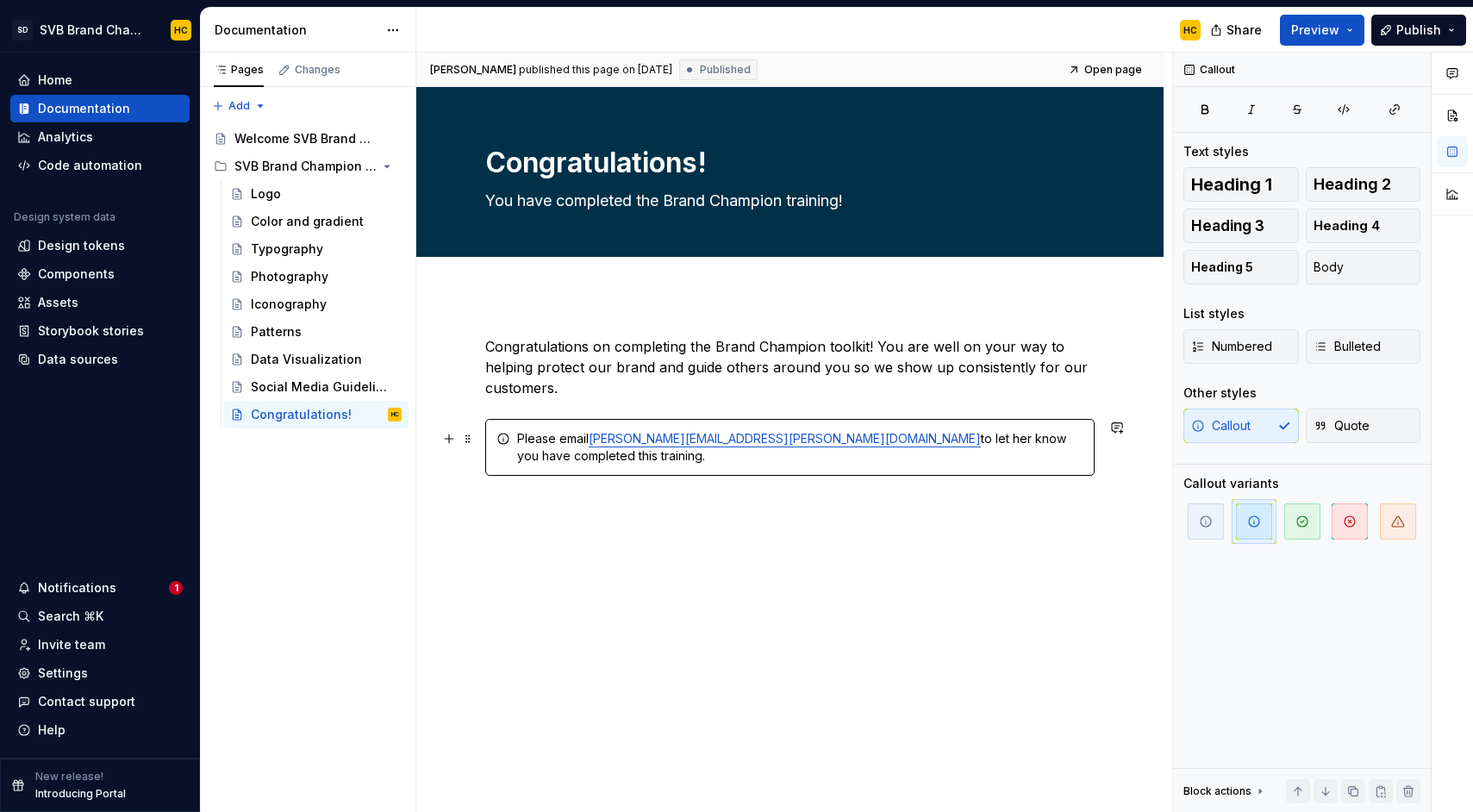
click at [1130, 455] on div "Congratulations on completing the Brand Champion toolkit! You are well on your …" at bounding box center [789, 538] width 747 height 487
click at [1133, 457] on div "Congratulations on completing the Brand Champion toolkit! You are well on your …" at bounding box center [789, 538] width 747 height 487
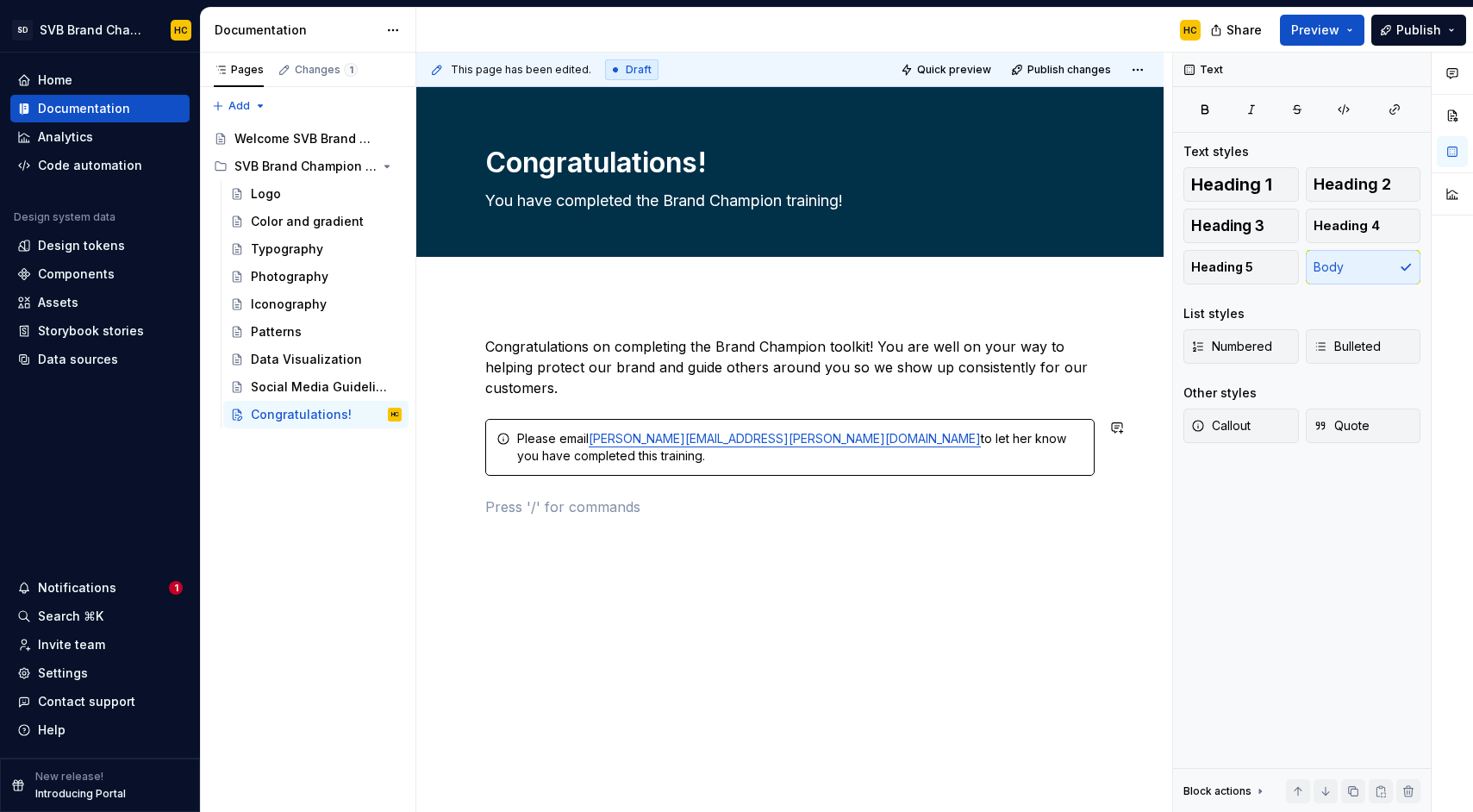
type textarea "*"
click at [692, 527] on p "Please check out and bookmark the SVB Brand Playbook and" at bounding box center [789, 538] width 609 height 21
click at [1351, 348] on span "Bulleted" at bounding box center [1346, 346] width 67 height 17
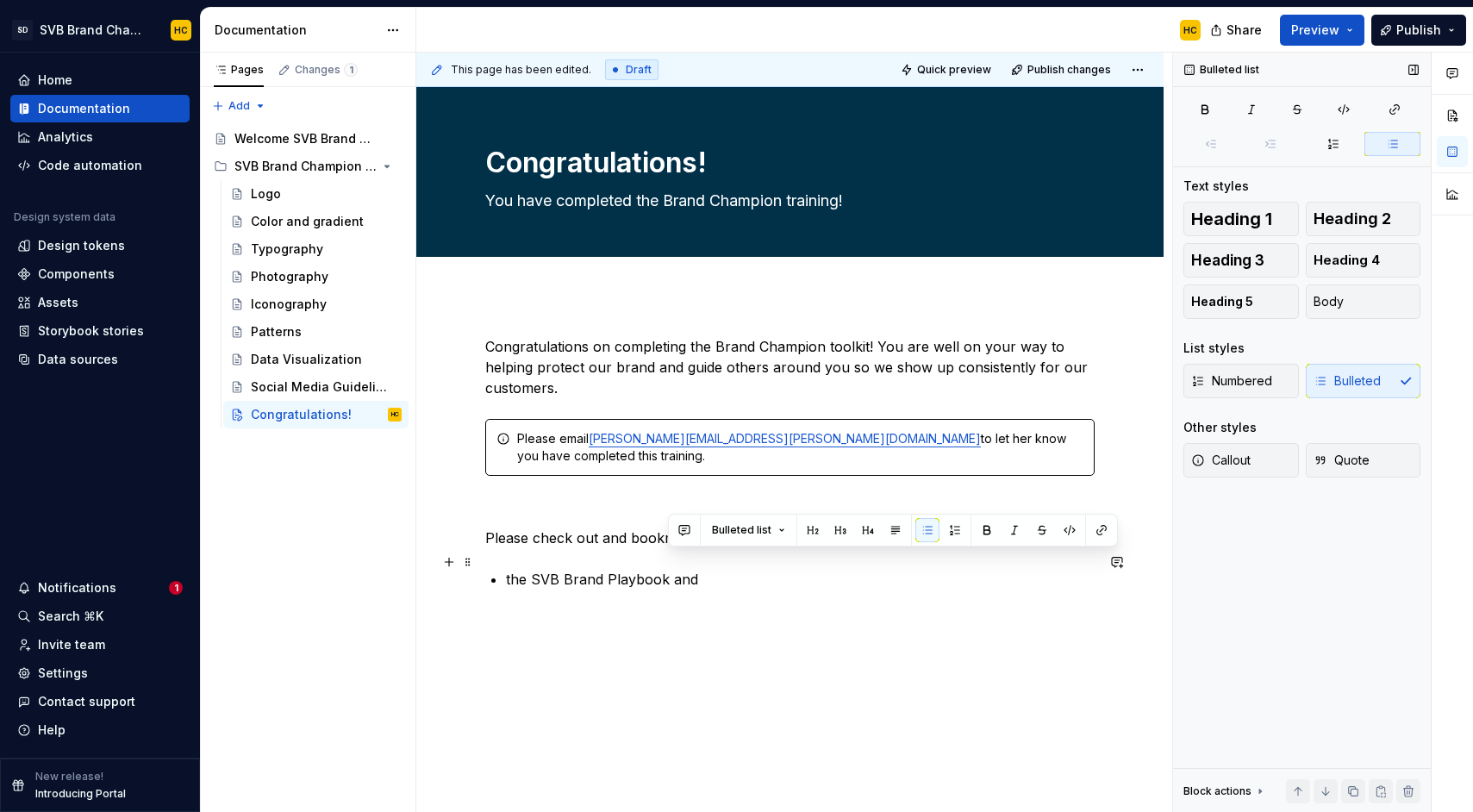
drag, startPoint x: 724, startPoint y: 569, endPoint x: 669, endPoint y: 569, distance: 55.0
click at [669, 569] on p "the SVB Brand Playbook and" at bounding box center [800, 580] width 588 height 21
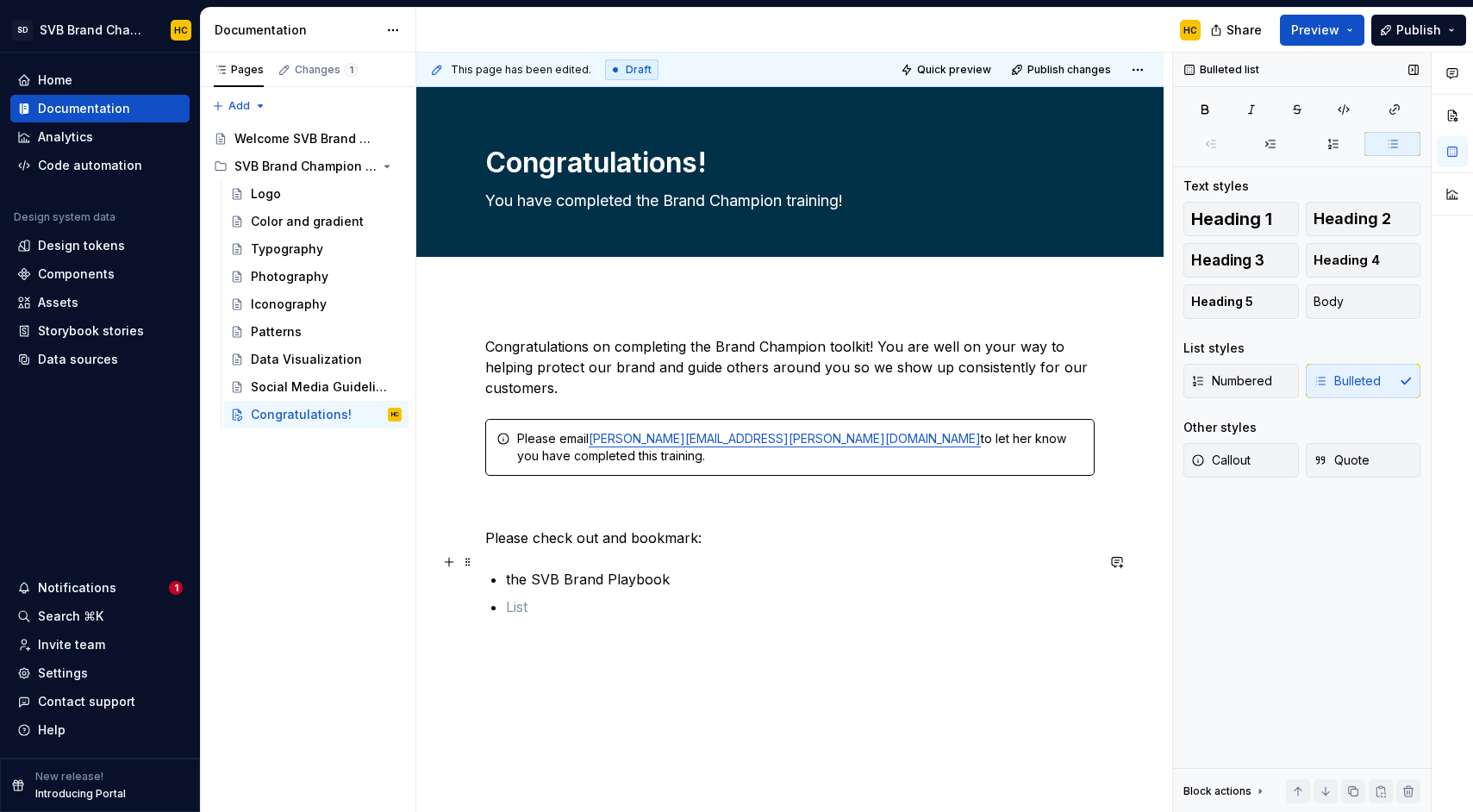
scroll to position [9, 0]
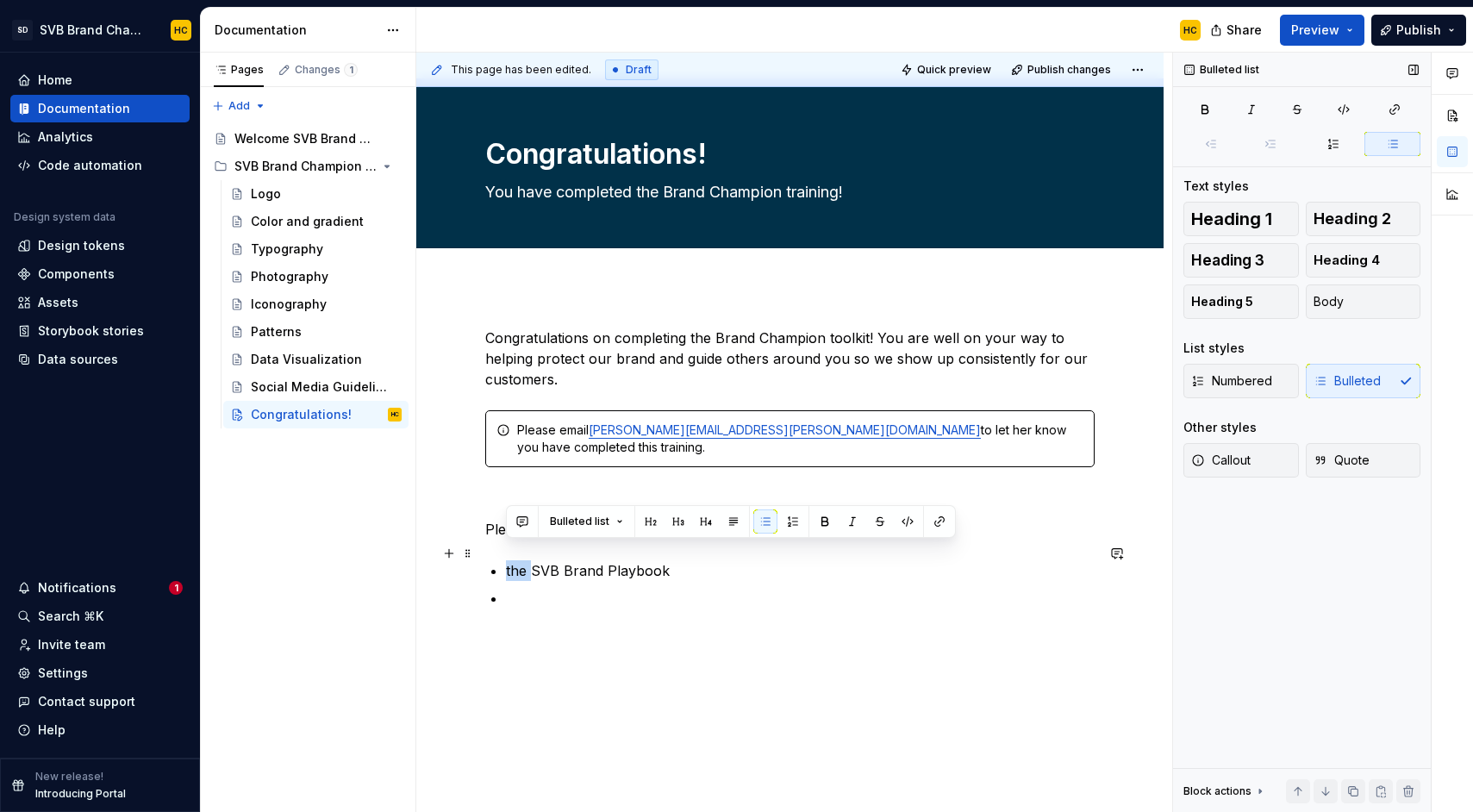
drag, startPoint x: 531, startPoint y: 554, endPoint x: 501, endPoint y: 556, distance: 30.1
click at [501, 556] on div "Congratulations on completing the Brand Champion toolkit! You are well on your …" at bounding box center [789, 489] width 609 height 323
click at [861, 587] on p at bounding box center [800, 598] width 588 height 21
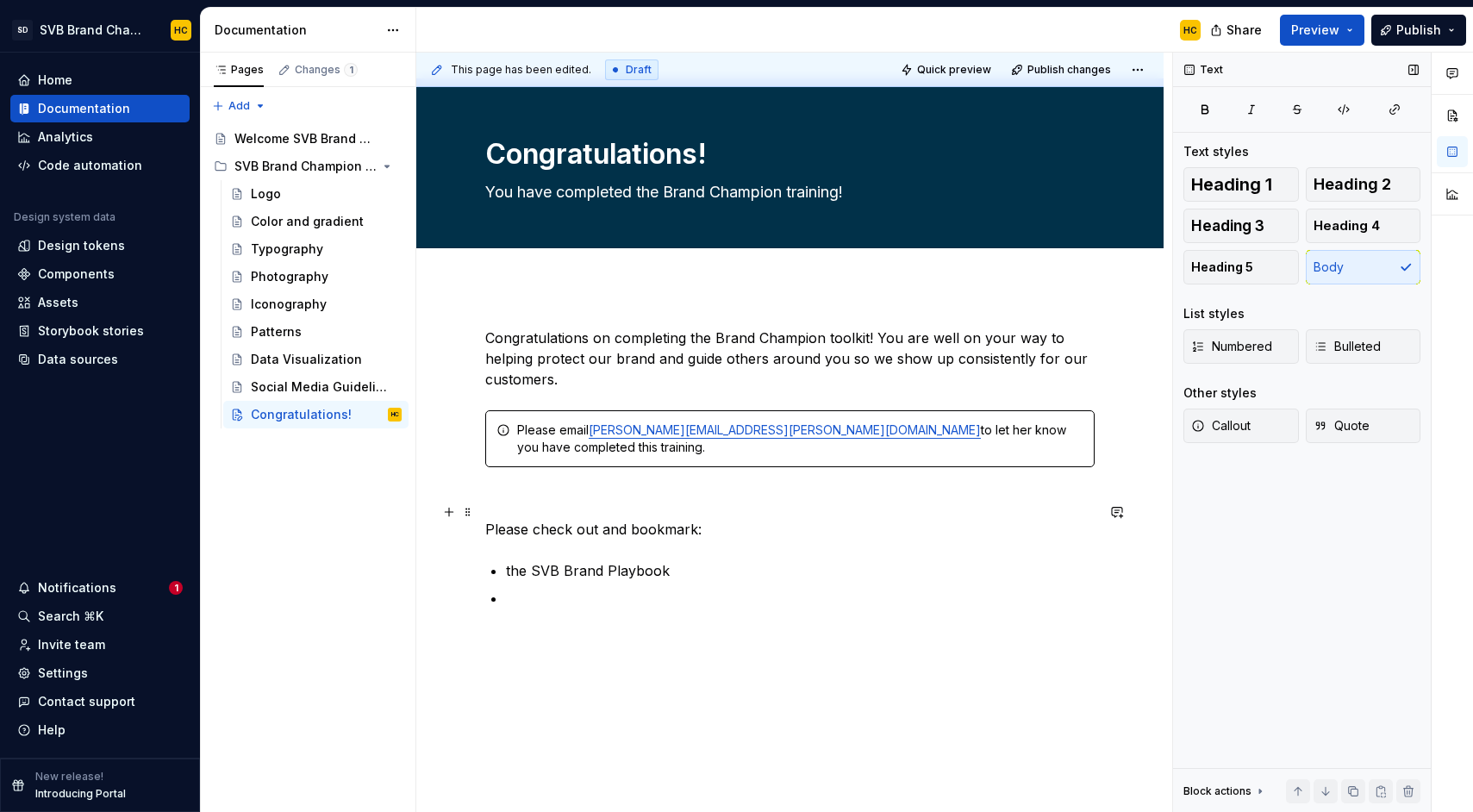
drag, startPoint x: 692, startPoint y: 511, endPoint x: 701, endPoint y: 513, distance: 9.2
click at [692, 518] on p "Please check out and bookmark:" at bounding box center [789, 529] width 609 height 21
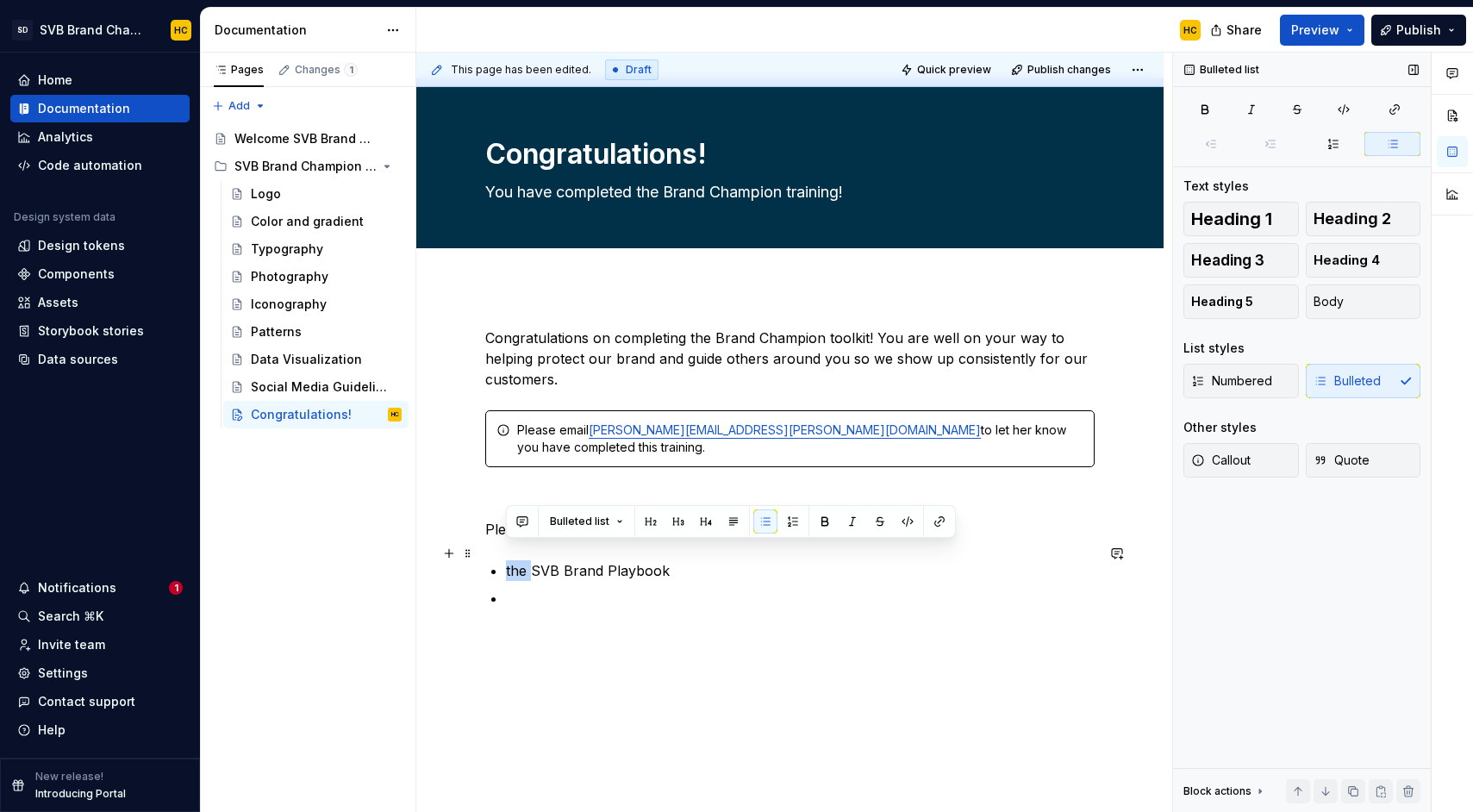
drag, startPoint x: 532, startPoint y: 554, endPoint x: 508, endPoint y: 557, distance: 24.2
click at [508, 560] on p "the SVB Brand Playbook" at bounding box center [800, 571] width 588 height 21
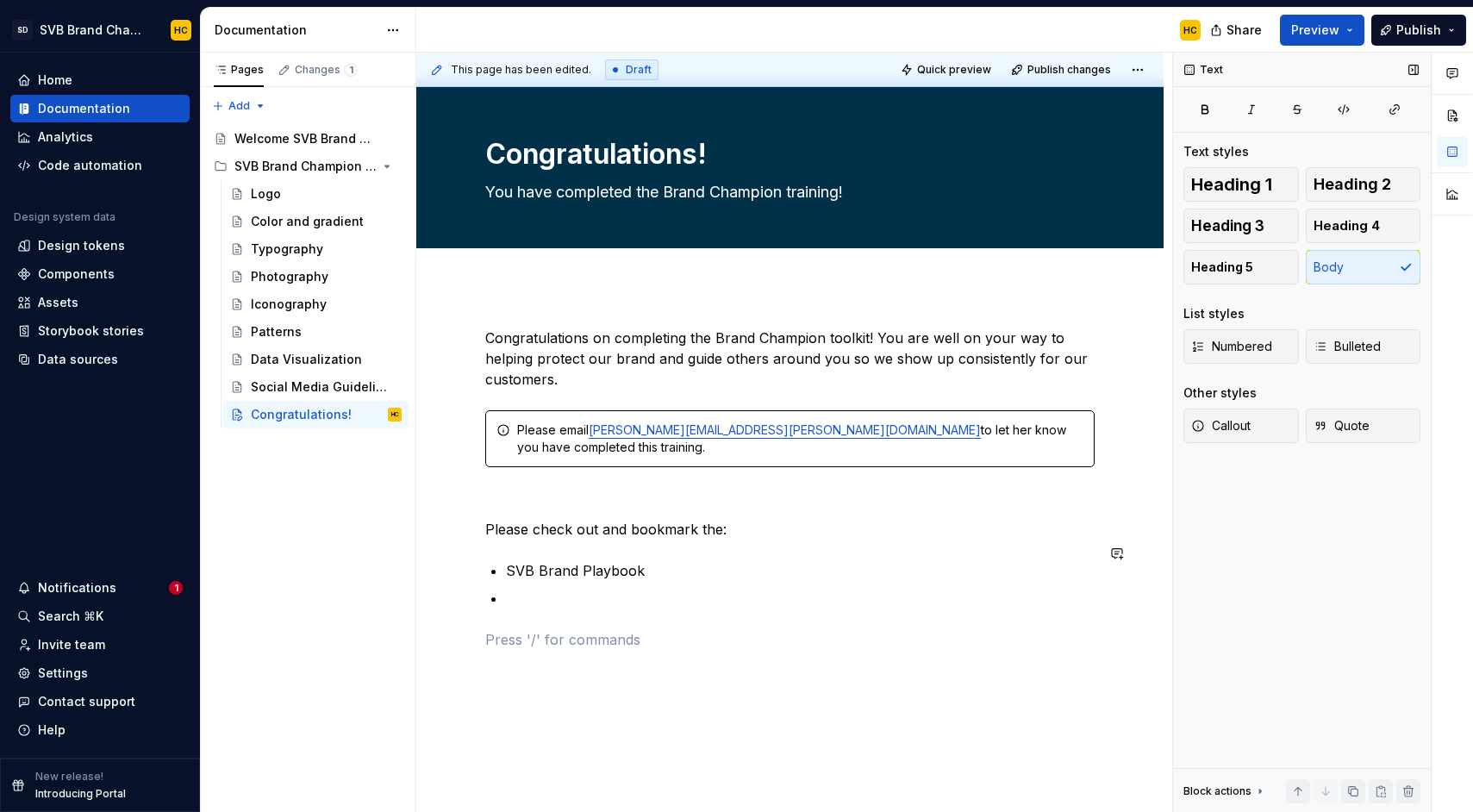
click at [532, 591] on div "Congratulations on completing the Brand Champion toolkit! You are well on your …" at bounding box center [789, 489] width 609 height 323
click at [535, 587] on p at bounding box center [800, 598] width 588 height 21
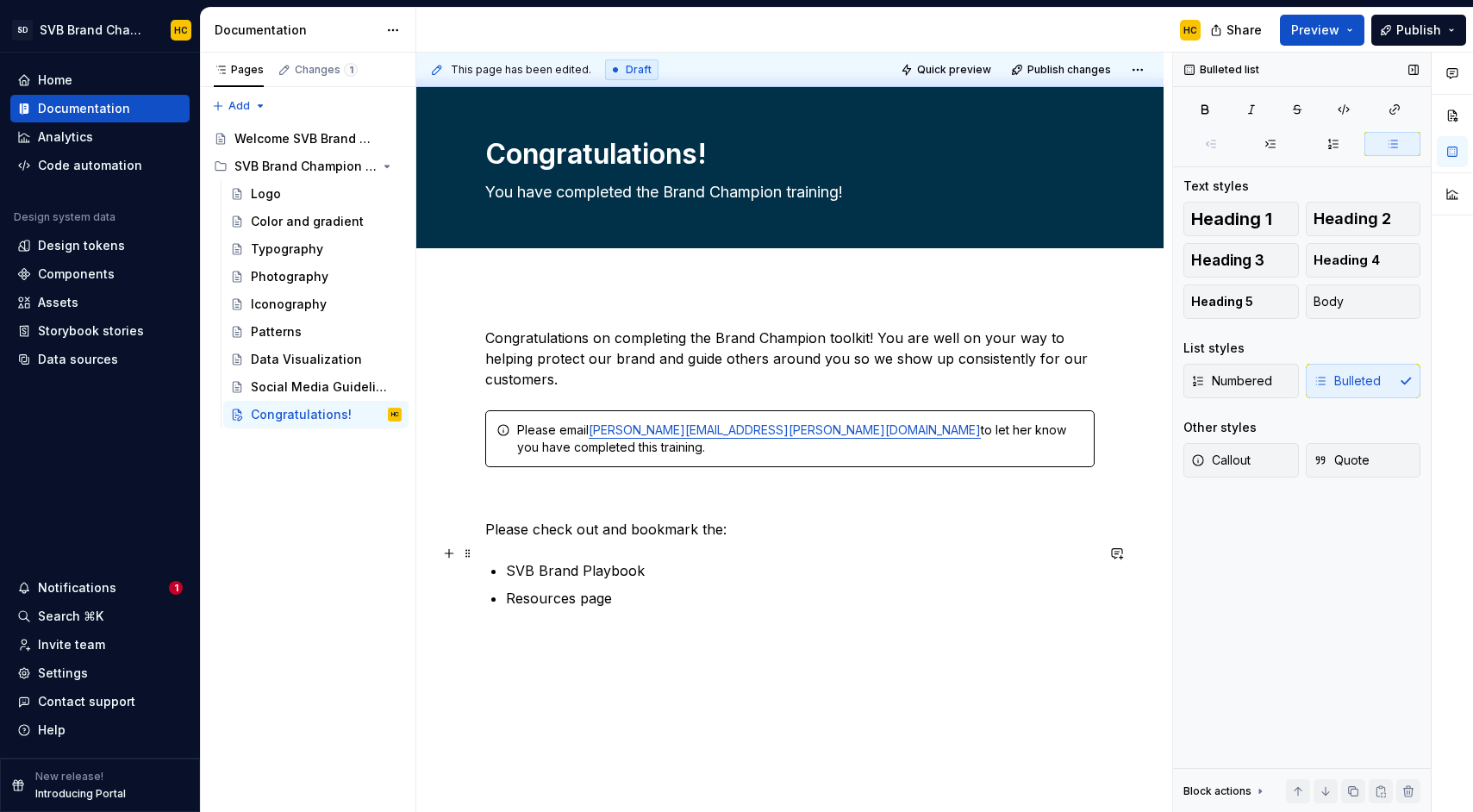
click at [546, 560] on p "SVB Brand Playbook" at bounding box center [800, 571] width 588 height 21
drag, startPoint x: 646, startPoint y: 554, endPoint x: 501, endPoint y: 561, distance: 145.2
click at [501, 561] on div "Congratulations on completing the Brand Champion toolkit! You are well on your …" at bounding box center [789, 489] width 609 height 323
click at [1049, 609] on div "Congratulations on completing the Brand Champion toolkit! You are well on your …" at bounding box center [789, 489] width 609 height 323
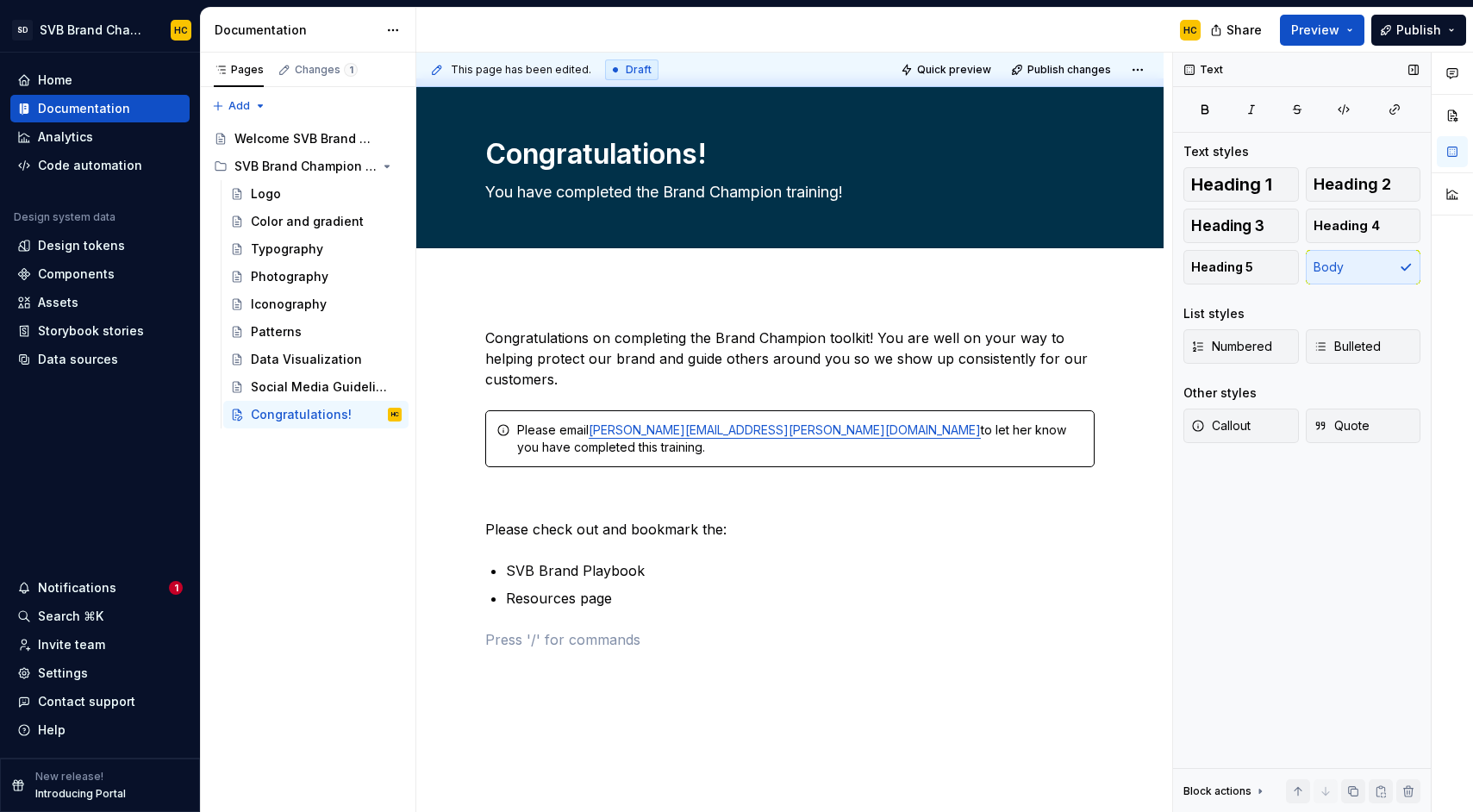
type textarea "*"
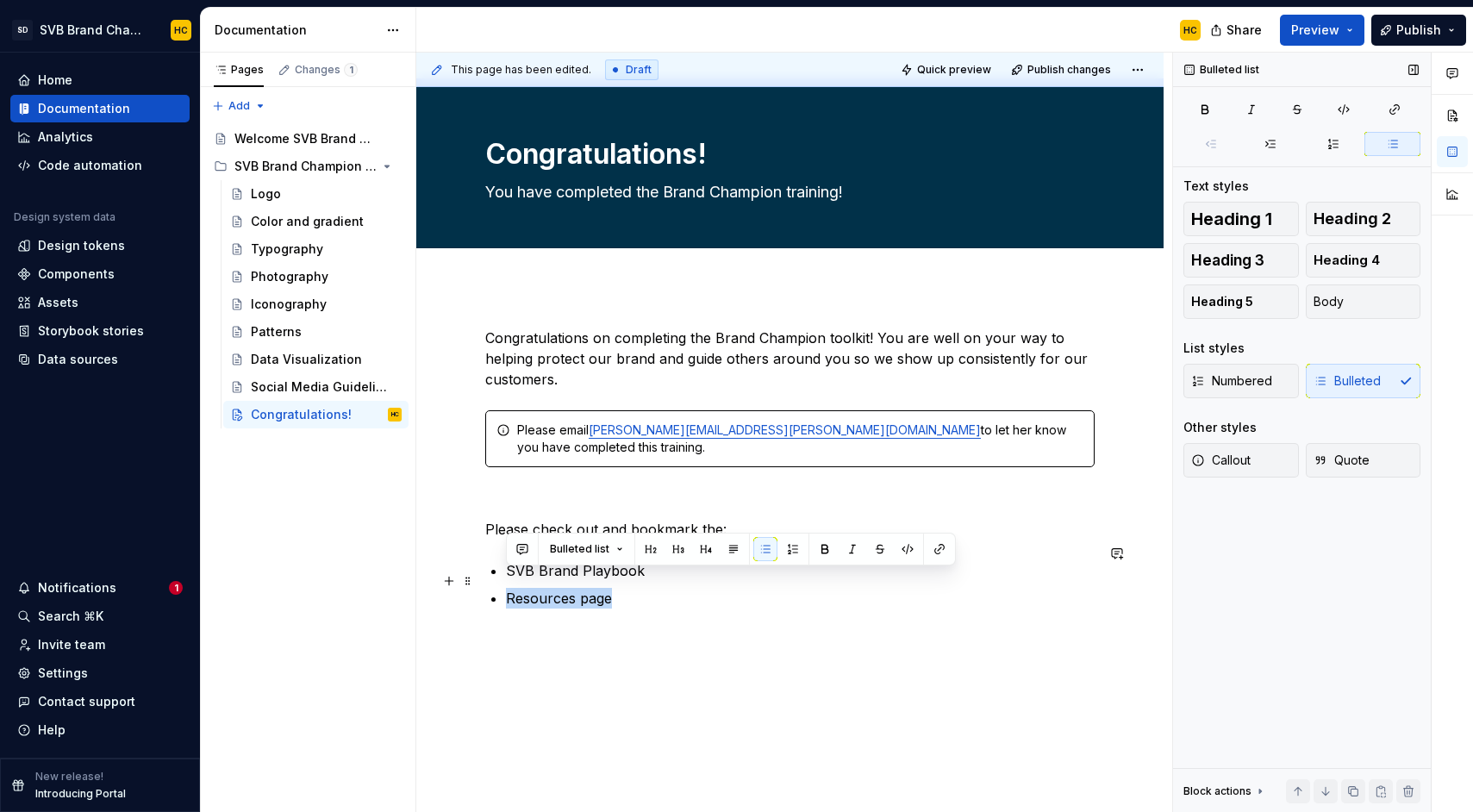
drag, startPoint x: 621, startPoint y: 580, endPoint x: 506, endPoint y: 585, distance: 115.1
click at [506, 587] on p "Resources page" at bounding box center [800, 598] width 588 height 21
click at [939, 548] on button "button" at bounding box center [940, 549] width 24 height 24
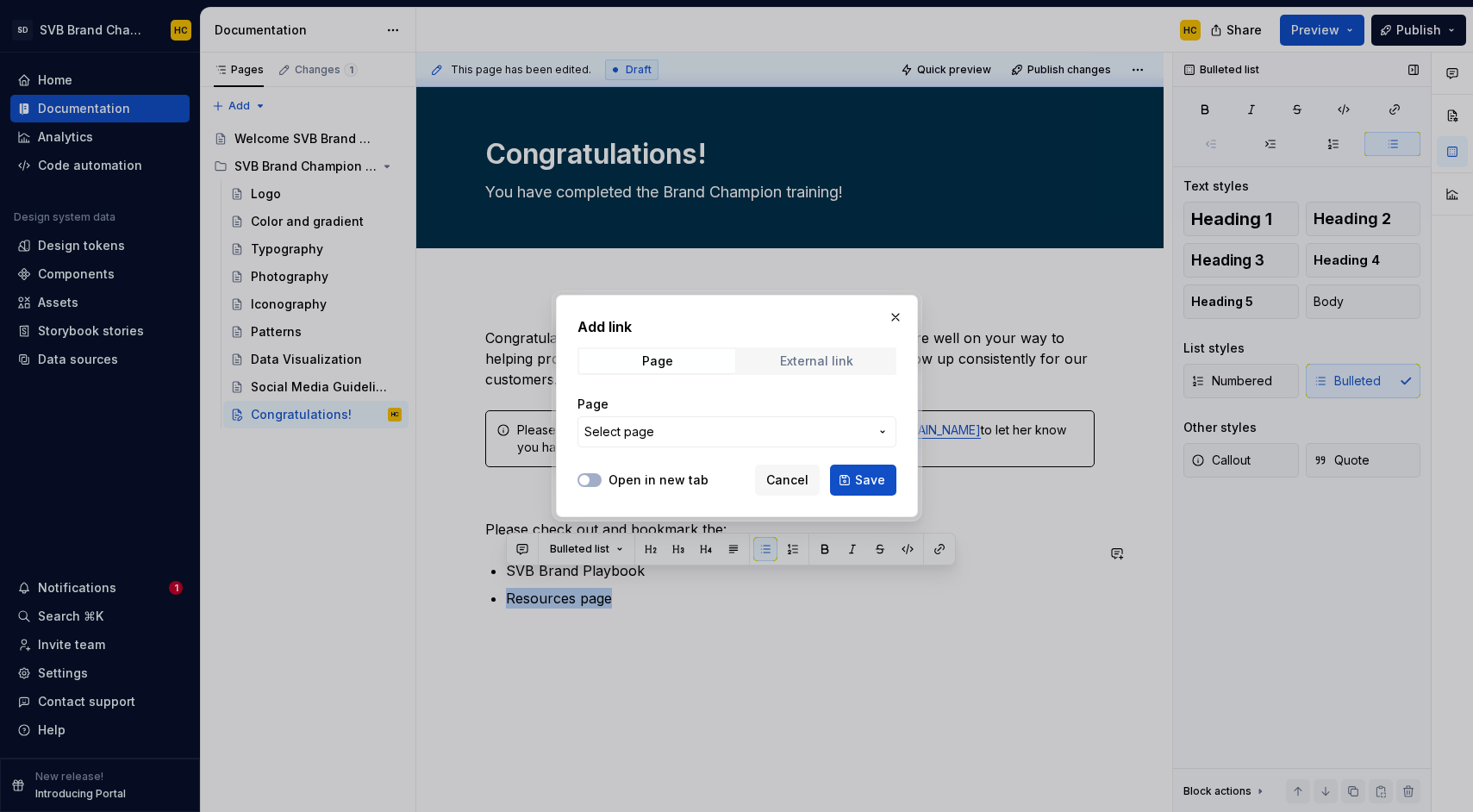
click at [794, 360] on div "External link" at bounding box center [816, 361] width 73 height 14
click at [655, 435] on input "URL" at bounding box center [737, 431] width 319 height 31
paste input "[URL][DOMAIN_NAME]"
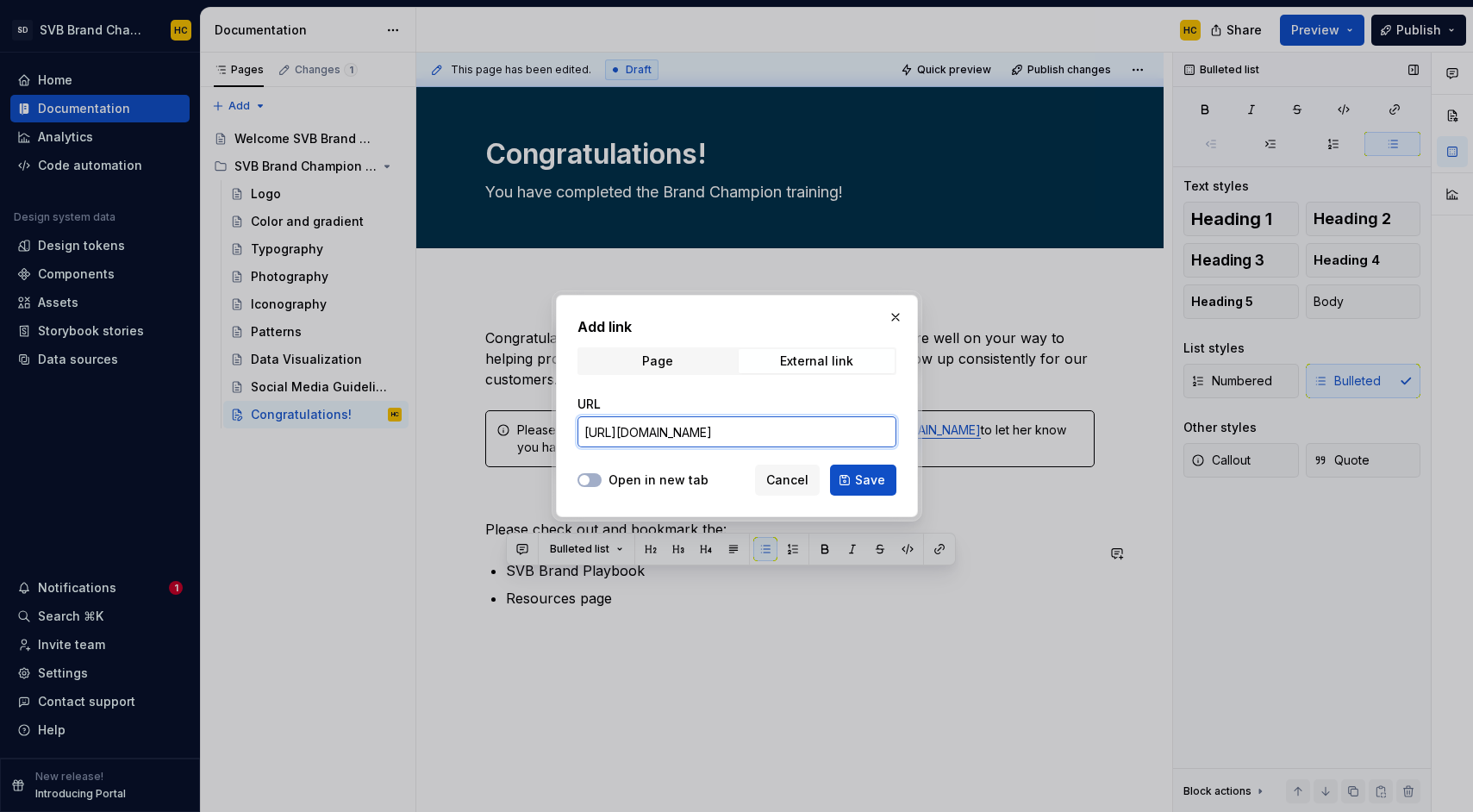
scroll to position [0, 199]
type input "[URL][DOMAIN_NAME]"
click at [589, 482] on icon "button" at bounding box center [585, 480] width 14 height 10
click at [865, 481] on span "Save" at bounding box center [870, 480] width 31 height 17
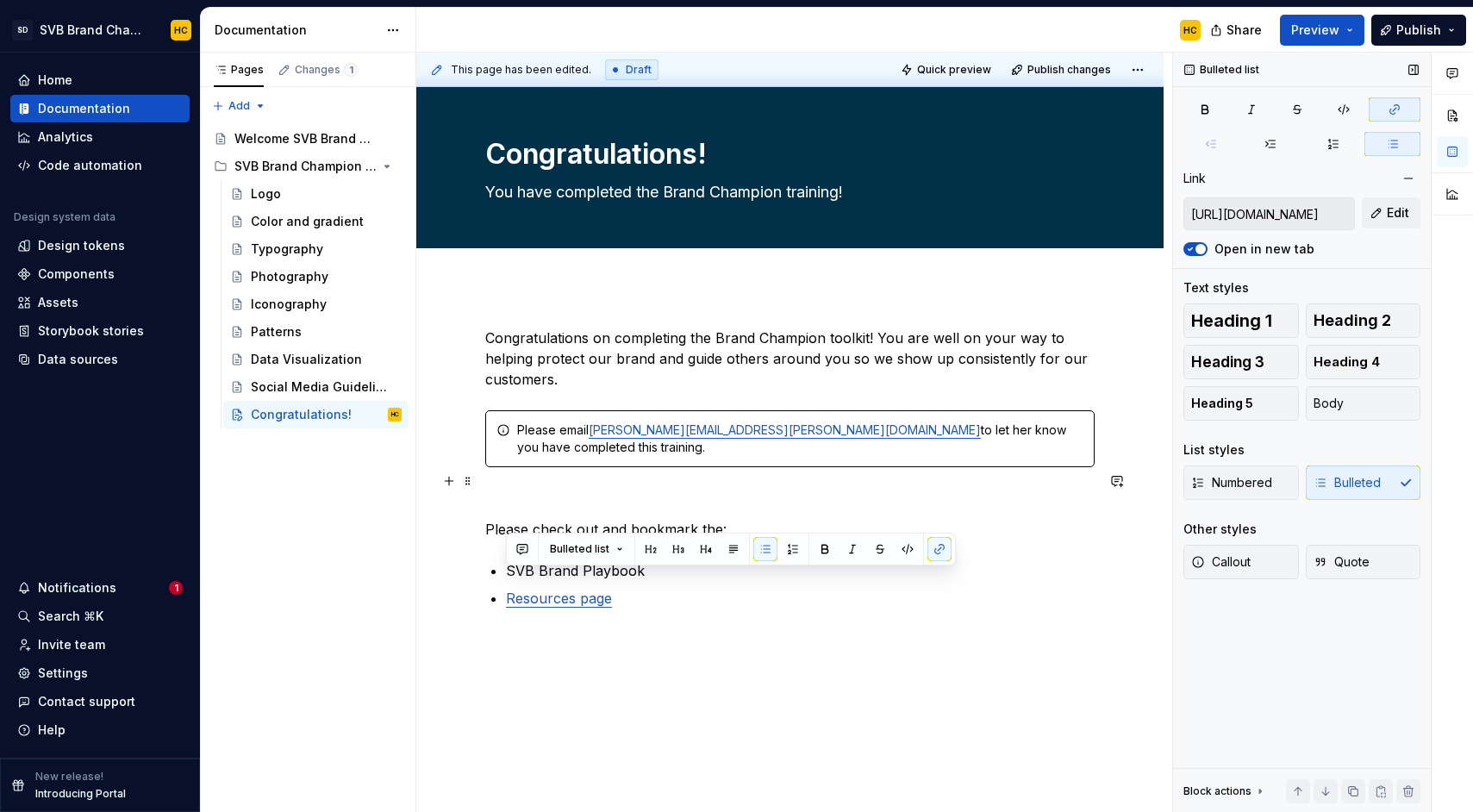
click at [734, 490] on p at bounding box center [789, 498] width 609 height 21
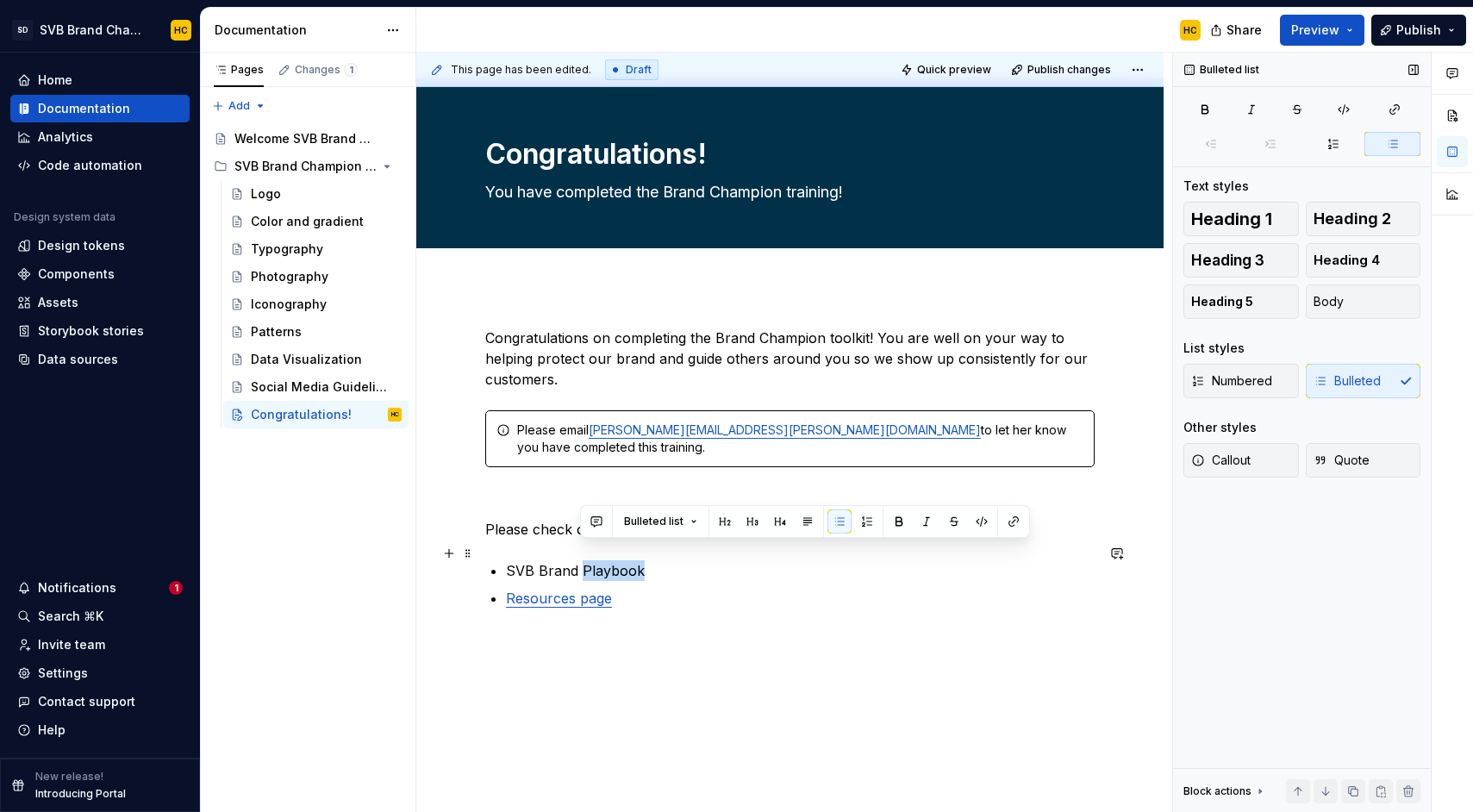
drag, startPoint x: 640, startPoint y: 556, endPoint x: 580, endPoint y: 559, distance: 60.1
click at [580, 560] on p "SVB Brand Playbook" at bounding box center [800, 571] width 588 height 21
drag, startPoint x: 677, startPoint y: 556, endPoint x: 509, endPoint y: 558, distance: 168.0
click at [509, 560] on p "SVB Brand Guidelines" at bounding box center [800, 571] width 588 height 21
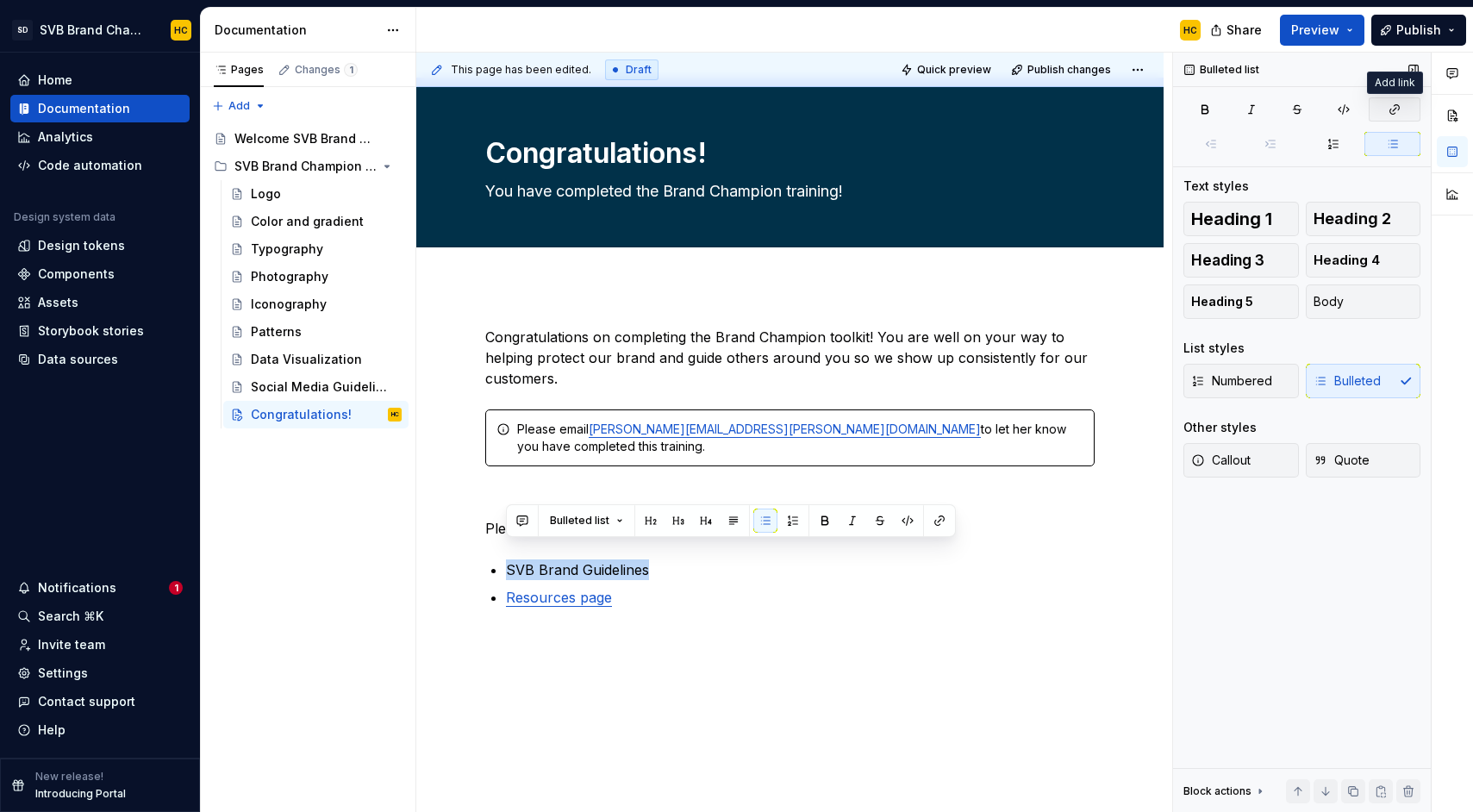
click at [1401, 115] on button "button" at bounding box center [1394, 109] width 52 height 24
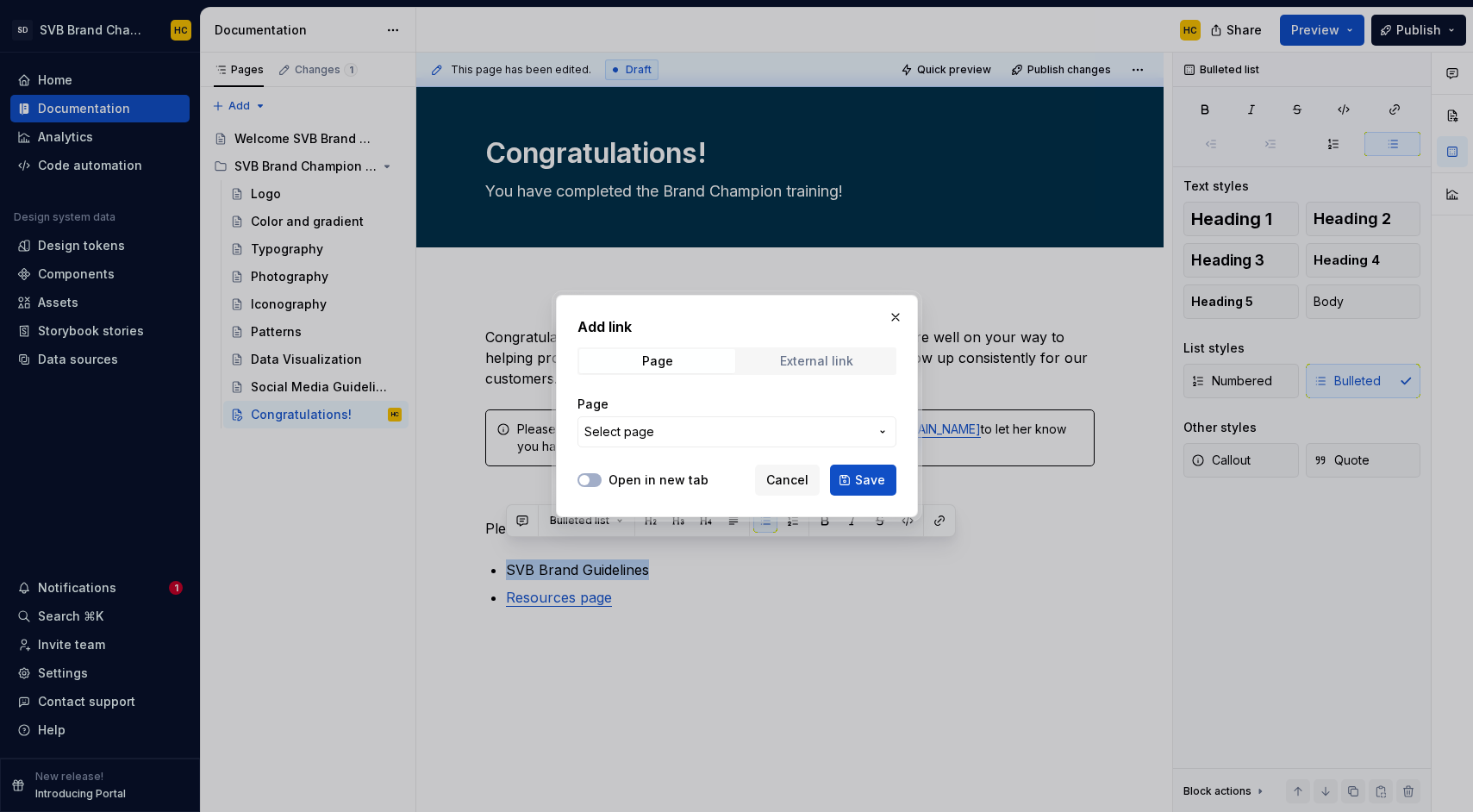
click at [840, 359] on div "External link" at bounding box center [816, 361] width 73 height 14
click at [673, 434] on input "URL" at bounding box center [737, 431] width 319 height 31
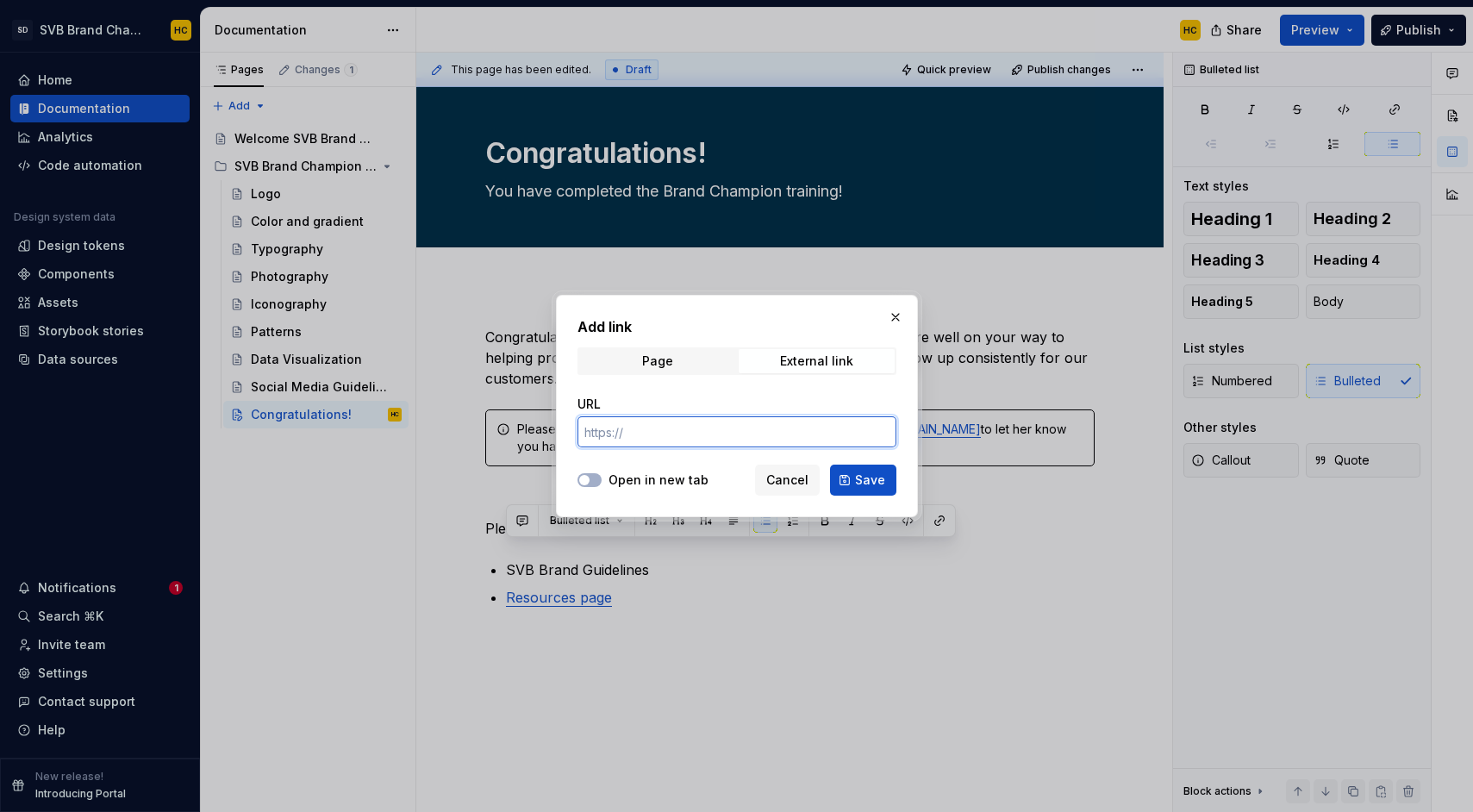
paste input "[URL][DOMAIN_NAME]"
type input "[URL][DOMAIN_NAME]"
click at [591, 481] on button "Open in new tab" at bounding box center [590, 480] width 24 height 14
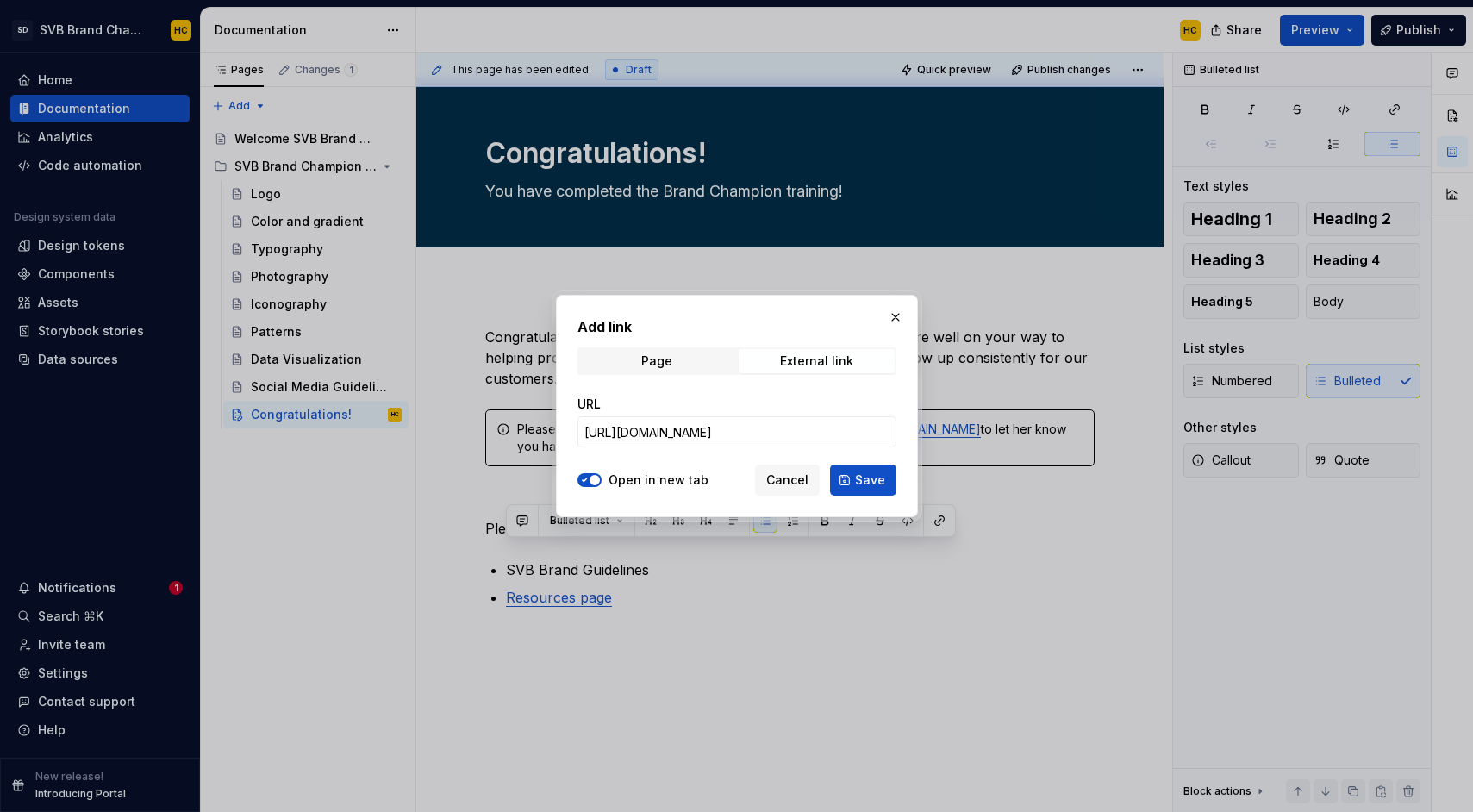
click at [865, 477] on span "Save" at bounding box center [870, 480] width 31 height 17
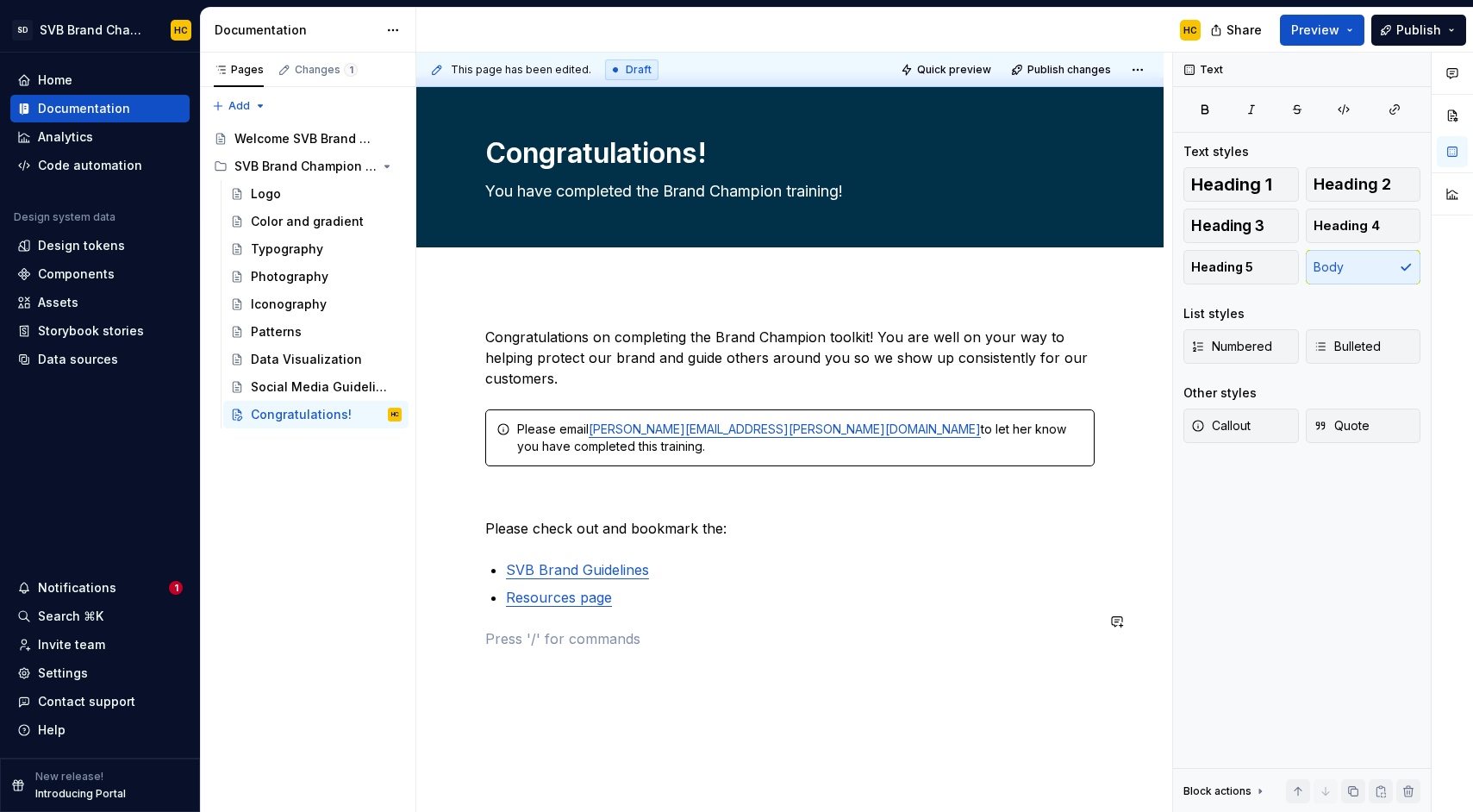
click at [650, 592] on div "Congratulations on completing the Brand Champion toolkit! You are well on your …" at bounding box center [789, 488] width 609 height 323
click at [670, 559] on p "SVB Brand Guidelines" at bounding box center [800, 570] width 588 height 21
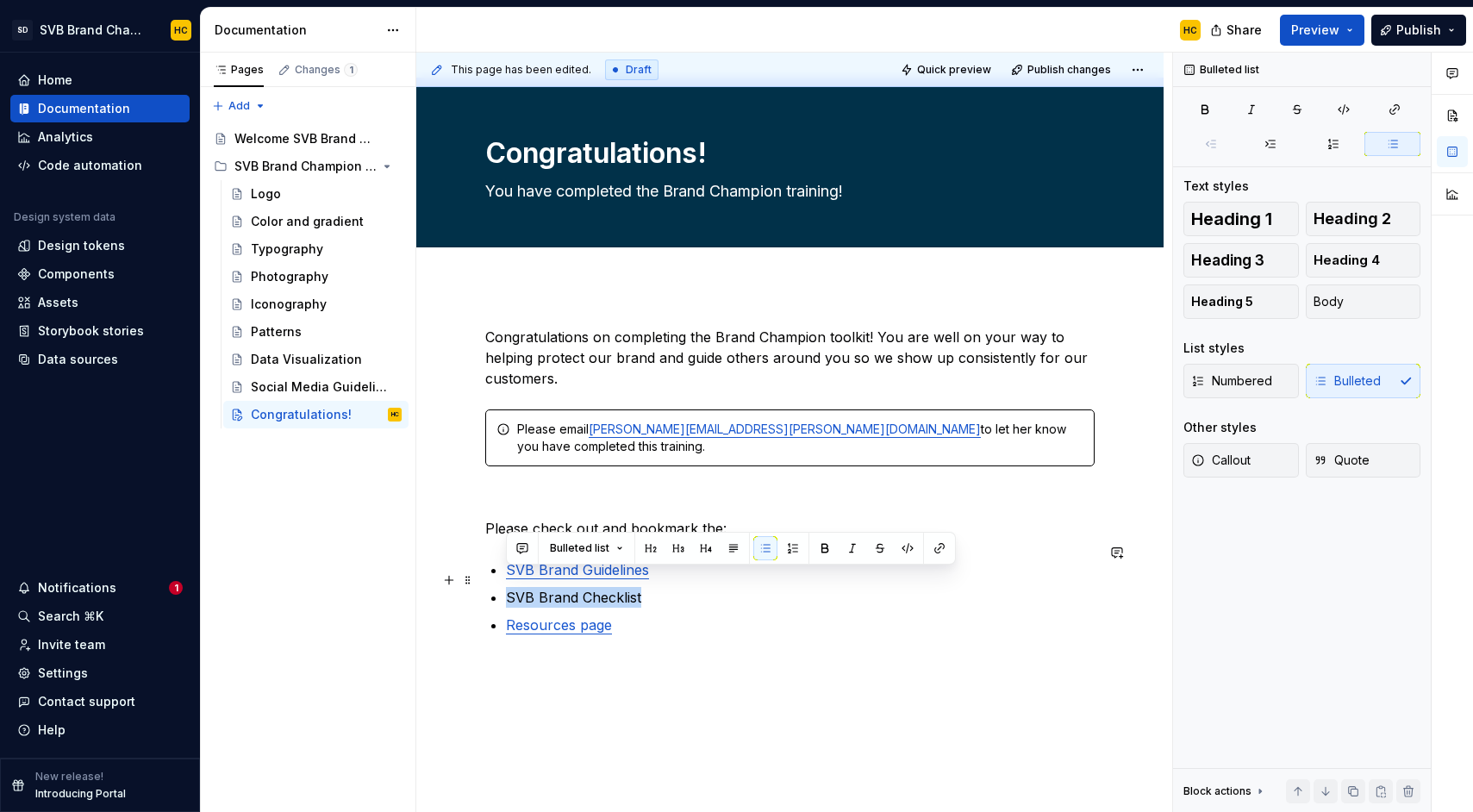
drag, startPoint x: 602, startPoint y: 580, endPoint x: 507, endPoint y: 581, distance: 95.0
click at [507, 586] on p "SVB Brand Checklist" at bounding box center [800, 597] width 588 height 21
click at [1403, 116] on button "button" at bounding box center [1394, 109] width 52 height 24
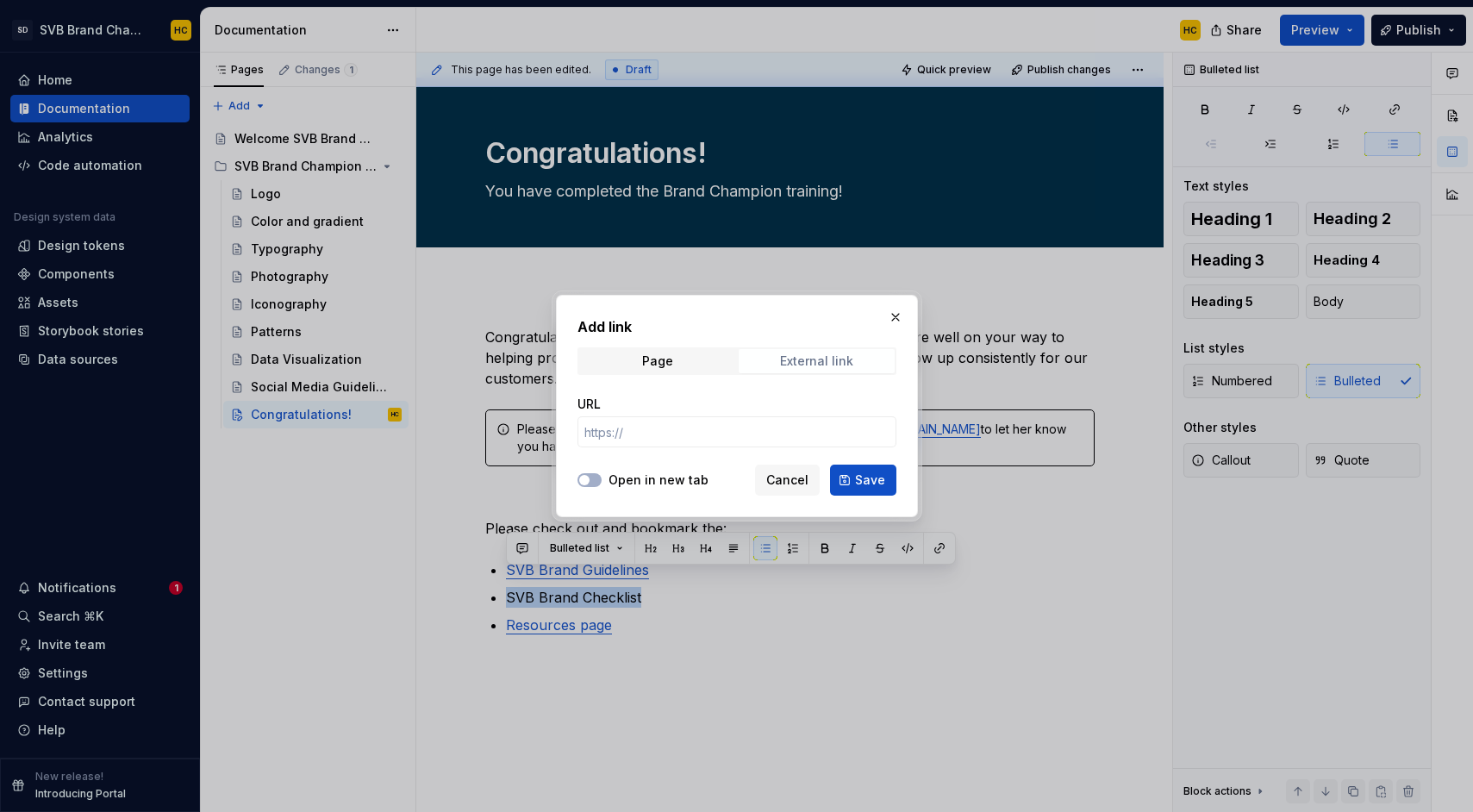
click at [777, 363] on span "External link" at bounding box center [816, 361] width 156 height 24
click at [686, 437] on input "URL" at bounding box center [737, 431] width 319 height 31
paste input "[URL][DOMAIN_NAME]"
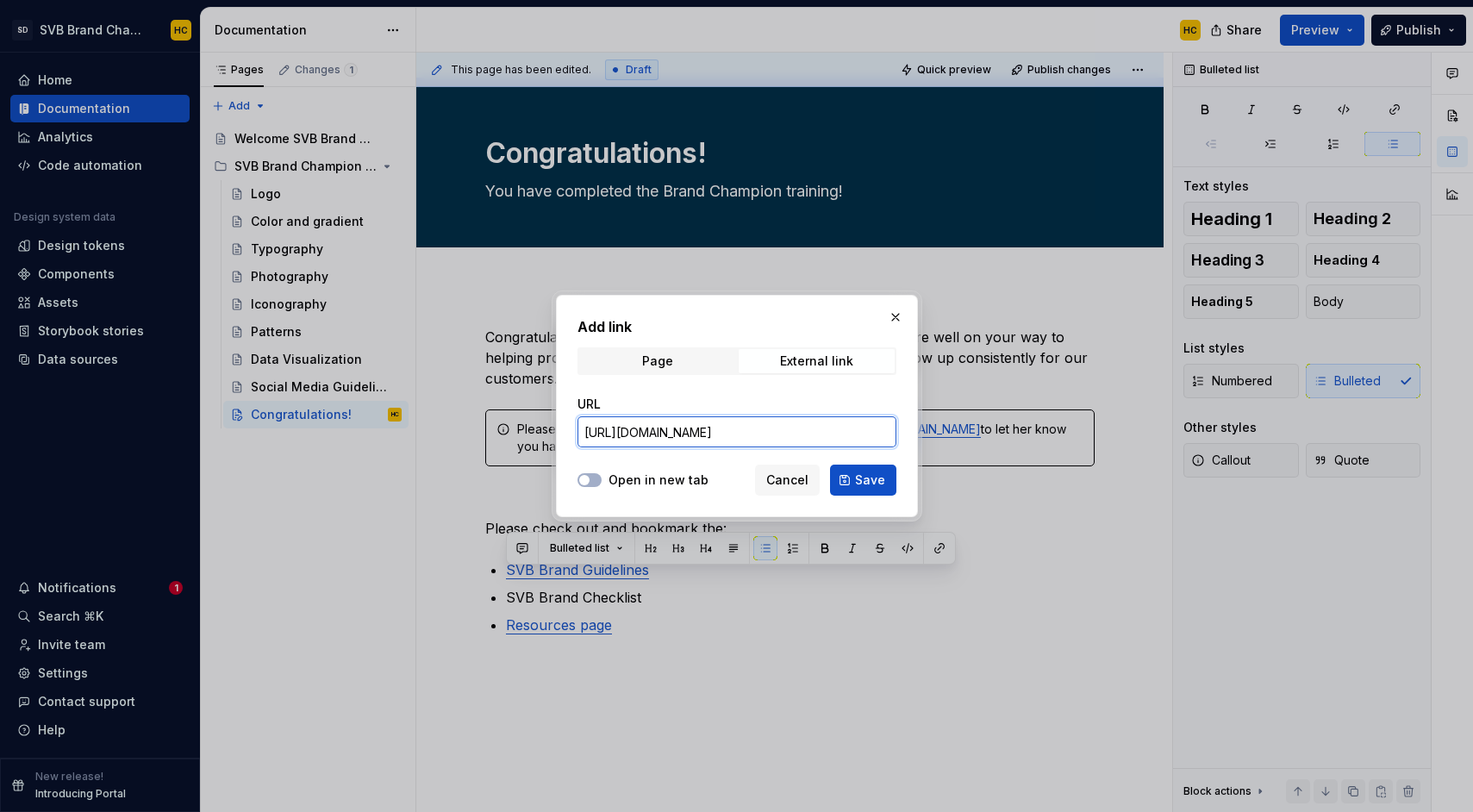
scroll to position [0, 164]
type input "[URL][DOMAIN_NAME]"
click at [591, 481] on button "Open in new tab" at bounding box center [590, 480] width 24 height 14
click at [850, 478] on button "Save" at bounding box center [863, 479] width 66 height 31
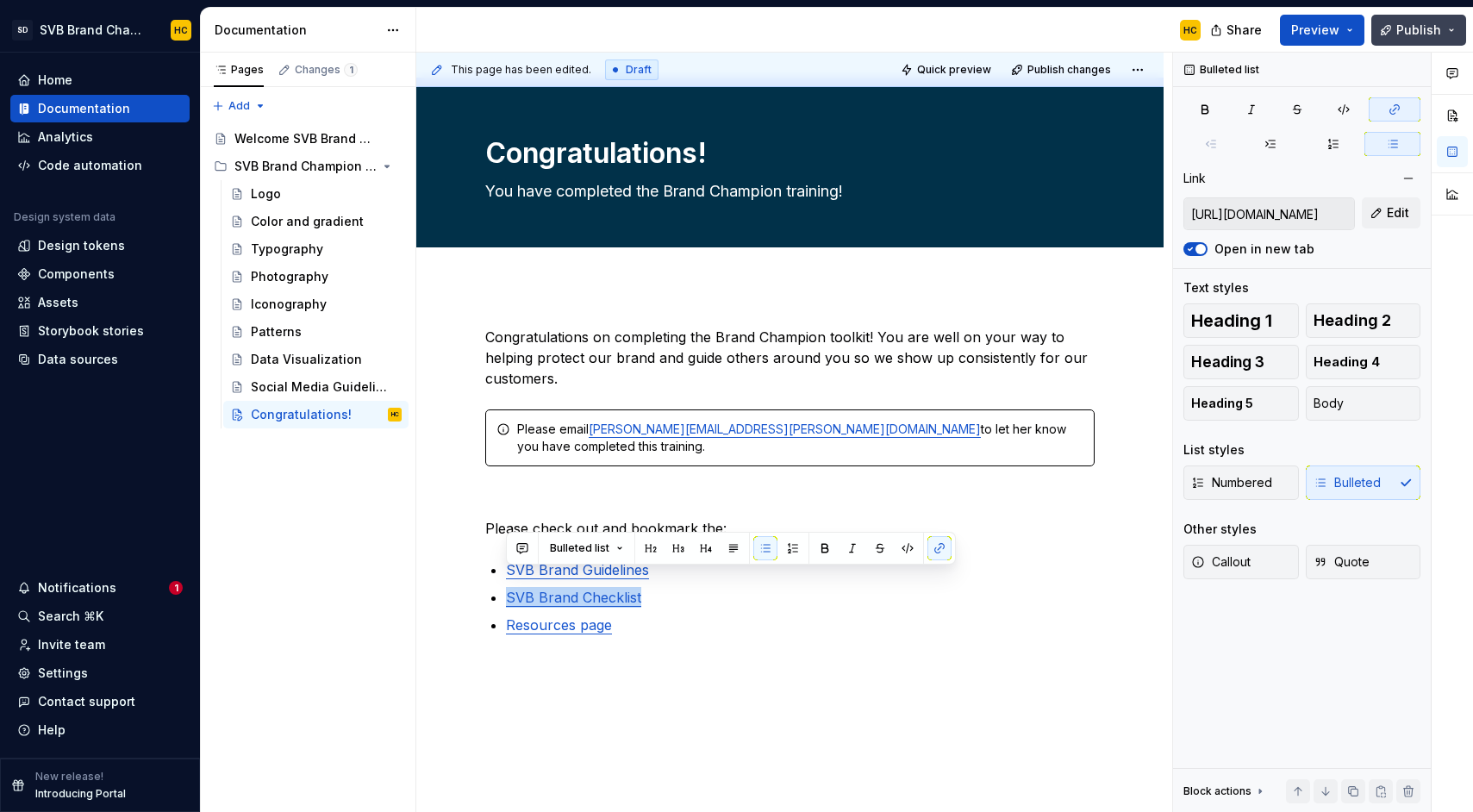
click at [1393, 27] on button "Publish" at bounding box center [1418, 30] width 94 height 31
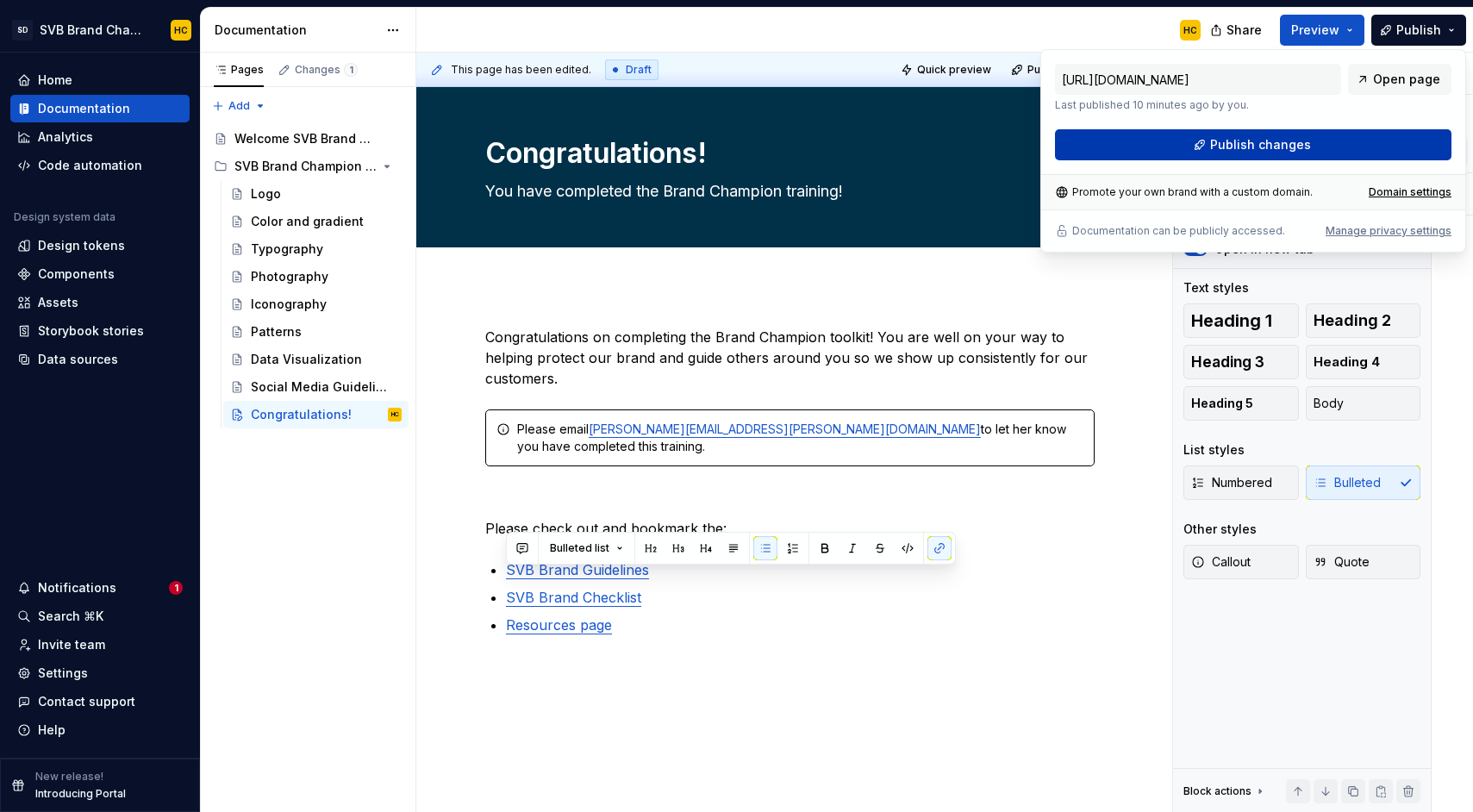
click at [1324, 136] on button "Publish changes" at bounding box center [1253, 144] width 396 height 31
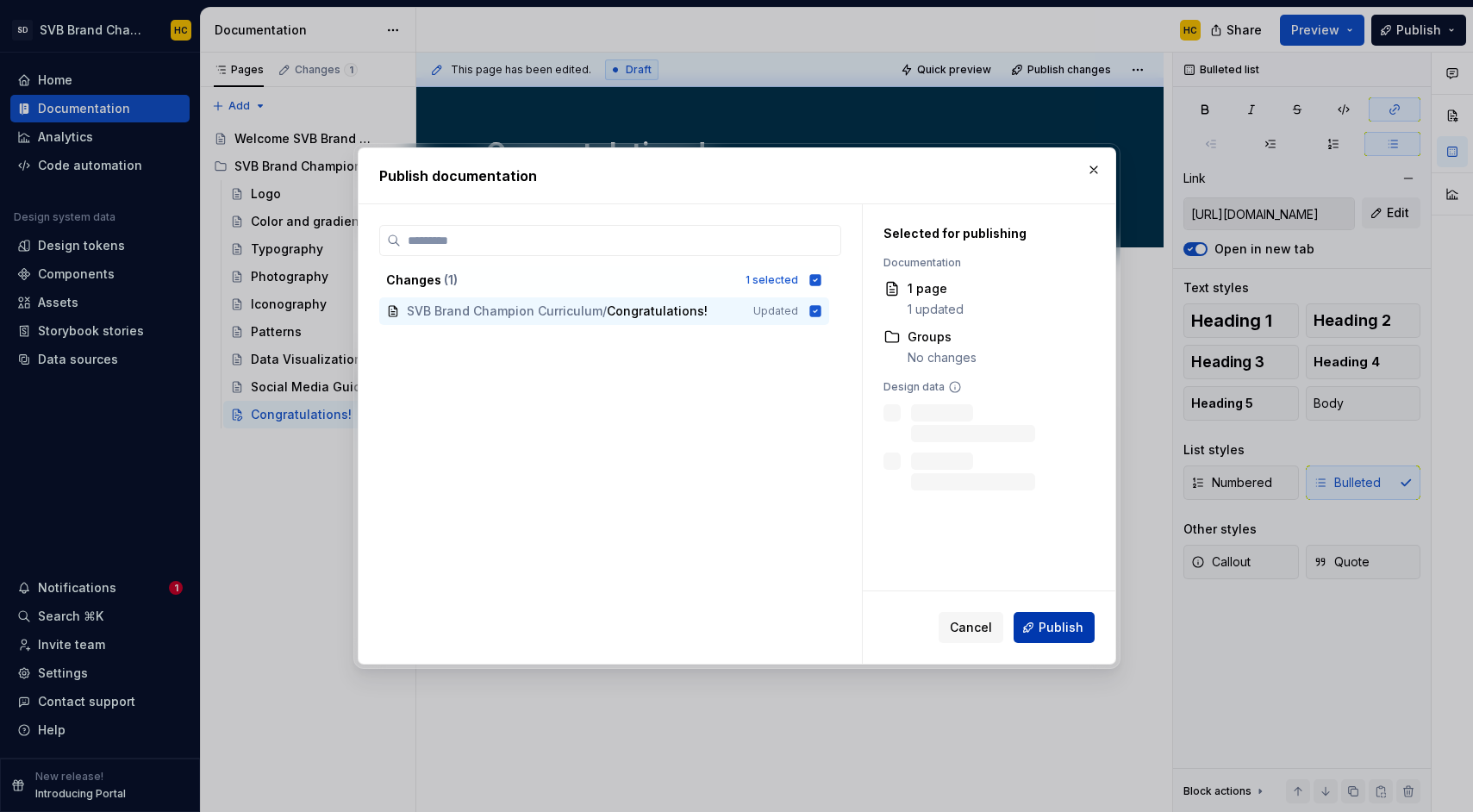
click at [1071, 620] on span "Publish" at bounding box center [1060, 628] width 45 height 17
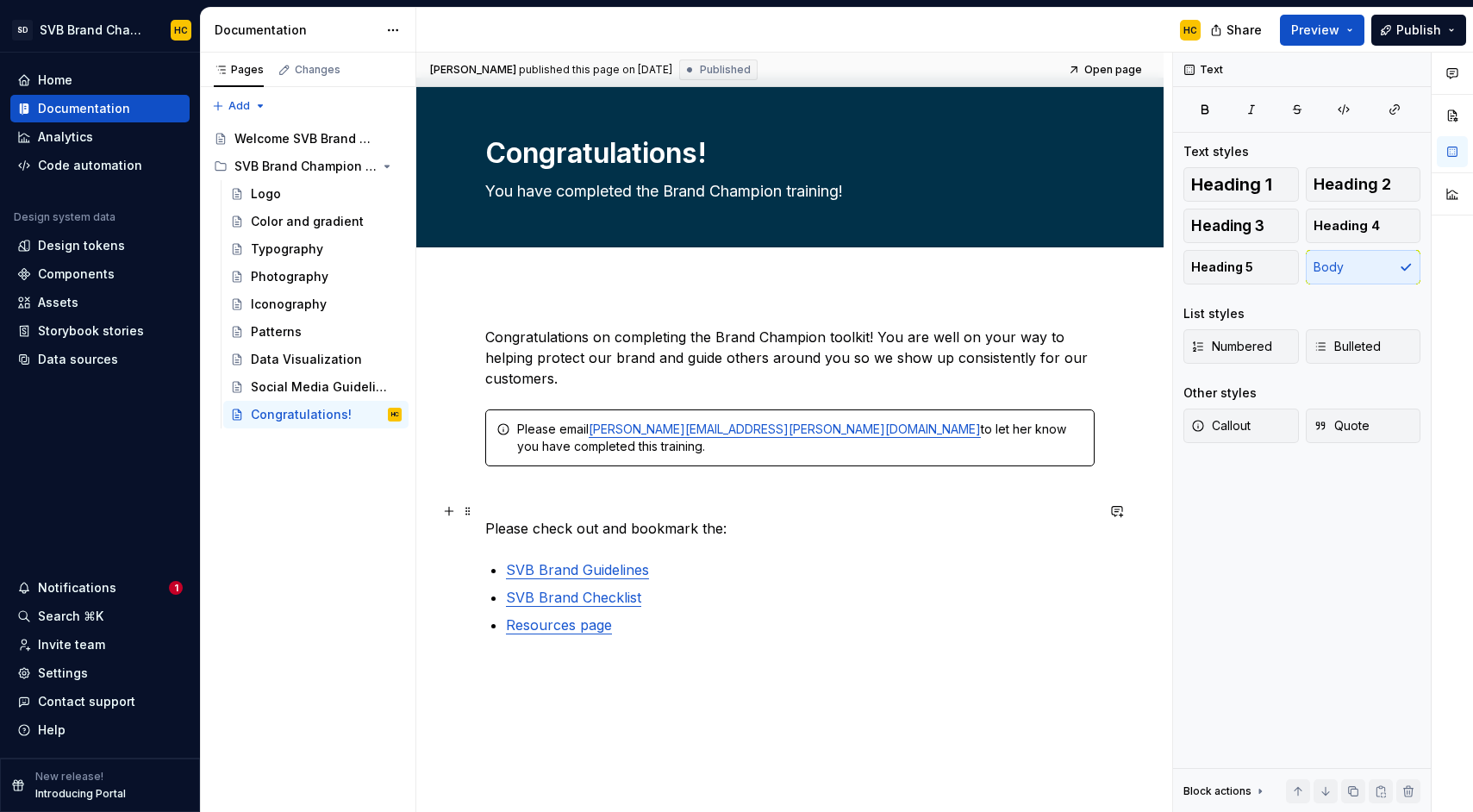
drag, startPoint x: 713, startPoint y: 511, endPoint x: 750, endPoint y: 511, distance: 37.0
click at [713, 517] on p "Please check out and bookmark the:" at bounding box center [789, 528] width 609 height 21
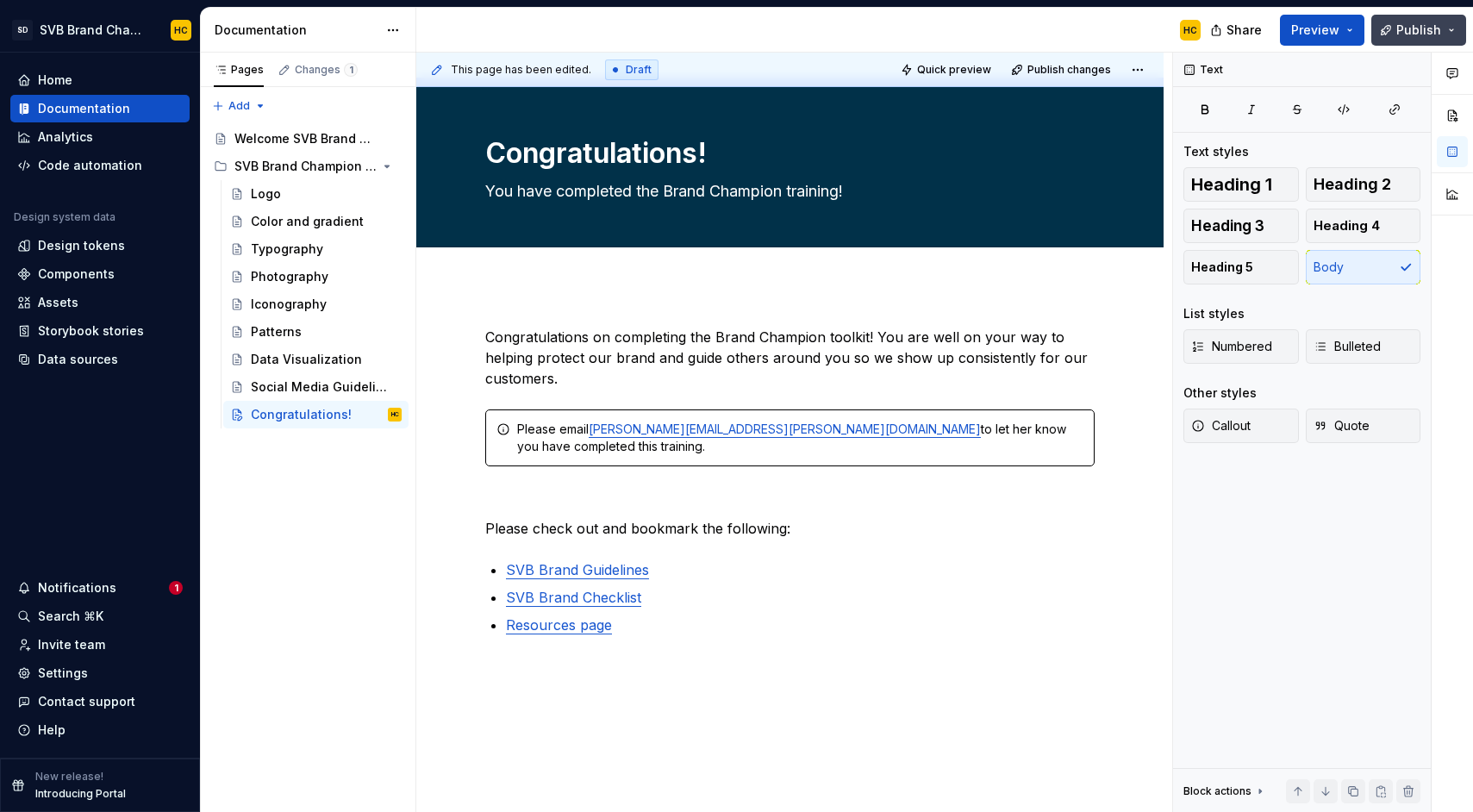
click at [1399, 28] on span "Publish" at bounding box center [1418, 31] width 45 height 17
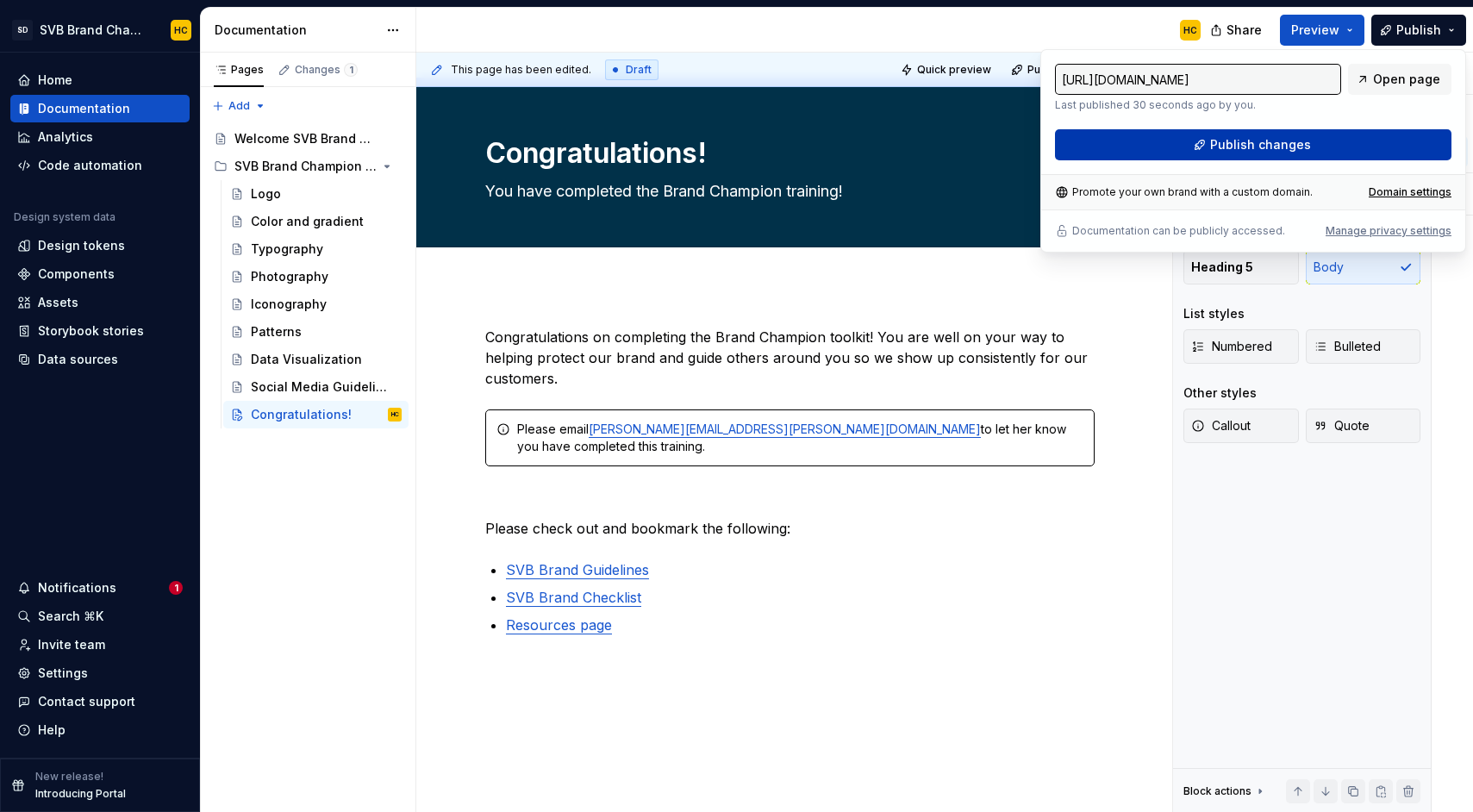
click at [1289, 137] on span "Publish changes" at bounding box center [1260, 145] width 101 height 17
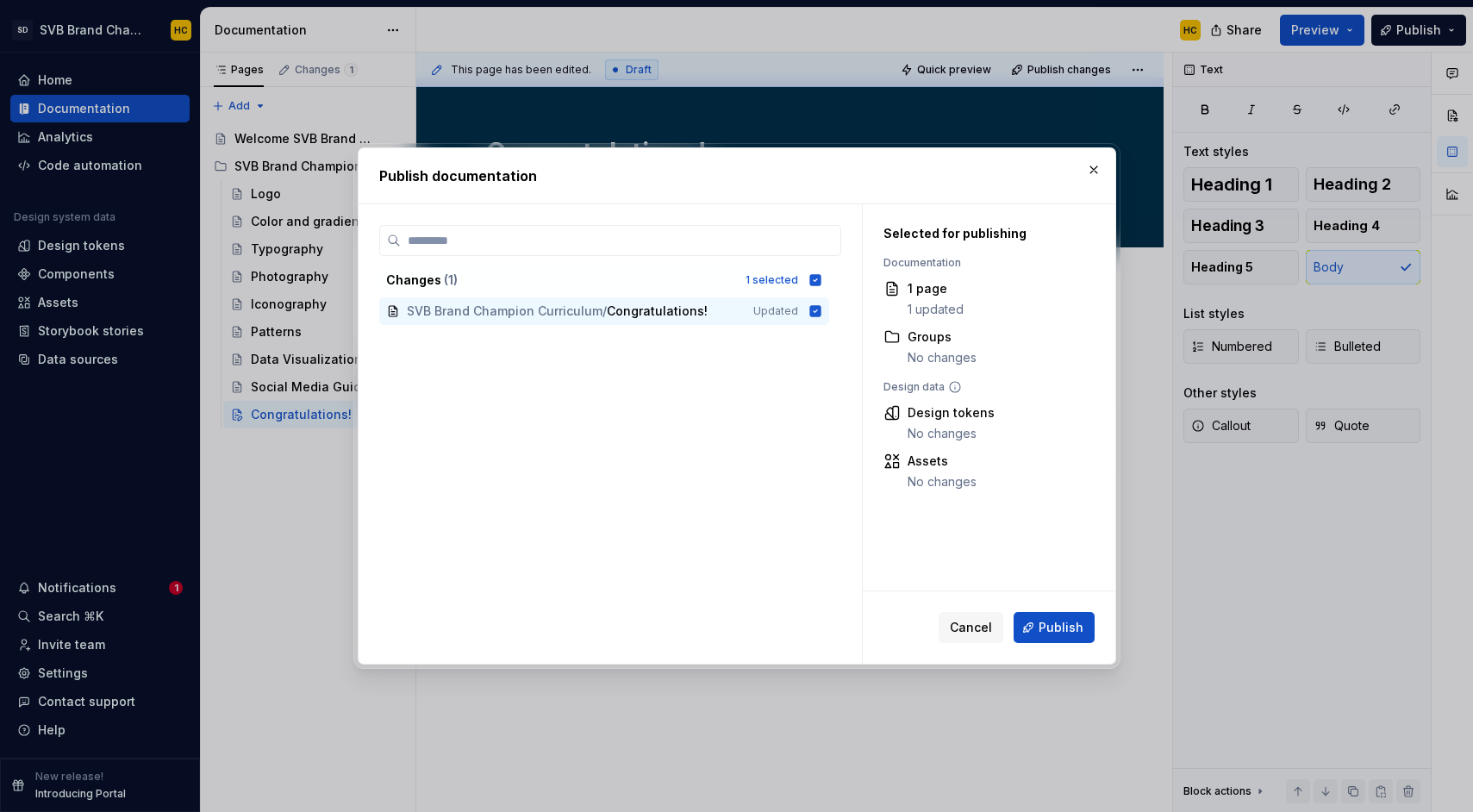
click at [1046, 630] on span "Publish" at bounding box center [1060, 628] width 45 height 17
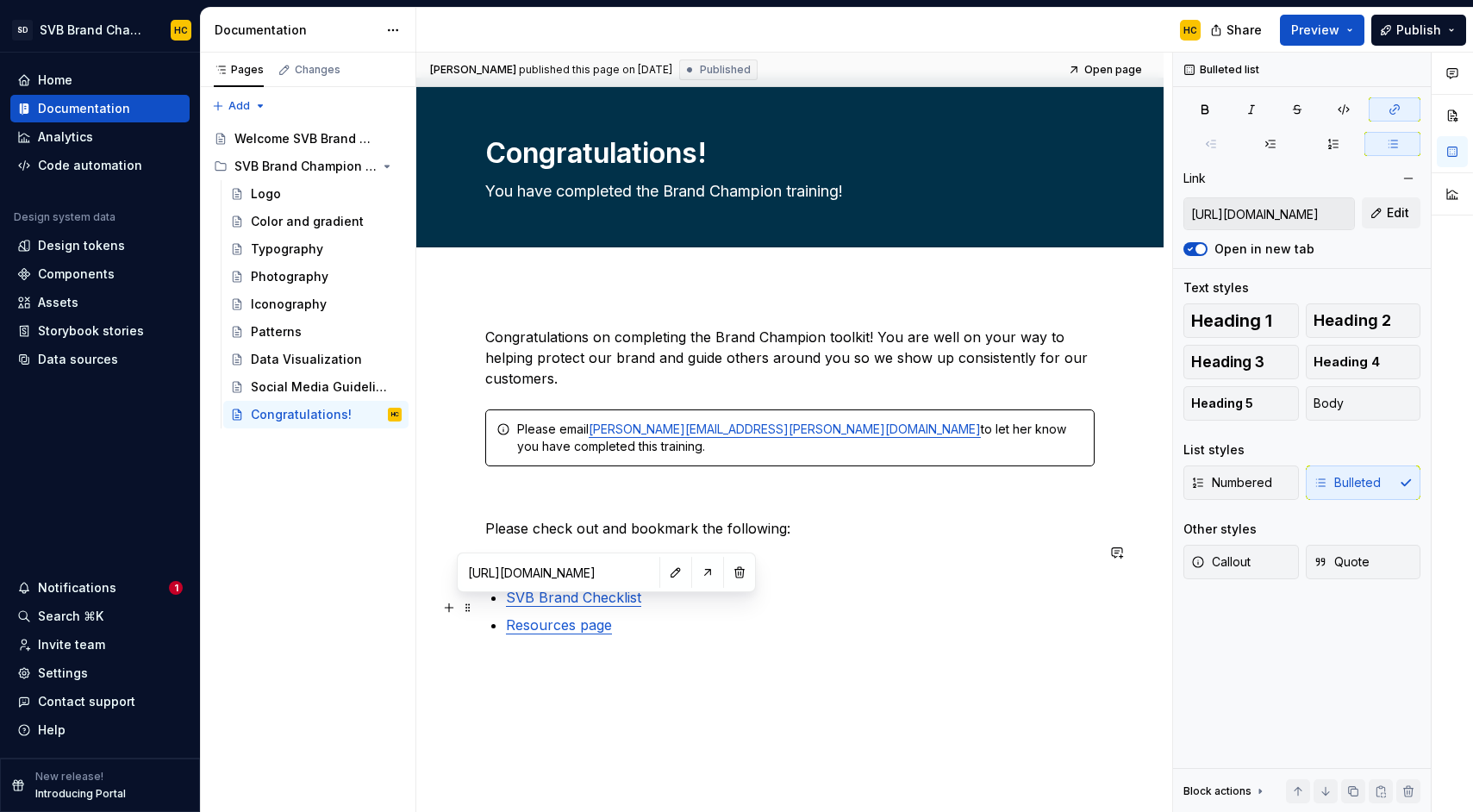
click at [583, 616] on link "Resources page" at bounding box center [559, 625] width 106 height 17
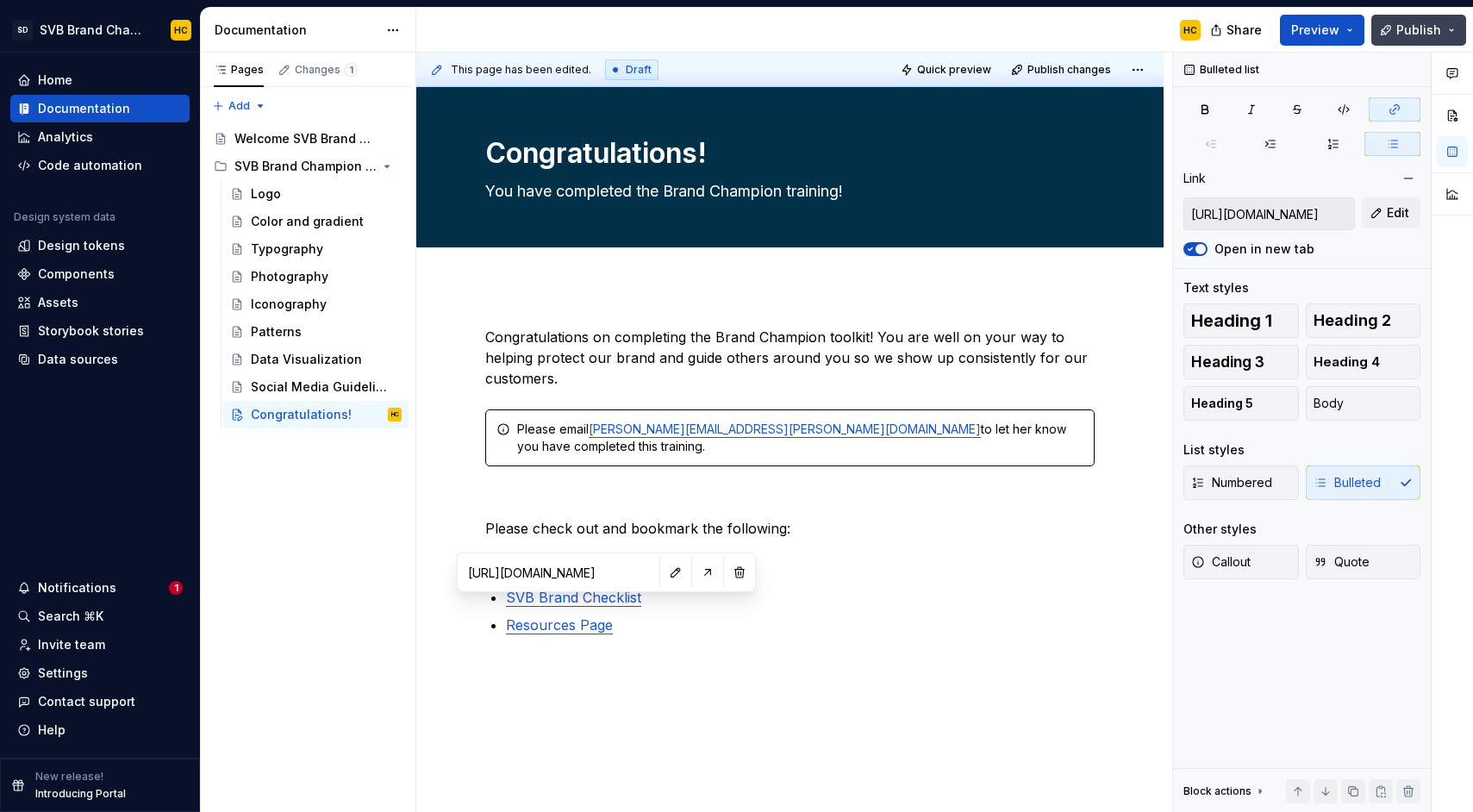
click at [1418, 36] on span "Publish" at bounding box center [1418, 31] width 45 height 17
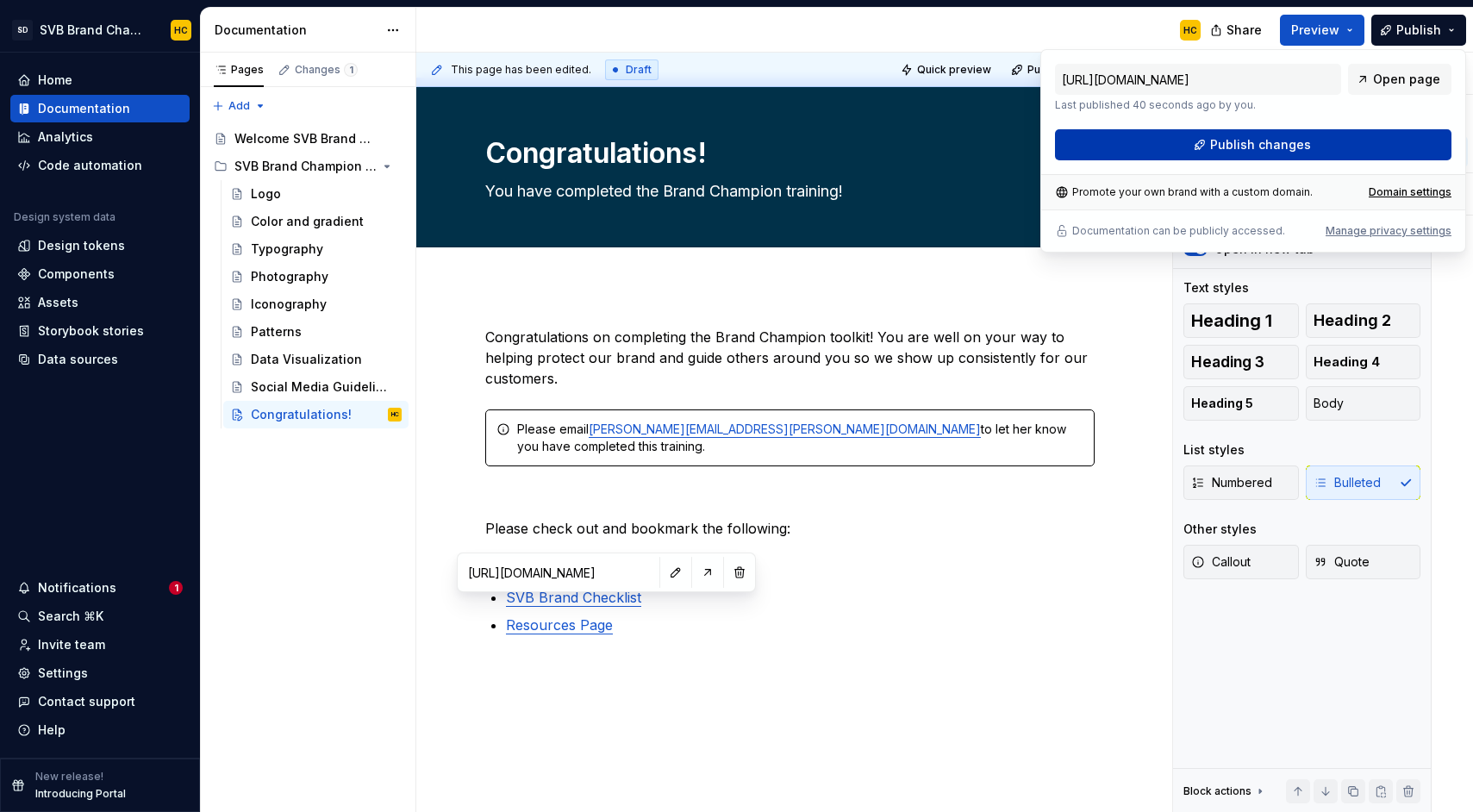
click at [1318, 131] on button "Publish changes" at bounding box center [1253, 144] width 396 height 31
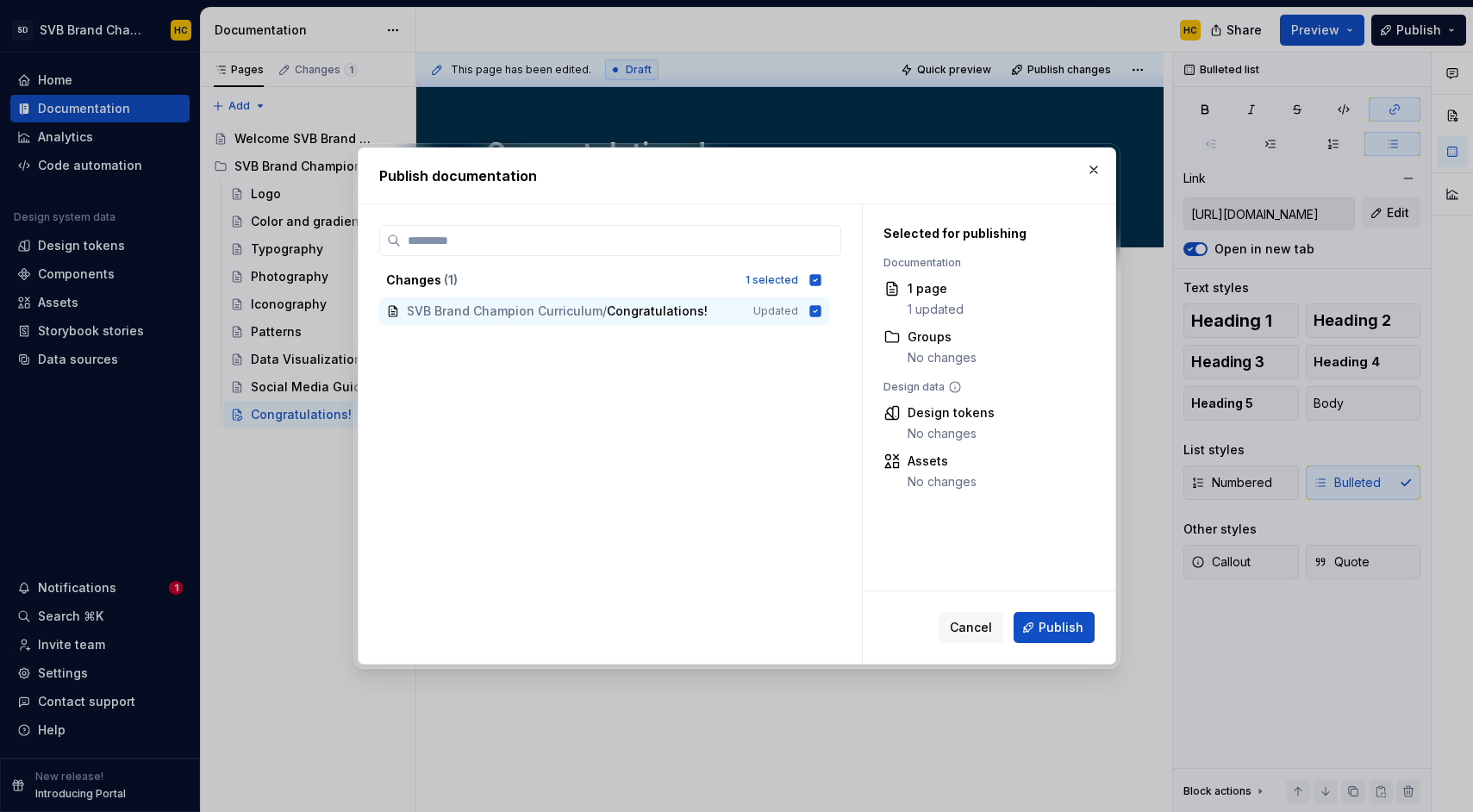
click at [1052, 636] on button "Publish" at bounding box center [1053, 627] width 81 height 31
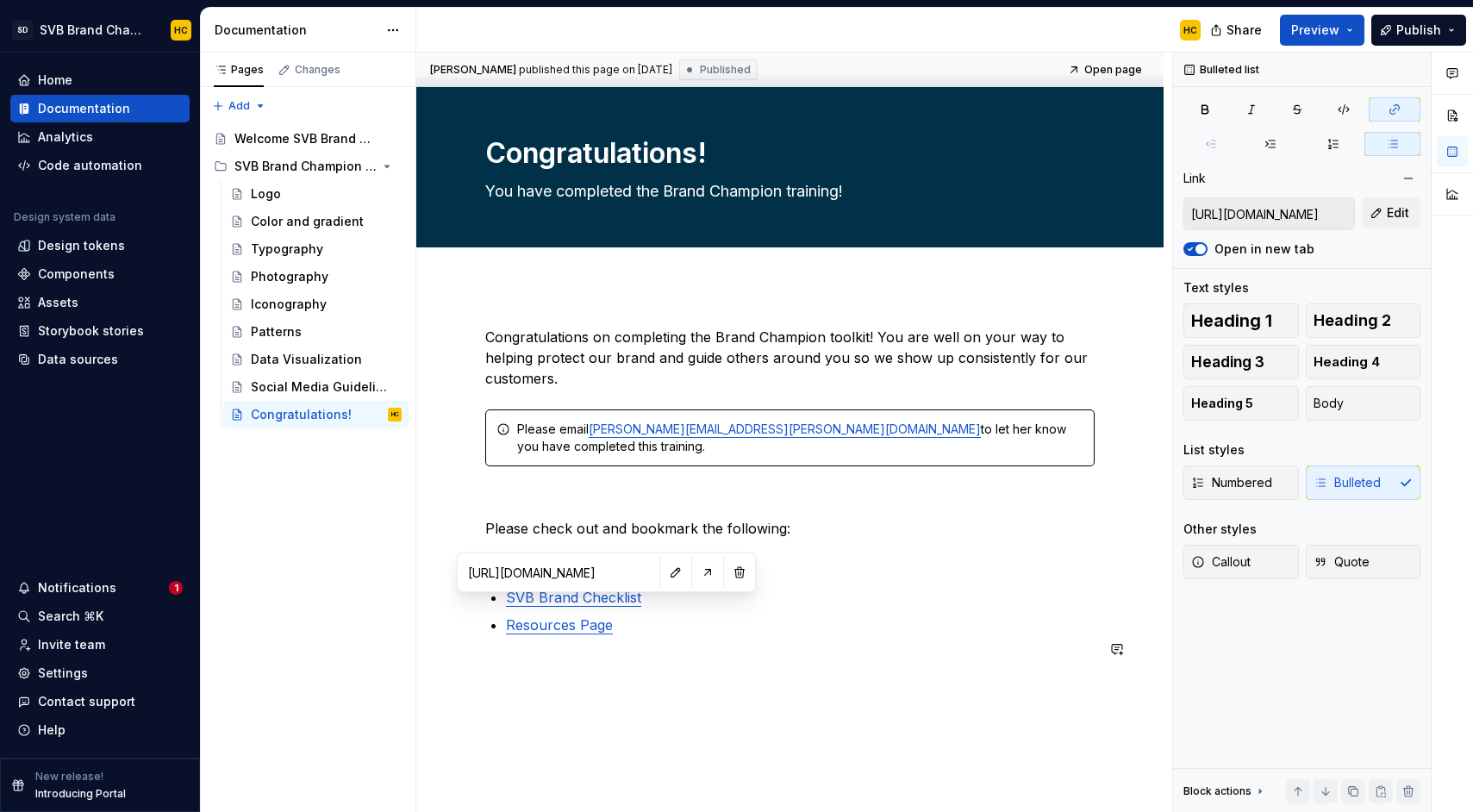
click at [970, 692] on div "[PERSON_NAME] published this page on [DATE] Published Open page Congratulations…" at bounding box center [794, 433] width 756 height 760
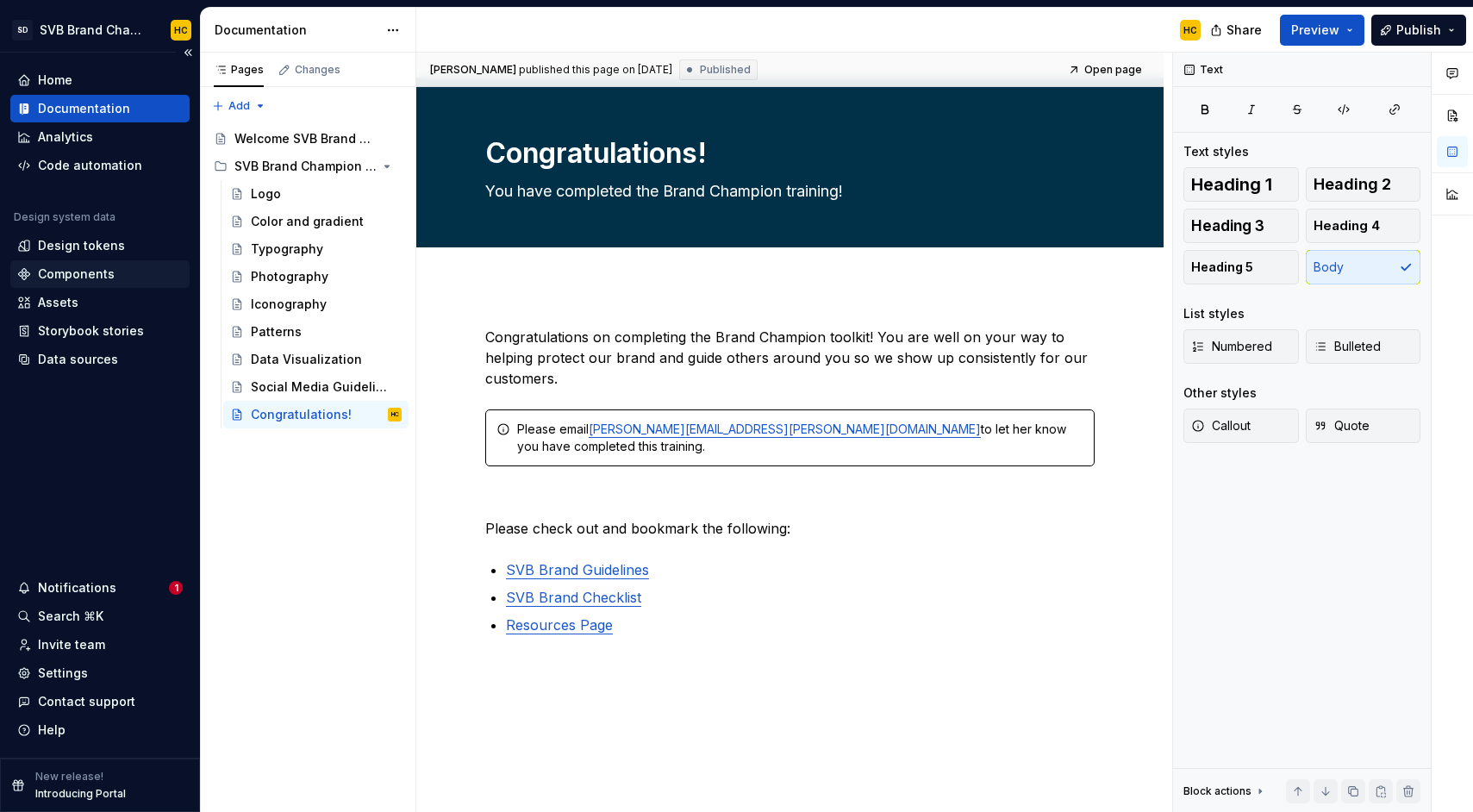
type textarea "*"
